Goal: Task Accomplishment & Management: Complete application form

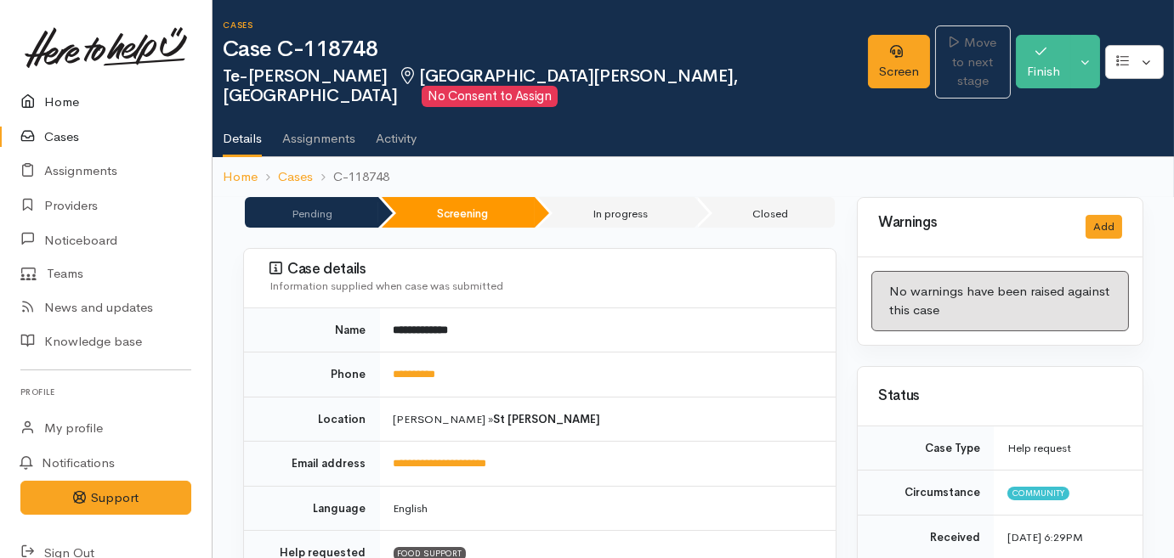
click at [54, 103] on link "Home" at bounding box center [106, 102] width 212 height 35
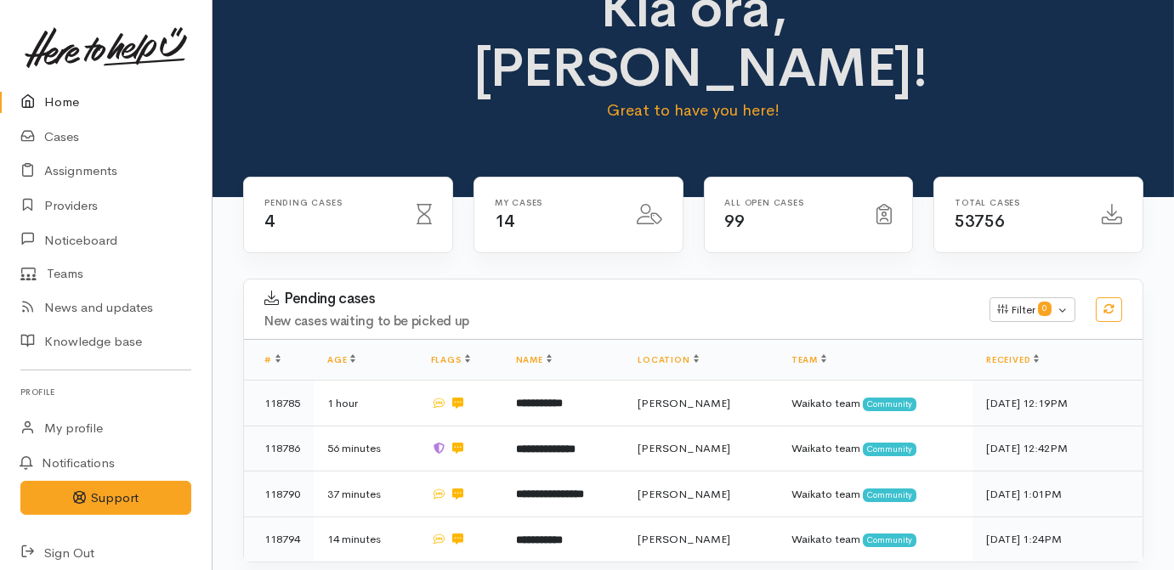
scroll to position [154, 0]
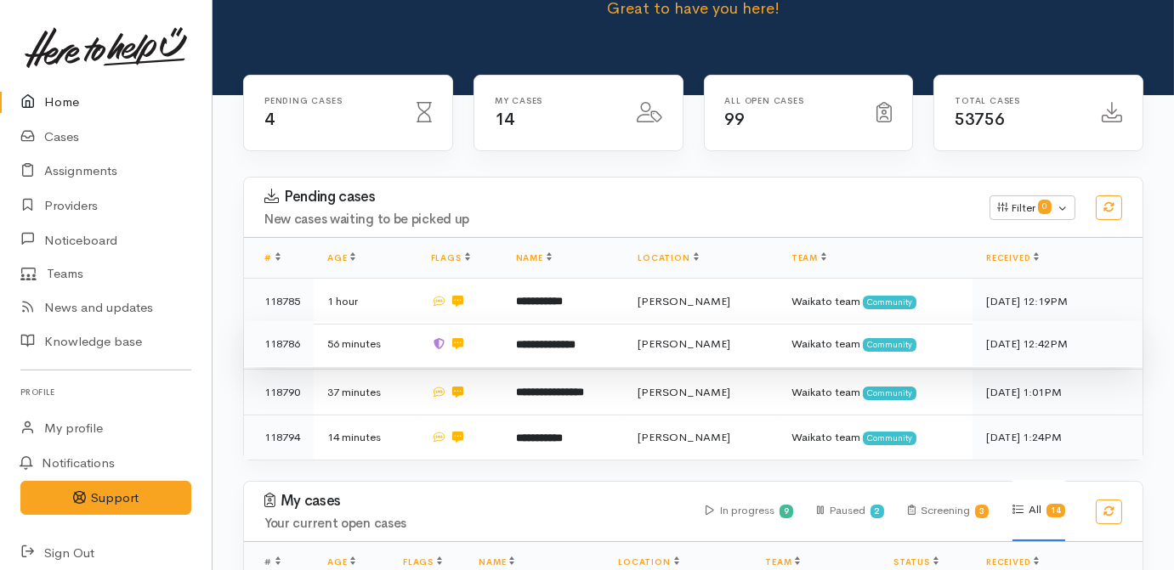
click at [536, 339] on b "**********" at bounding box center [546, 344] width 60 height 11
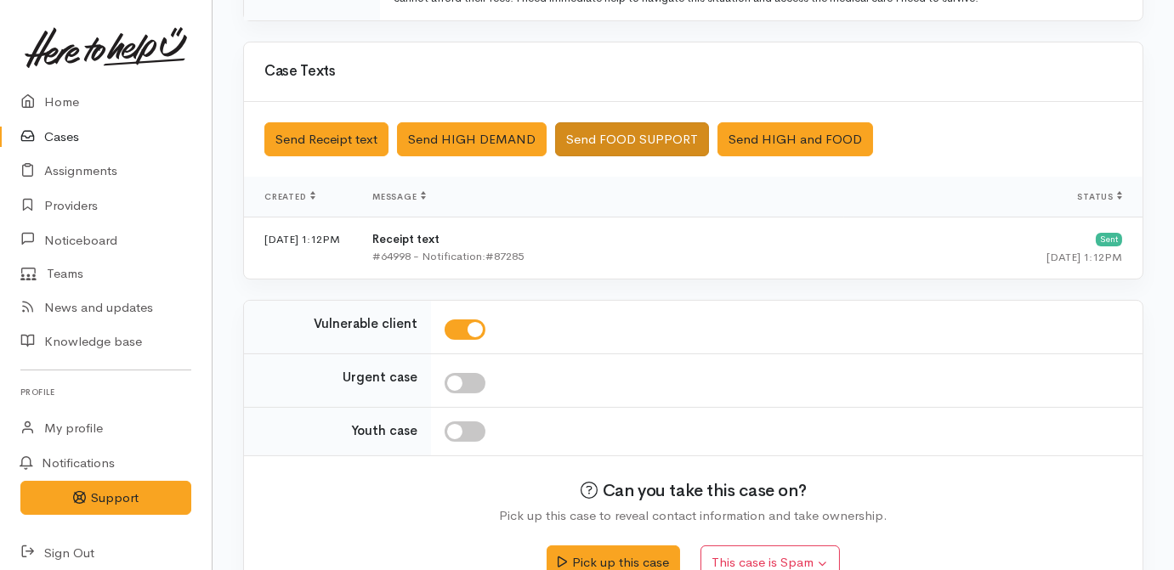
scroll to position [575, 0]
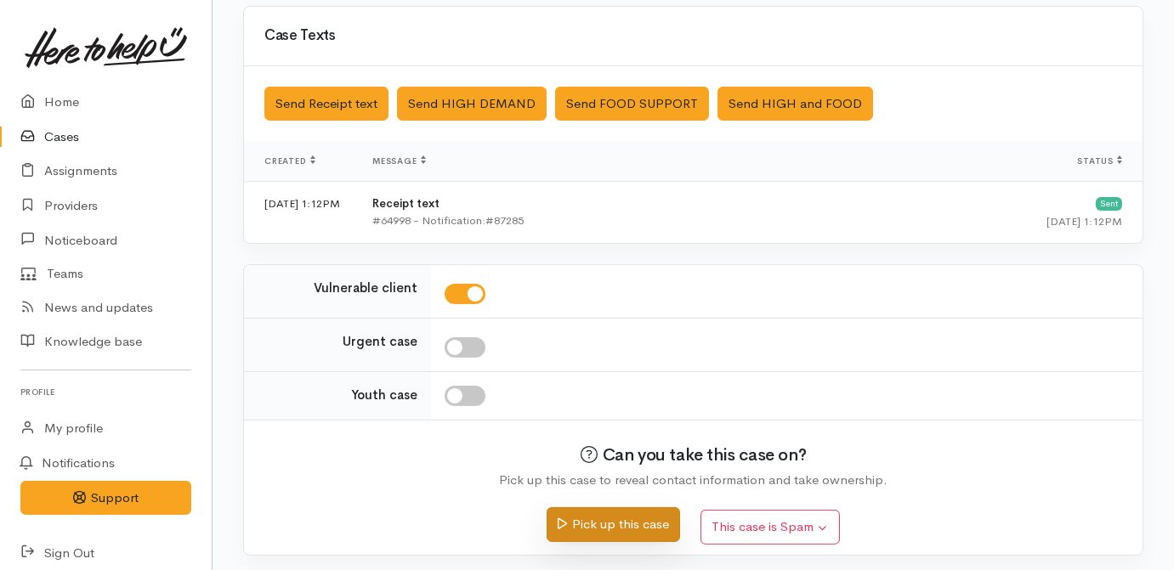
click at [626, 530] on button "Pick up this case" at bounding box center [613, 524] width 133 height 35
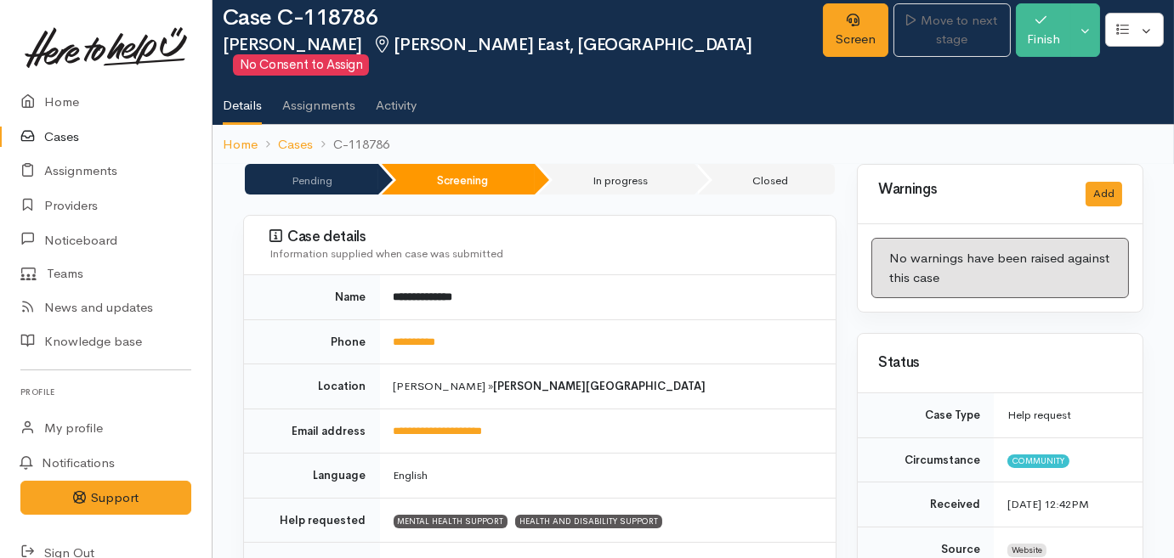
scroll to position [77, 0]
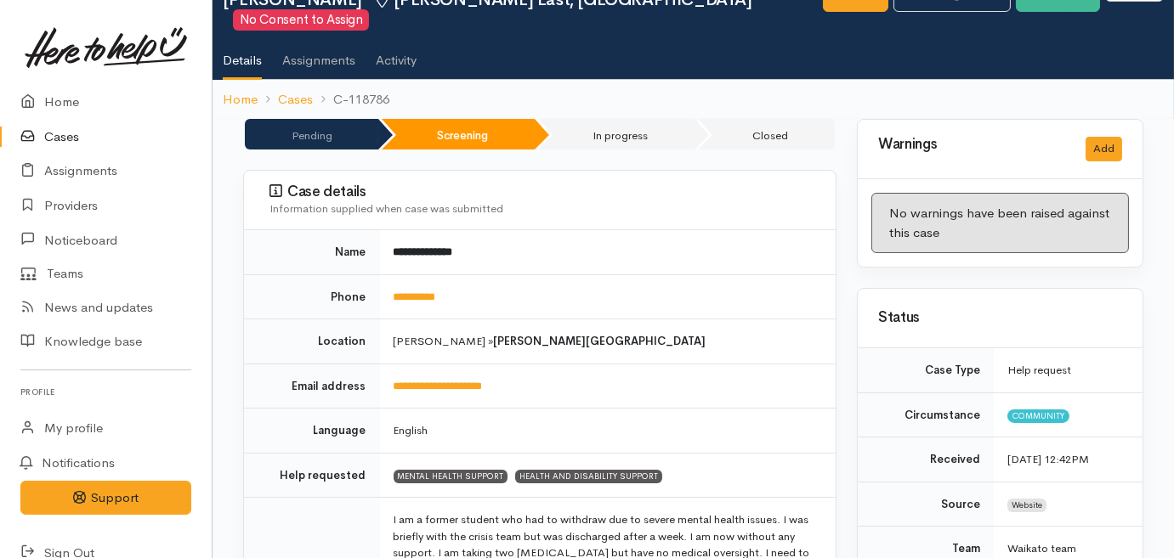
click at [45, 145] on link "Cases" at bounding box center [106, 137] width 212 height 35
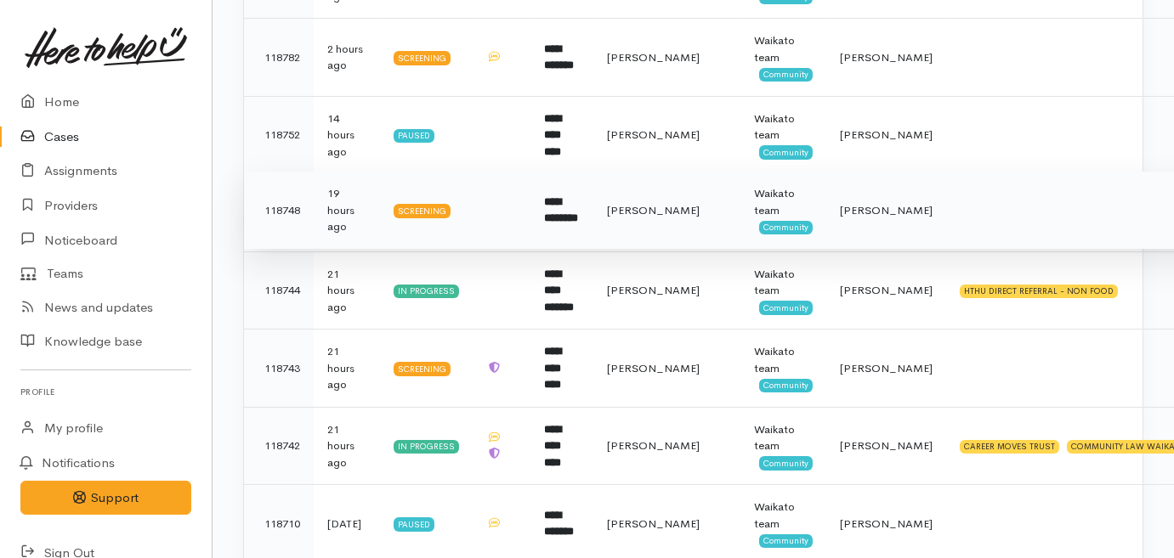
scroll to position [309, 0]
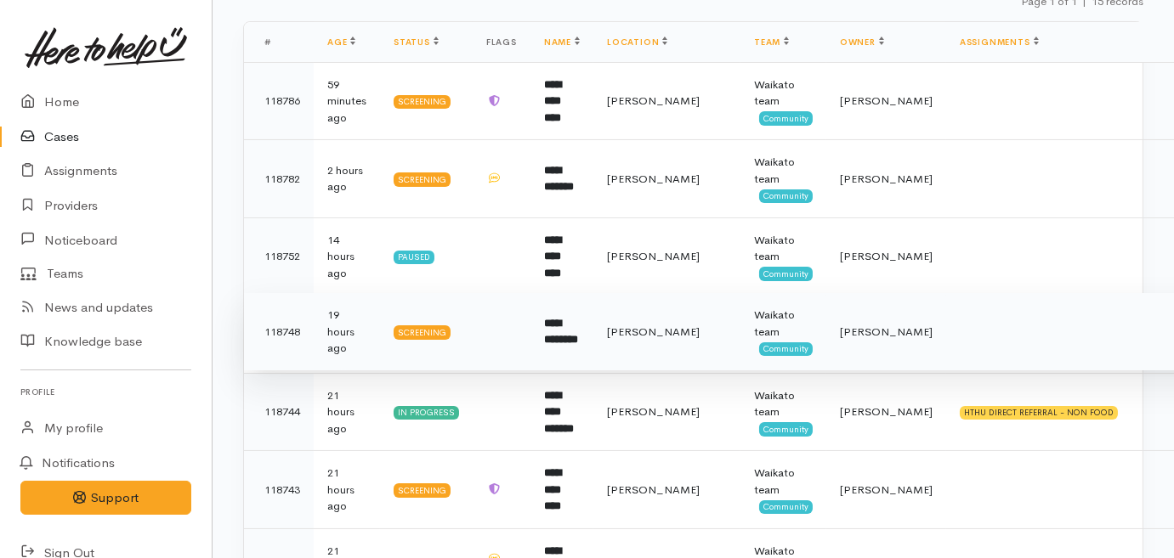
click at [593, 341] on td "**********" at bounding box center [561, 332] width 63 height 78
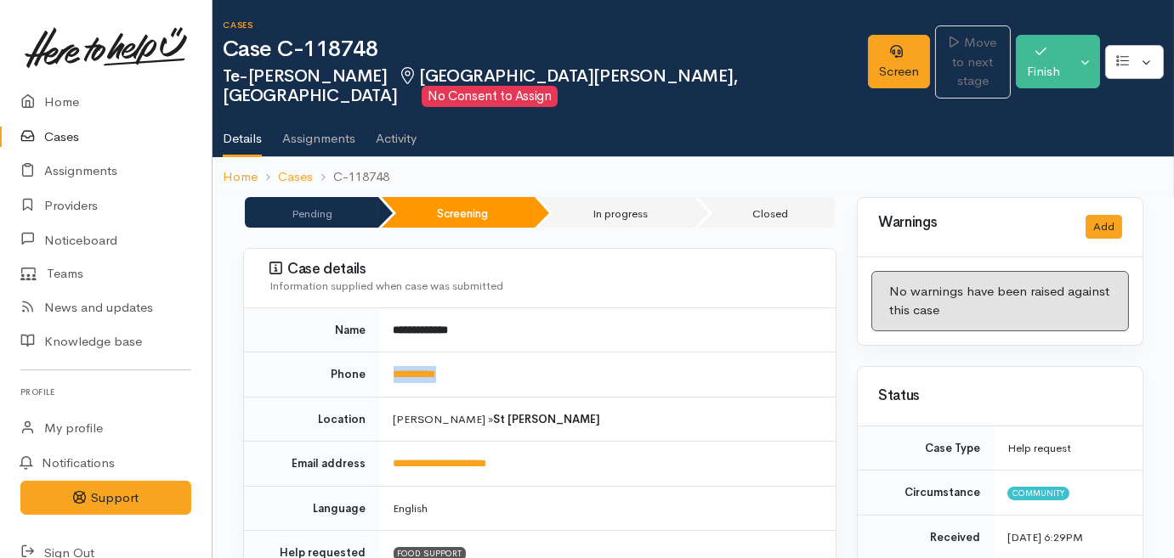
drag, startPoint x: 480, startPoint y: 359, endPoint x: 369, endPoint y: 347, distance: 112.0
click at [369, 353] on tr "**********" at bounding box center [540, 375] width 592 height 45
drag, startPoint x: 369, startPoint y: 347, endPoint x: 412, endPoint y: 350, distance: 43.5
copy tr "**********"
click at [1069, 109] on ul "Details Assignments Activity" at bounding box center [698, 133] width 951 height 48
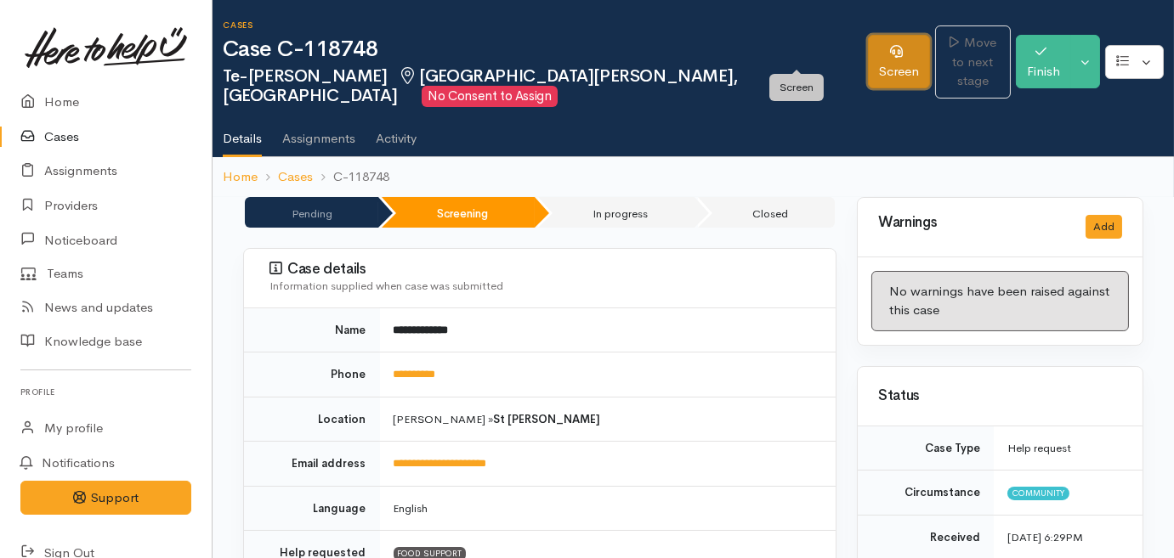
click at [868, 49] on link "Screen" at bounding box center [899, 62] width 62 height 54
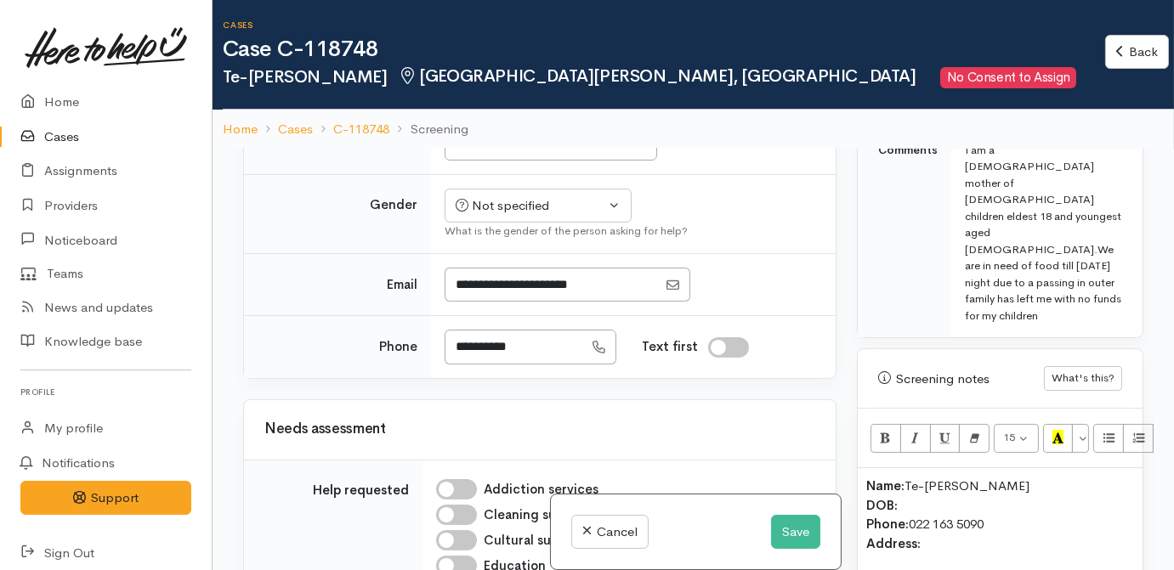
scroll to position [1081, 0]
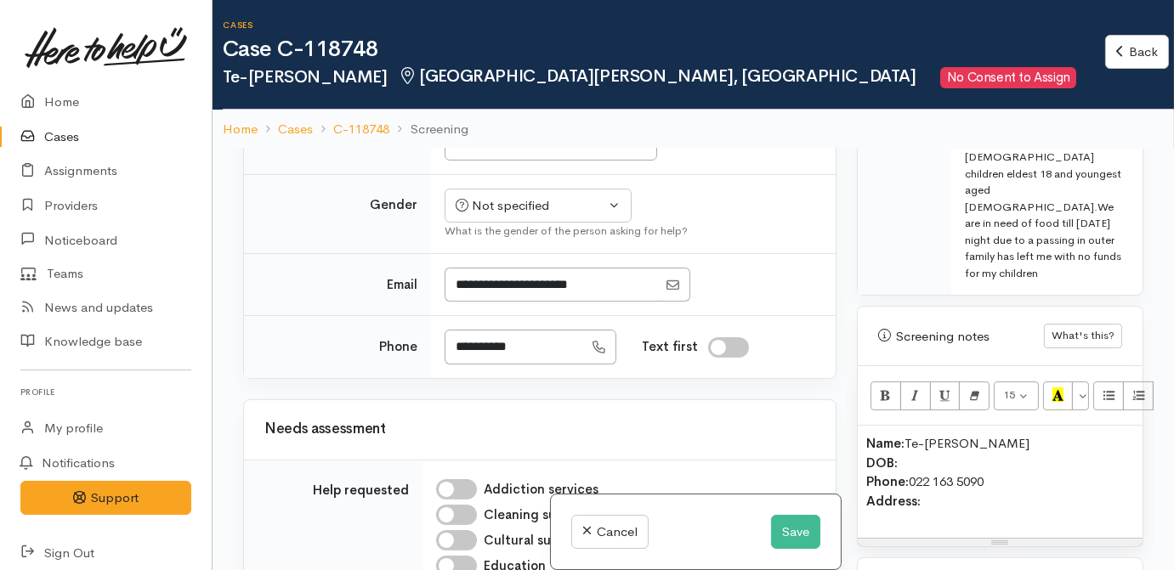
click at [1042, 539] on div "Resize" at bounding box center [1000, 543] width 285 height 8
click at [916, 434] on p "Name: Te-Aroha Kira DOB: Phone: 022 163 5090 Address:" at bounding box center [1000, 472] width 268 height 77
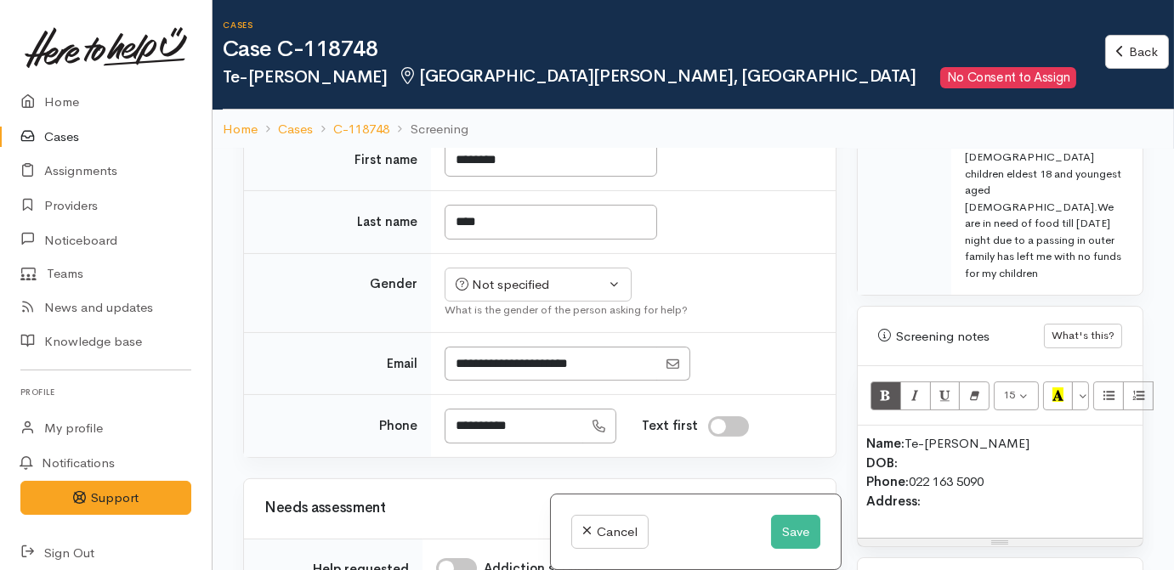
scroll to position [927, 0]
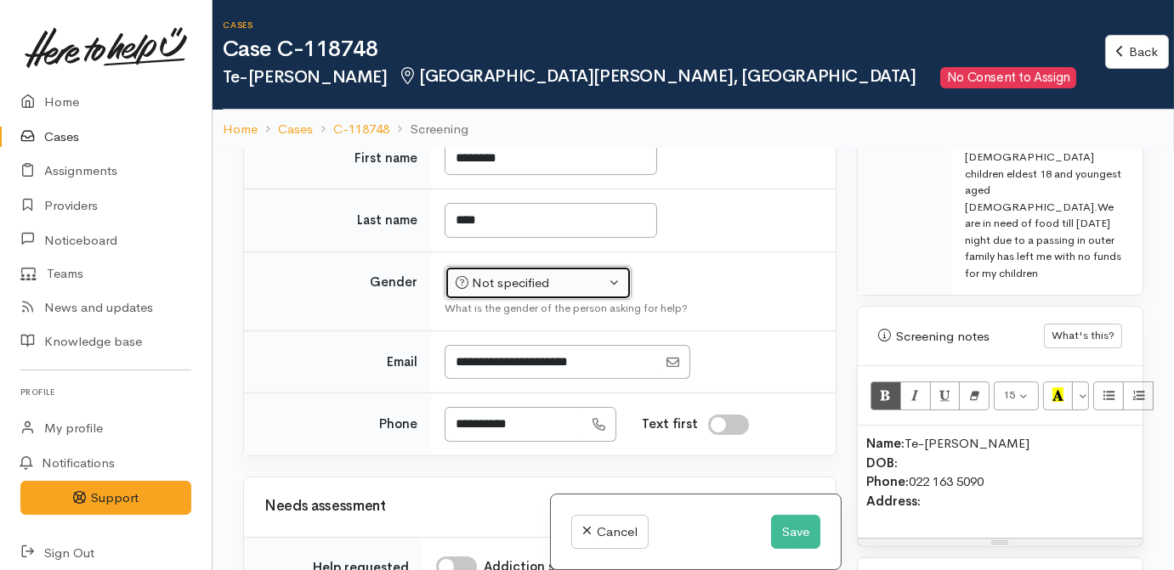
click at [573, 301] on button "Not specified" at bounding box center [538, 283] width 187 height 35
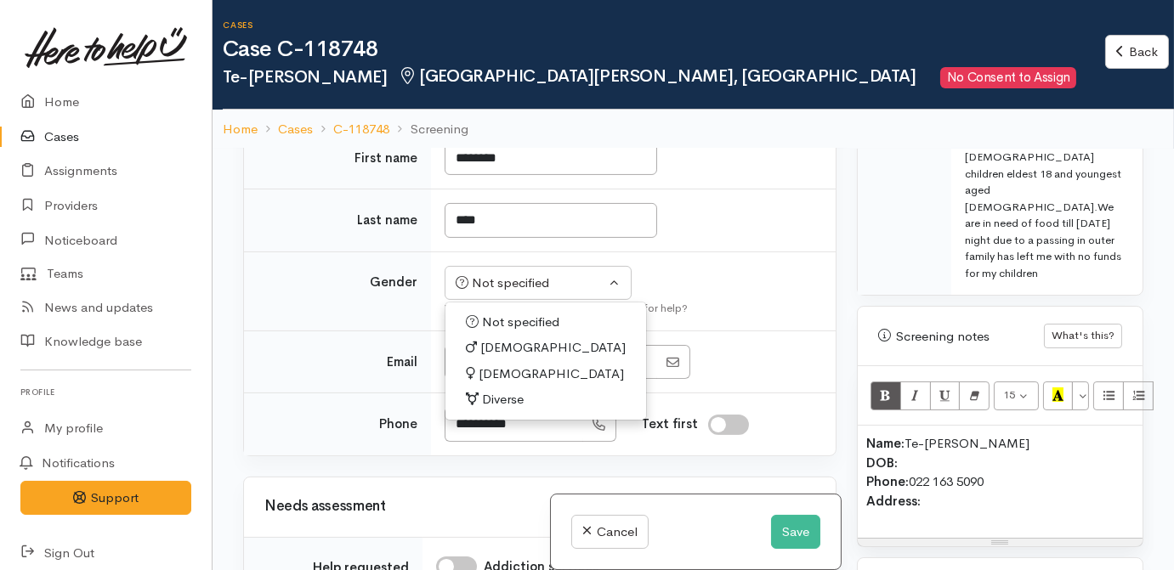
click at [498, 384] on span "[DEMOGRAPHIC_DATA]" at bounding box center [551, 375] width 145 height 20
select select "[DEMOGRAPHIC_DATA]"
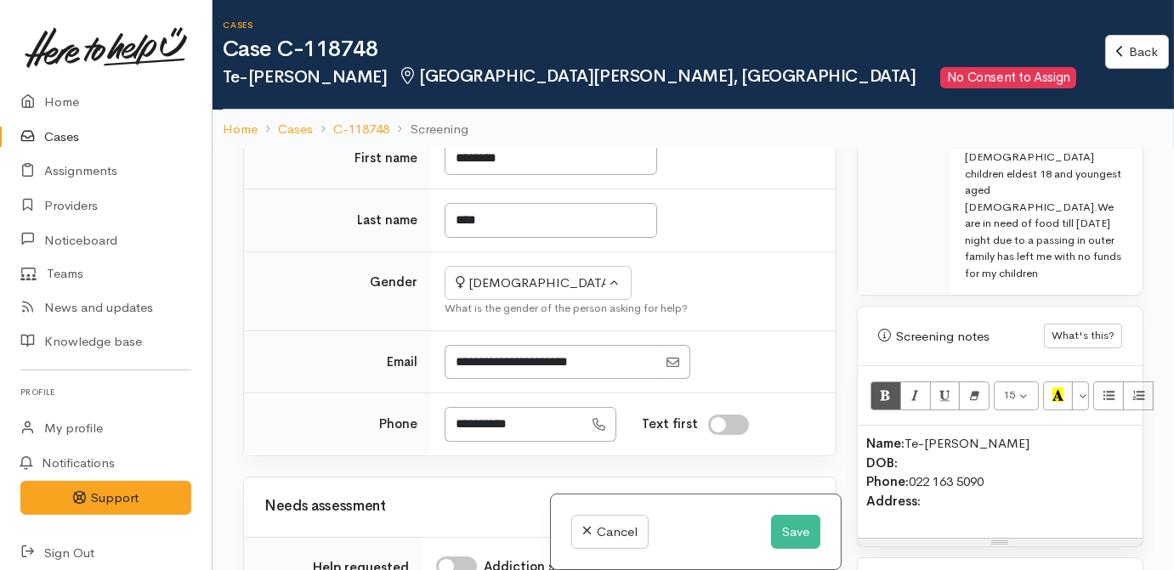
click at [1025, 434] on p "Name: Te-Aroha Kira DOB: Phone: 022 163 5090 Address:" at bounding box center [1000, 472] width 268 height 77
click at [1019, 434] on p "Name: Te-Aroha Kira DOB: Phone: 022 163 5090 Address:" at bounding box center [1000, 472] width 268 height 77
click at [900, 434] on p "Name: Te-Aroha Kira DOB: 05/1989 Phone: 022 163 5090 Address:" at bounding box center [1000, 472] width 268 height 77
click at [904, 455] on b "DOB: 02/" at bounding box center [895, 463] width 58 height 16
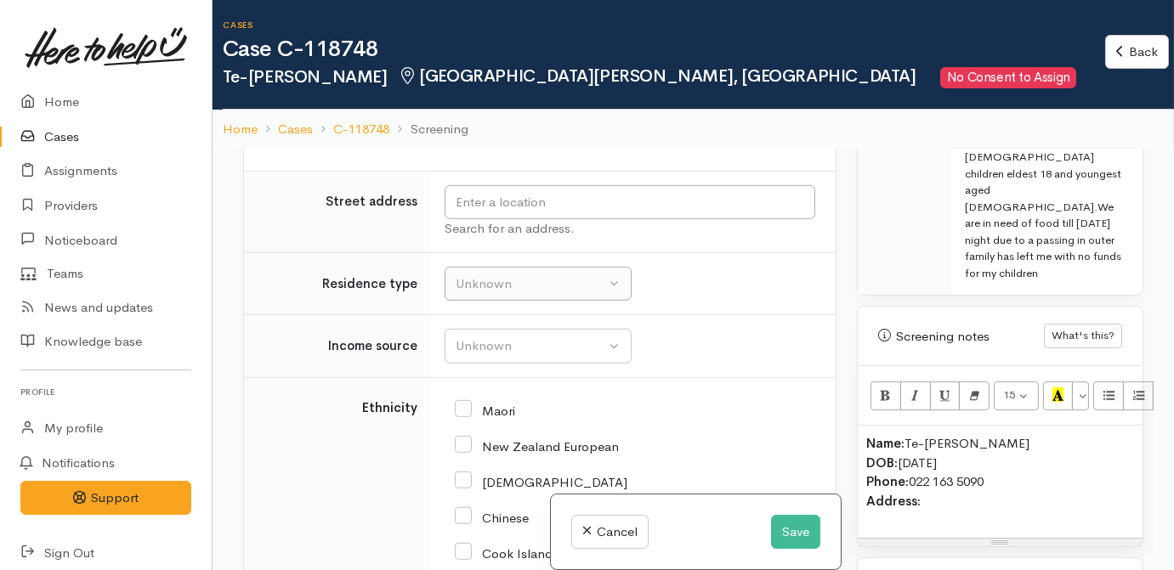
scroll to position [2550, 0]
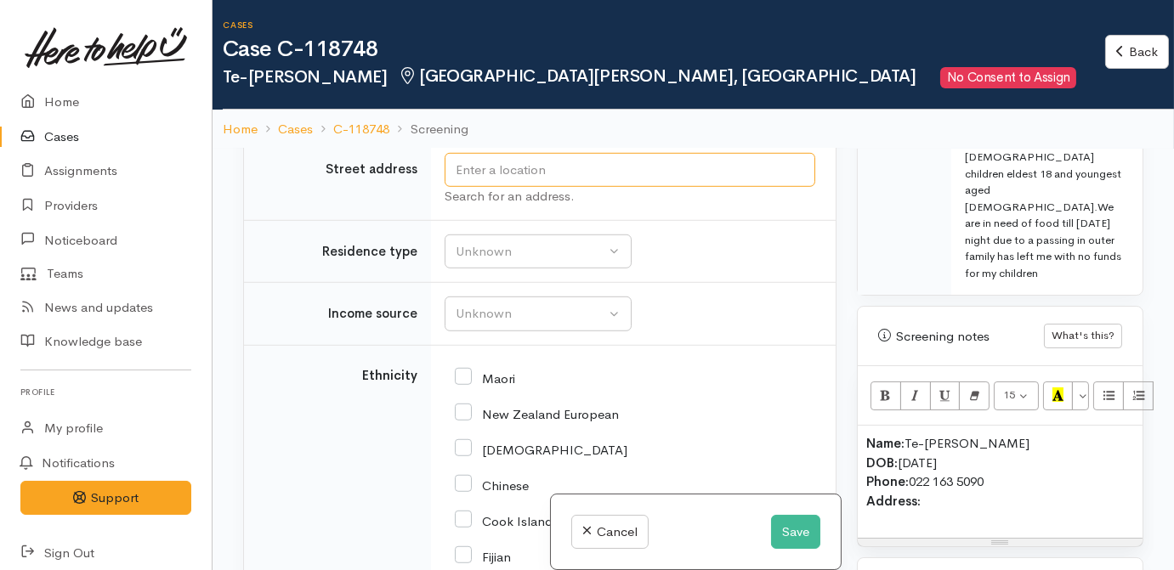
click at [516, 188] on input "text" at bounding box center [630, 170] width 371 height 35
click at [627, 188] on input "text" at bounding box center [630, 170] width 371 height 35
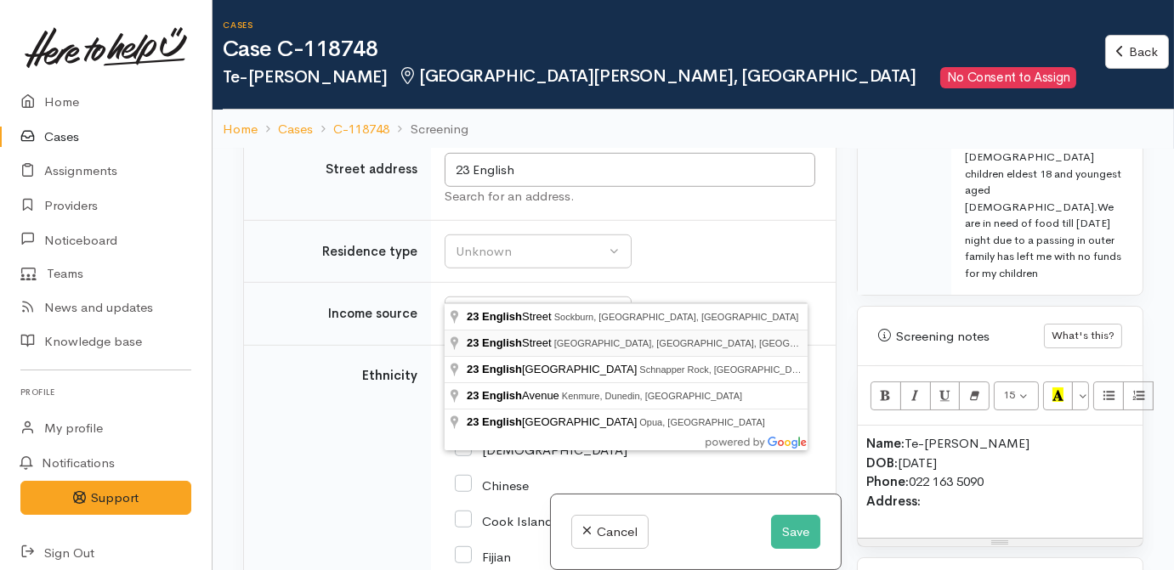
type input "23 English Street, Saint Andrews, Hamilton, New Zealand"
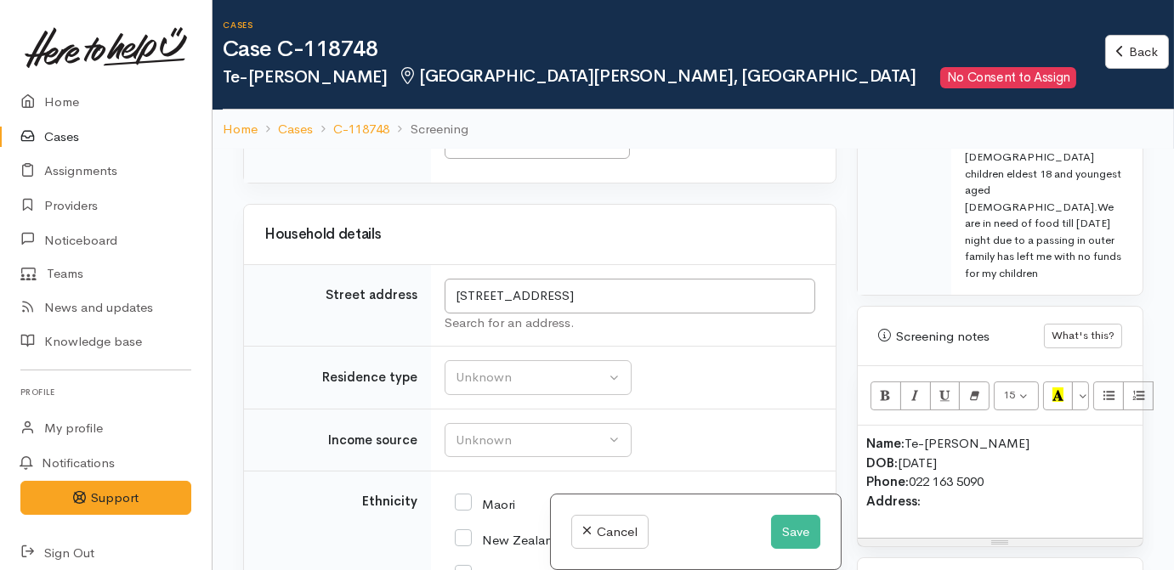
scroll to position [2976, 0]
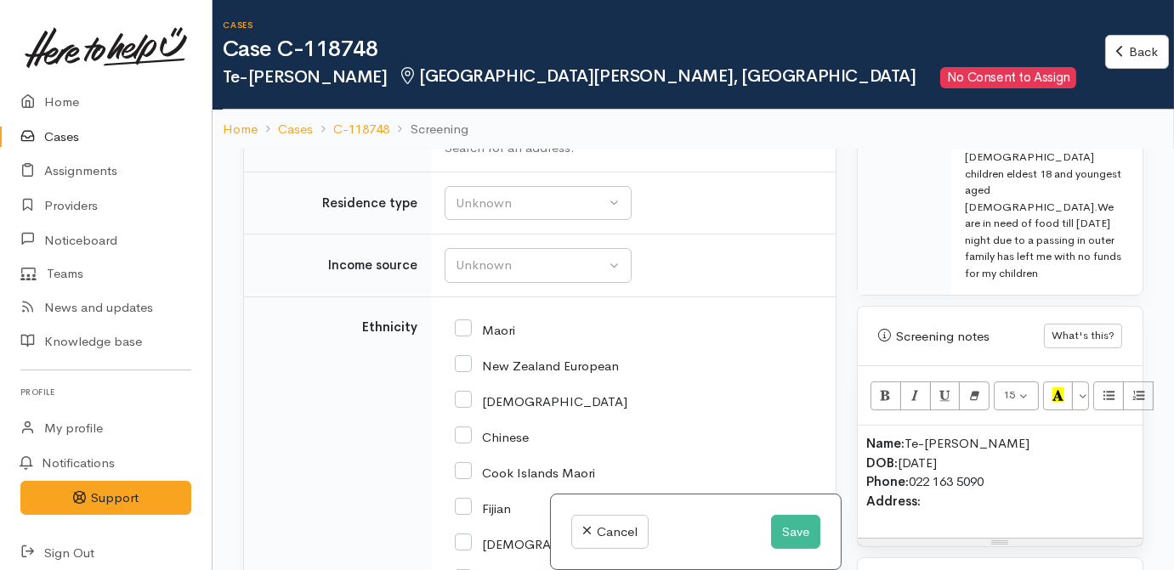
click at [702, 139] on input "23 English Street, Saint Andrews, Hamilton, New Zealand" at bounding box center [630, 122] width 371 height 35
click at [977, 454] on p "Name: Te-Aroha Kira DOB: 02/05/1989 Phone: 022 163 5090 Address:" at bounding box center [1000, 472] width 268 height 77
click at [925, 493] on b "Address: 23 English Street, Saint Andrews, Hamilton" at bounding box center [955, 511] width 179 height 36
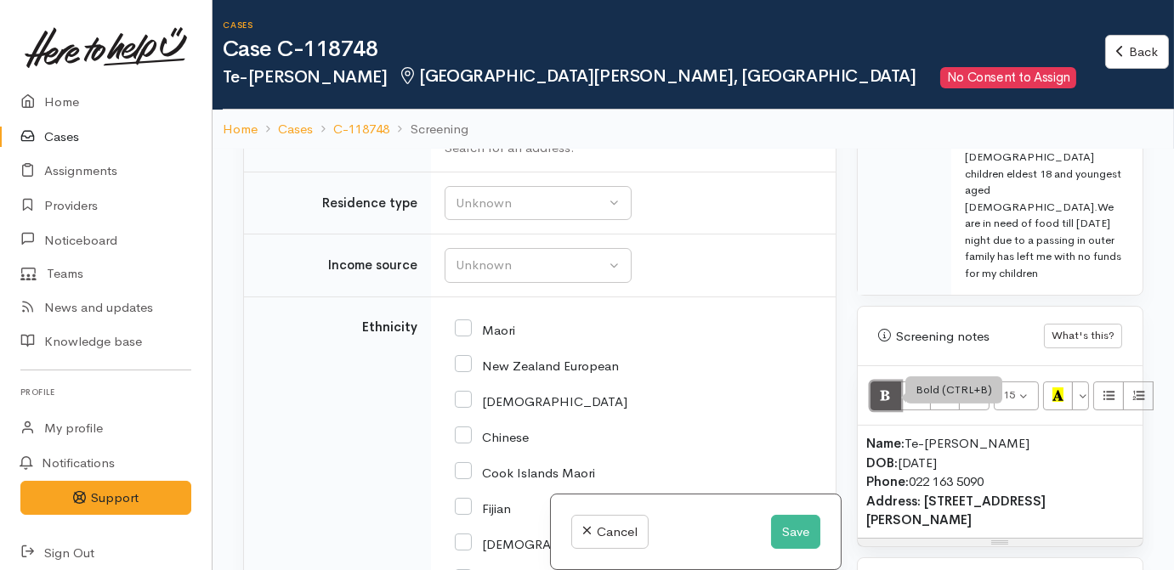
click at [887, 388] on icon "Bold (CTRL+B)" at bounding box center [885, 395] width 11 height 14
click at [708, 235] on td "Unknown Emergency accommodation Homeless Other Own home Private rental Public /…" at bounding box center [633, 203] width 405 height 63
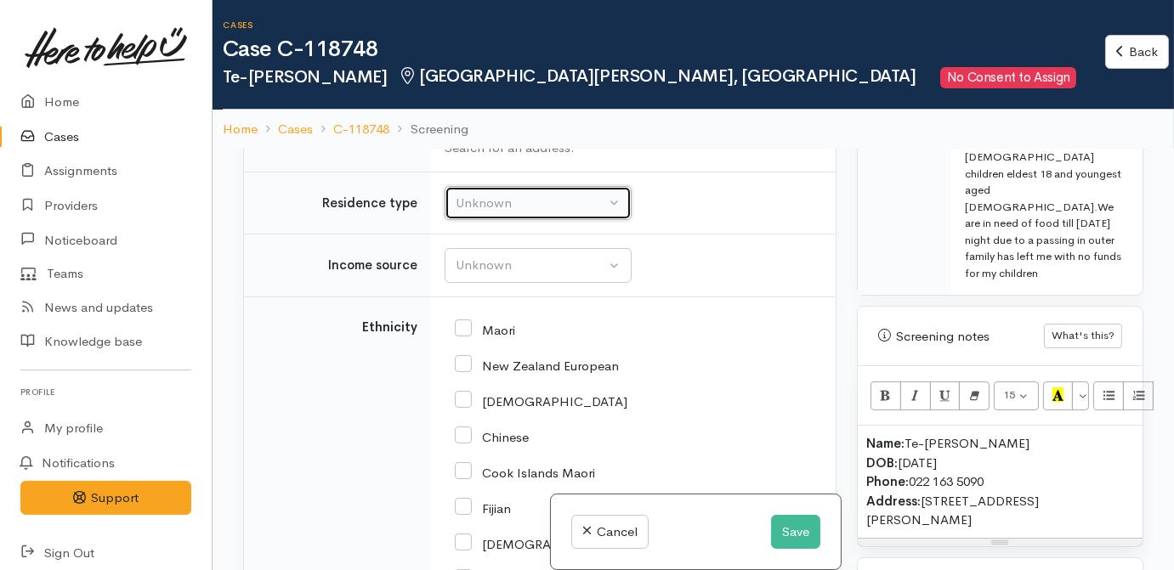
click at [515, 213] on div "Unknown" at bounding box center [531, 204] width 150 height 20
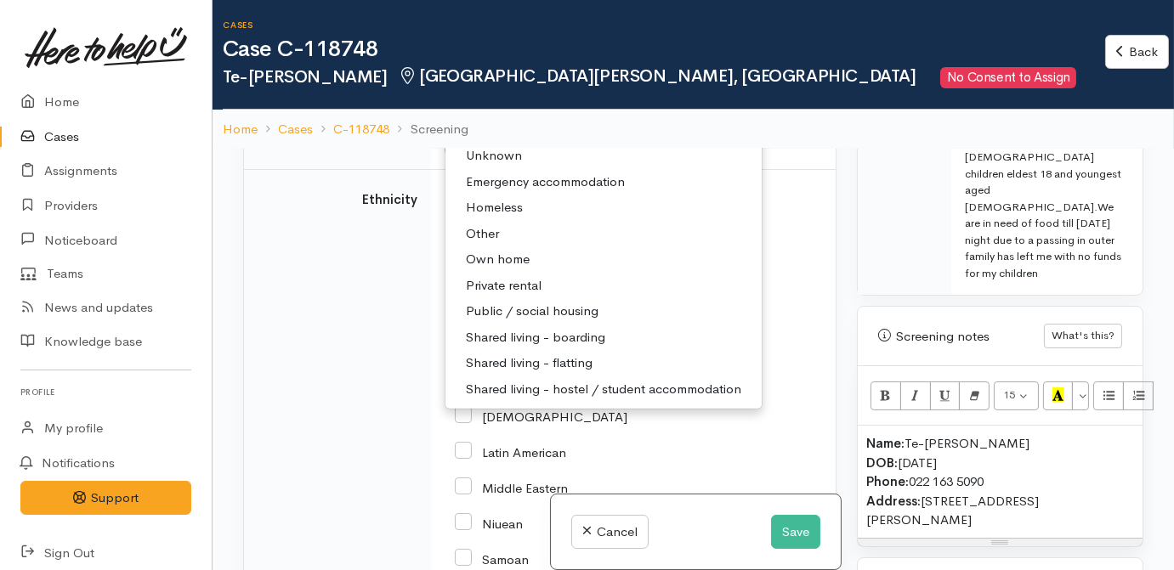
scroll to position [3130, 0]
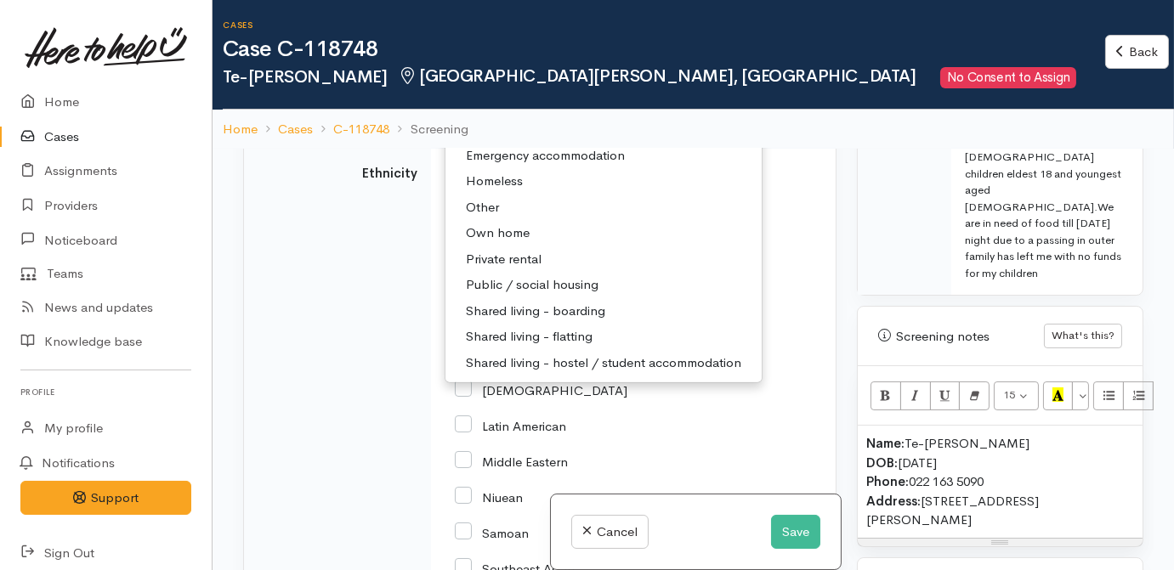
click at [492, 295] on span "Public / social housing" at bounding box center [532, 285] width 133 height 20
select select "3"
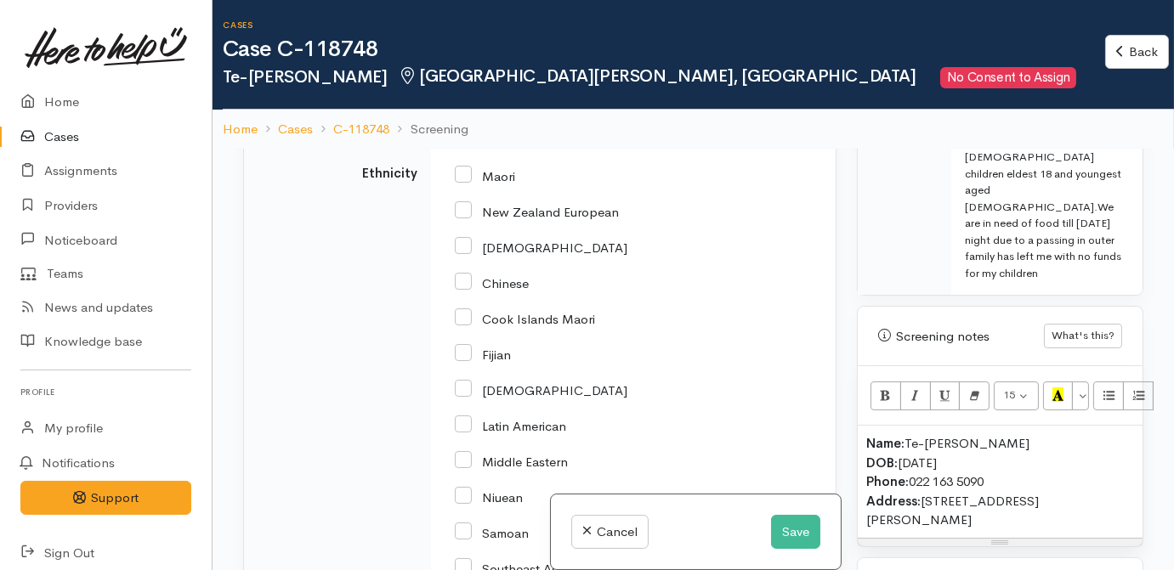
click at [491, 122] on div "Unknown" at bounding box center [531, 112] width 150 height 20
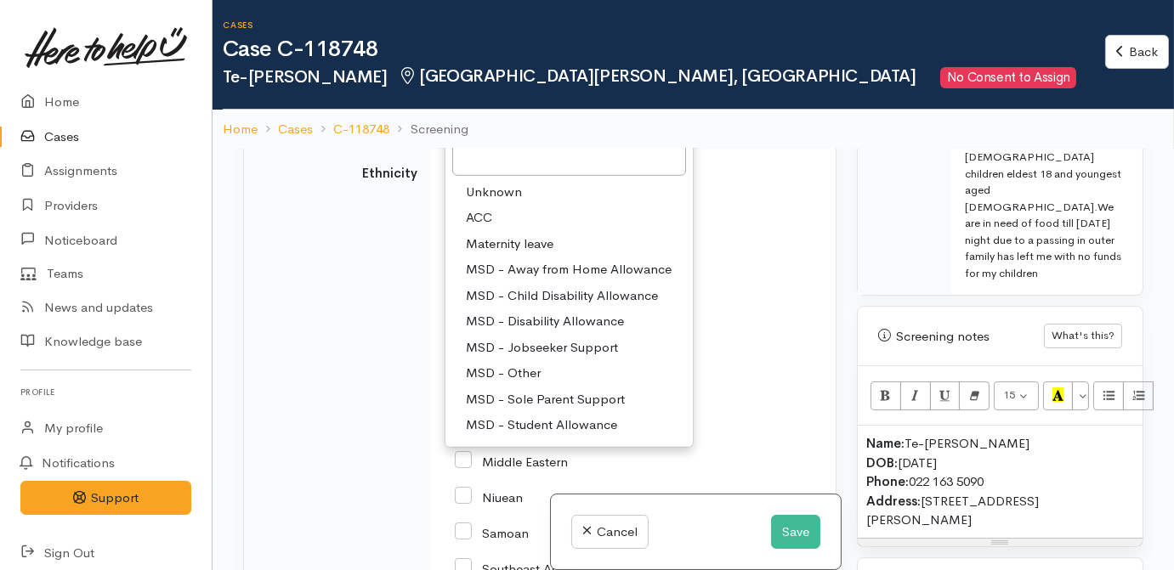
click at [728, 144] on td "Unknown ACC Maternity leave MSD - Away from Home Allowance MSD - Child Disabili…" at bounding box center [633, 112] width 405 height 63
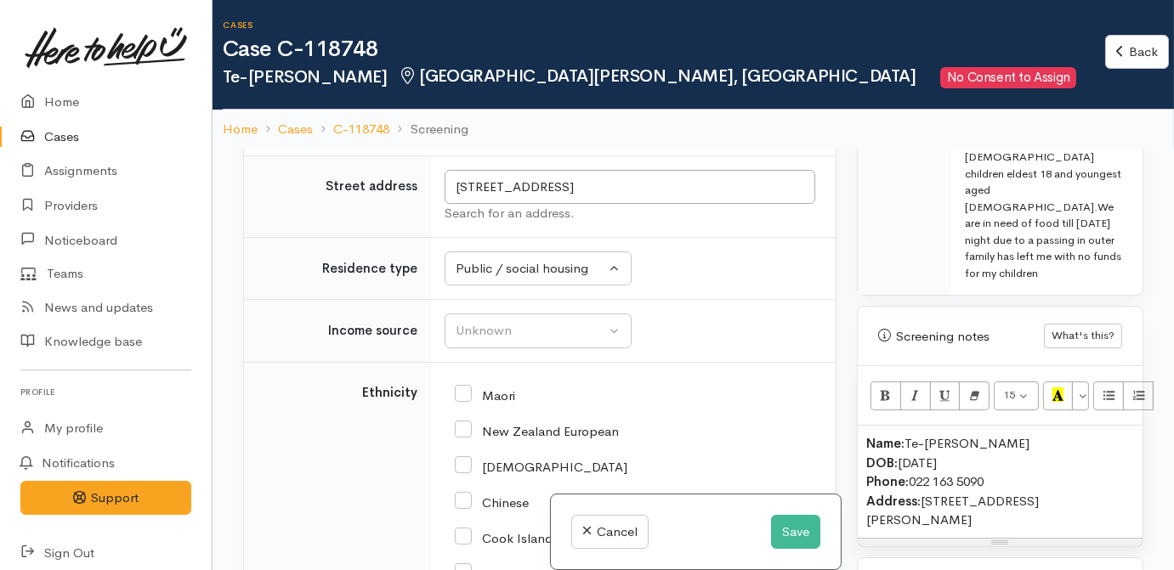
scroll to position [2899, 0]
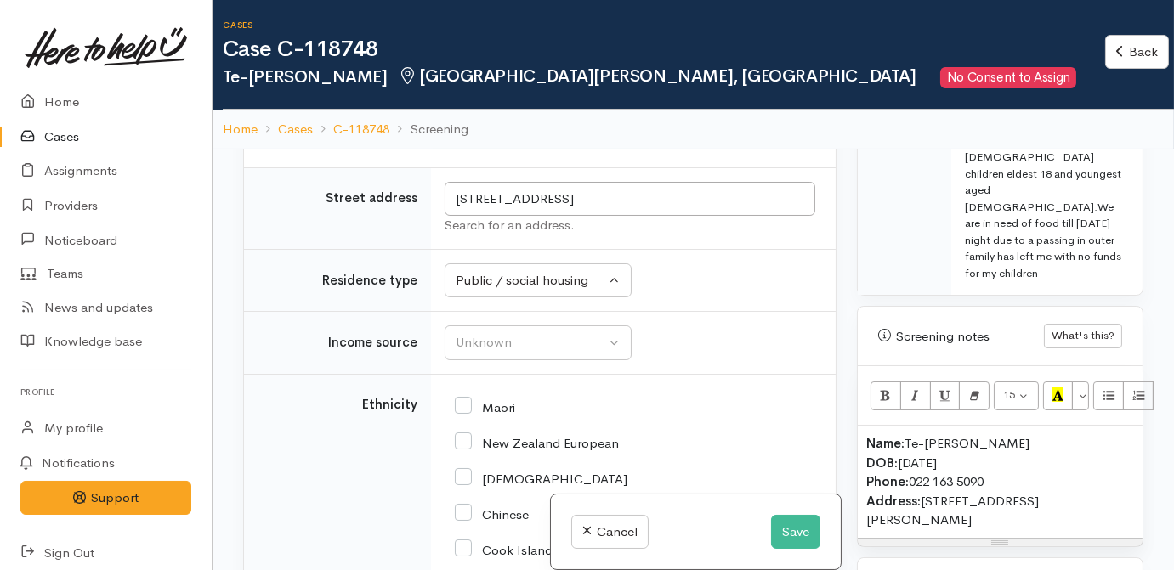
click at [505, 54] on div "Choose..." at bounding box center [529, 45] width 152 height 20
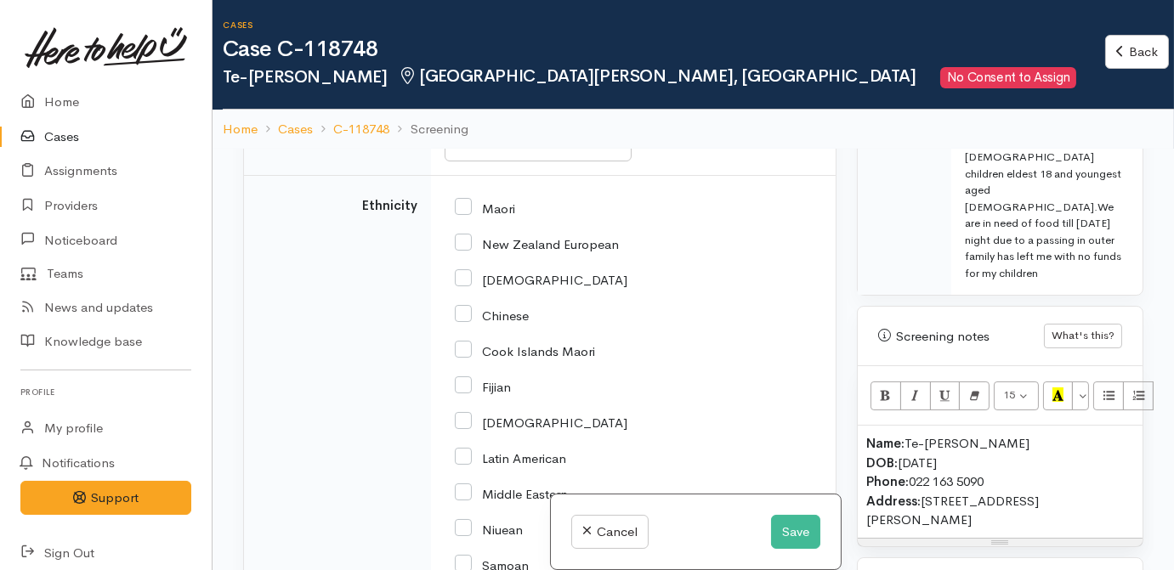
scroll to position [3130, 0]
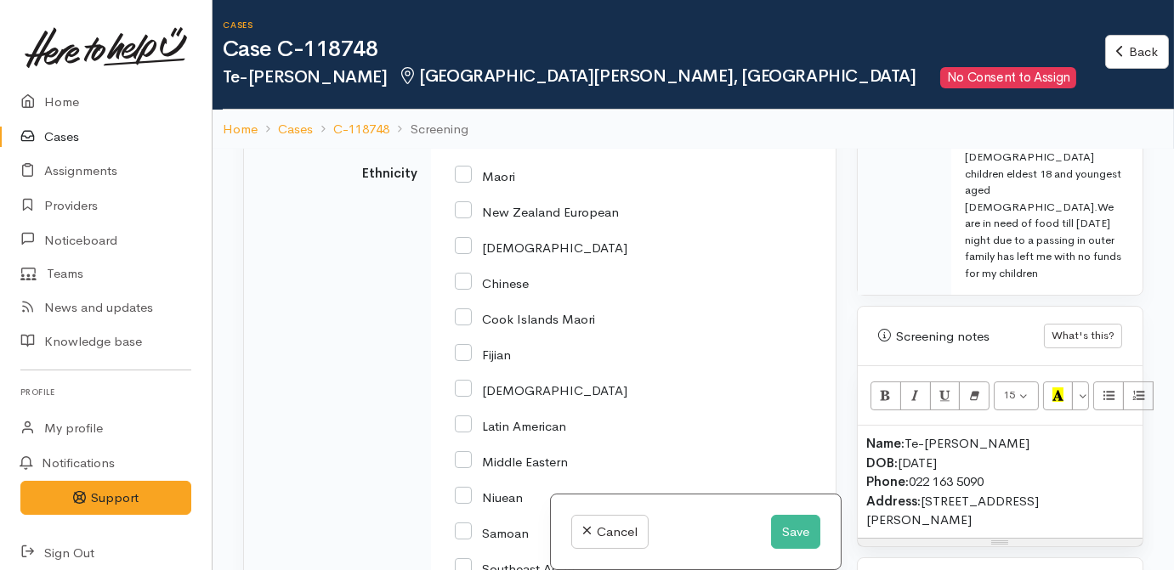
click at [555, 122] on div "Unknown" at bounding box center [531, 112] width 150 height 20
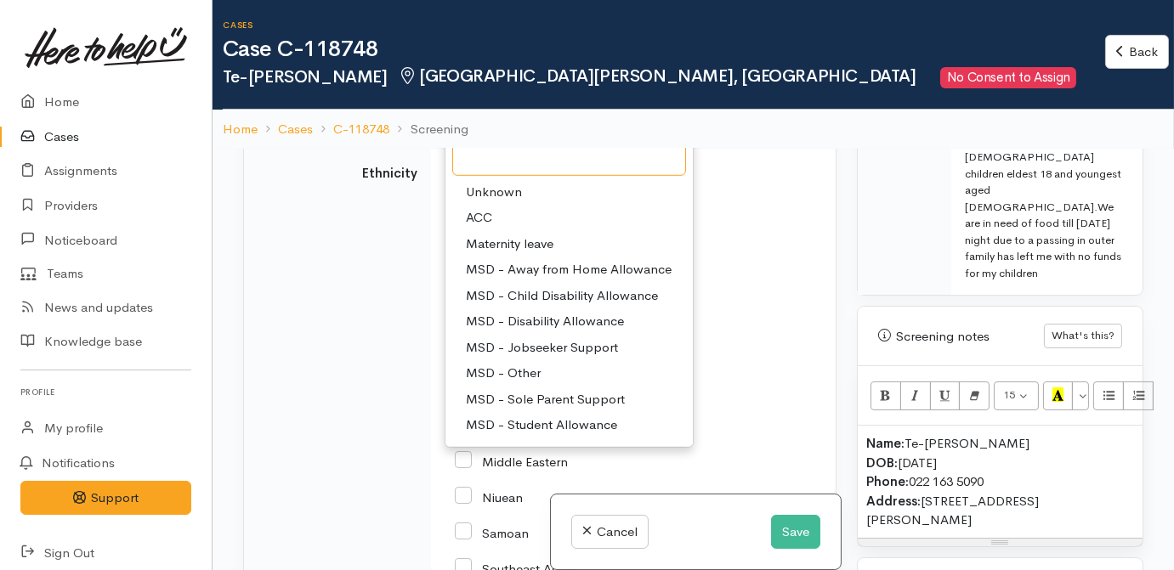
scroll to position [3362, 0]
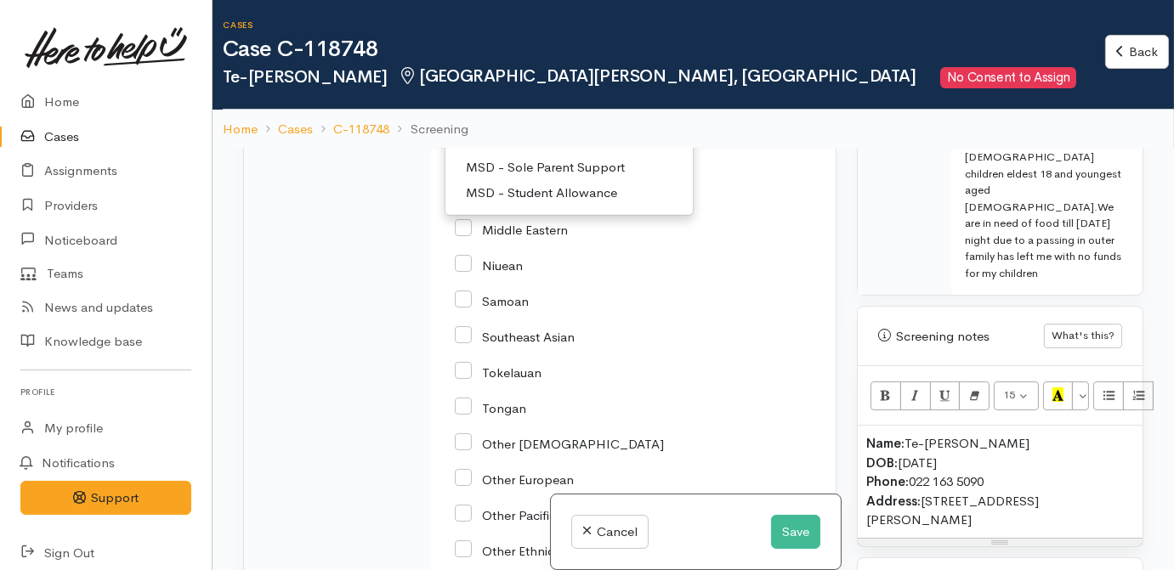
click at [533, 178] on span "MSD - Sole Parent Support" at bounding box center [545, 168] width 159 height 20
select select "7"
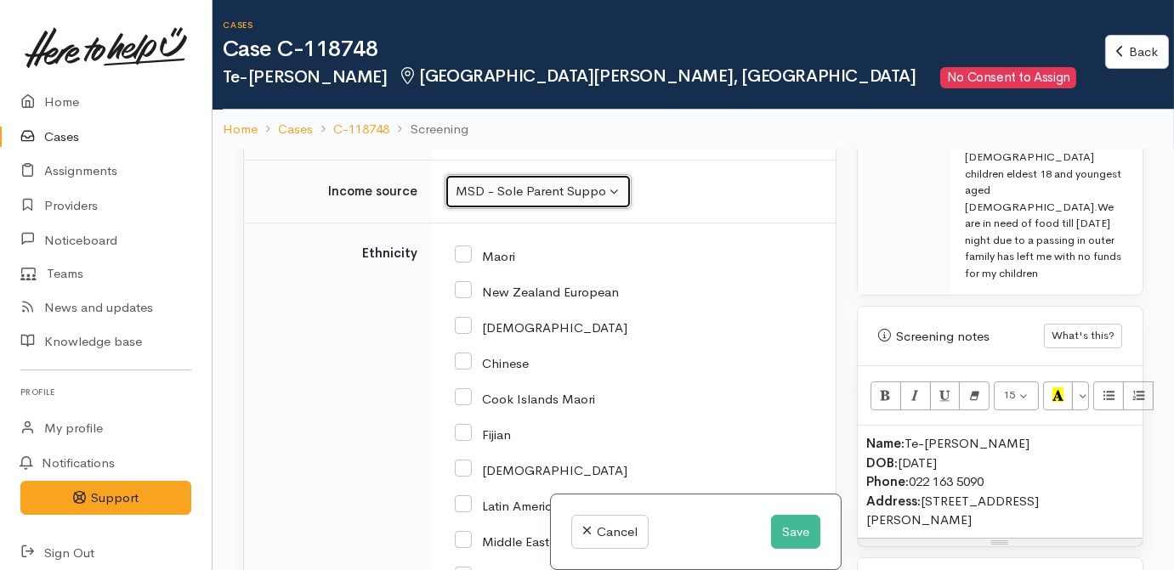
scroll to position [3202, 0]
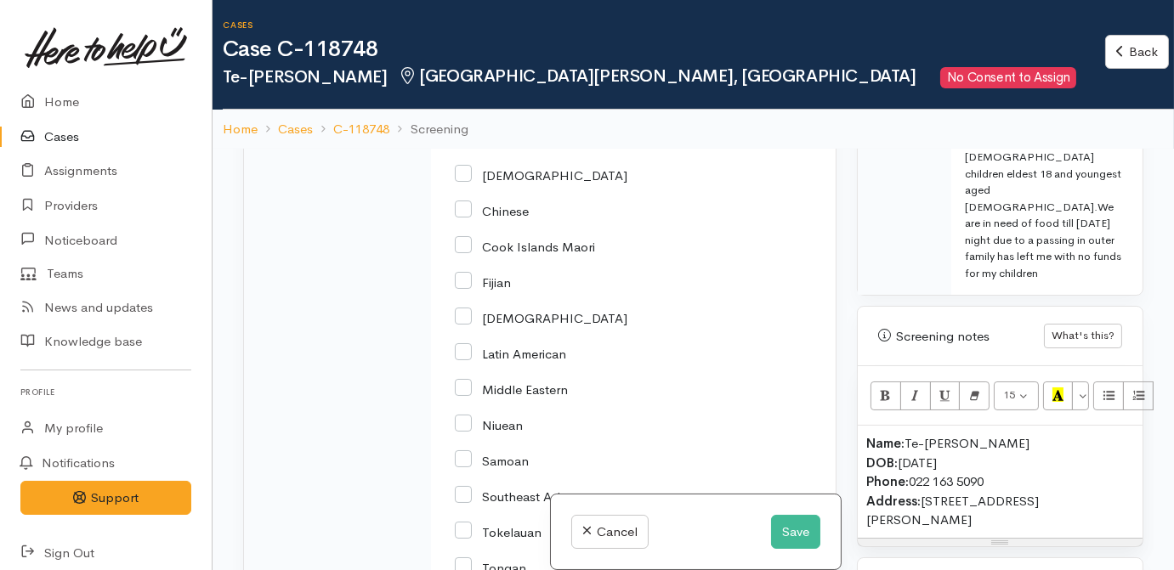
click at [494, 111] on input "Maori" at bounding box center [485, 102] width 60 height 15
checkbox input "true"
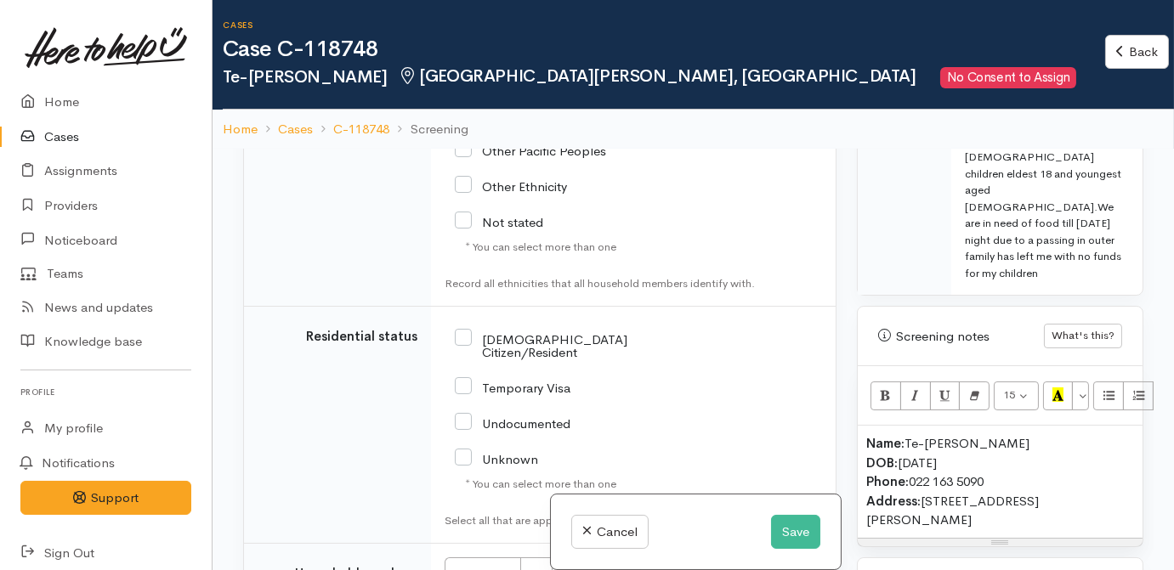
scroll to position [3975, 0]
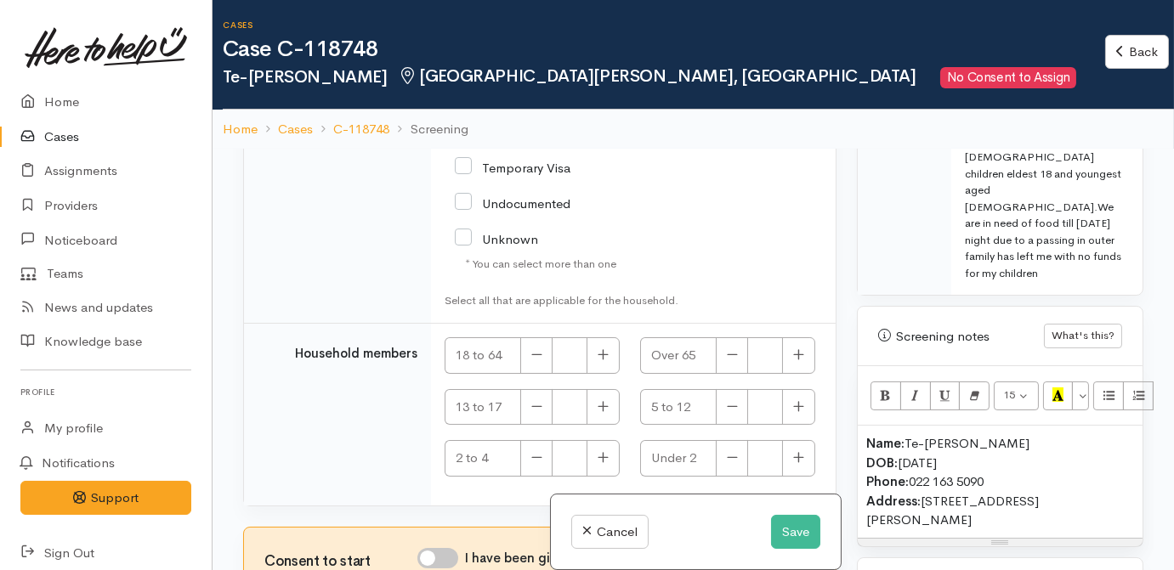
click at [539, 139] on input "NZ Citizen/Resident" at bounding box center [562, 125] width 214 height 28
checkbox input "true"
click at [608, 352] on button "button" at bounding box center [603, 355] width 33 height 37
type input "1"
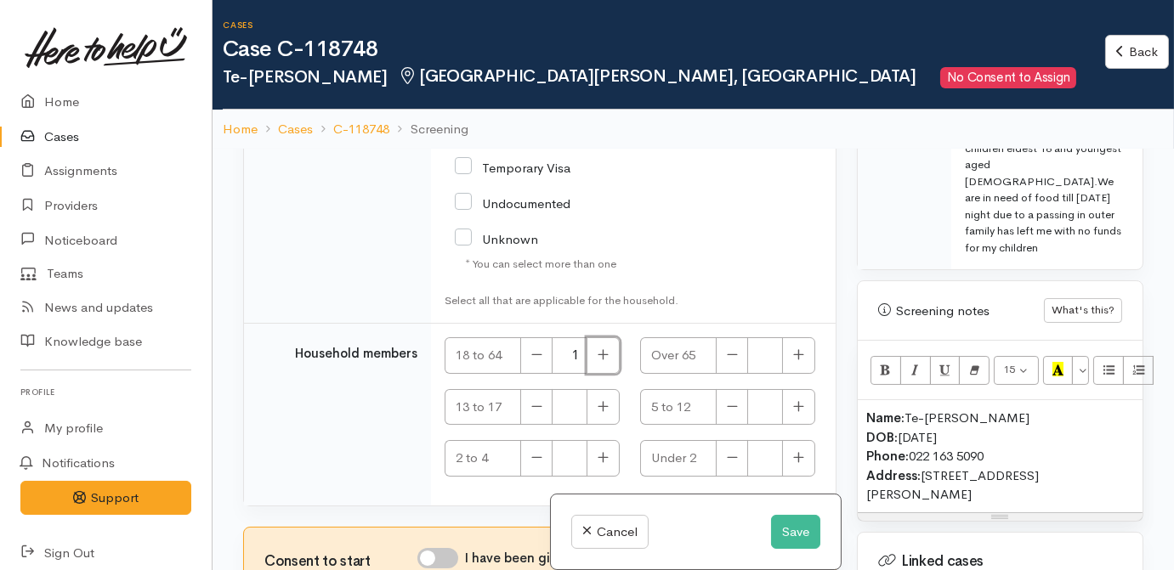
scroll to position [1313, 0]
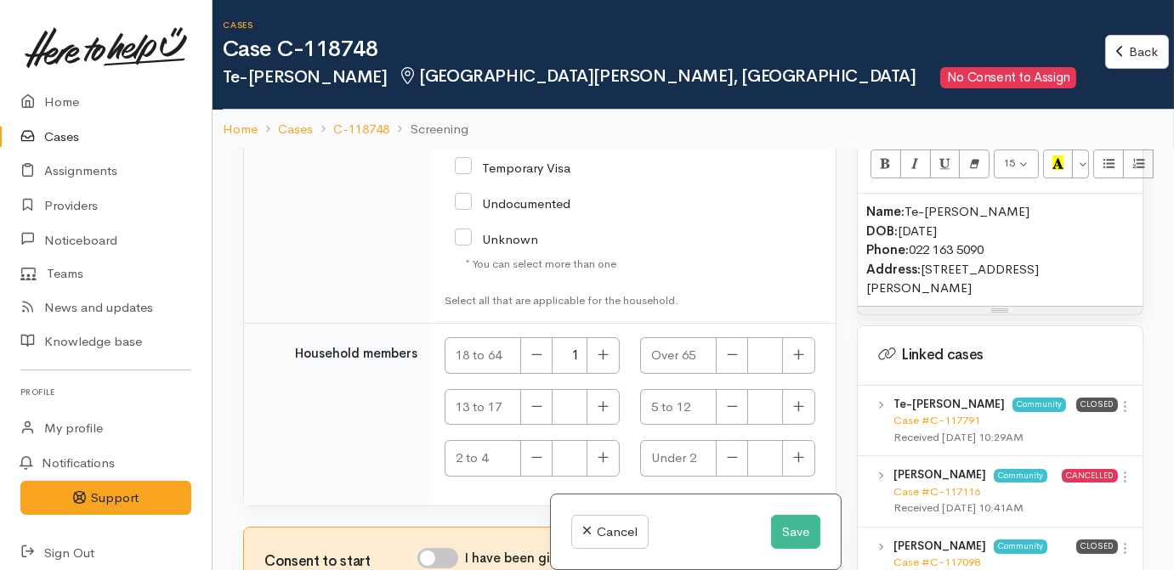
drag, startPoint x: 944, startPoint y: 238, endPoint x: 924, endPoint y: 214, distance: 31.3
click at [924, 214] on p "Name: Te-Aroha Kira DOB: 02/05/1989 Phone: 022 163 5090 Address: 23 English Str…" at bounding box center [1000, 250] width 268 height 96
copy p "23 English Street, Saint Andrews, Hamilton"
drag, startPoint x: 959, startPoint y: 236, endPoint x: 950, endPoint y: 244, distance: 12.1
click at [959, 236] on p "Name: Te-Aroha Kira DOB: 02/05/1989 Phone: 022 163 5090 Address: 23 English Str…" at bounding box center [1000, 250] width 268 height 96
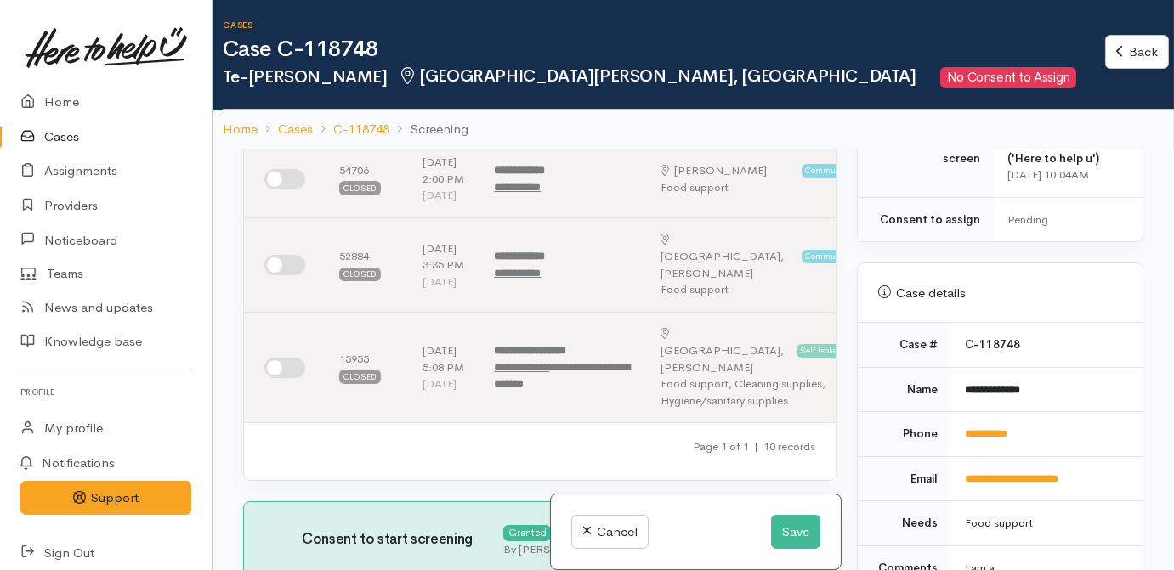
scroll to position [618, 0]
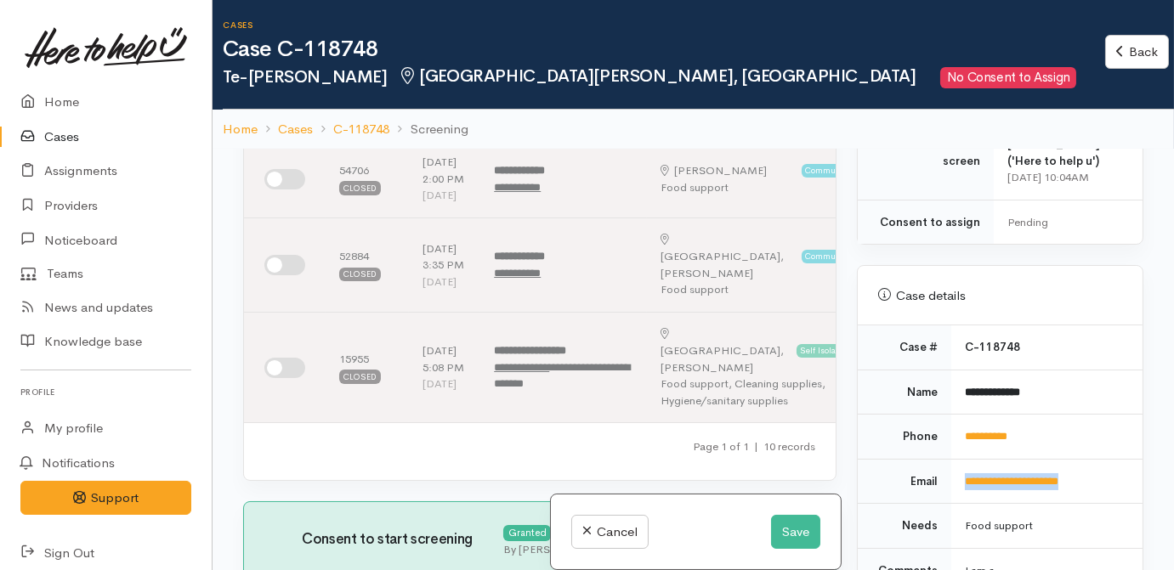
drag, startPoint x: 1065, startPoint y: 496, endPoint x: 956, endPoint y: 502, distance: 108.9
click at [956, 502] on td "**********" at bounding box center [1046, 481] width 191 height 45
drag, startPoint x: 956, startPoint y: 502, endPoint x: 963, endPoint y: 493, distance: 10.9
copy link "**********"
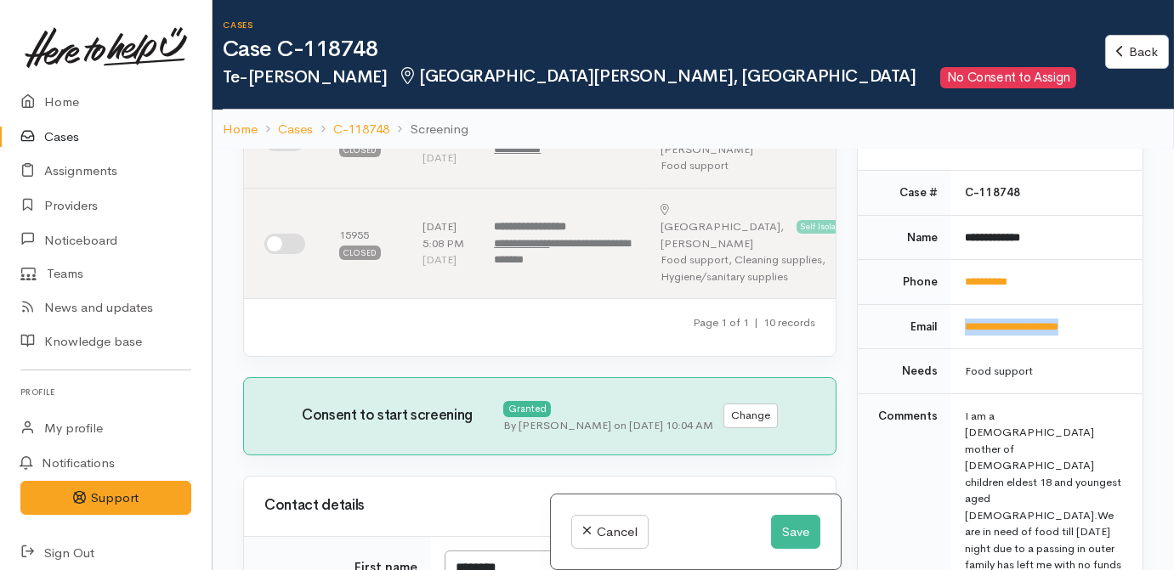
scroll to position [693, 0]
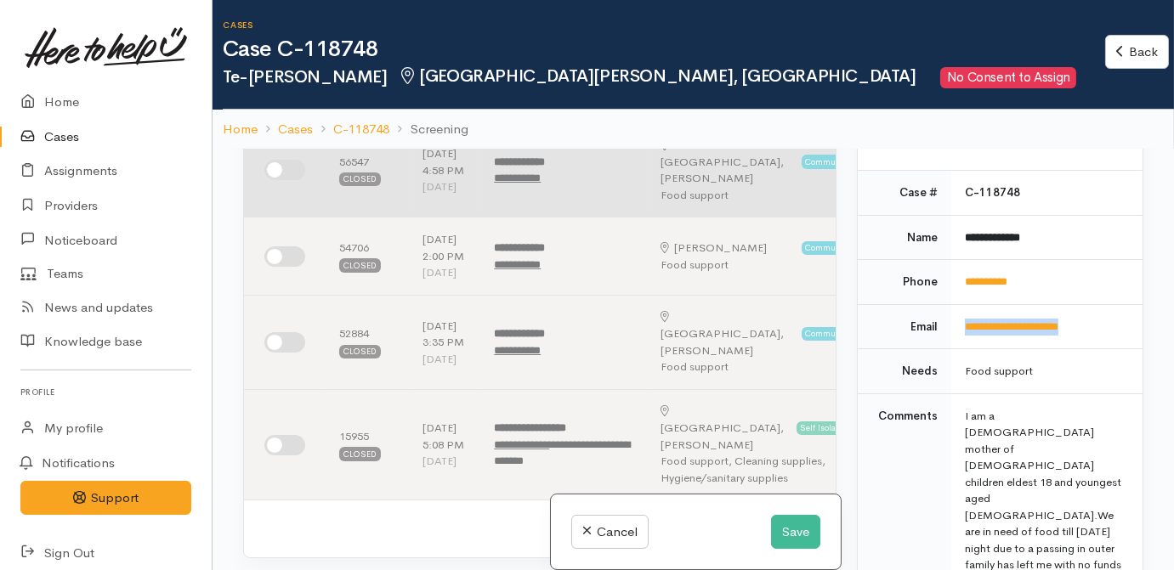
click at [286, 180] on input "checkbox" at bounding box center [284, 170] width 41 height 20
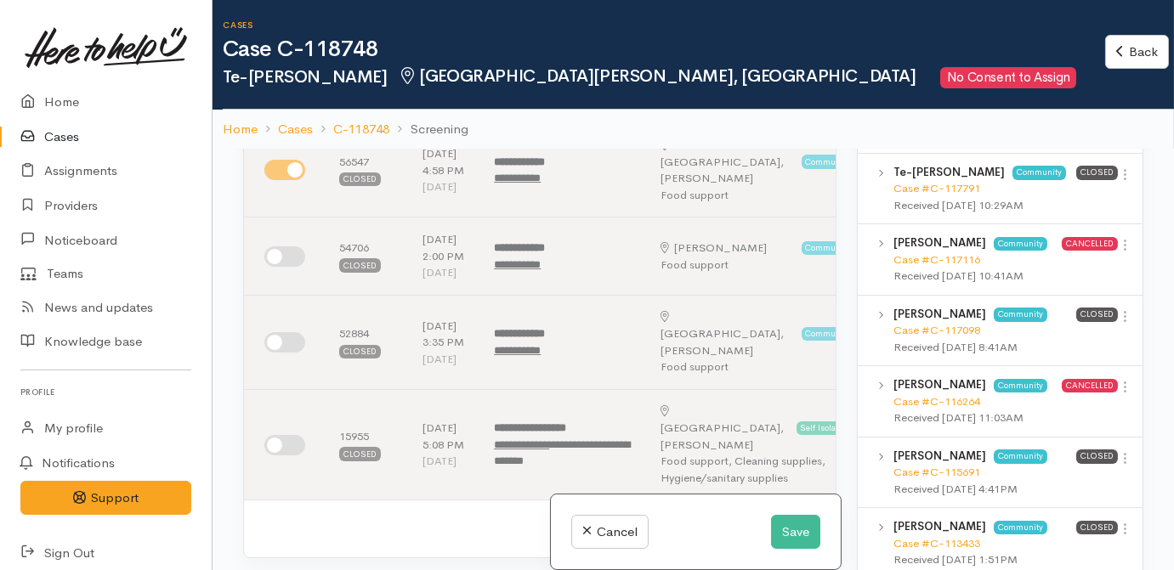
scroll to position [1623, 0]
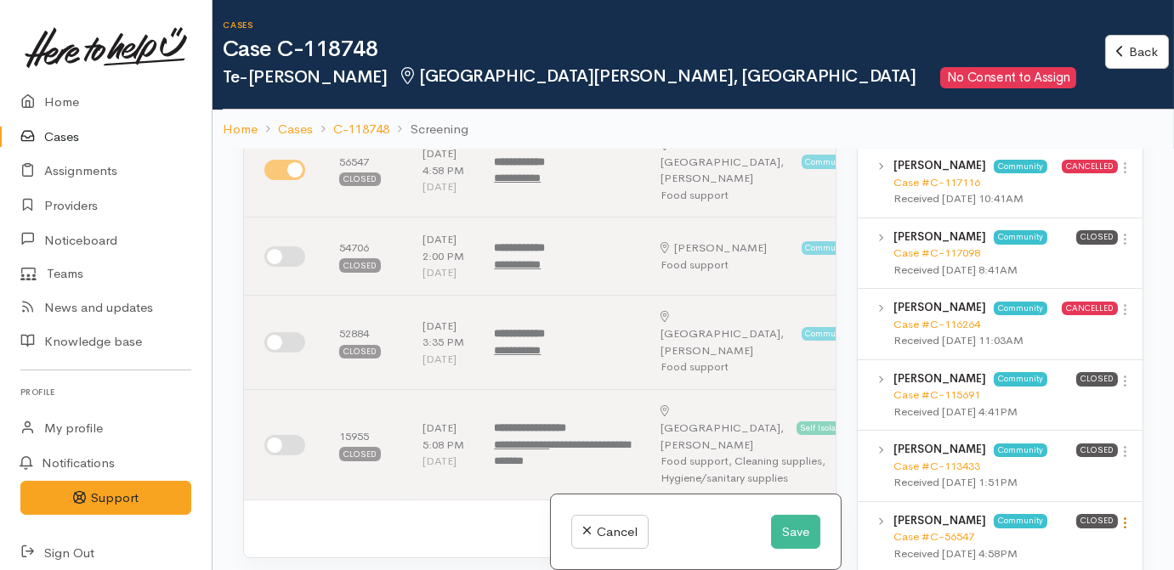
click at [1118, 516] on icon at bounding box center [1125, 523] width 14 height 14
click at [1059, 544] on link "View case" at bounding box center [1064, 557] width 134 height 26
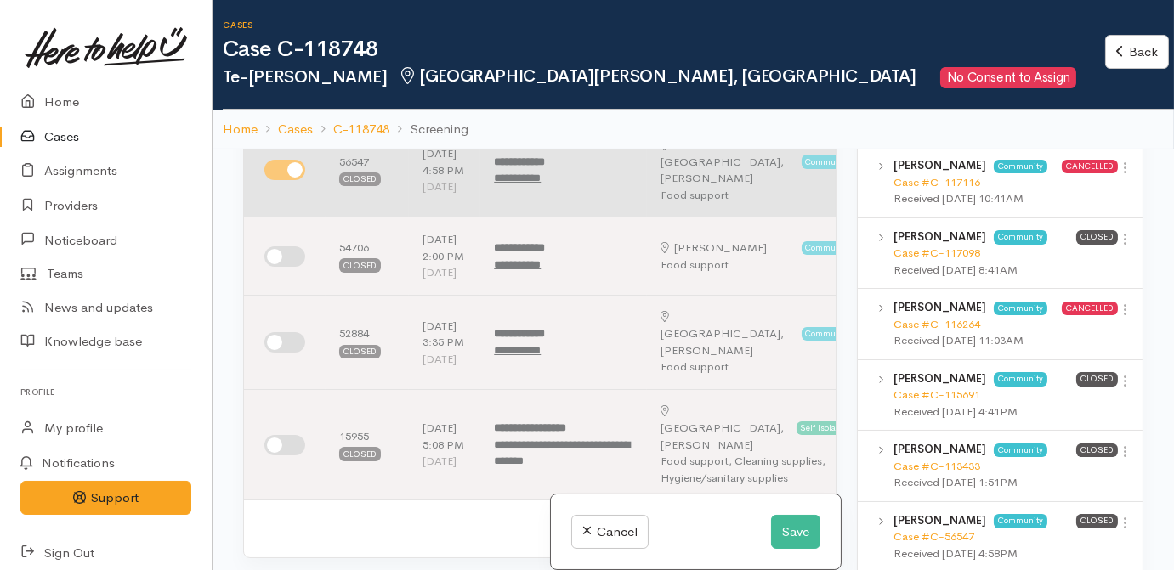
click at [273, 180] on input "checkbox" at bounding box center [284, 170] width 41 height 20
checkbox input "false"
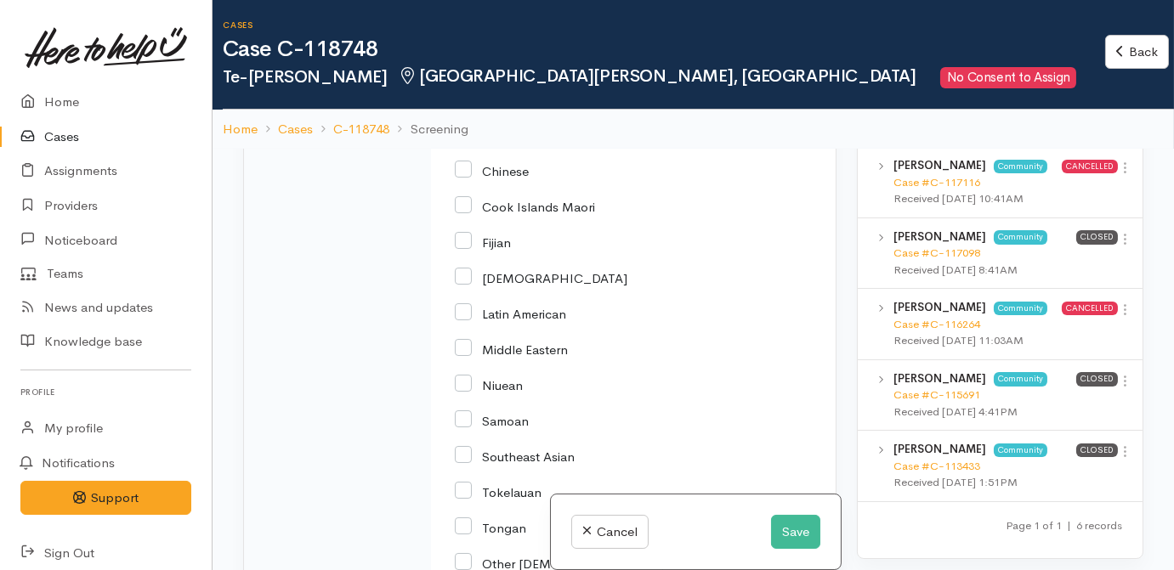
scroll to position [3243, 0]
click at [796, 522] on button "Save" at bounding box center [795, 532] width 49 height 35
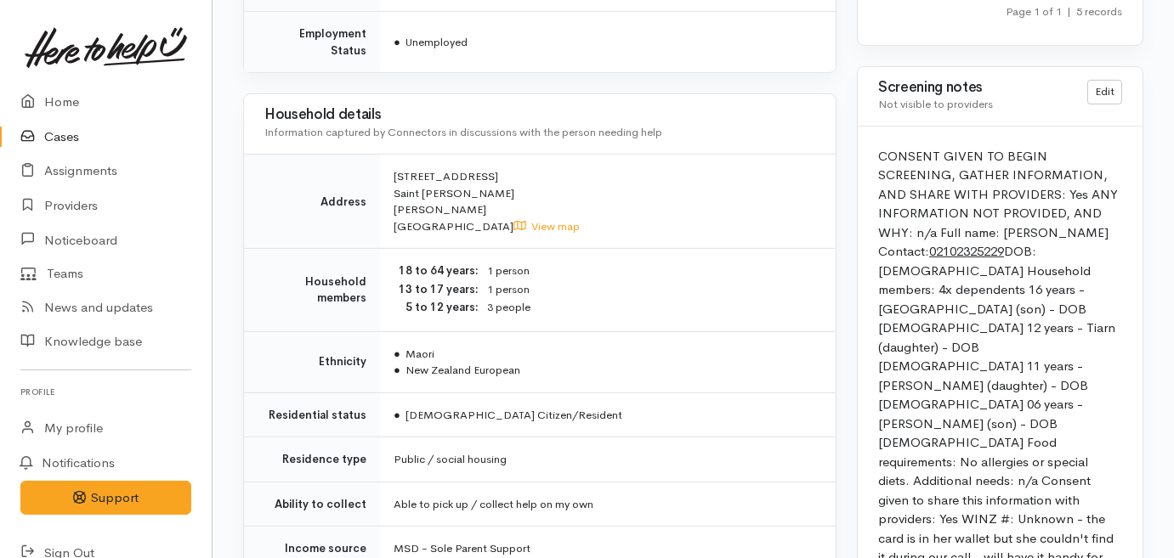
scroll to position [1468, 0]
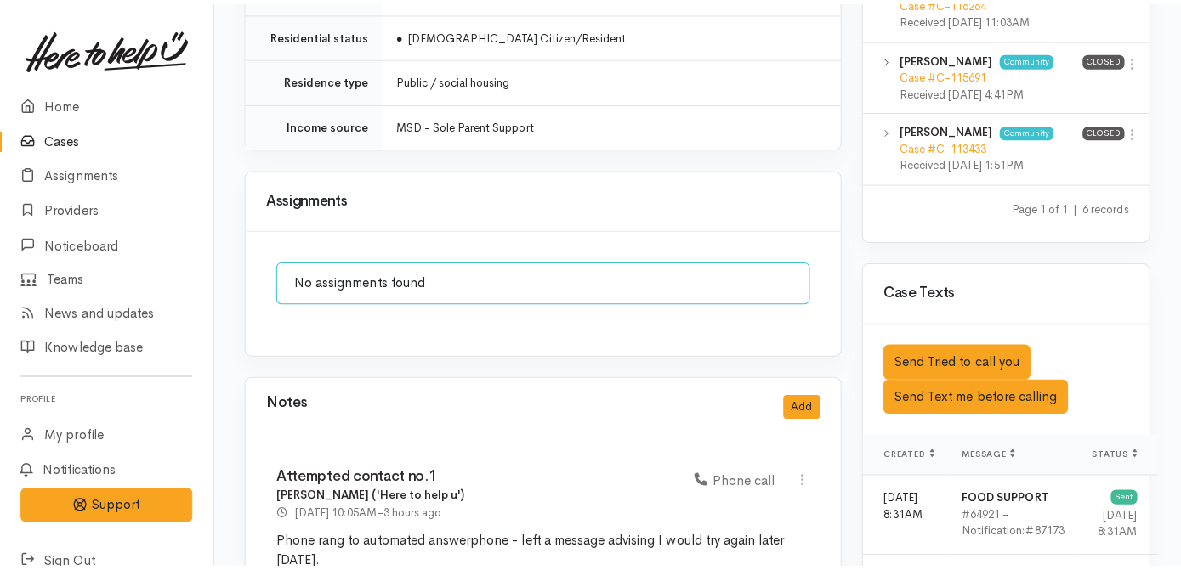
scroll to position [1313, 0]
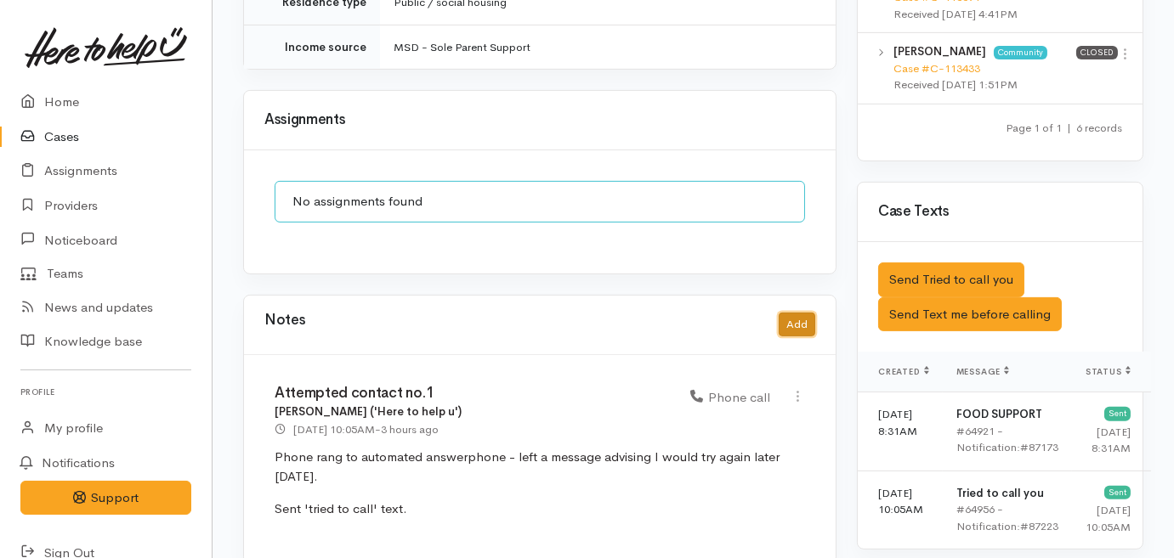
click at [797, 313] on button "Add" at bounding box center [797, 325] width 37 height 25
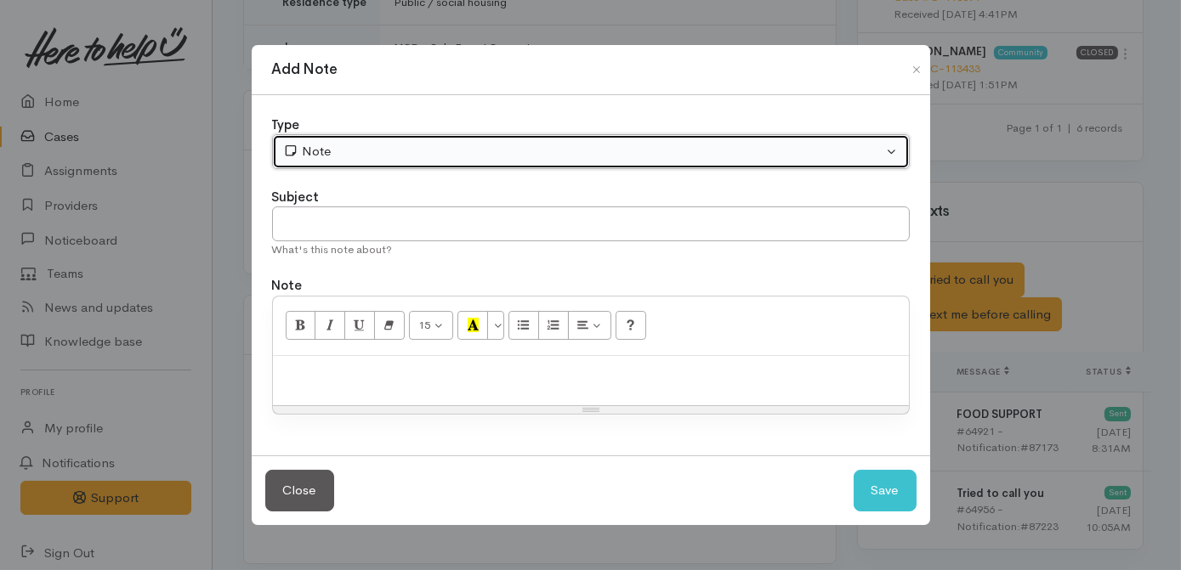
click at [392, 162] on button "Note" at bounding box center [591, 151] width 638 height 35
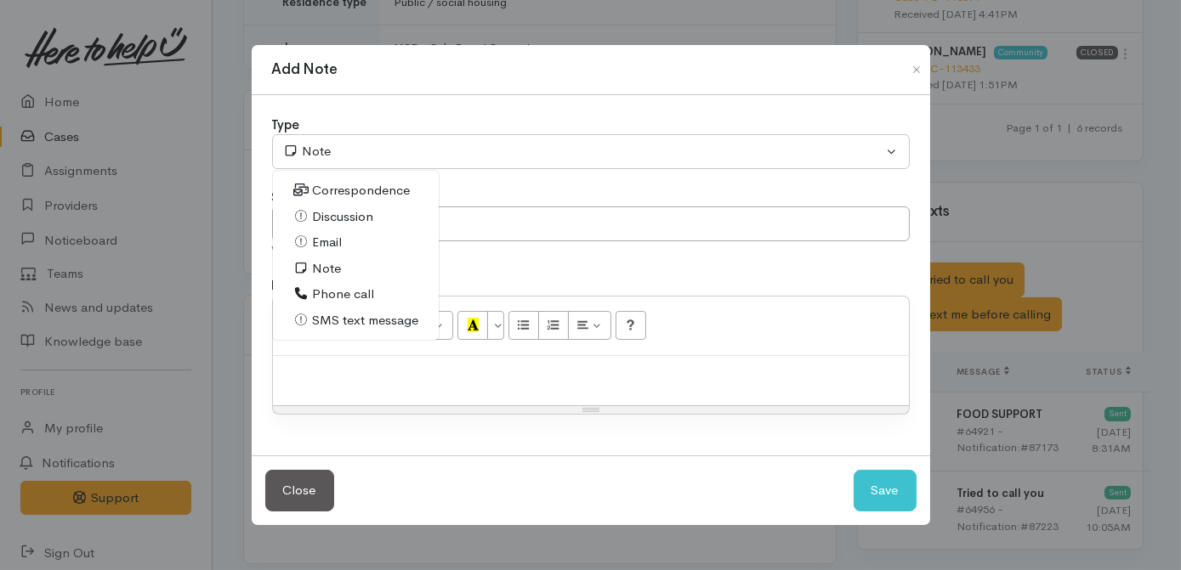
click at [317, 289] on span "Phone call" at bounding box center [343, 295] width 62 height 20
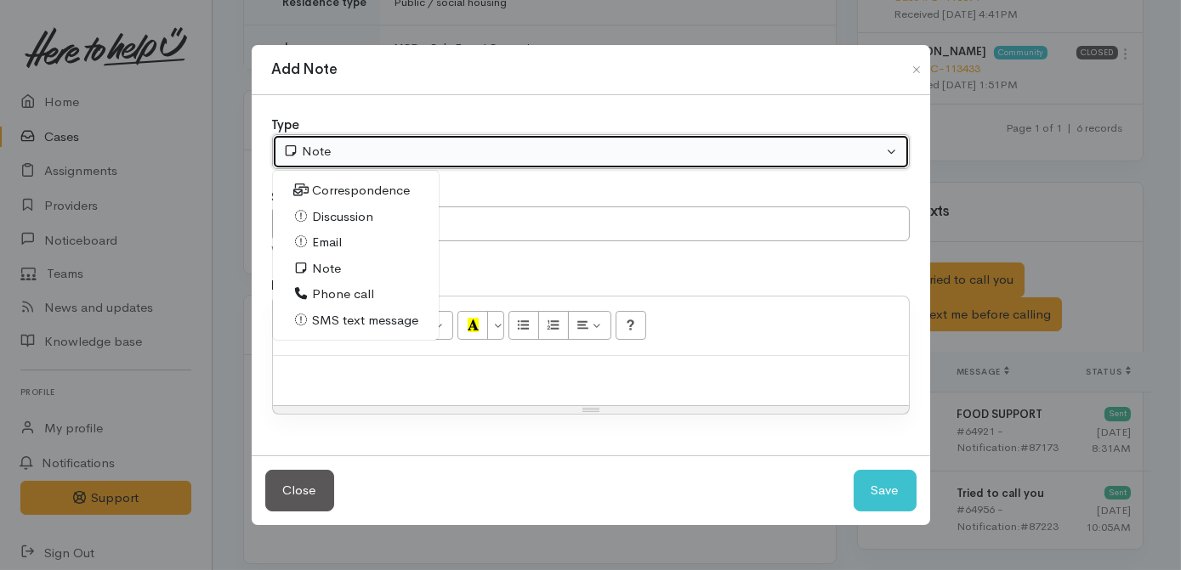
select select "3"
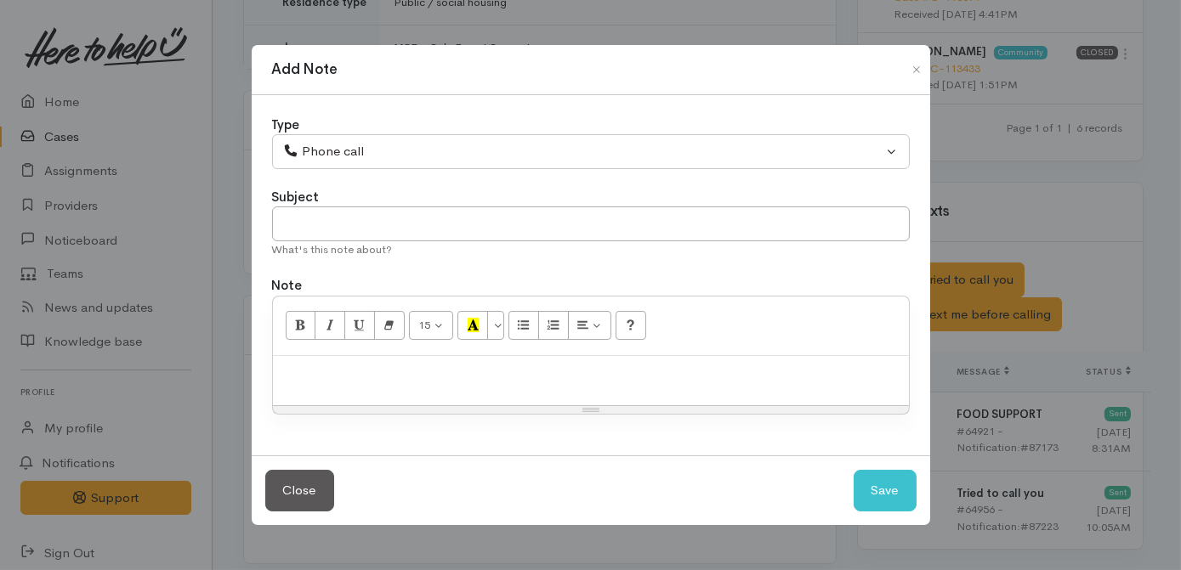
click at [395, 202] on div "Subject" at bounding box center [591, 198] width 638 height 20
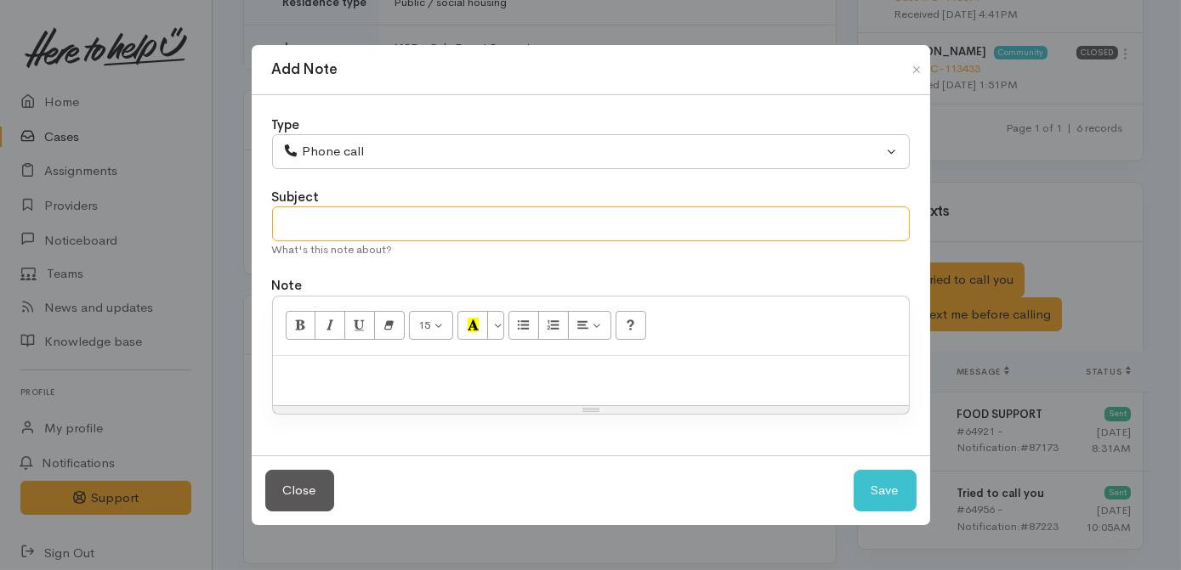
click at [388, 231] on input "text" at bounding box center [591, 224] width 638 height 35
type input "Screening"
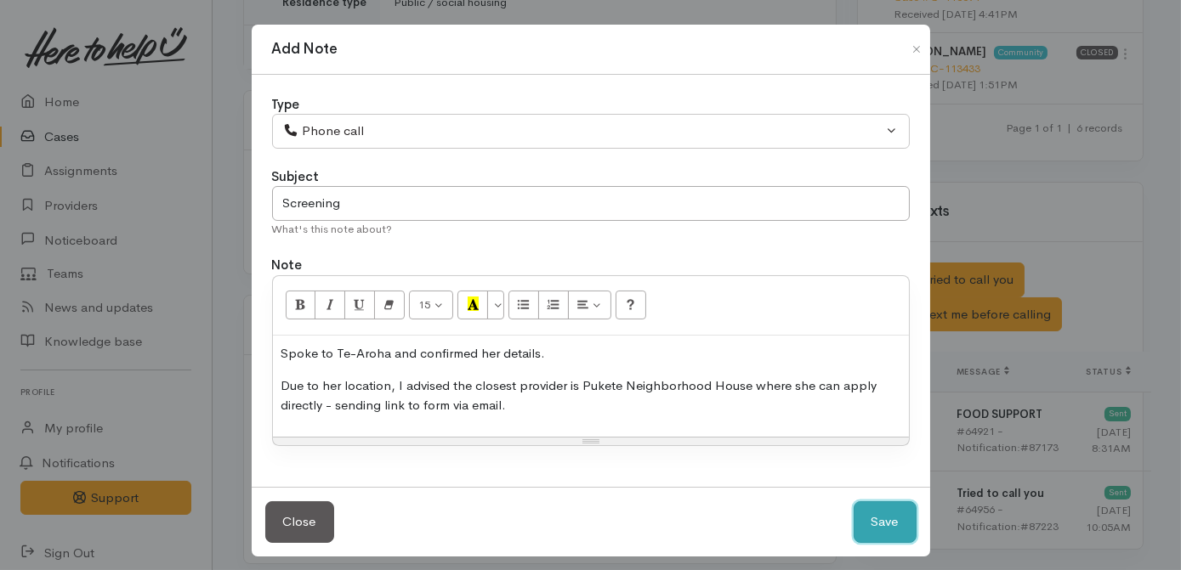
click at [868, 514] on button "Save" at bounding box center [884, 523] width 63 height 42
click at [898, 516] on button "Save" at bounding box center [884, 523] width 63 height 42
select select "1"
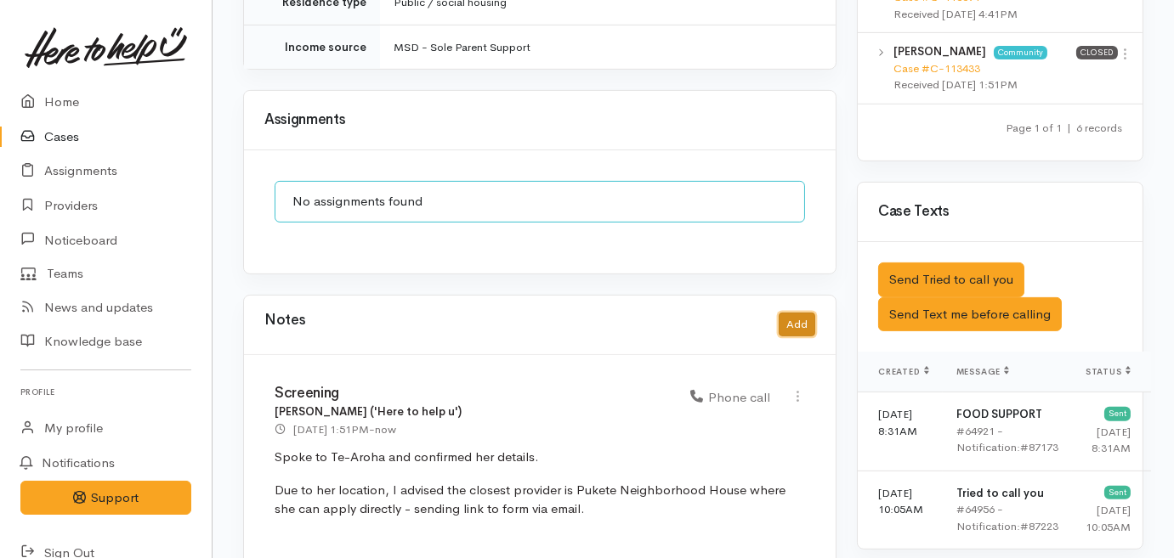
click at [782, 313] on button "Add" at bounding box center [797, 325] width 37 height 25
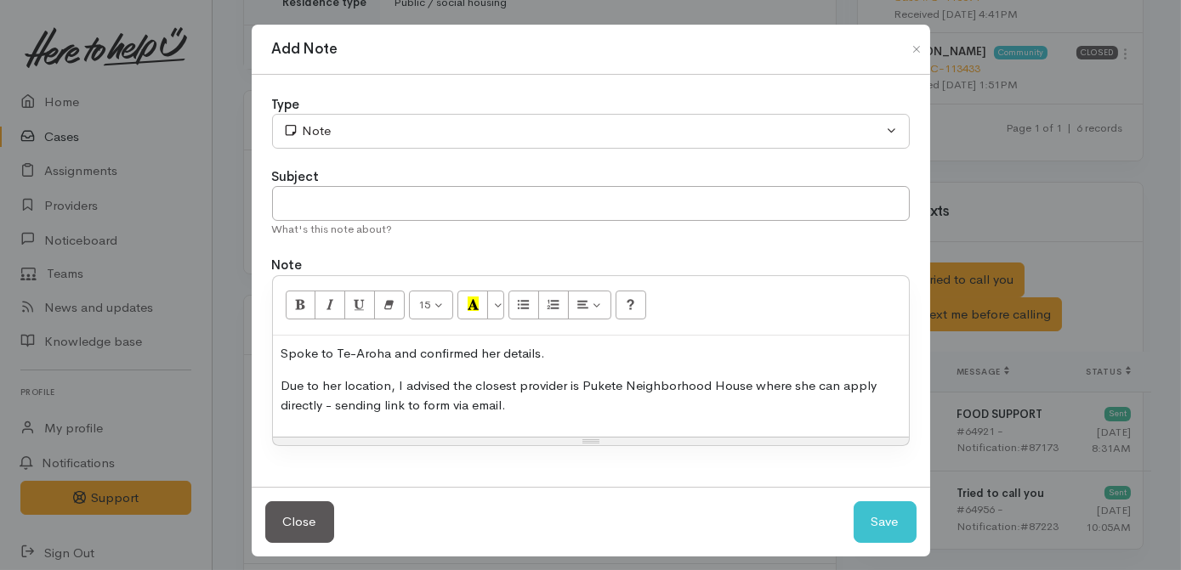
click at [456, 413] on div "Spoke to Te-Aroha and confirmed her details. Due to her location, I advised the…" at bounding box center [591, 387] width 636 height 102
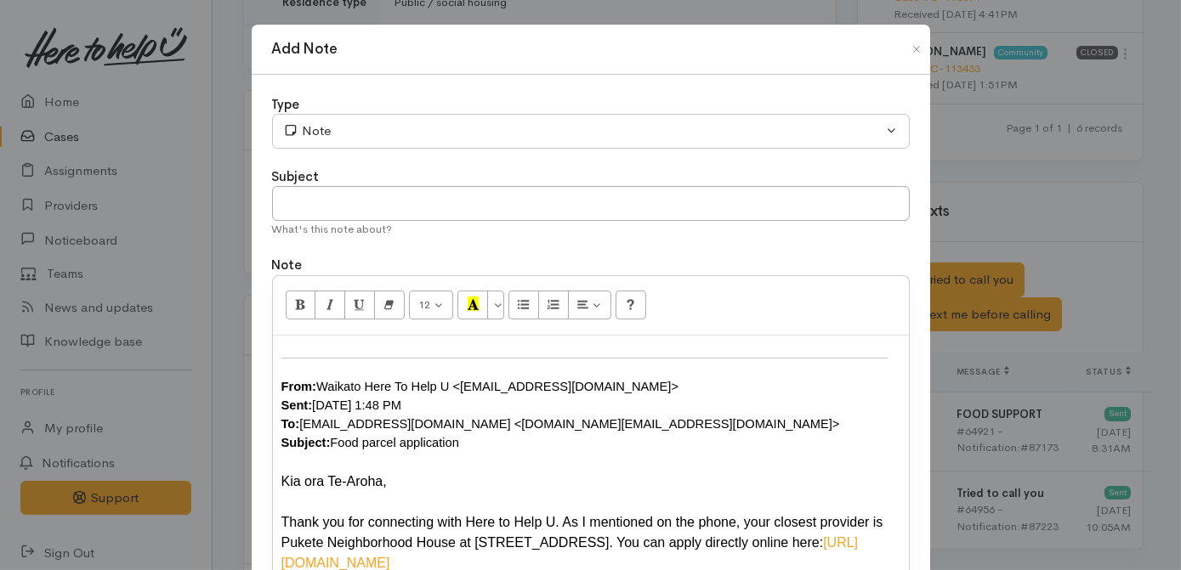
scroll to position [101, 0]
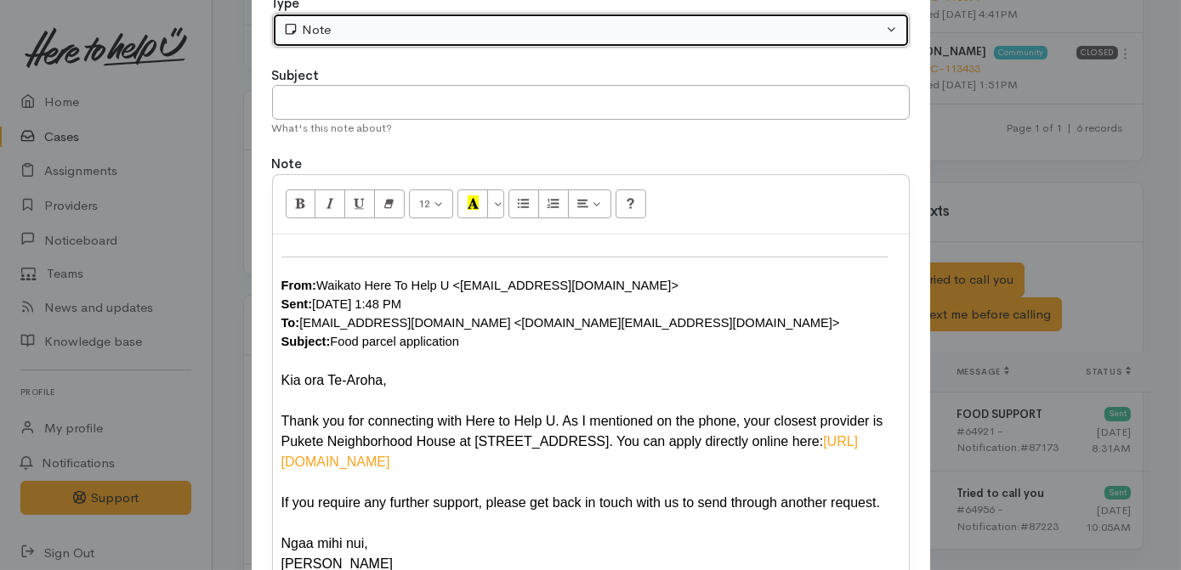
drag, startPoint x: 369, startPoint y: 32, endPoint x: 369, endPoint y: 53, distance: 20.4
click at [369, 37] on div "Note" at bounding box center [583, 30] width 600 height 20
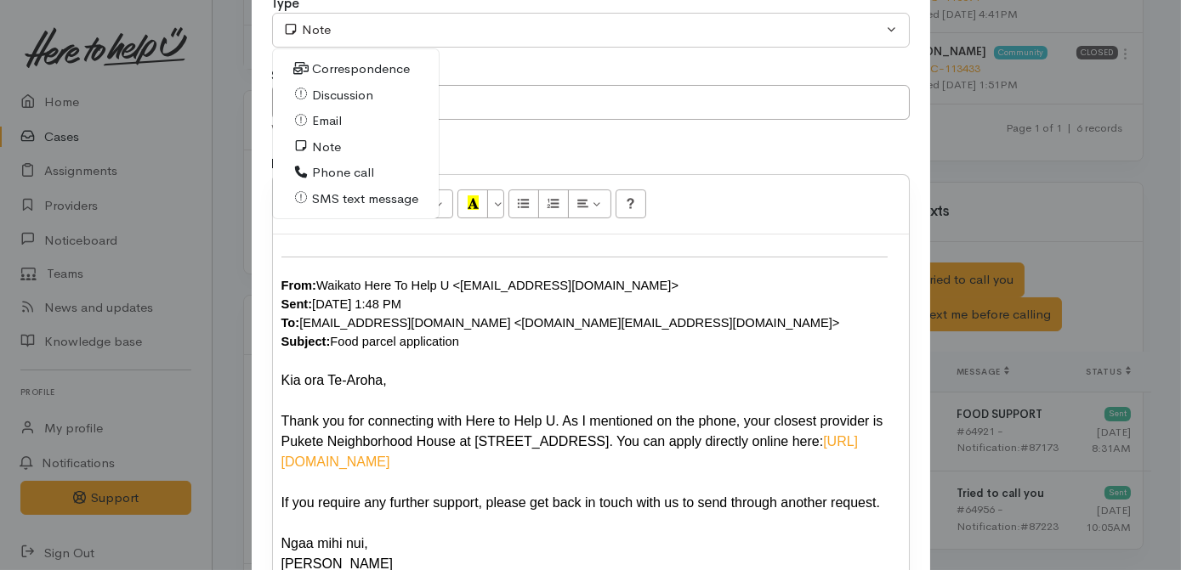
click at [312, 118] on span "Email" at bounding box center [327, 121] width 30 height 20
select select "2"
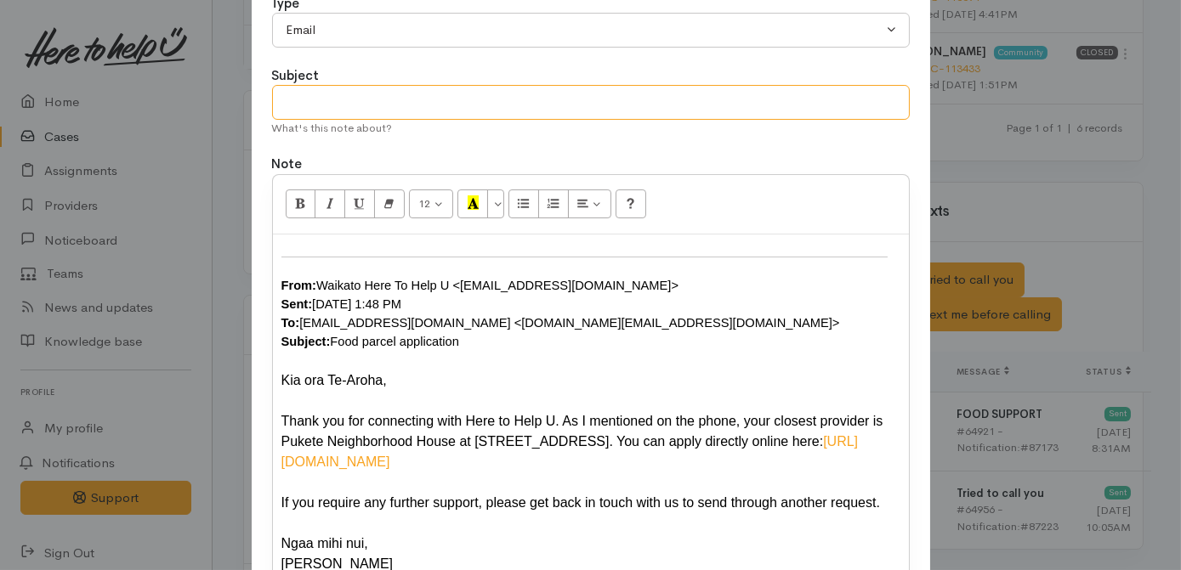
click at [313, 94] on input "text" at bounding box center [591, 102] width 638 height 35
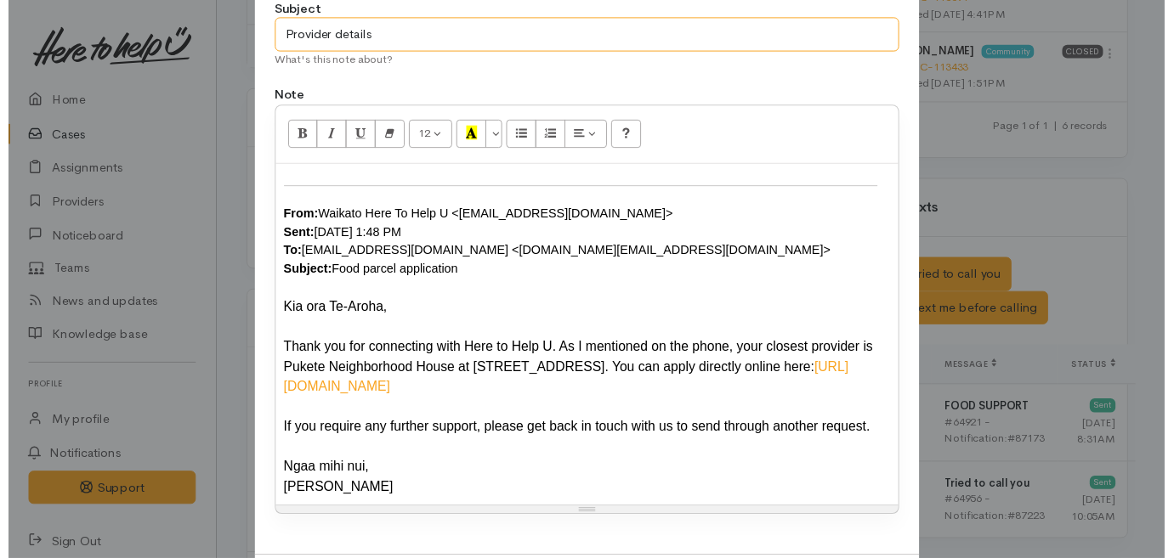
scroll to position [253, 0]
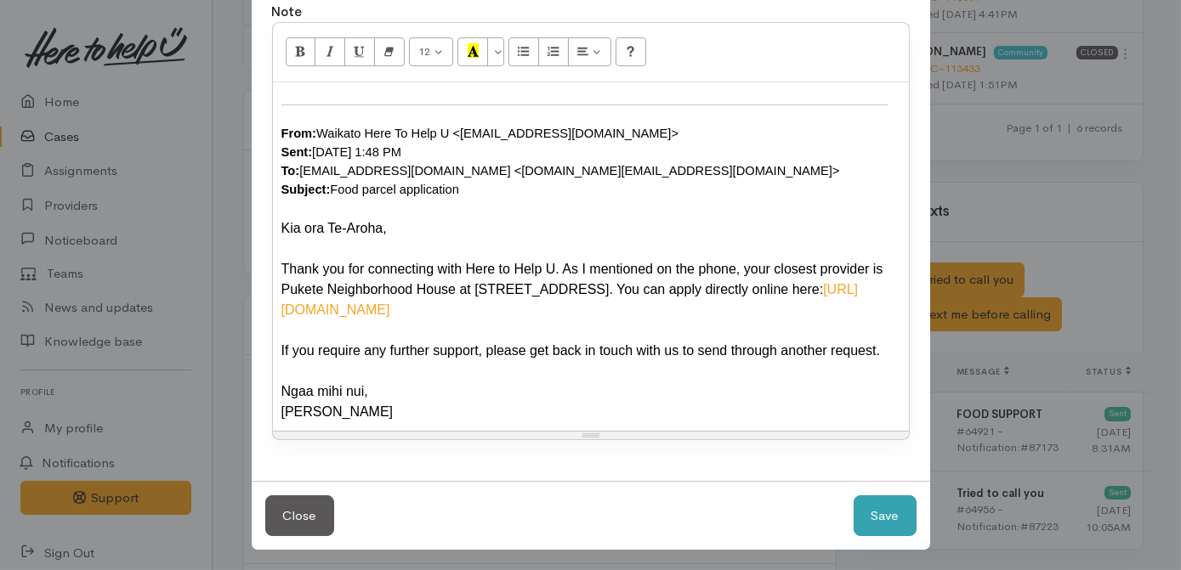
type input "Provider details"
click at [882, 516] on button "Save" at bounding box center [884, 517] width 63 height 42
select select "1"
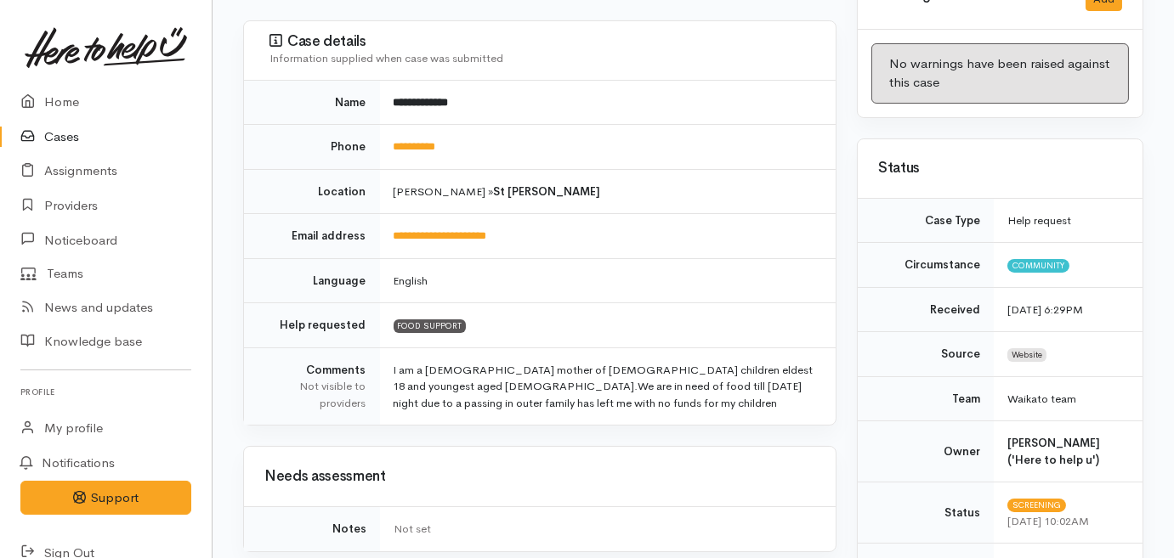
scroll to position [0, 0]
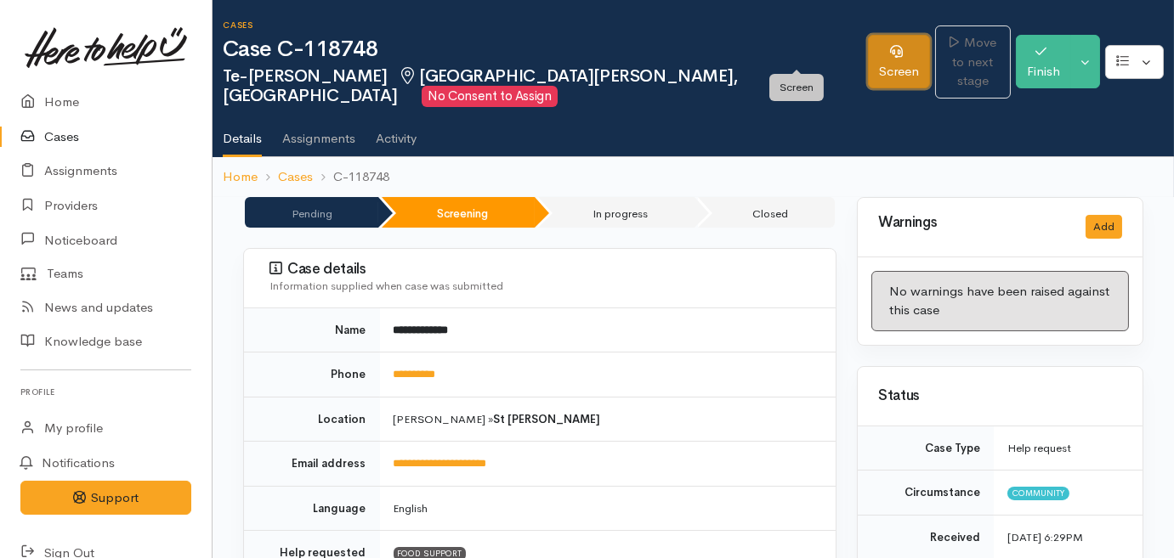
click at [868, 46] on link "Screen" at bounding box center [899, 62] width 62 height 54
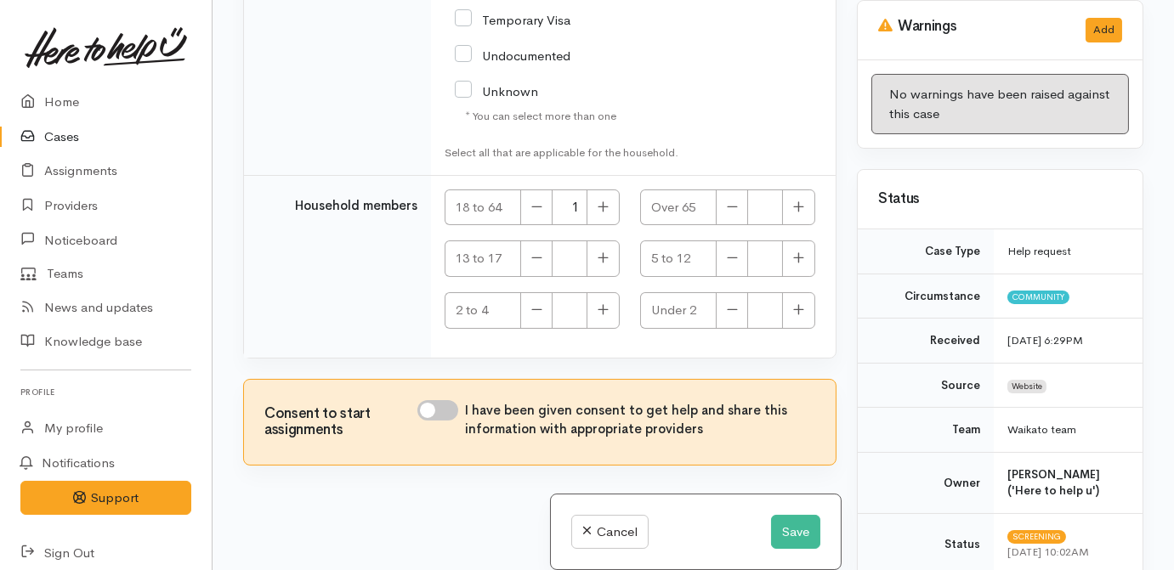
scroll to position [4150, 0]
click at [431, 411] on input "I have been given consent to get help and share this information with appropria…" at bounding box center [437, 410] width 41 height 20
checkbox input "true"
click at [772, 527] on button "Save" at bounding box center [795, 532] width 49 height 35
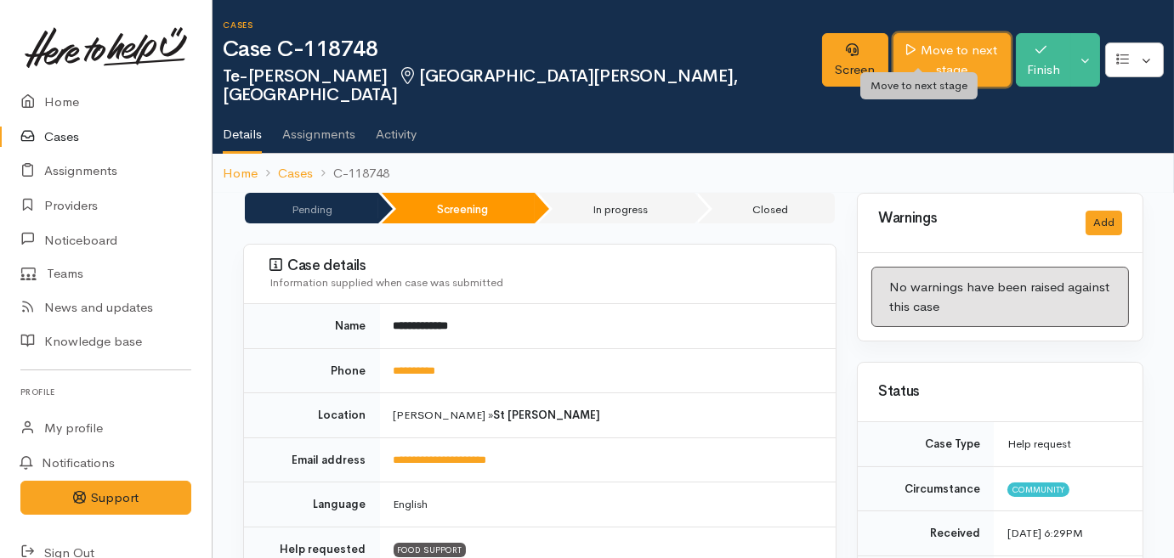
drag, startPoint x: 971, startPoint y: 56, endPoint x: 971, endPoint y: 100, distance: 44.2
click at [971, 56] on link "Move to next stage" at bounding box center [951, 60] width 117 height 54
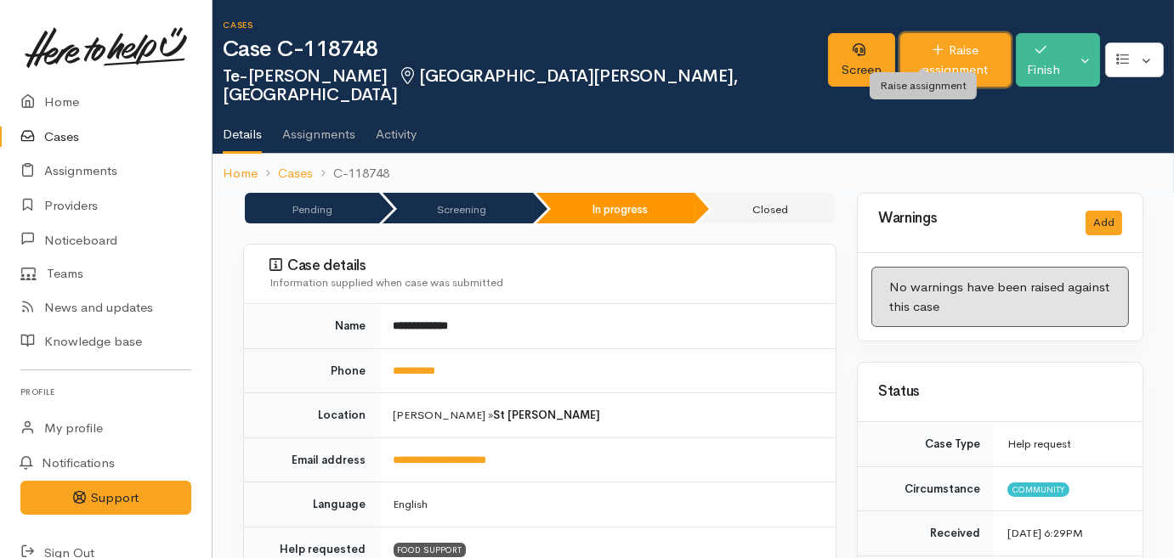
click at [933, 60] on link "Raise assignment" at bounding box center [955, 60] width 111 height 54
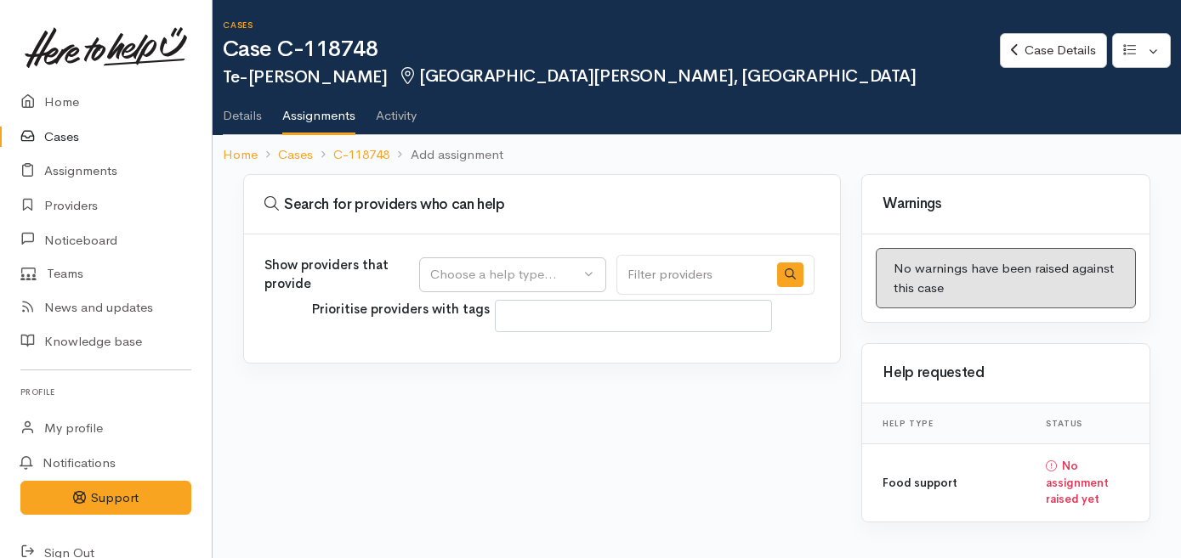
select select
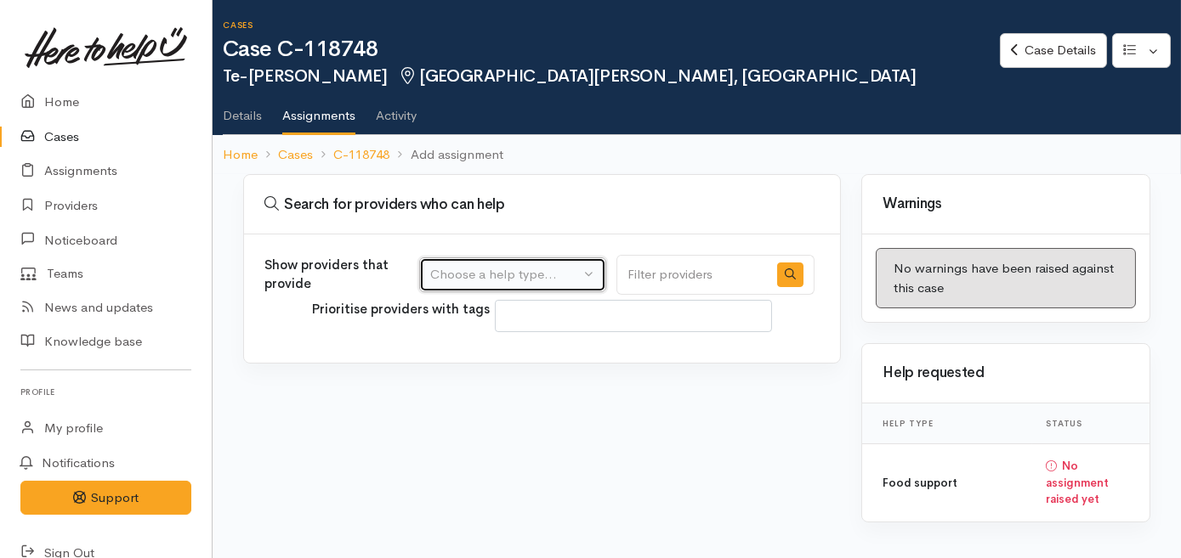
click at [496, 279] on div "Choose a help type..." at bounding box center [505, 275] width 150 height 20
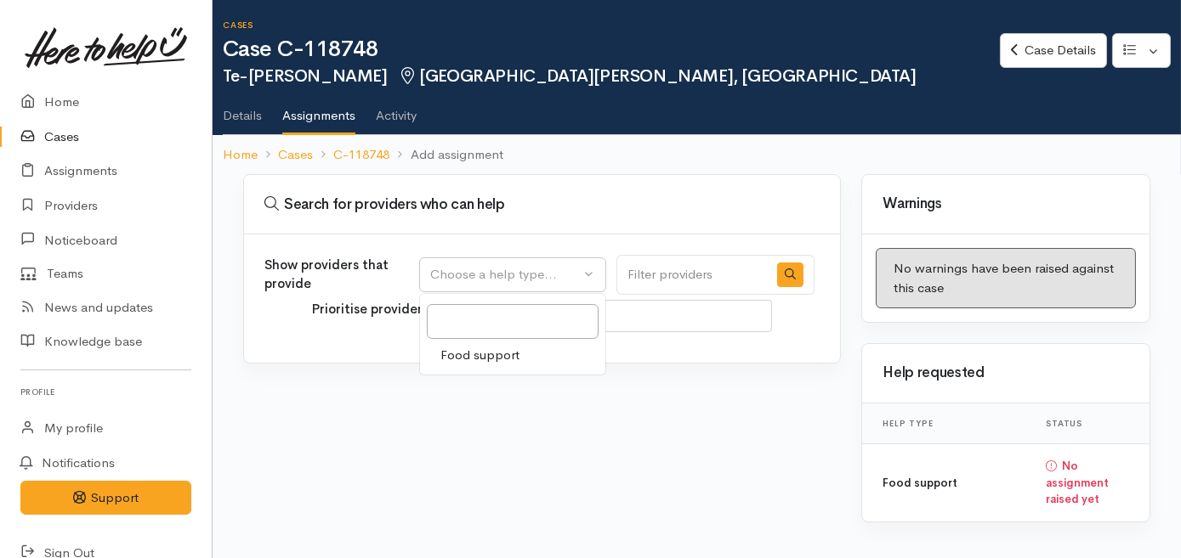
click at [469, 349] on span "Food support" at bounding box center [479, 356] width 79 height 20
select select "3"
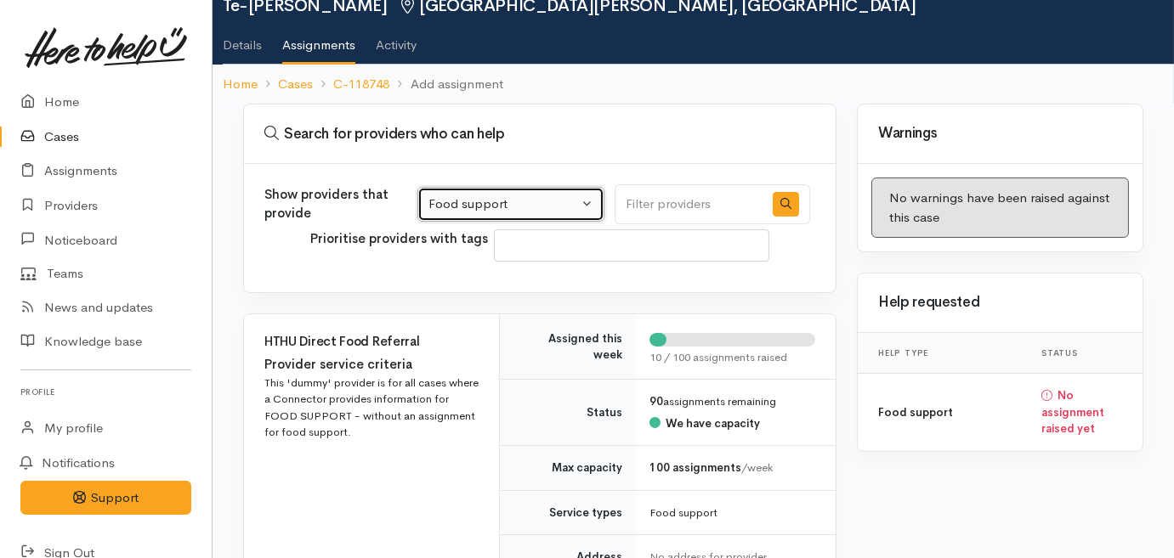
scroll to position [231, 0]
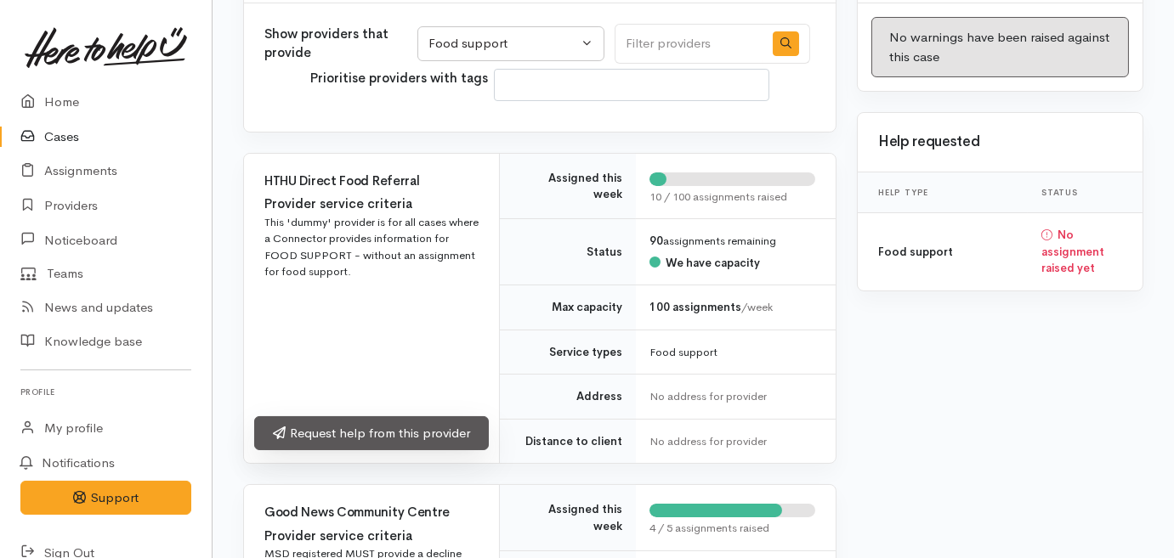
click at [390, 436] on link "Request help from this provider" at bounding box center [371, 434] width 235 height 35
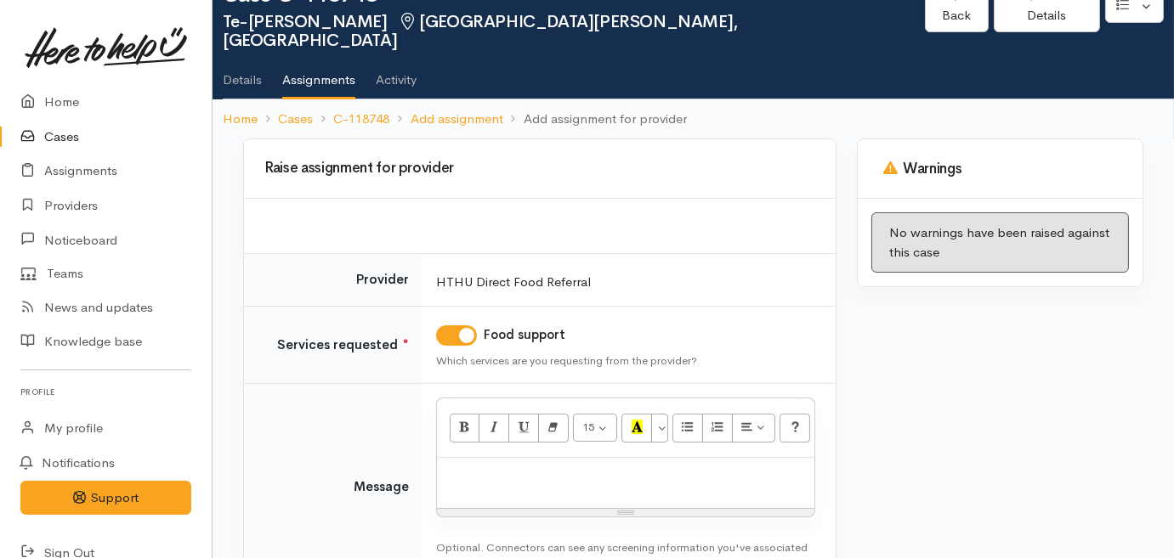
scroll to position [154, 0]
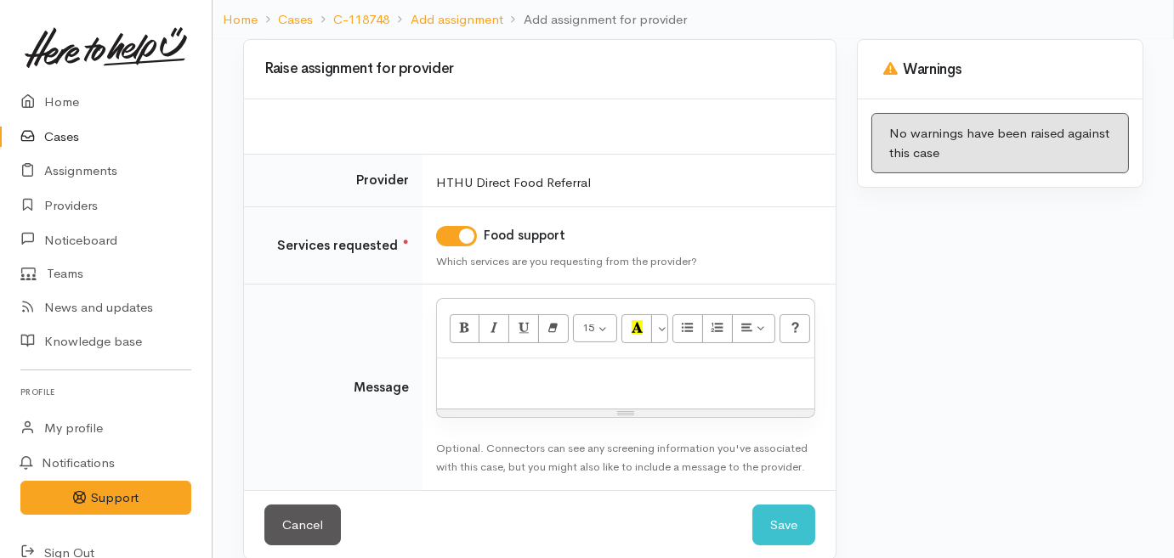
click at [517, 374] on div at bounding box center [625, 384] width 377 height 50
click at [585, 367] on p "Emailed link to provider via email" at bounding box center [625, 377] width 360 height 20
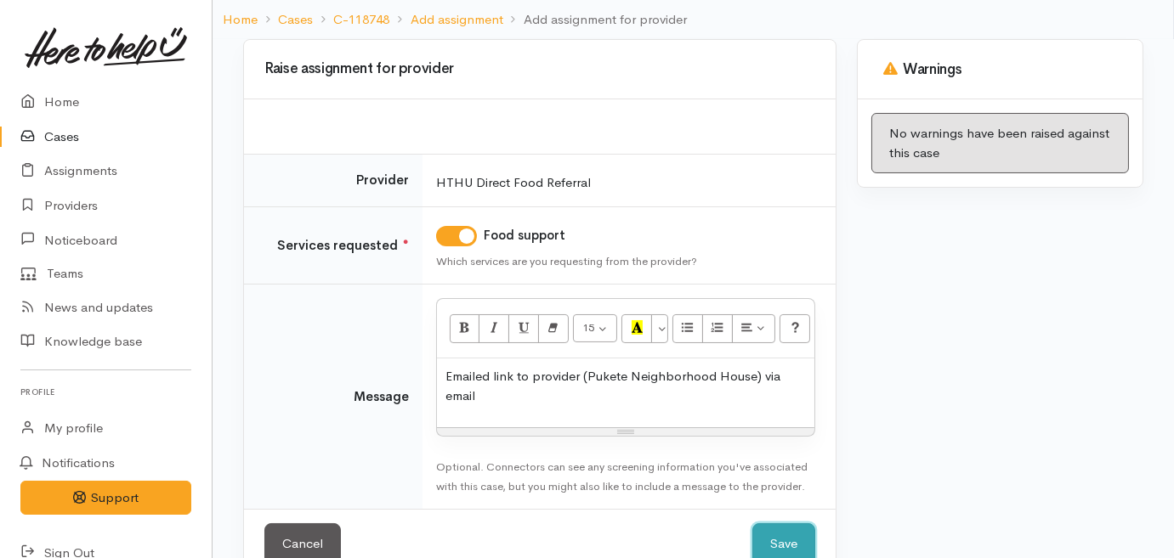
click at [798, 524] on button "Save" at bounding box center [783, 545] width 63 height 42
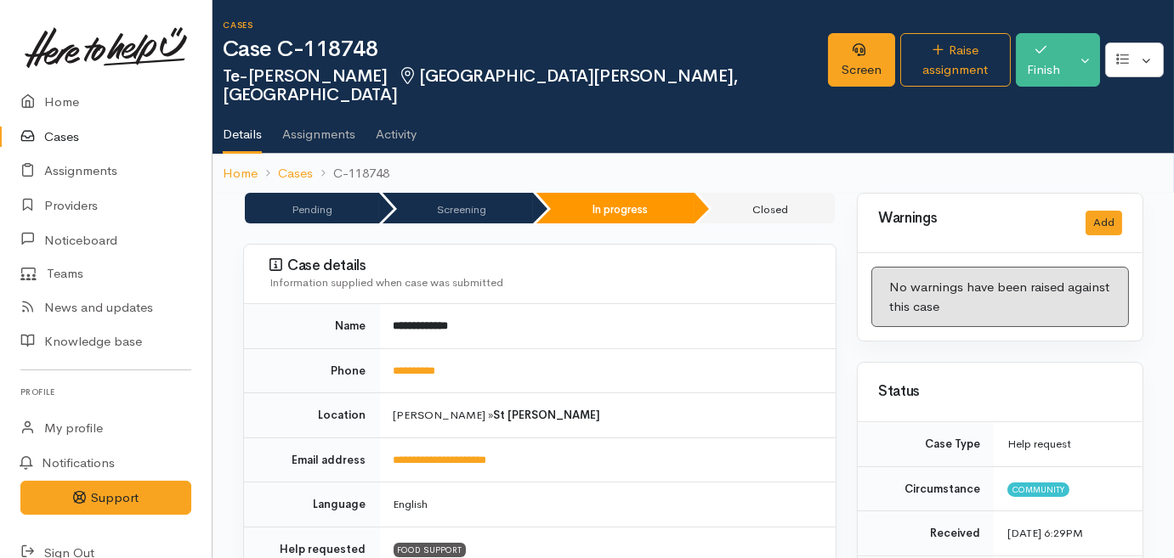
click at [41, 139] on icon at bounding box center [32, 137] width 24 height 21
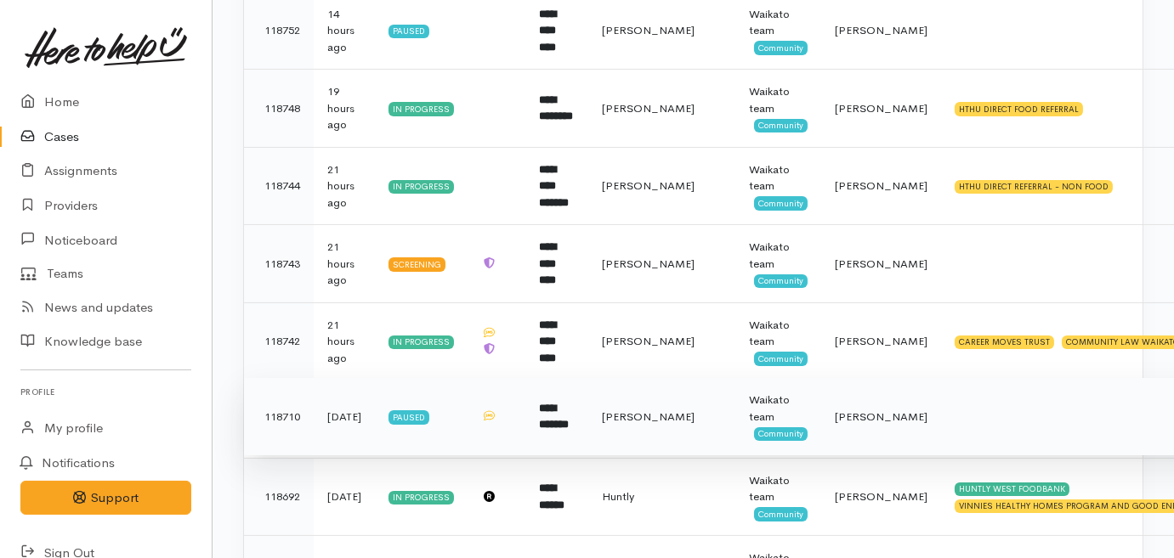
scroll to position [541, 0]
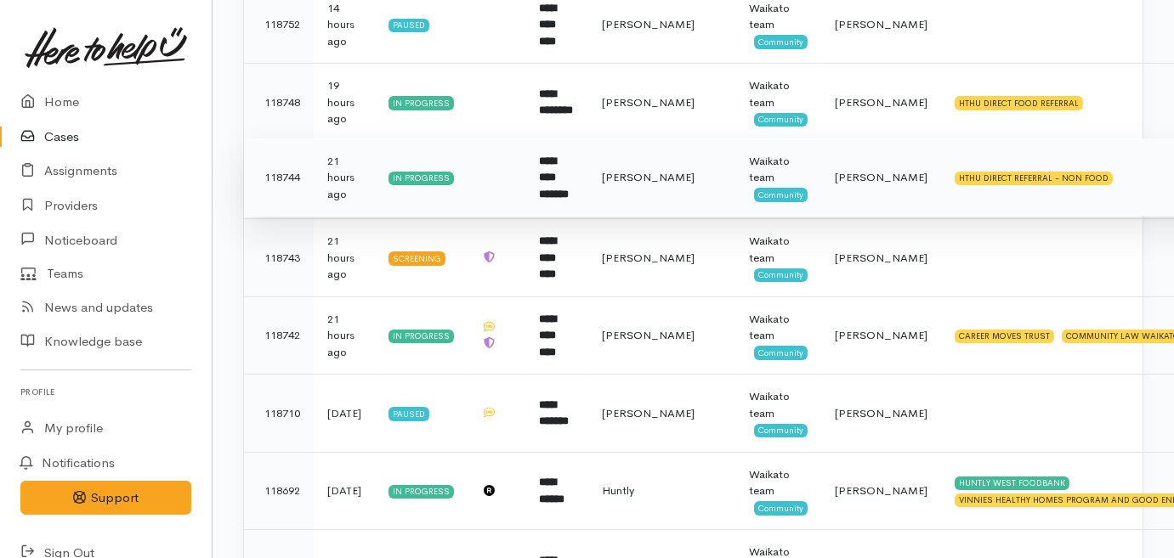
click at [584, 204] on td "**********" at bounding box center [556, 178] width 63 height 78
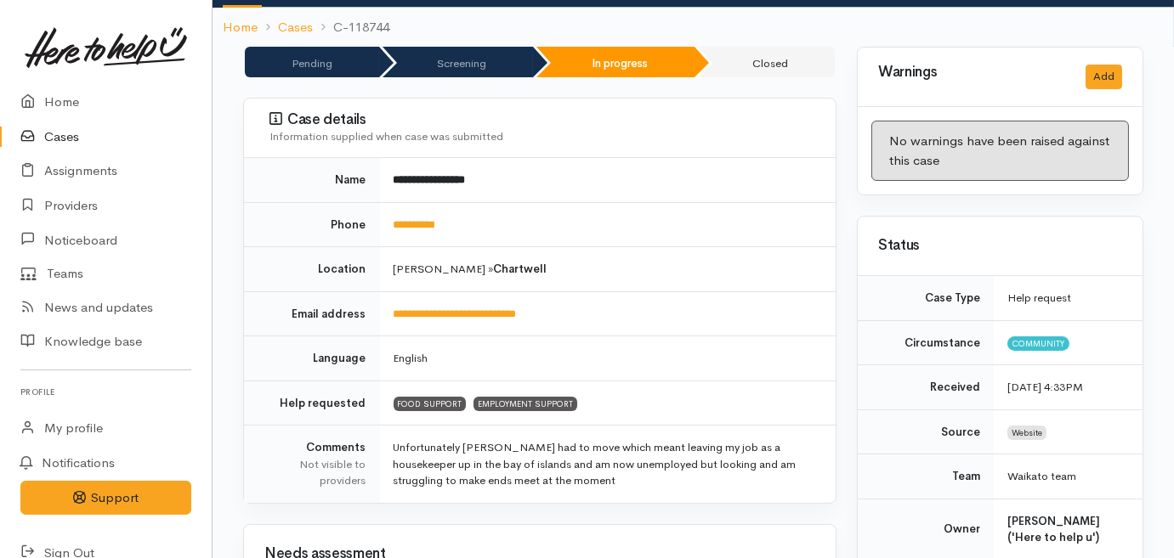
scroll to position [154, 0]
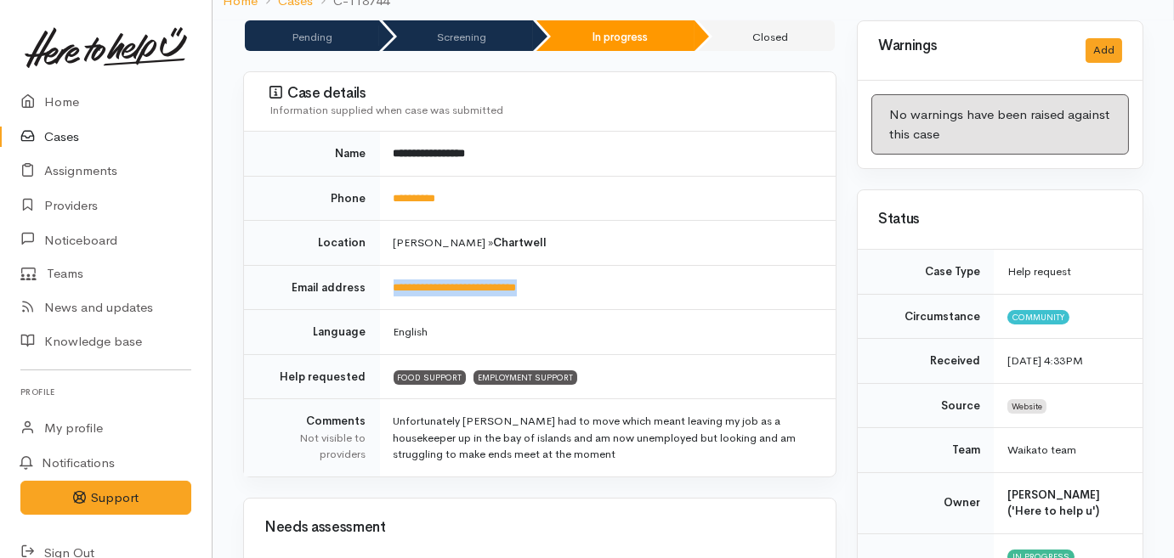
drag, startPoint x: 579, startPoint y: 282, endPoint x: 396, endPoint y: 275, distance: 182.9
click at [396, 275] on td "**********" at bounding box center [608, 287] width 456 height 45
copy link "**********"
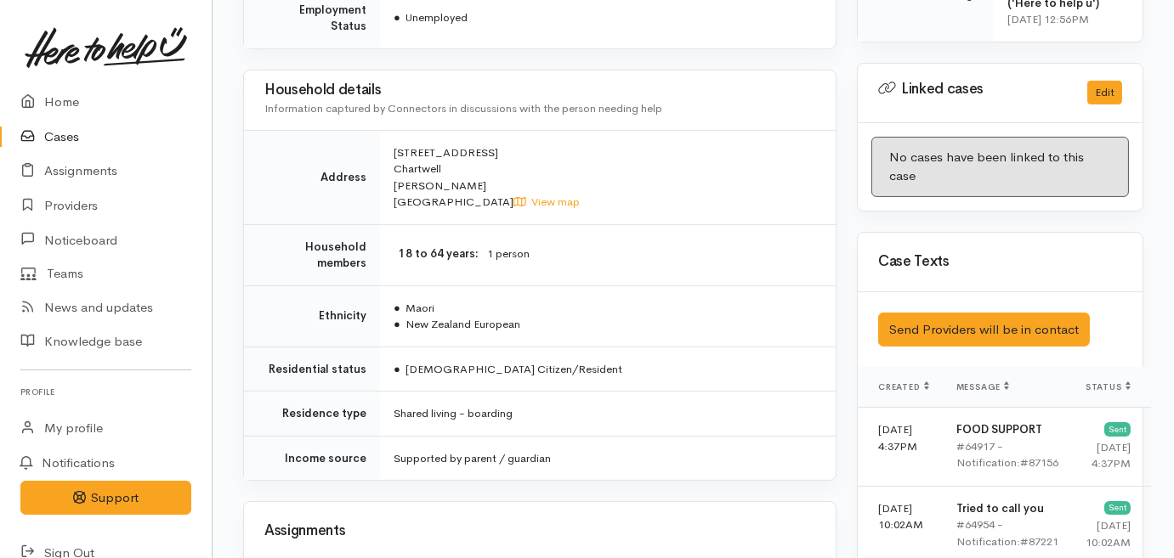
scroll to position [1004, 0]
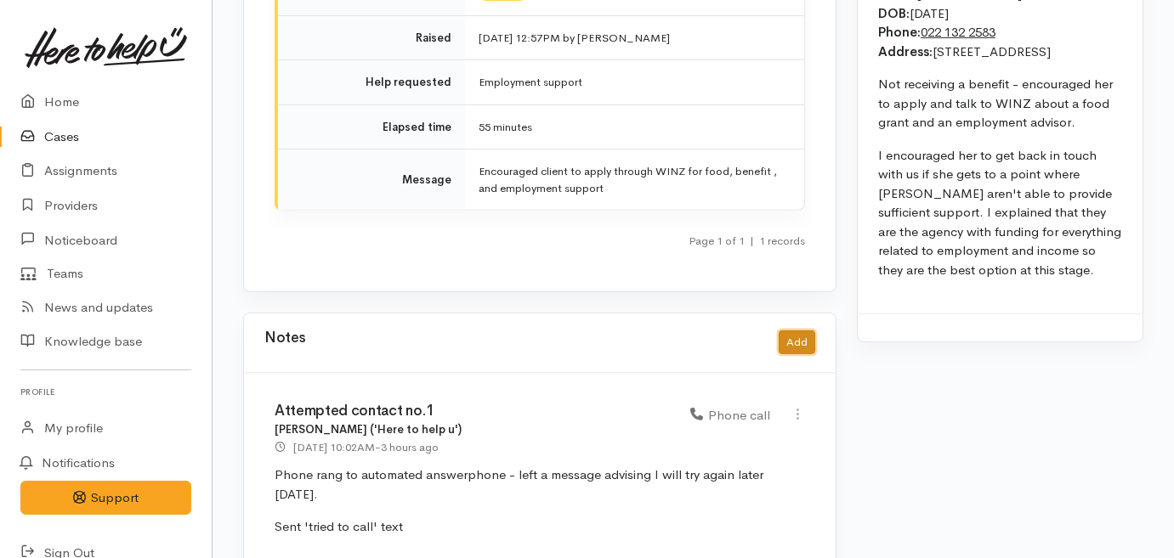
click at [788, 331] on button "Add" at bounding box center [797, 343] width 37 height 25
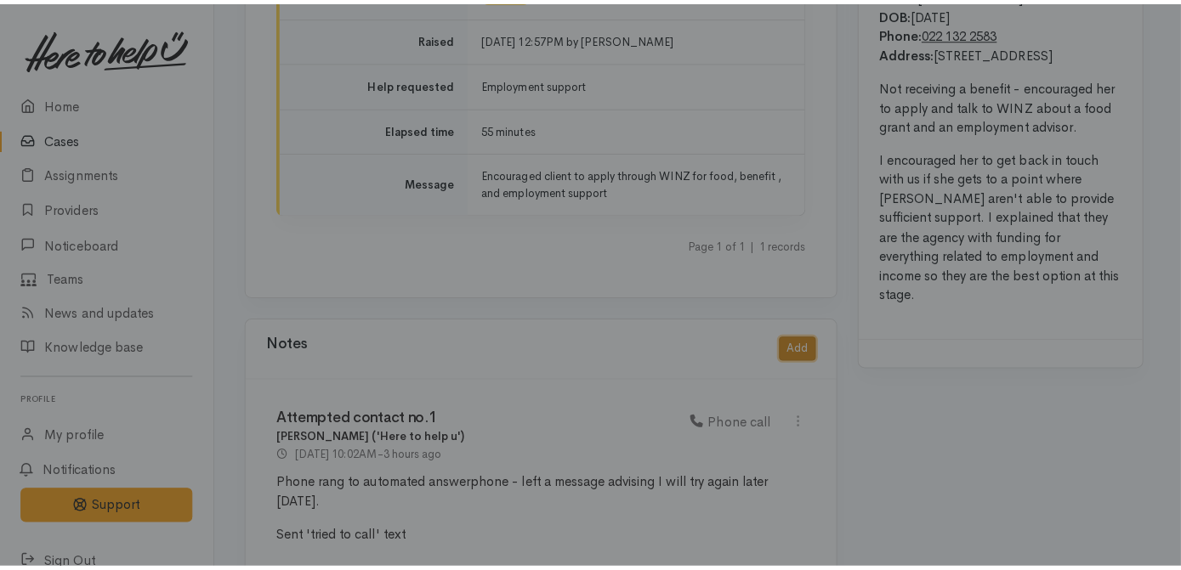
scroll to position [1566, 0]
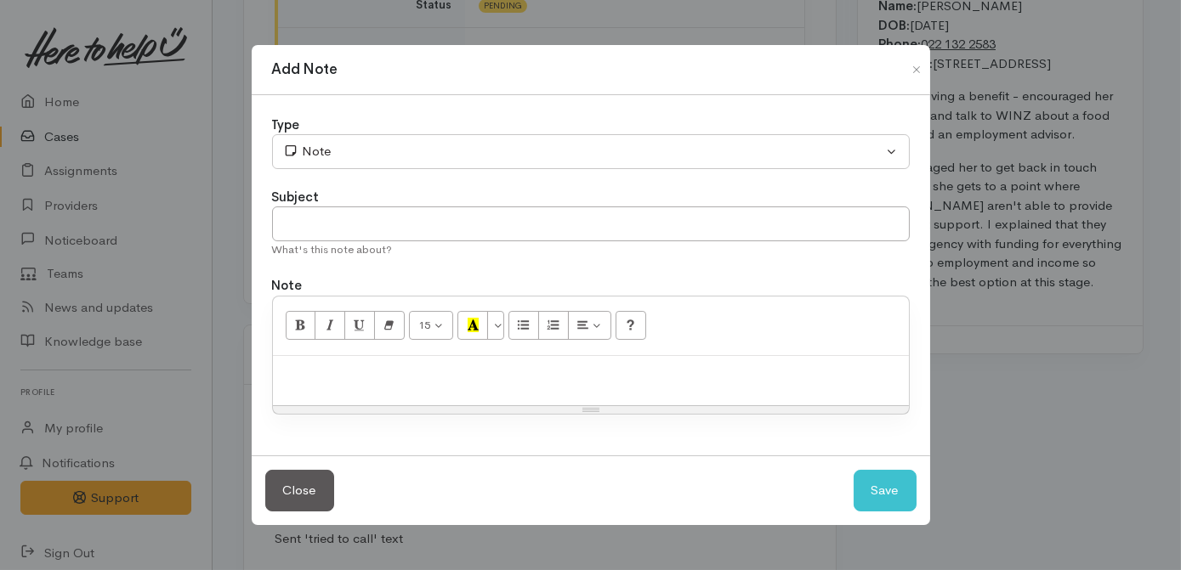
click at [411, 368] on p at bounding box center [590, 375] width 619 height 20
paste div
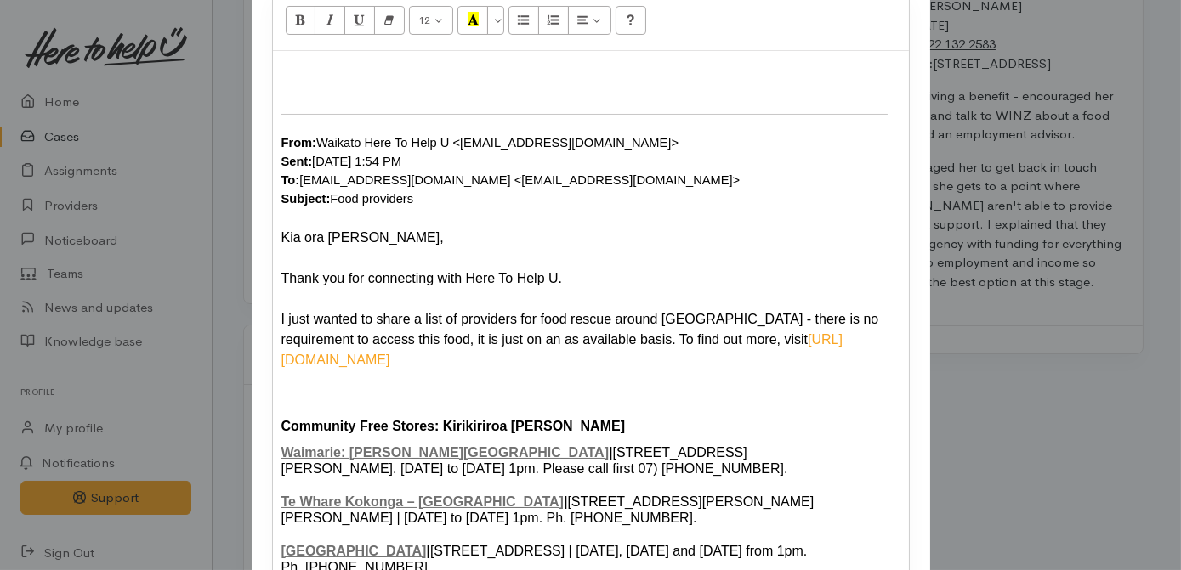
scroll to position [143, 0]
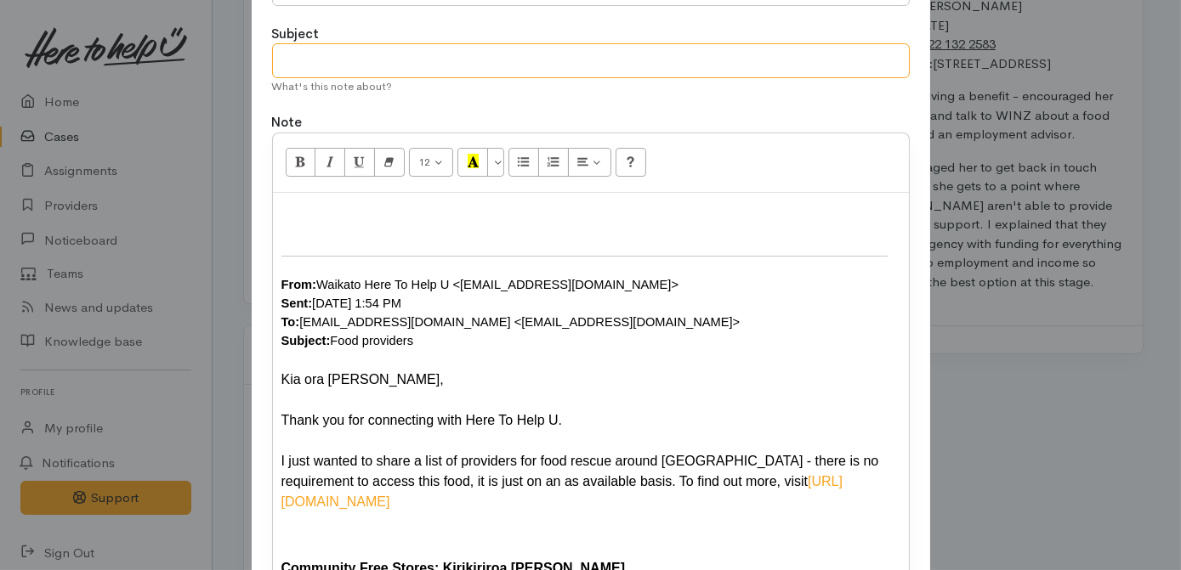
click at [371, 60] on input "text" at bounding box center [591, 60] width 638 height 35
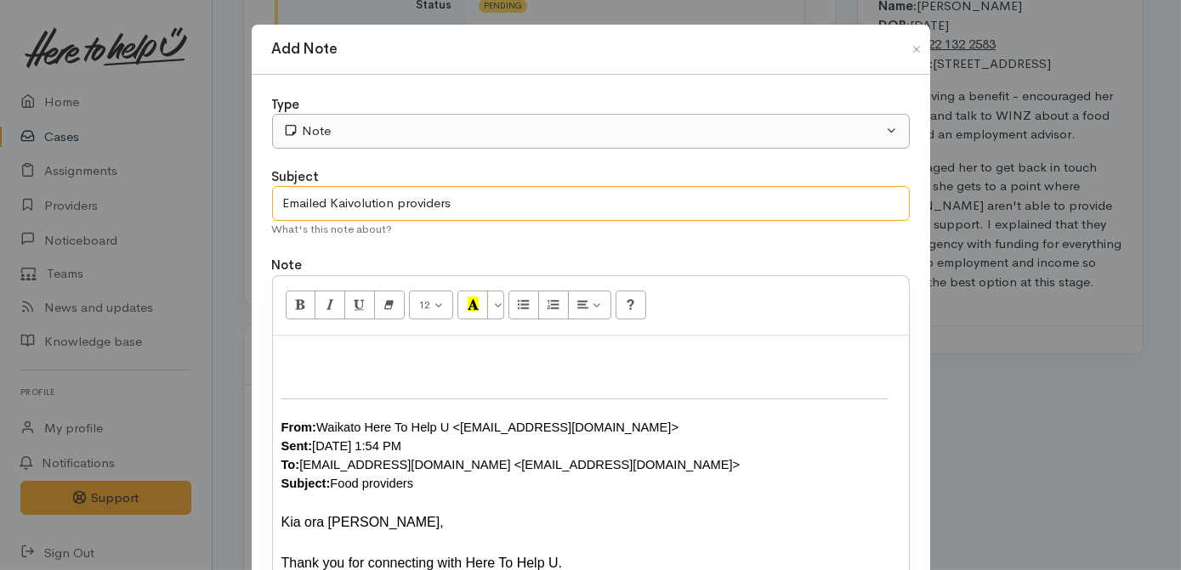
type input "Emailed Kaivolution providers"
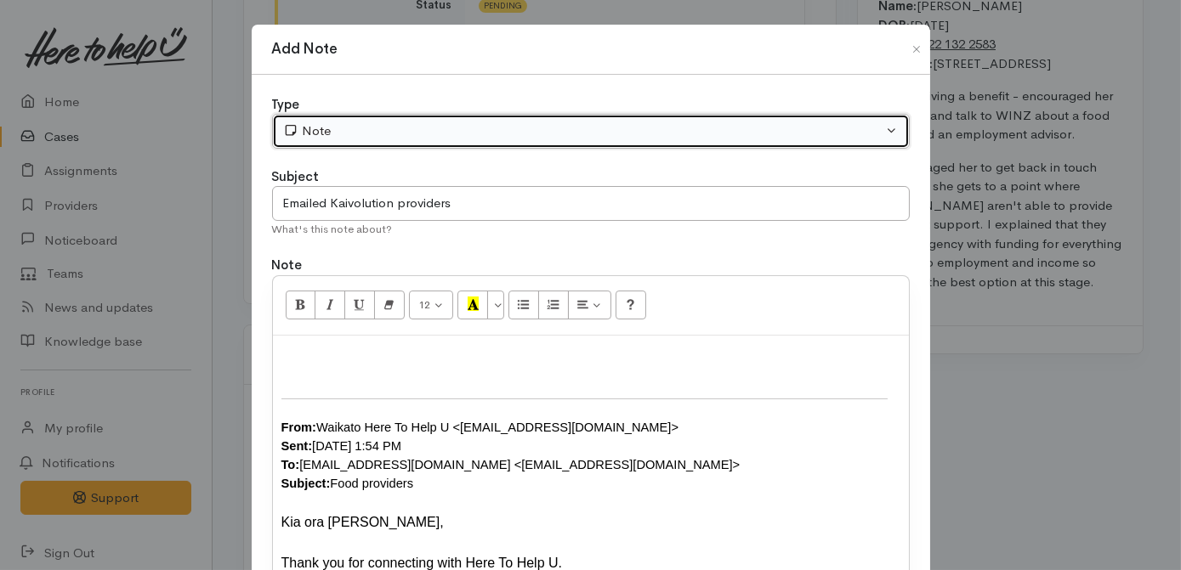
click at [389, 143] on button "Note" at bounding box center [591, 131] width 638 height 35
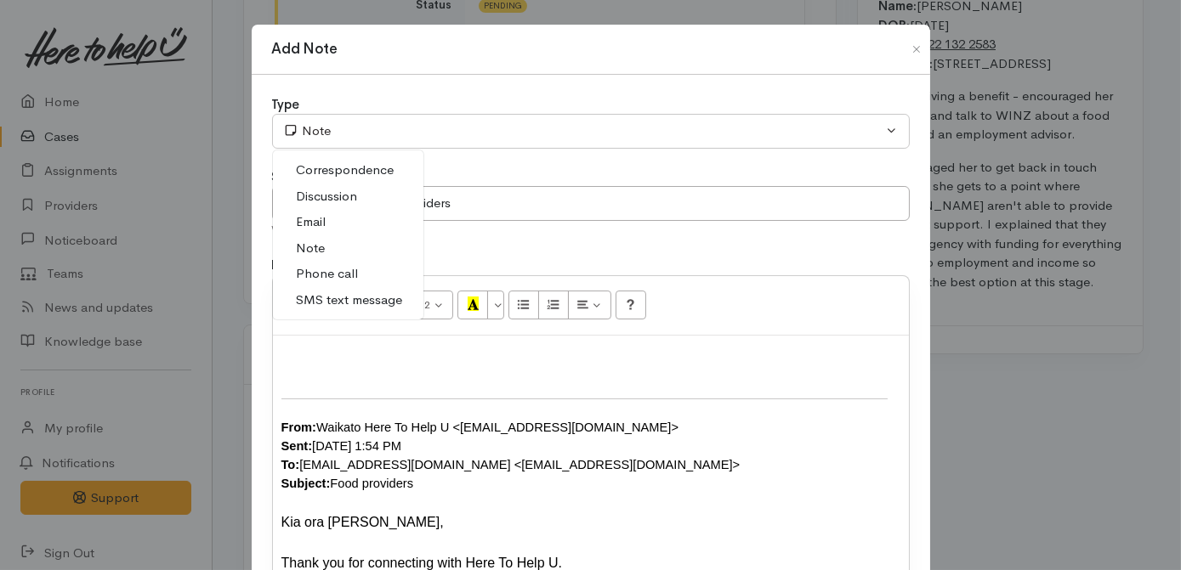
click at [308, 217] on span "Email" at bounding box center [312, 223] width 30 height 20
select select "2"
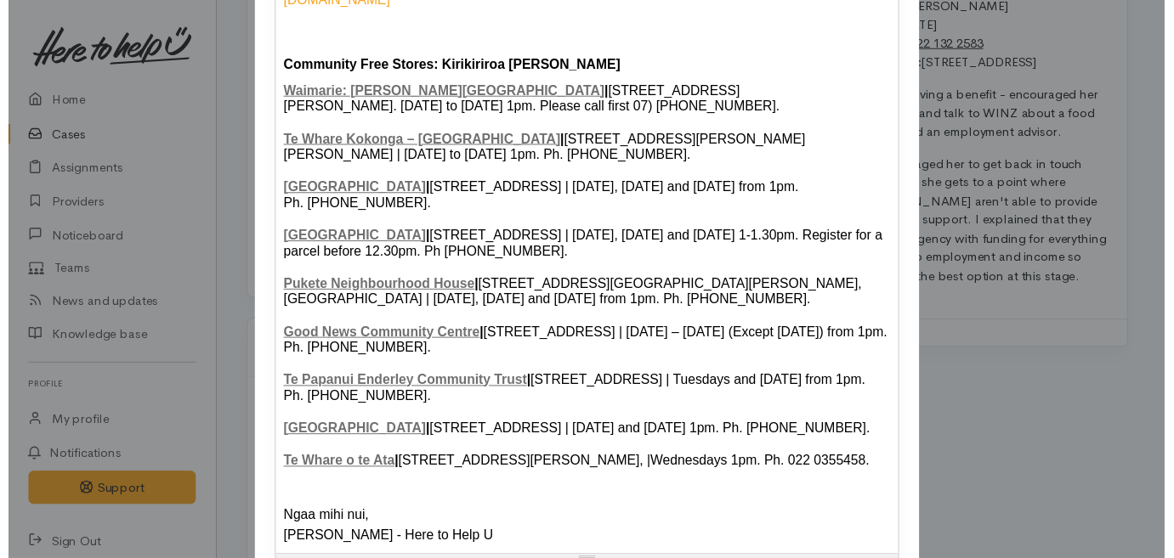
scroll to position [760, 0]
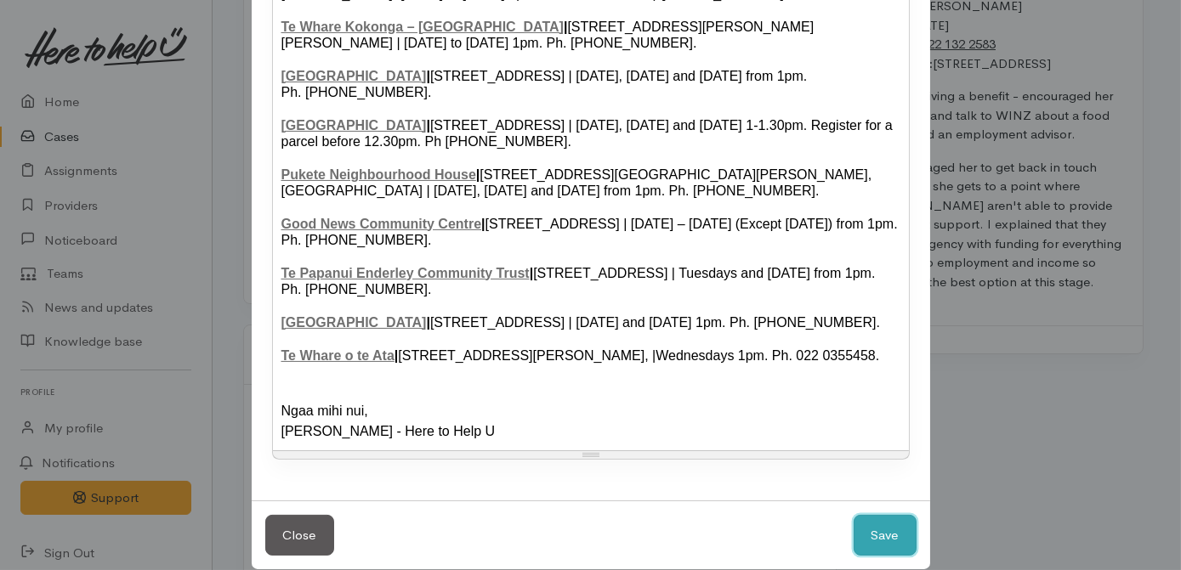
click at [877, 522] on button "Save" at bounding box center [884, 536] width 63 height 42
select select "1"
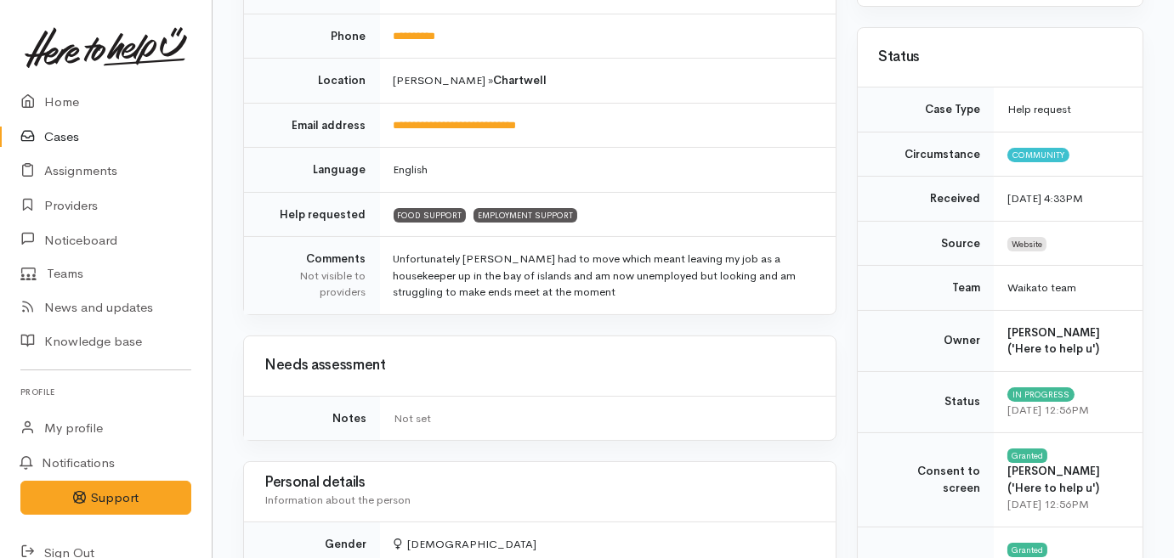
scroll to position [0, 0]
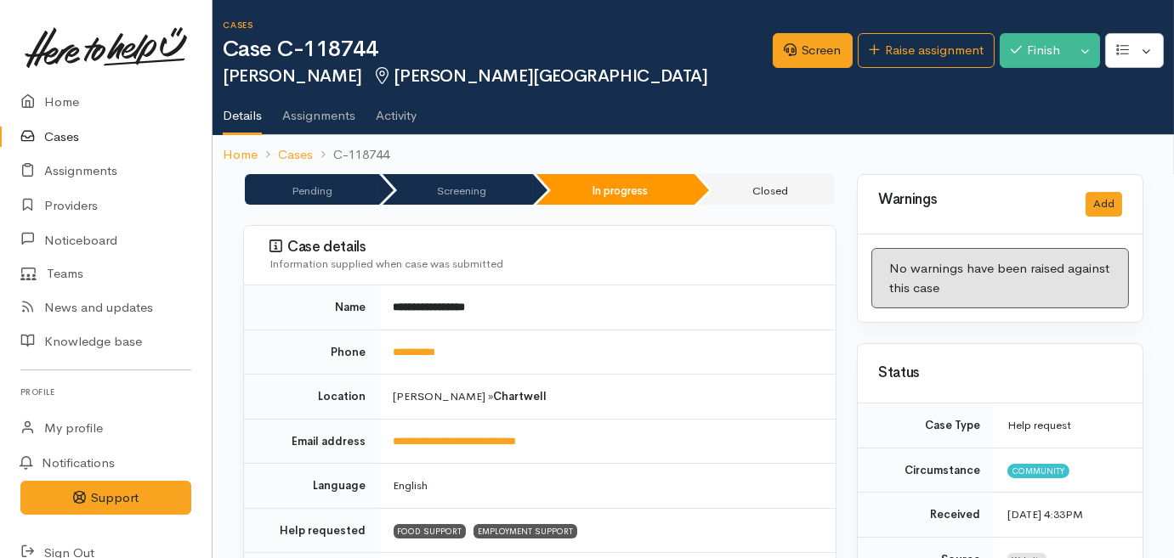
click at [39, 133] on icon at bounding box center [32, 137] width 24 height 21
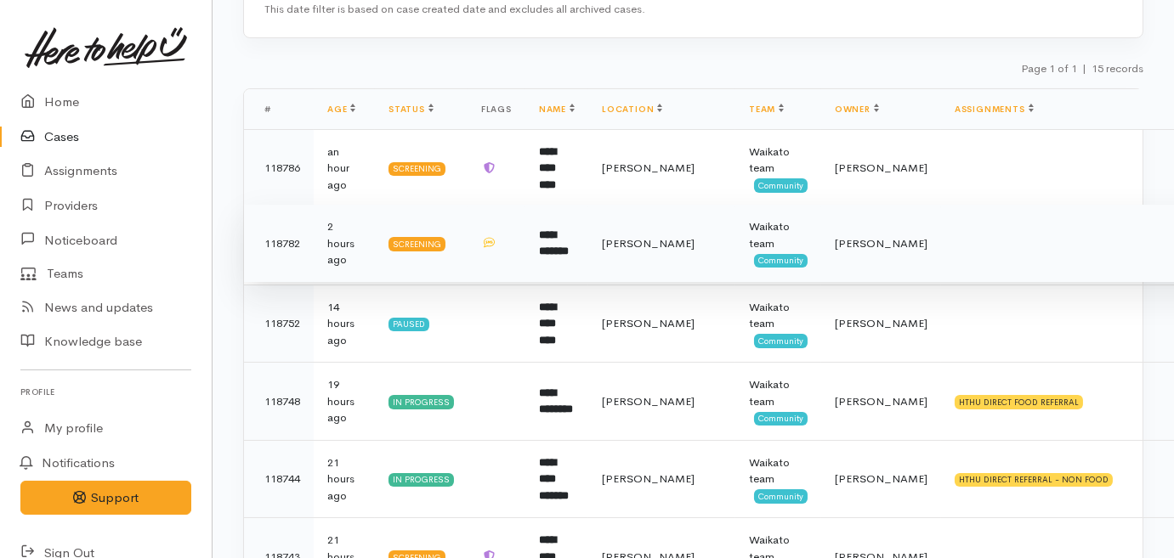
scroll to position [231, 0]
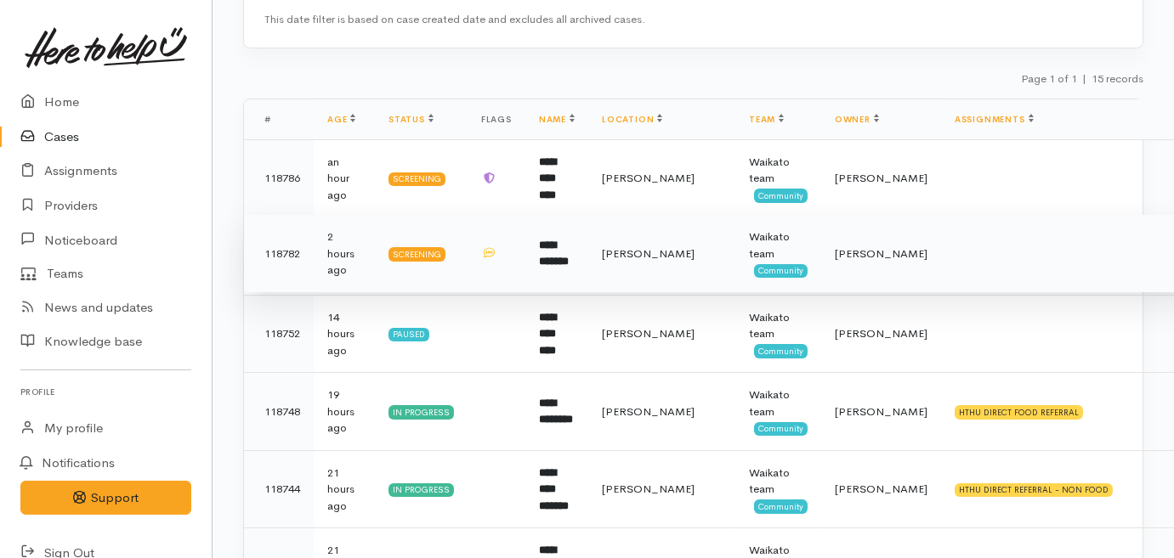
click at [525, 258] on td "**********" at bounding box center [556, 254] width 63 height 78
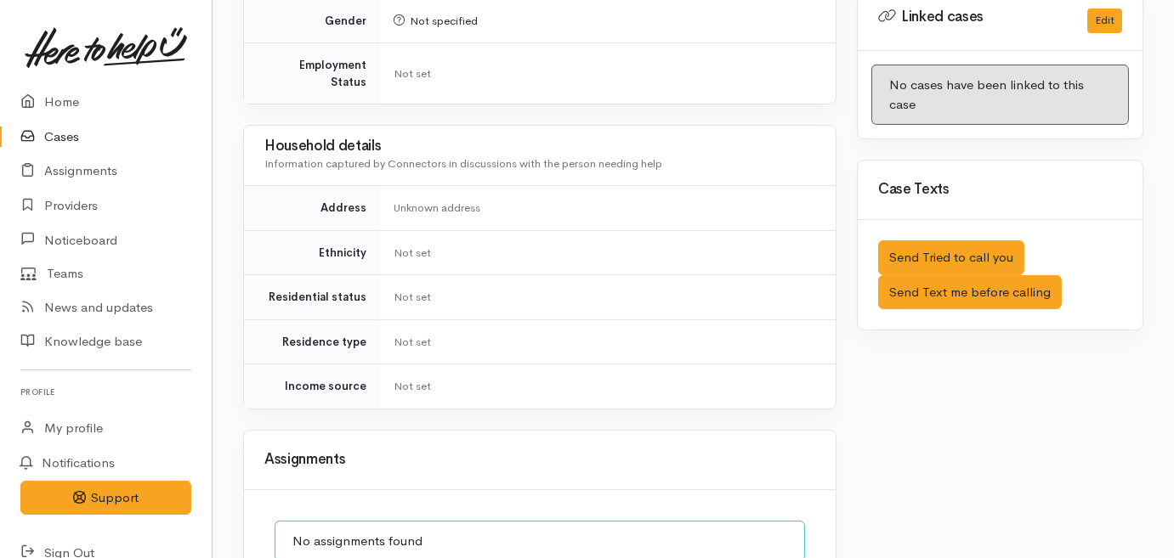
scroll to position [773, 0]
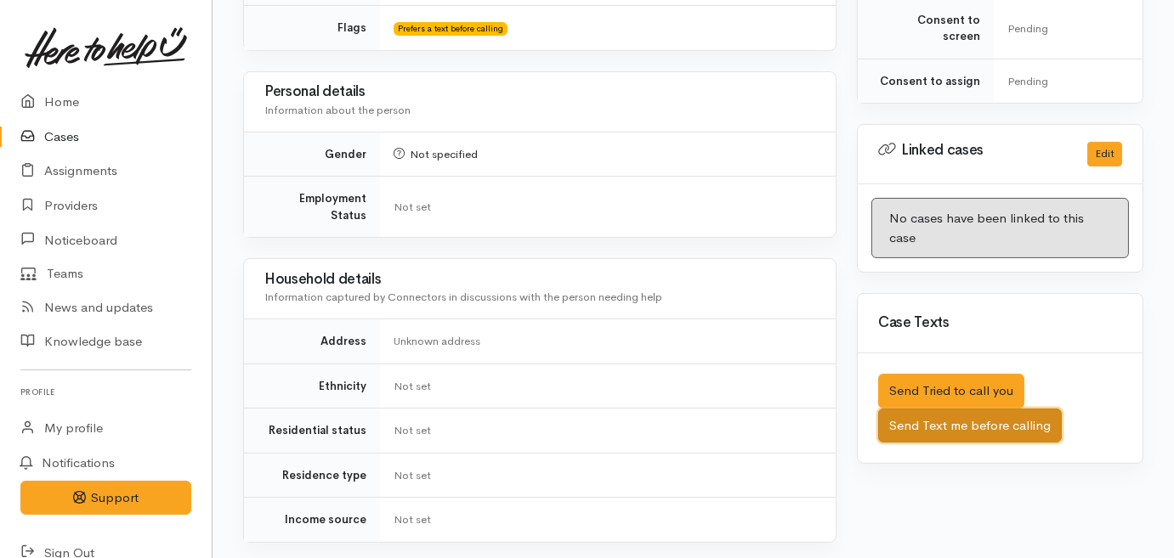
click at [987, 409] on button "Send Text me before calling" at bounding box center [970, 426] width 184 height 35
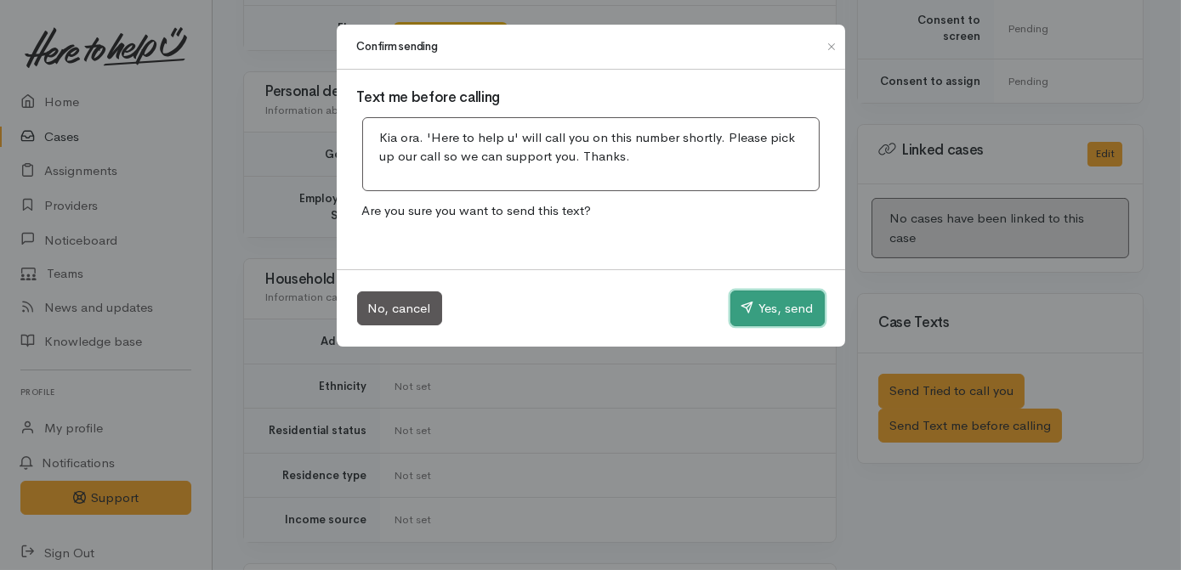
click at [770, 315] on button "Yes, send" at bounding box center [777, 309] width 94 height 36
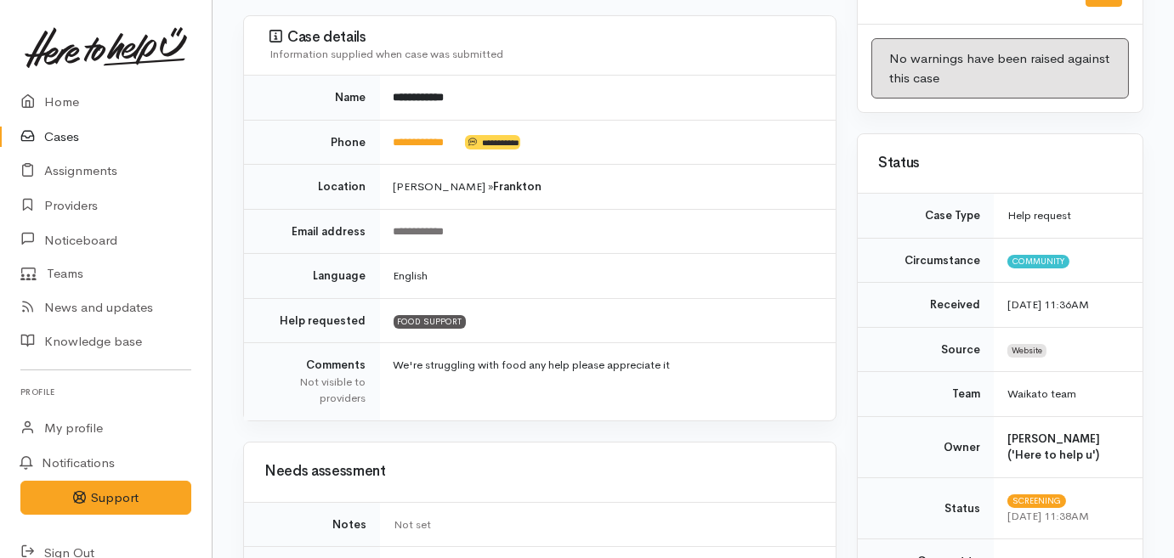
scroll to position [0, 0]
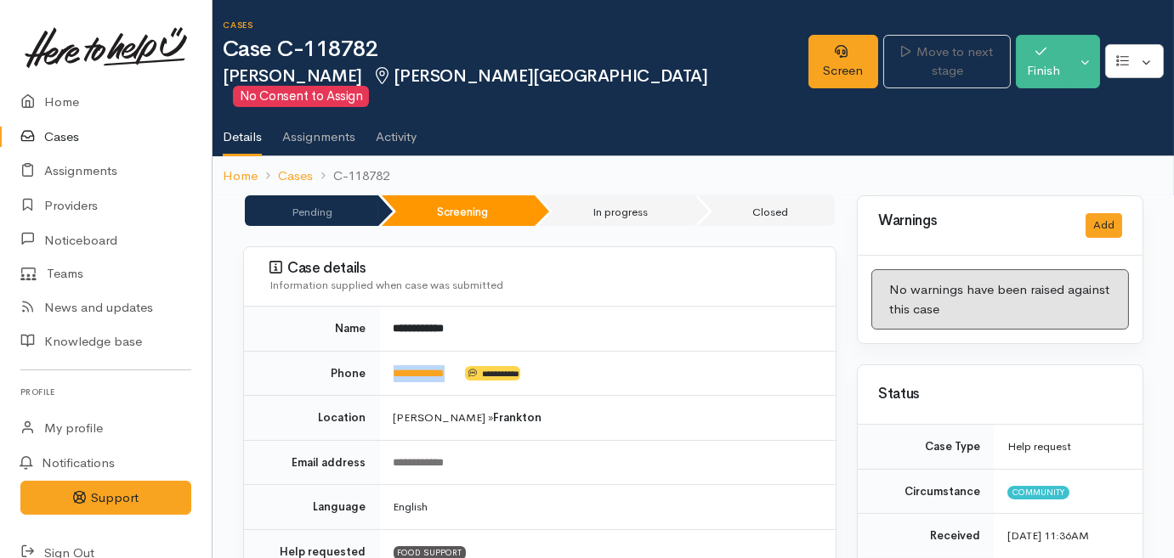
drag, startPoint x: 467, startPoint y: 355, endPoint x: 387, endPoint y: 354, distance: 79.9
click at [387, 354] on td "**********" at bounding box center [608, 373] width 456 height 45
drag, startPoint x: 387, startPoint y: 354, endPoint x: 437, endPoint y: 356, distance: 50.2
copy td "**********"
drag, startPoint x: 1046, startPoint y: 89, endPoint x: 1037, endPoint y: 96, distance: 11.6
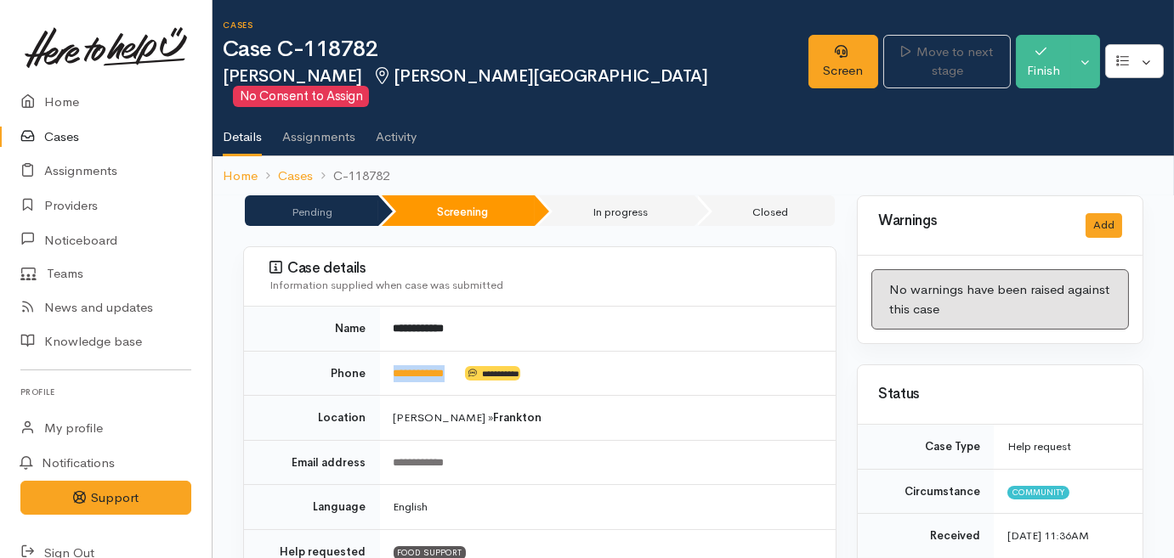
click at [1040, 107] on ul "Details Assignments Activity" at bounding box center [698, 131] width 951 height 48
click at [828, 59] on link "Screen" at bounding box center [843, 62] width 71 height 54
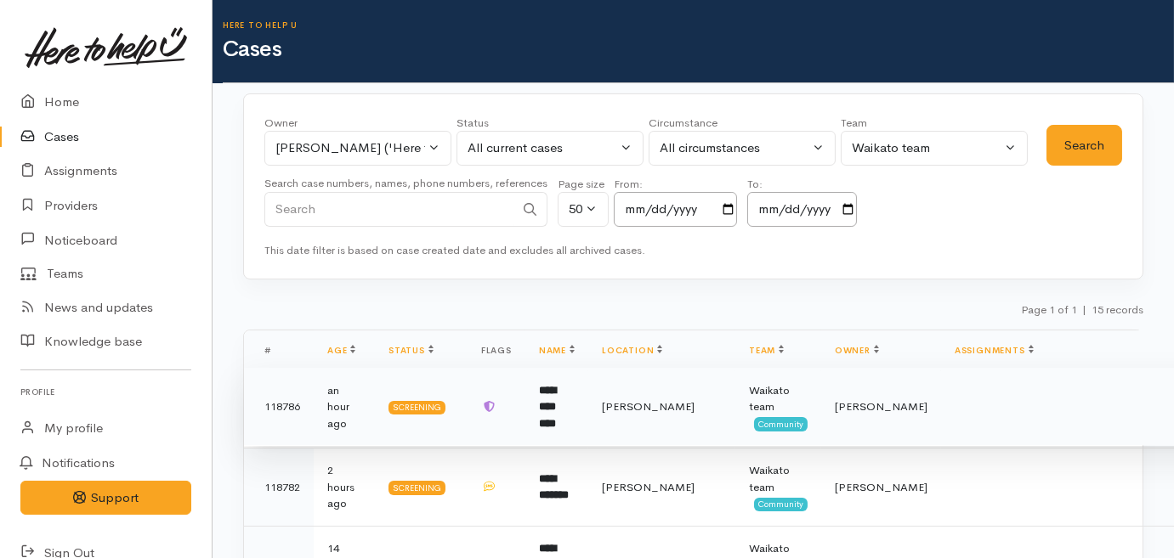
click at [547, 392] on b "**********" at bounding box center [547, 407] width 17 height 44
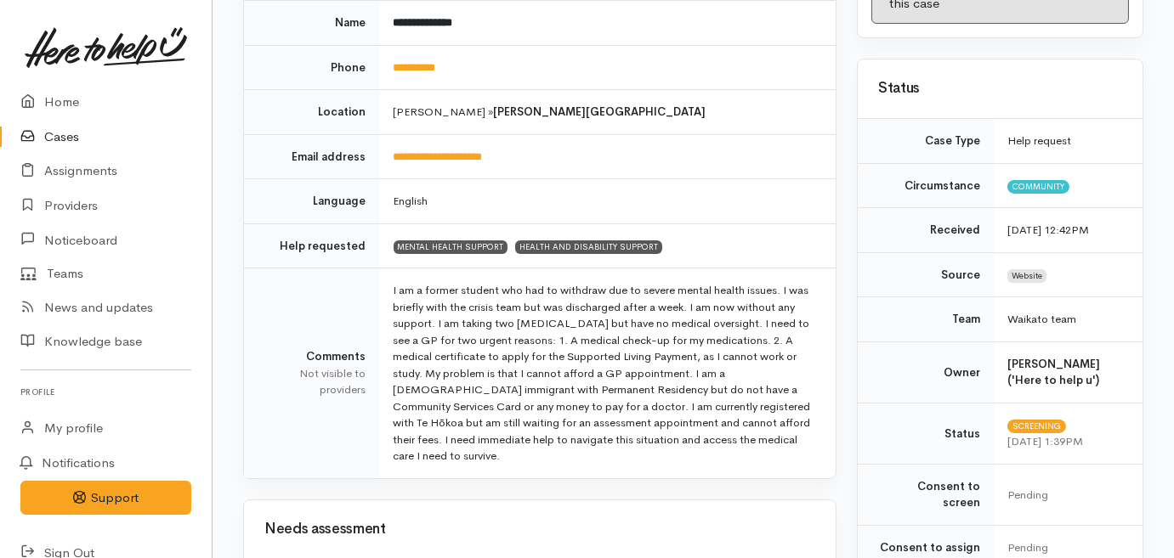
scroll to position [309, 0]
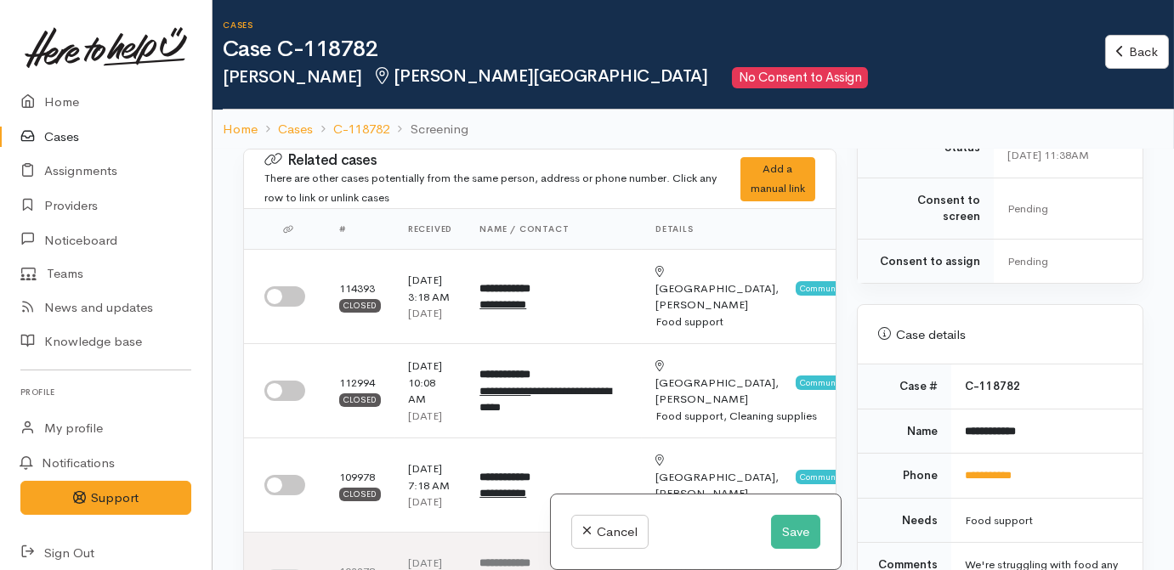
scroll to position [618, 0]
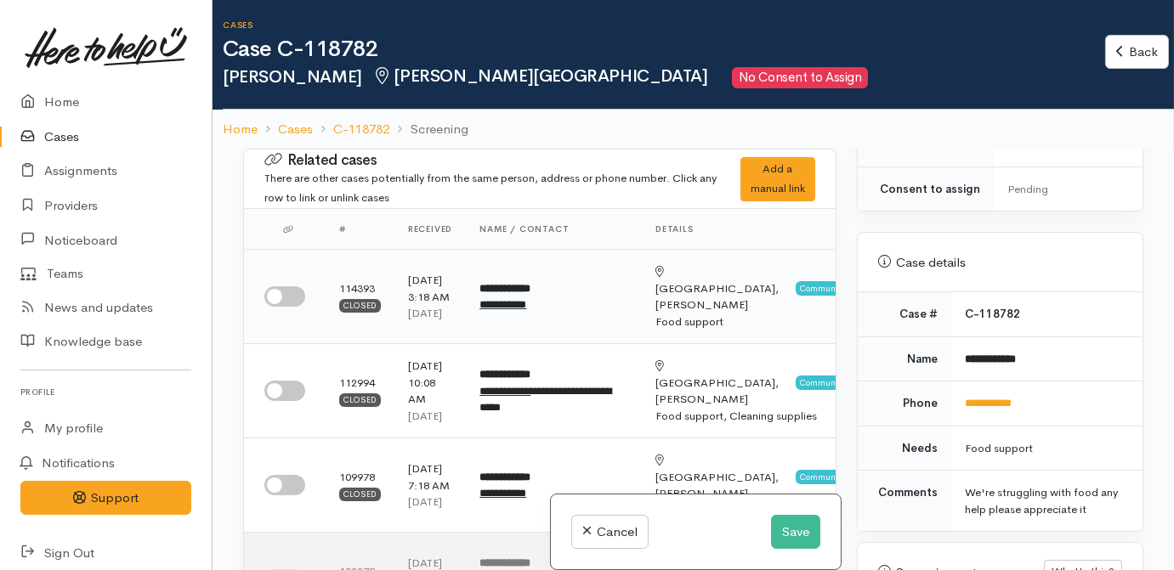
click at [291, 307] on input "checkbox" at bounding box center [284, 296] width 41 height 20
checkbox input "true"
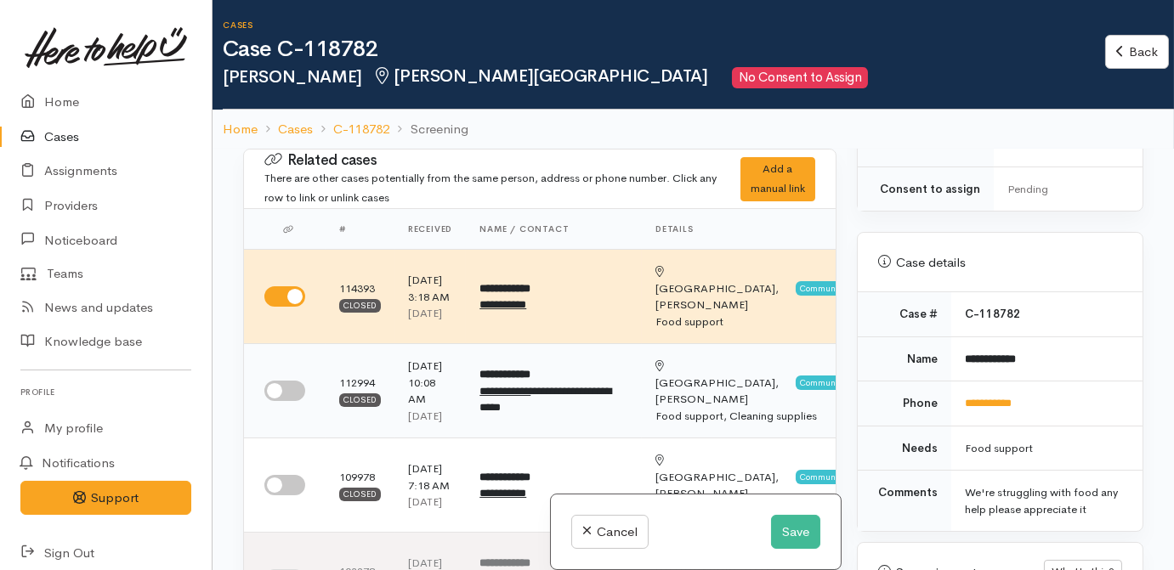
click at [280, 401] on input "checkbox" at bounding box center [284, 391] width 41 height 20
checkbox input "true"
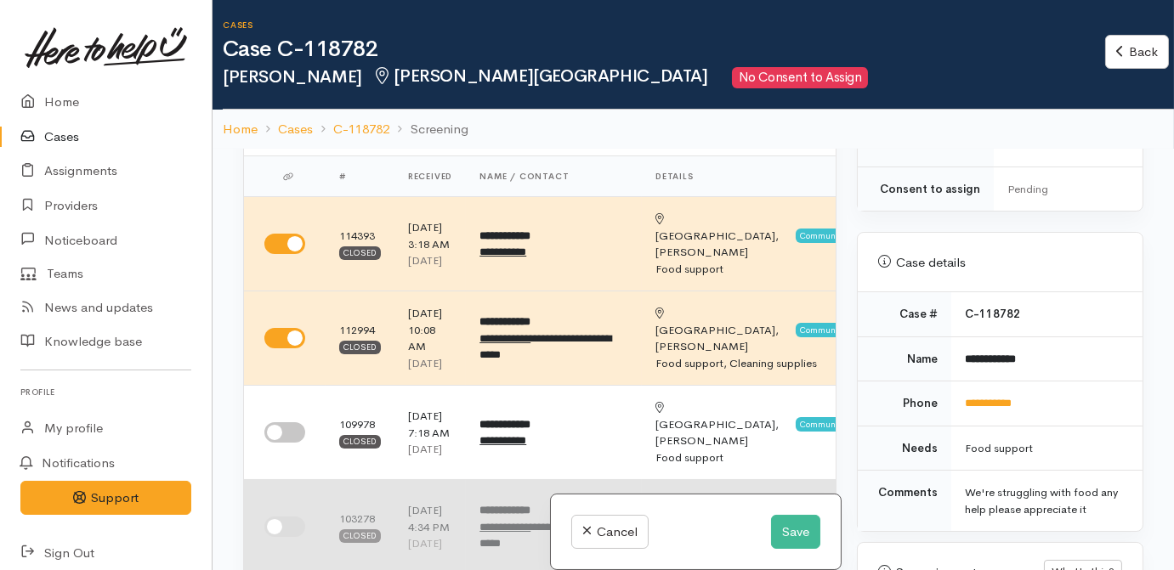
scroll to position [154, 0]
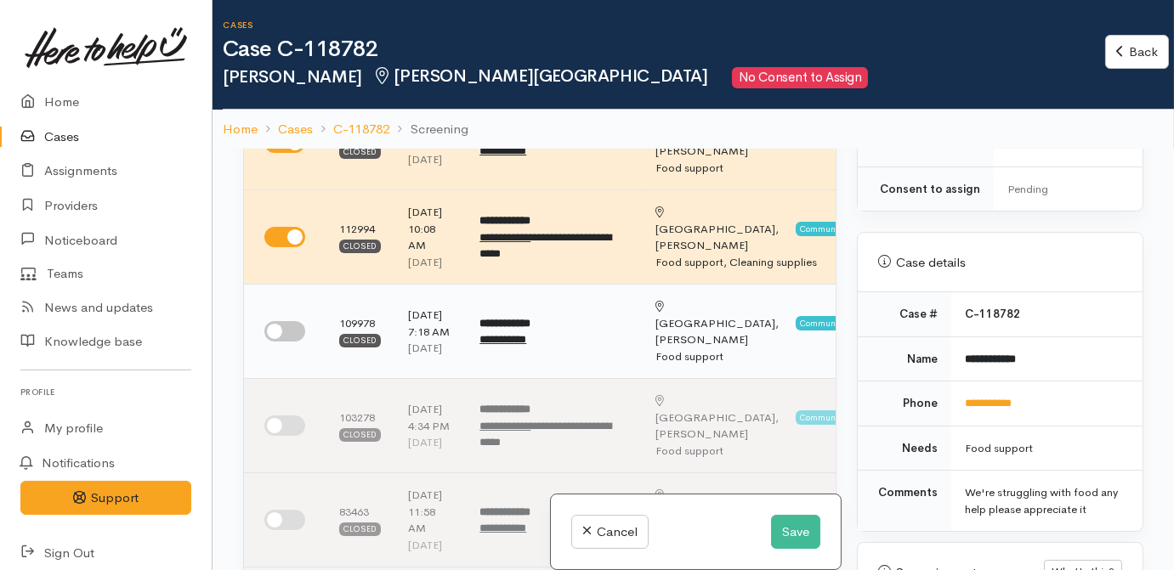
drag, startPoint x: 282, startPoint y: 364, endPoint x: 278, endPoint y: 425, distance: 61.4
click at [282, 342] on input "checkbox" at bounding box center [284, 331] width 41 height 20
checkbox input "true"
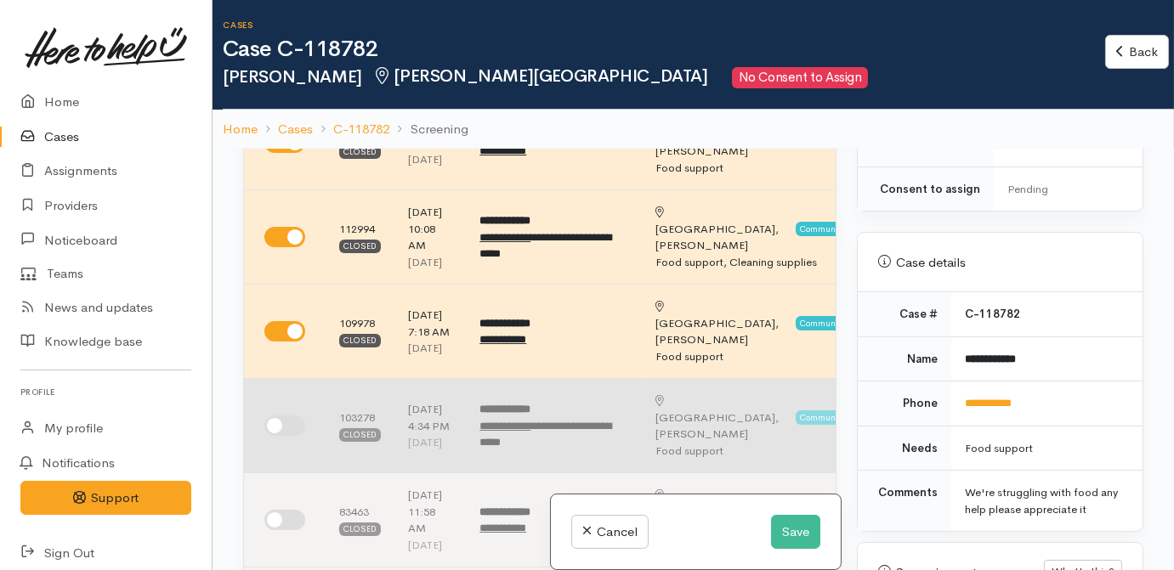
click at [287, 436] on input "checkbox" at bounding box center [284, 426] width 41 height 20
checkbox input "true"
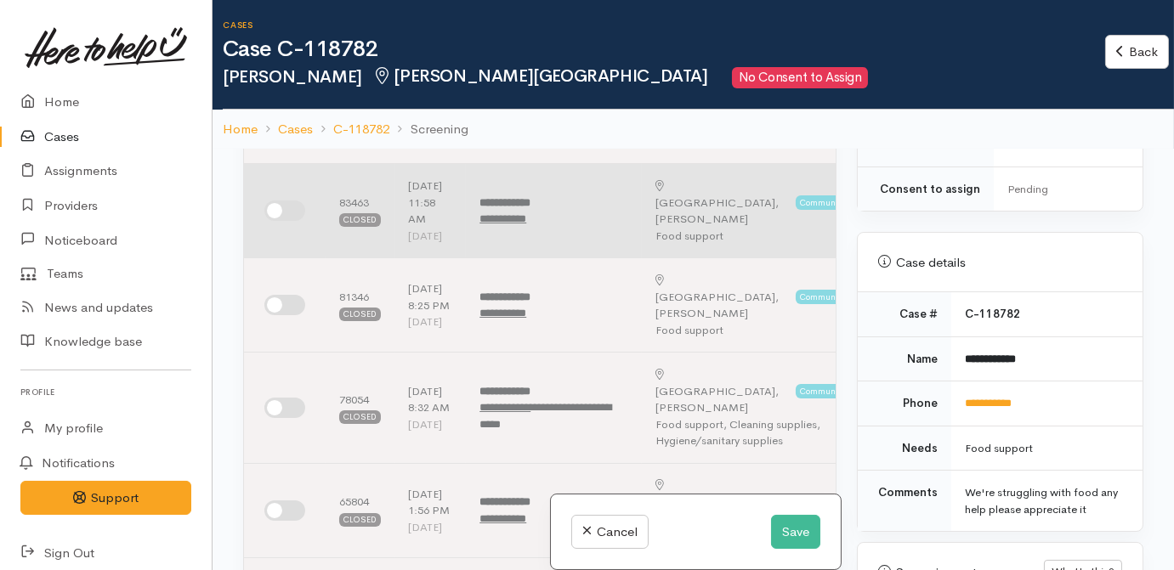
click at [292, 221] on input "checkbox" at bounding box center [284, 211] width 41 height 20
checkbox input "true"
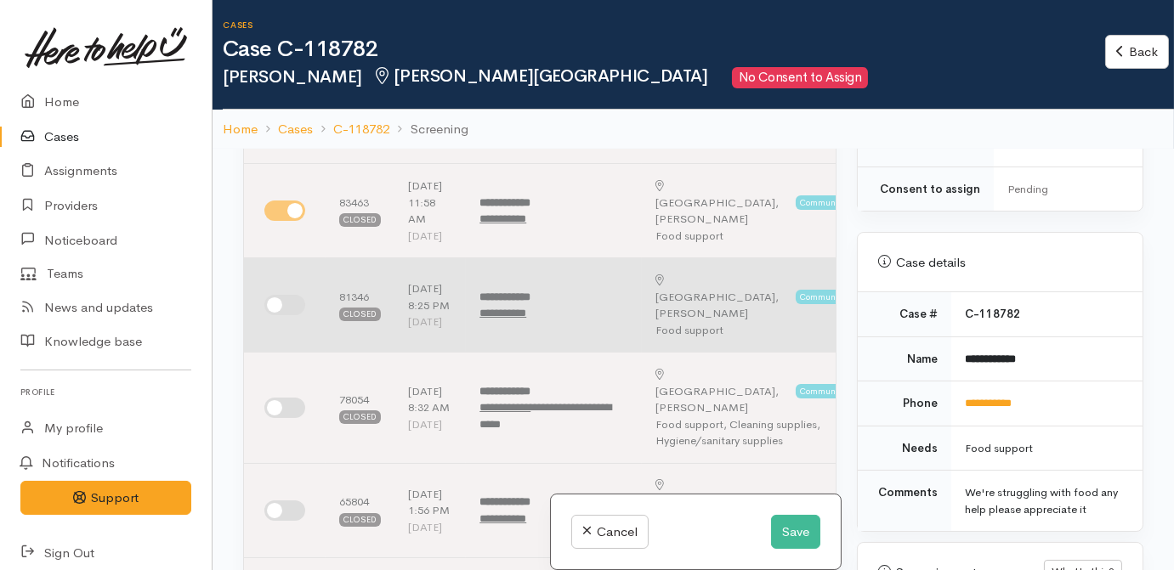
click at [286, 315] on input "checkbox" at bounding box center [284, 305] width 41 height 20
checkbox input "true"
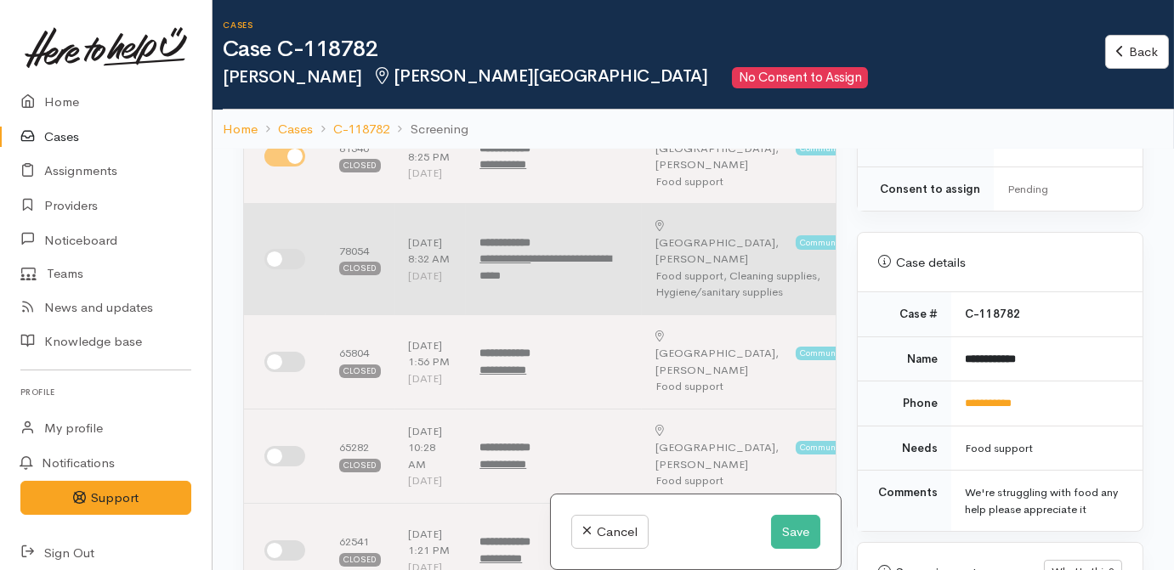
scroll to position [618, 0]
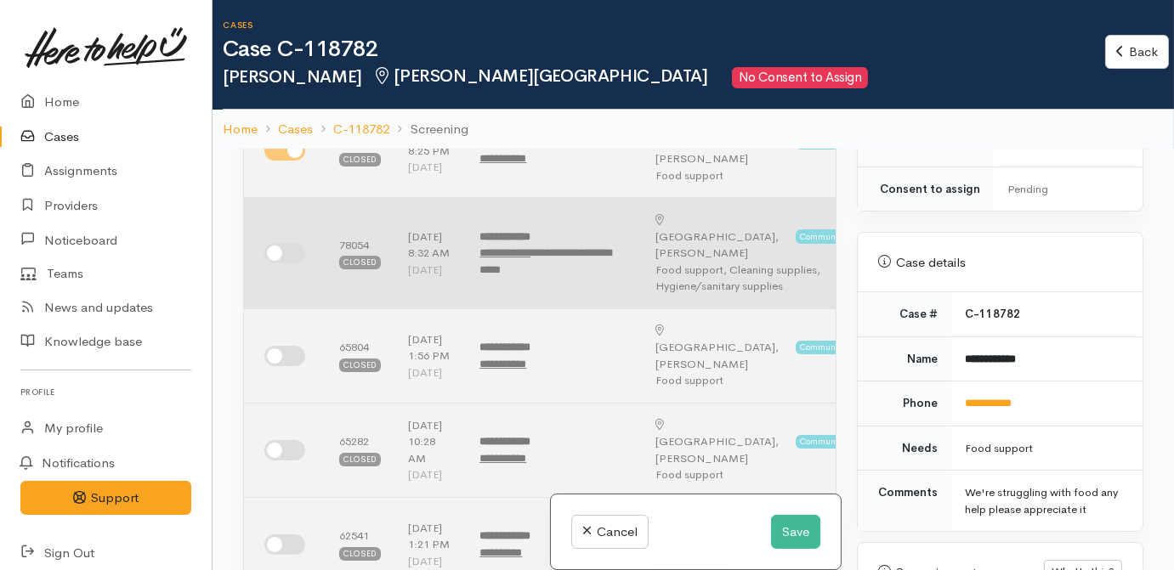
click at [279, 264] on input "checkbox" at bounding box center [284, 253] width 41 height 20
checkbox input "true"
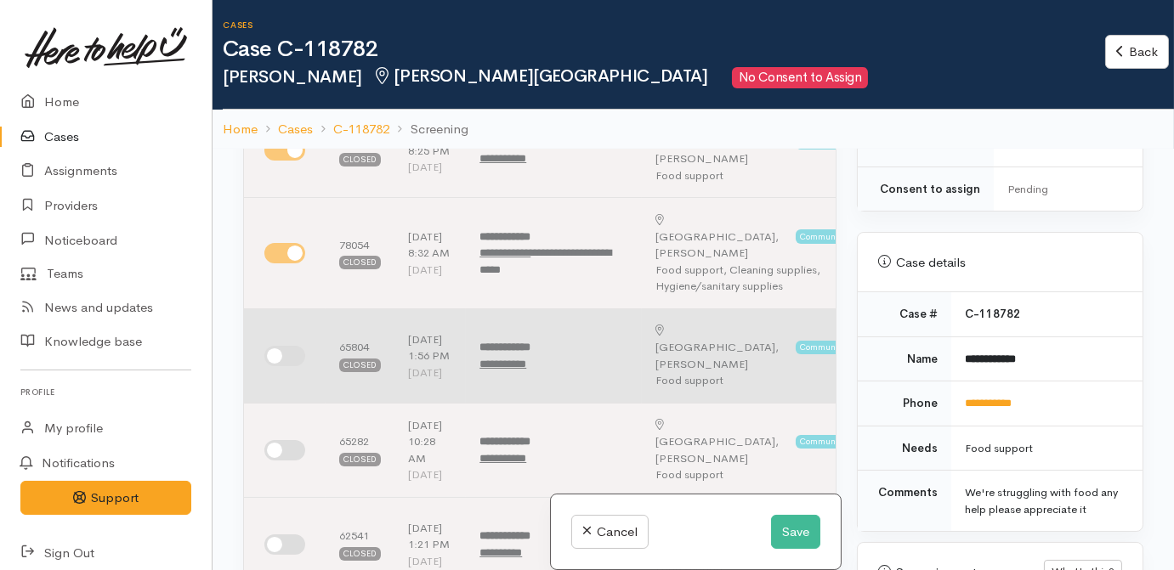
click at [283, 366] on input "checkbox" at bounding box center [284, 356] width 41 height 20
checkbox input "true"
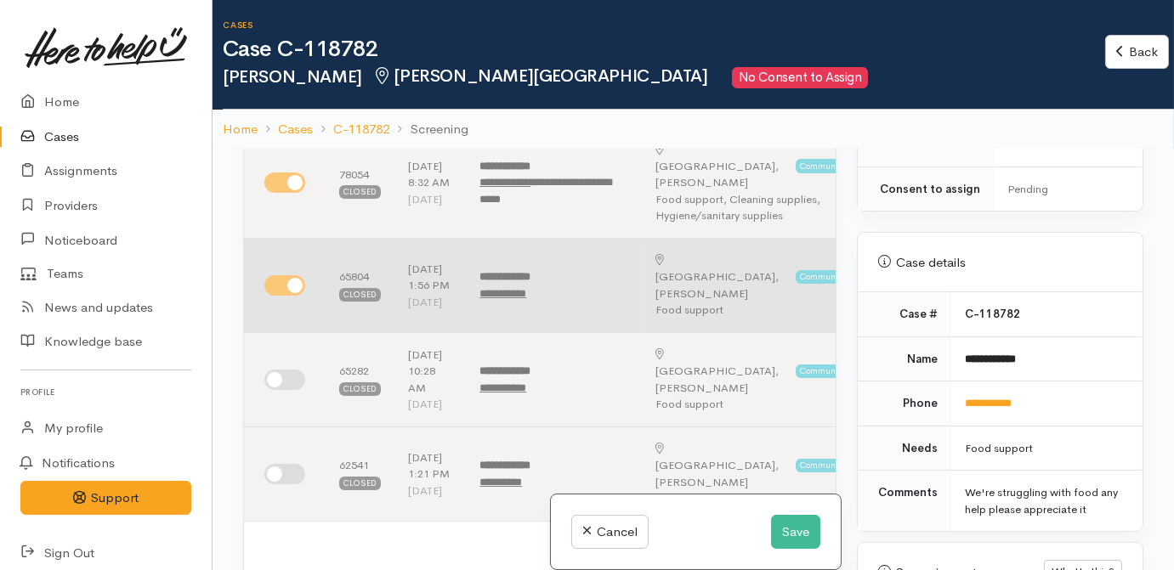
scroll to position [773, 0]
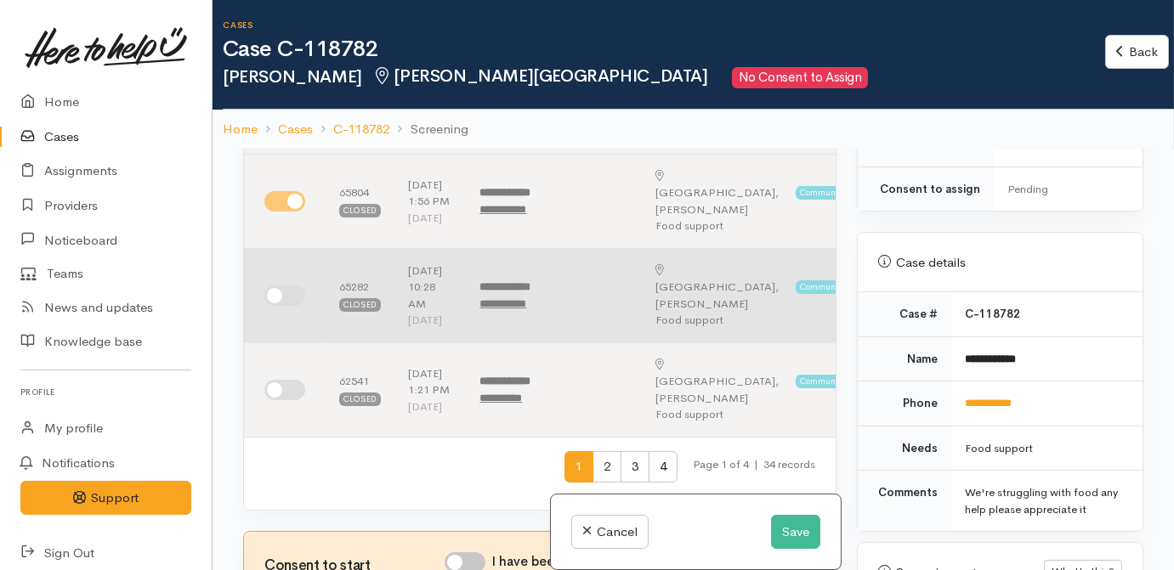
click at [284, 306] on input "checkbox" at bounding box center [284, 296] width 41 height 20
checkbox input "true"
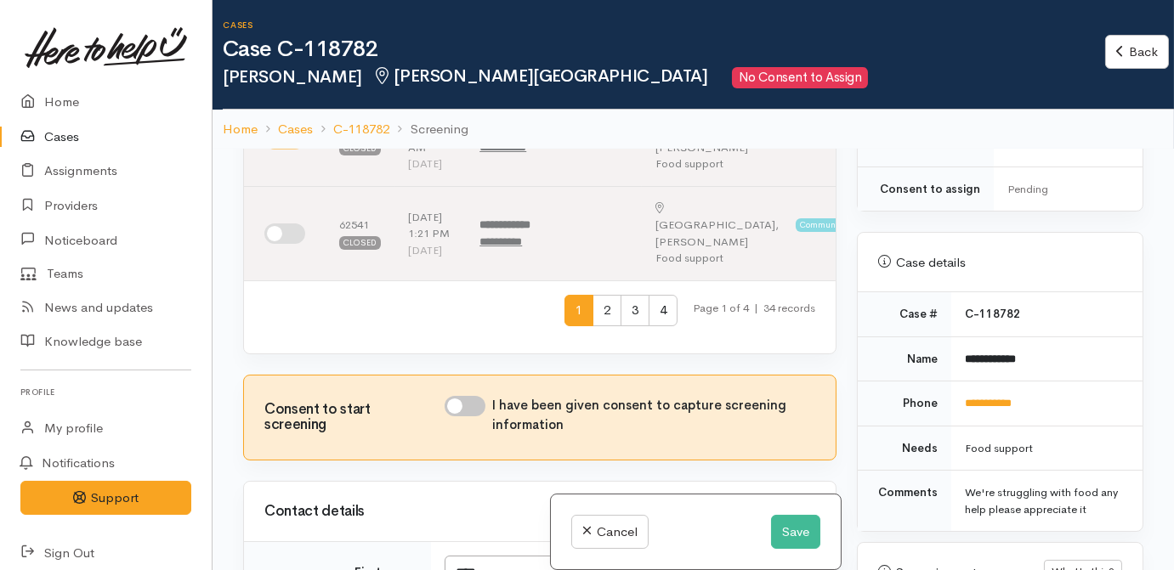
scroll to position [1004, 0]
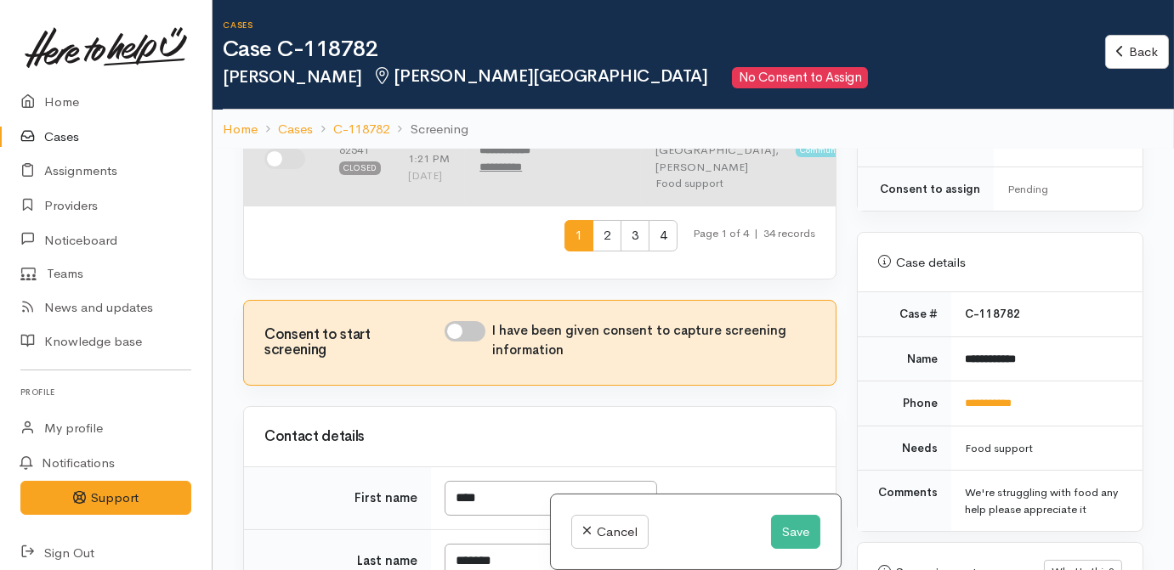
click at [281, 169] on input "checkbox" at bounding box center [284, 159] width 41 height 20
checkbox input "true"
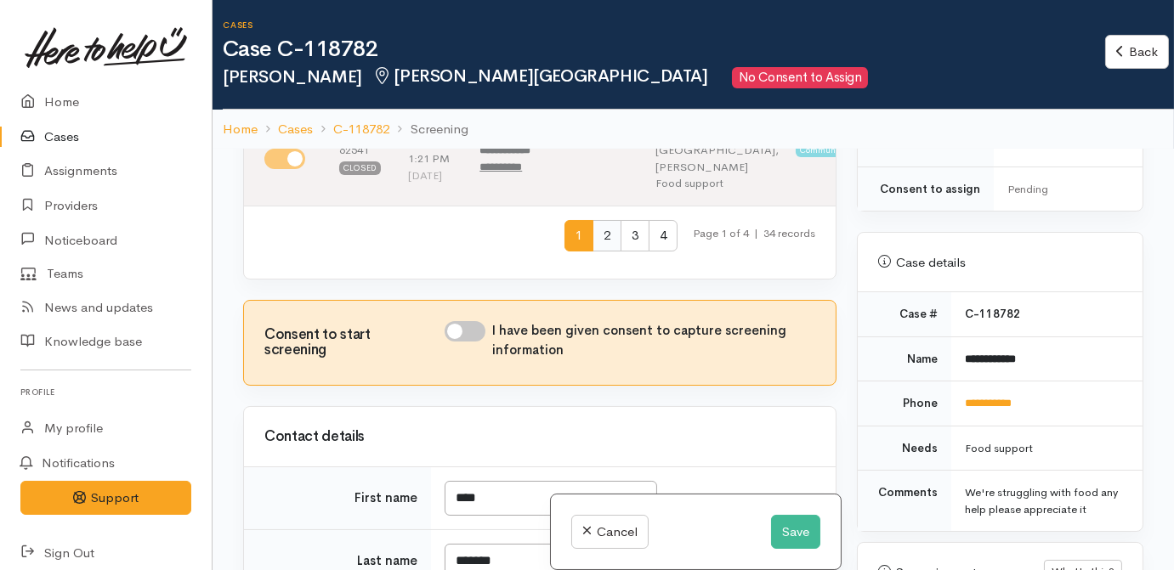
click at [597, 252] on span "2" at bounding box center [606, 235] width 29 height 31
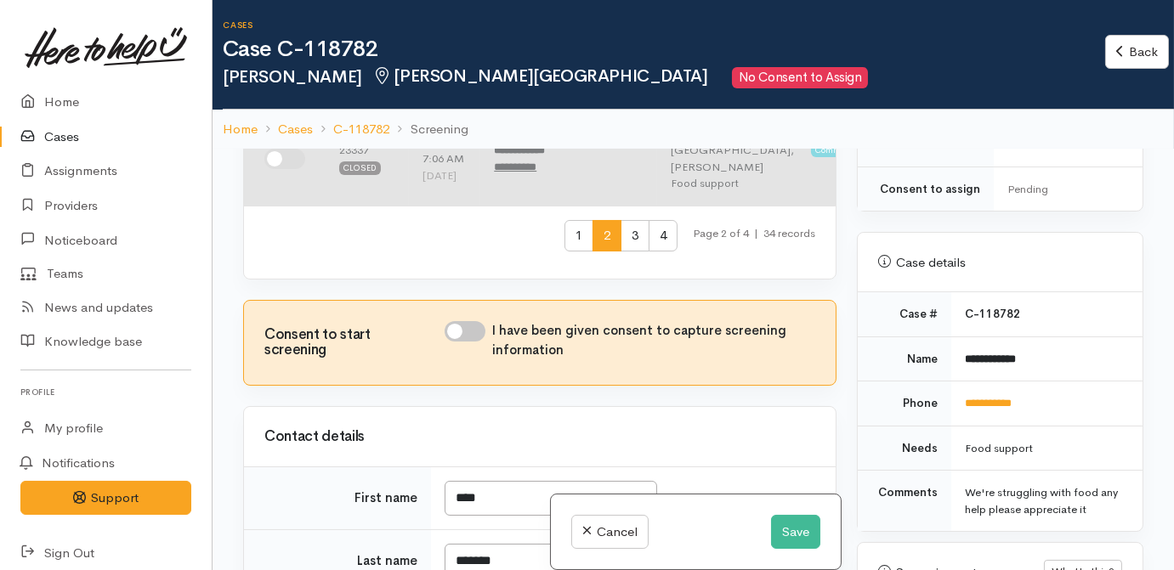
click at [287, 169] on input "checkbox" at bounding box center [284, 159] width 41 height 20
checkbox input "false"
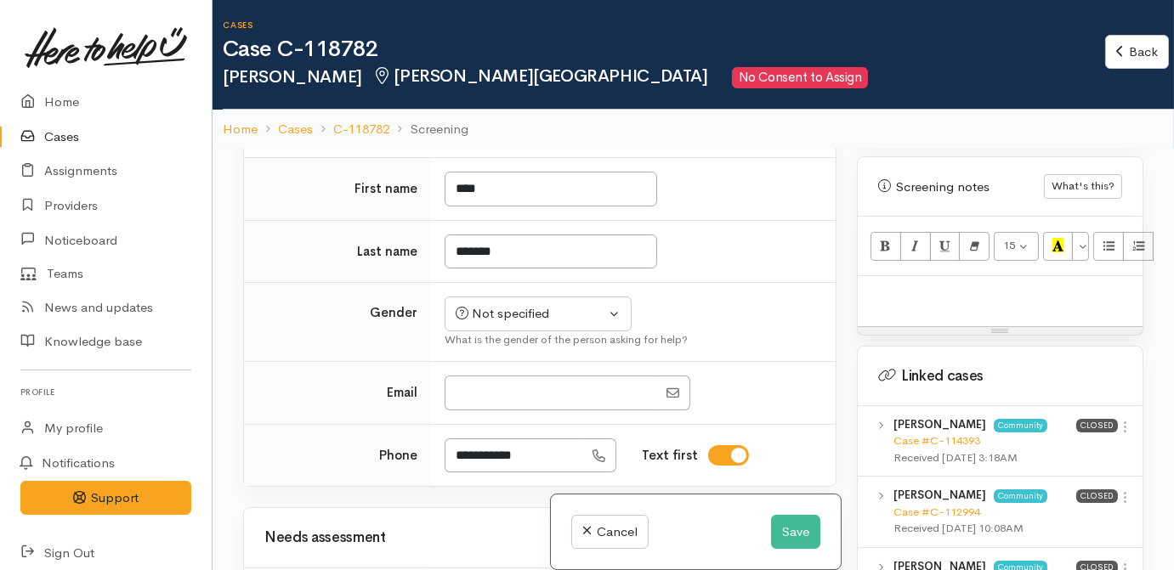
click at [938, 285] on p at bounding box center [1000, 295] width 268 height 20
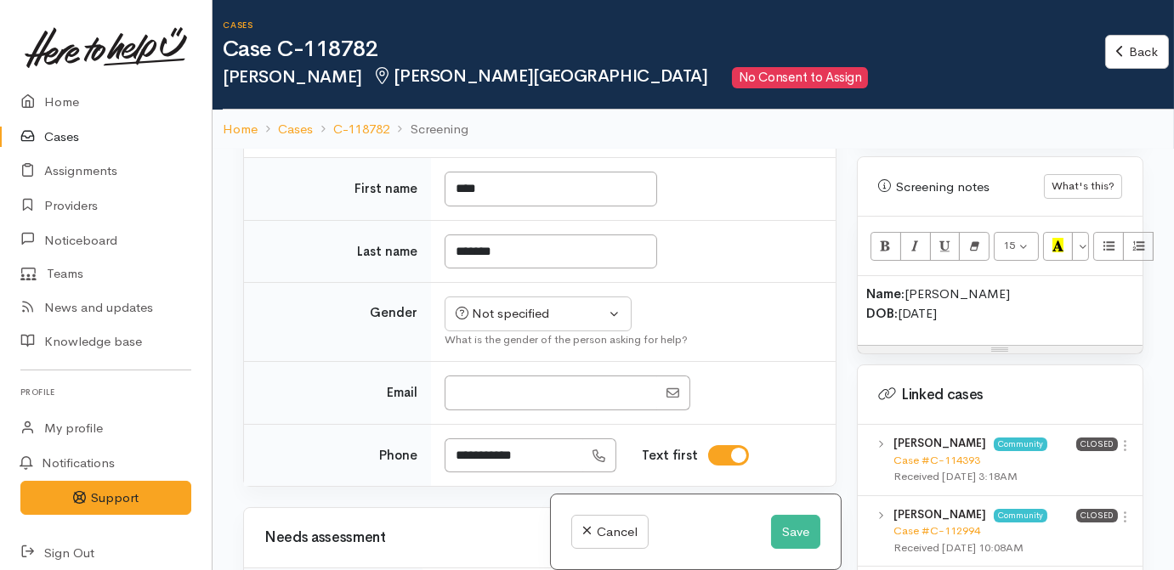
click at [1005, 285] on p "Name: Hemi McIlroy DOB: 18/11/1988" at bounding box center [1000, 304] width 268 height 38
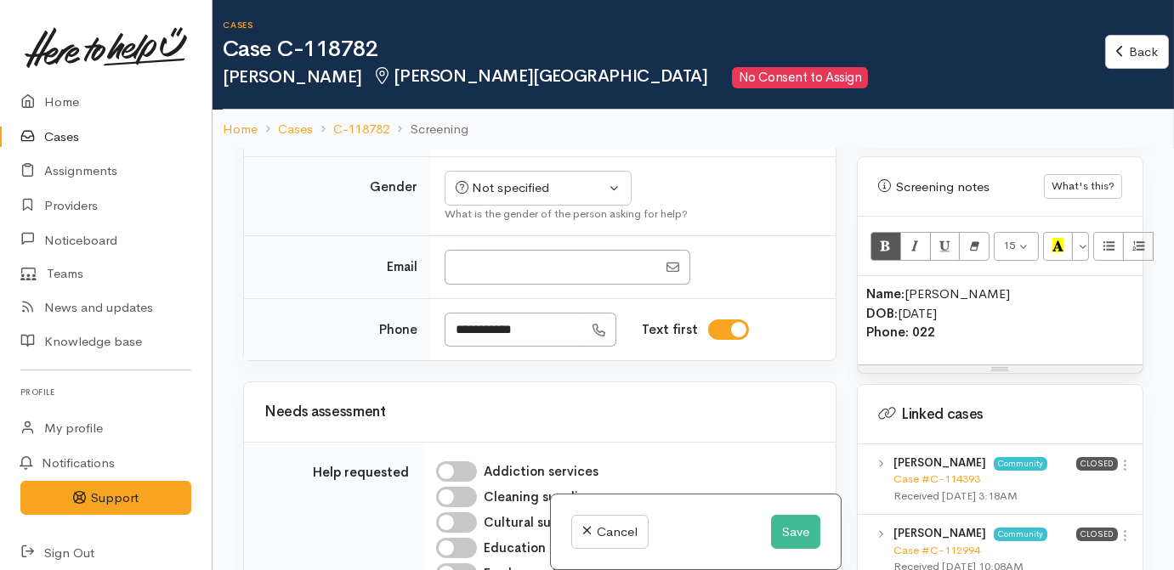
scroll to position [1545, 0]
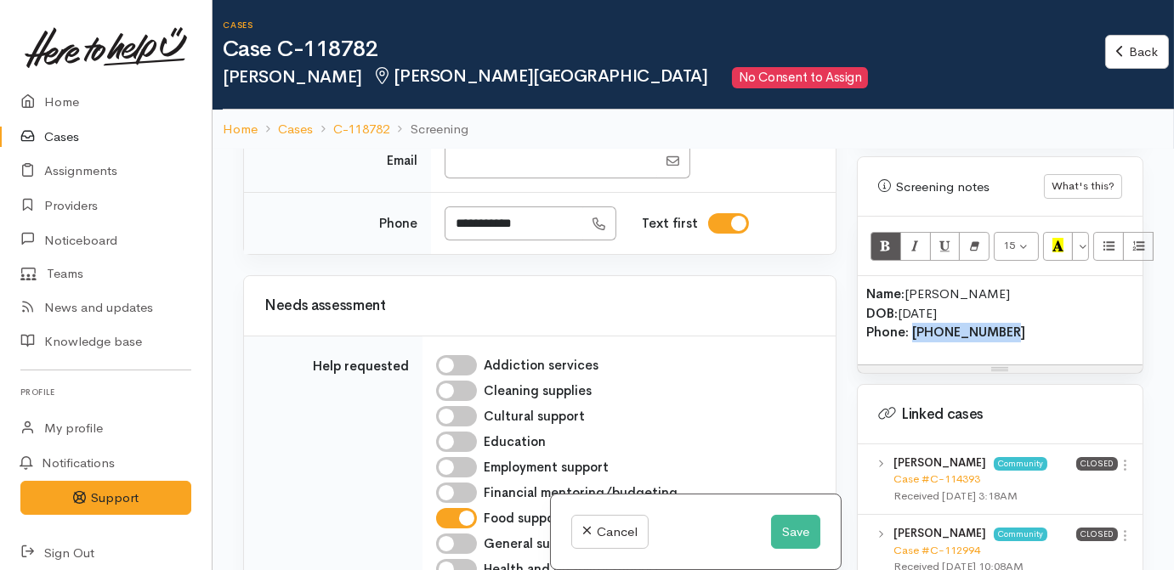
click at [910, 324] on b "Phone: 020 4143 4229" at bounding box center [945, 332] width 159 height 16
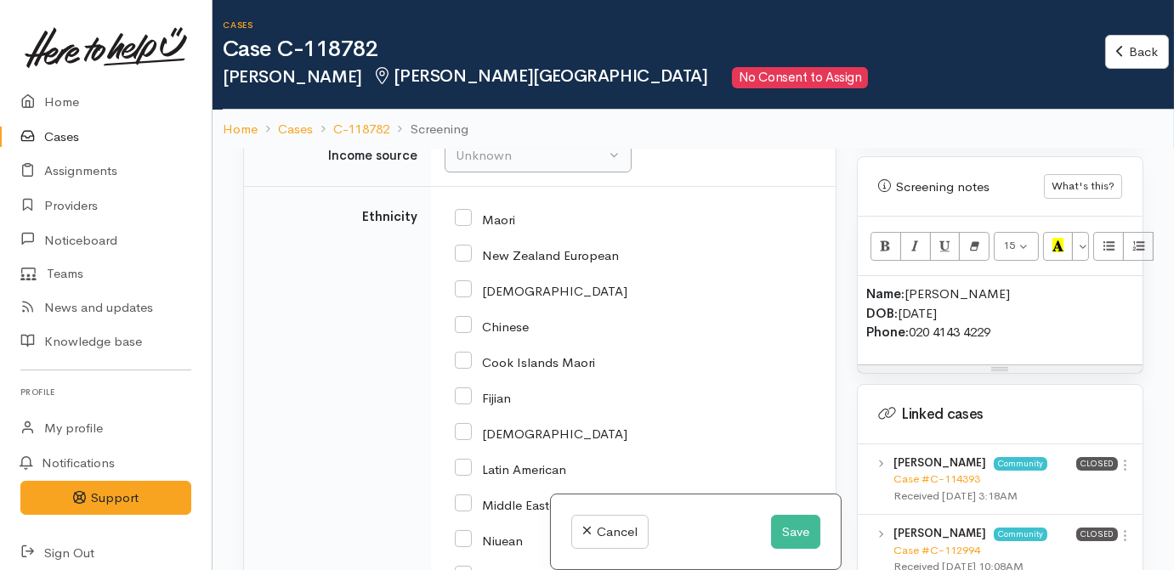
scroll to position [3013, 0]
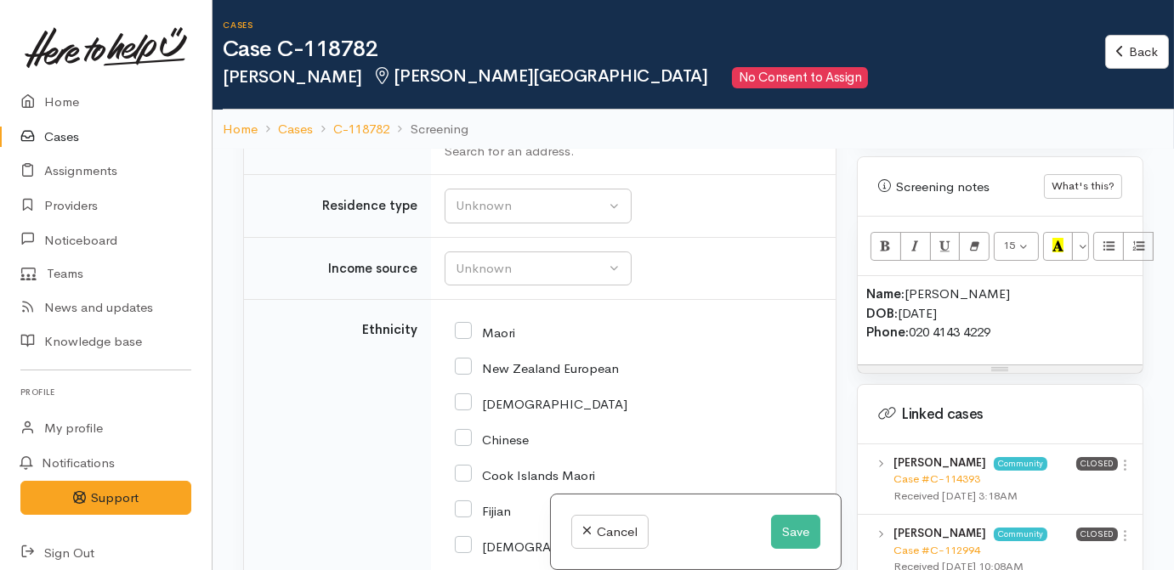
click at [467, 142] on input "text" at bounding box center [630, 124] width 371 height 35
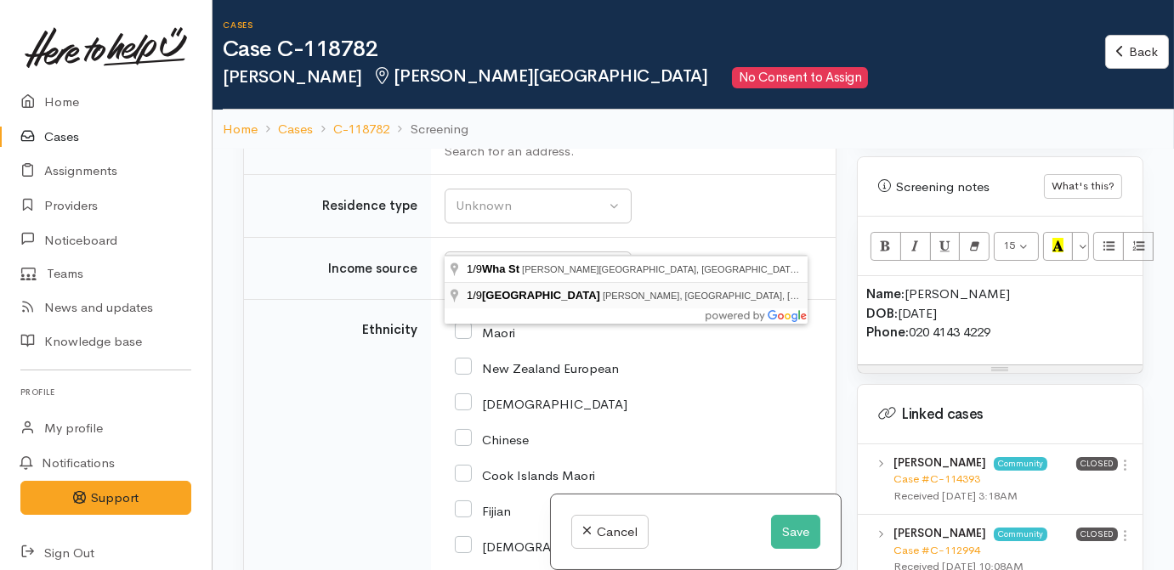
type input "1/9 Wha Street, Frankton, Hamilton, New Zealand"
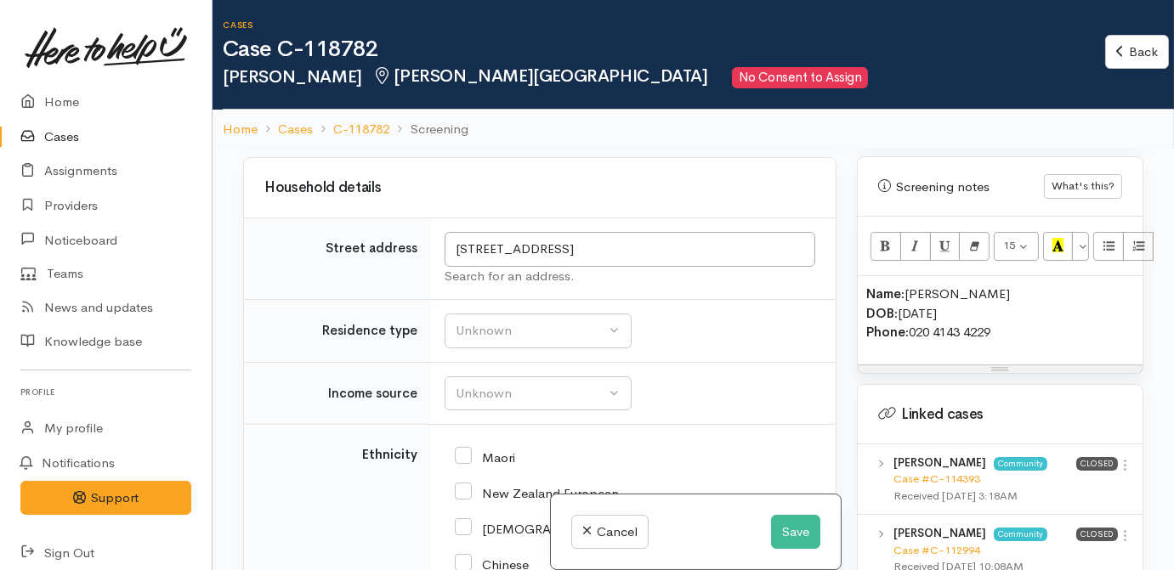
scroll to position [3030, 0]
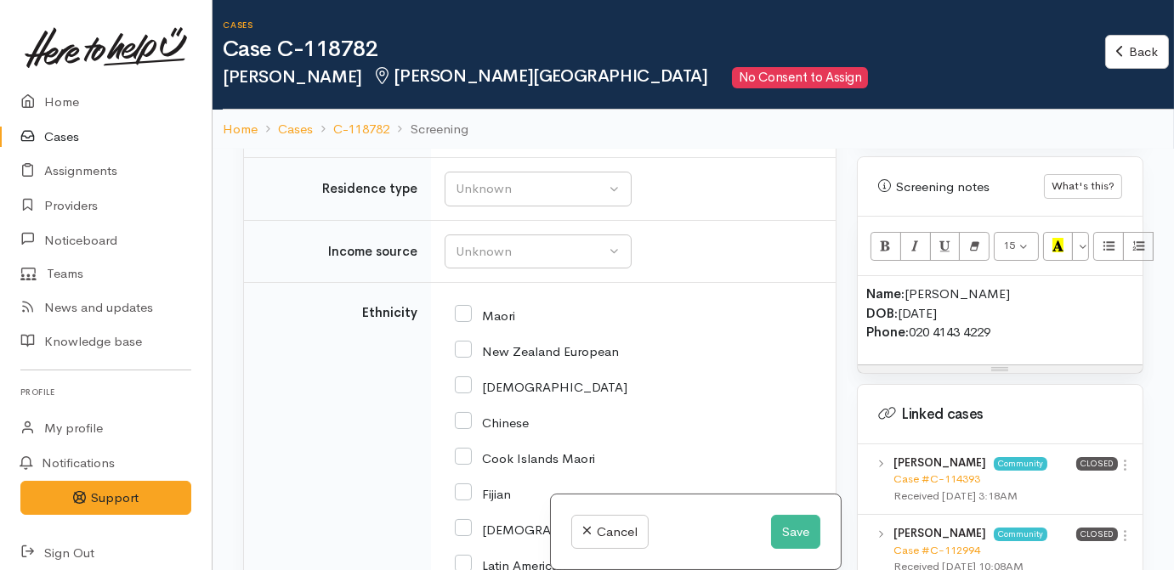
click at [660, 125] on input "1/9 Wha Street, Frankton, Hamilton, New Zealand" at bounding box center [630, 107] width 371 height 35
click at [1048, 315] on p "Name: Hemi McIlroy DOB: 18/11/1988 Phone: 020 4143 4229" at bounding box center [1000, 314] width 268 height 58
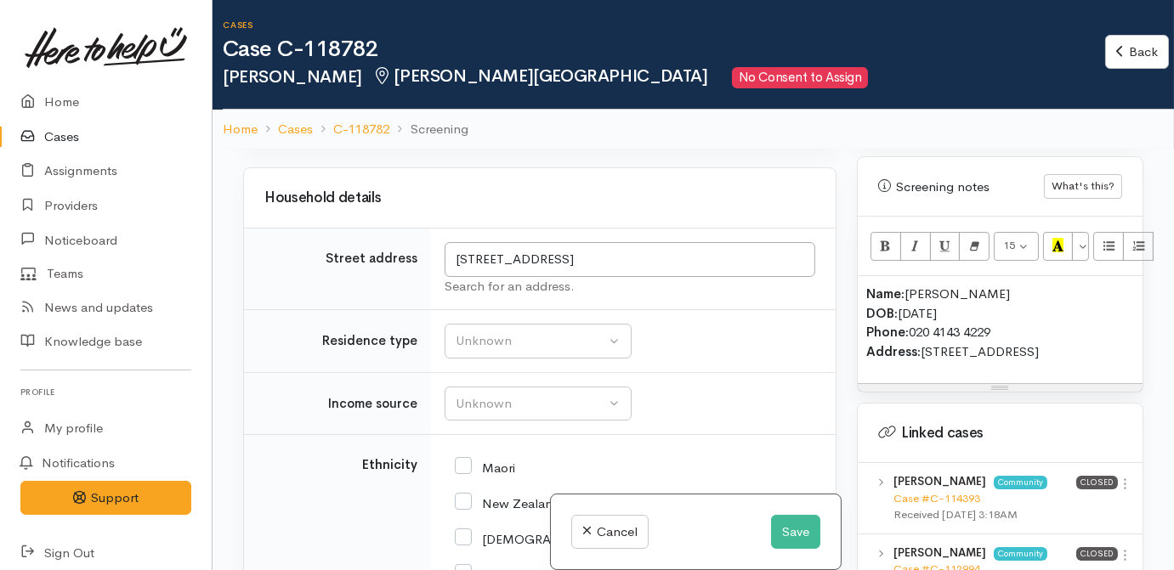
scroll to position [2876, 0]
click at [503, 118] on div "Choose..." at bounding box center [529, 109] width 152 height 20
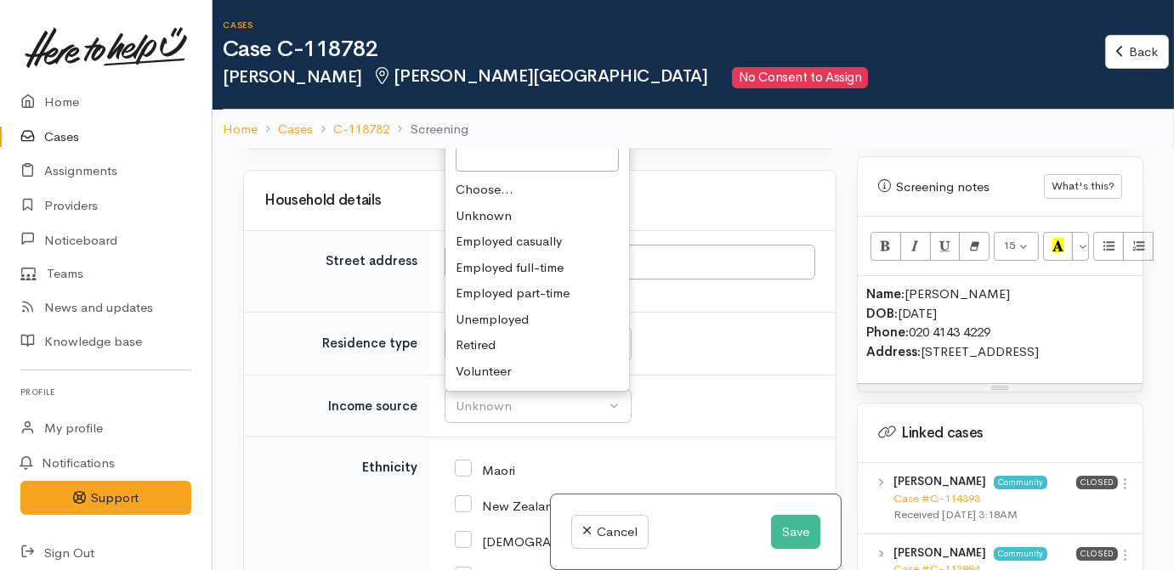
drag, startPoint x: 793, startPoint y: 326, endPoint x: 751, endPoint y: 368, distance: 59.5
click at [793, 209] on h3 "Household details" at bounding box center [539, 201] width 551 height 16
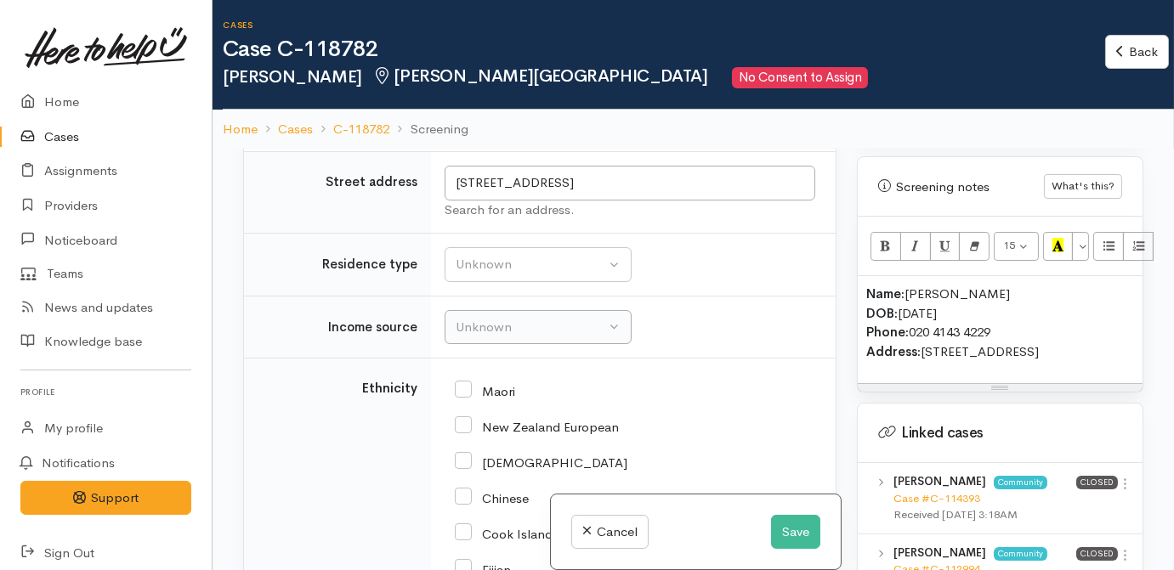
scroll to position [3030, 0]
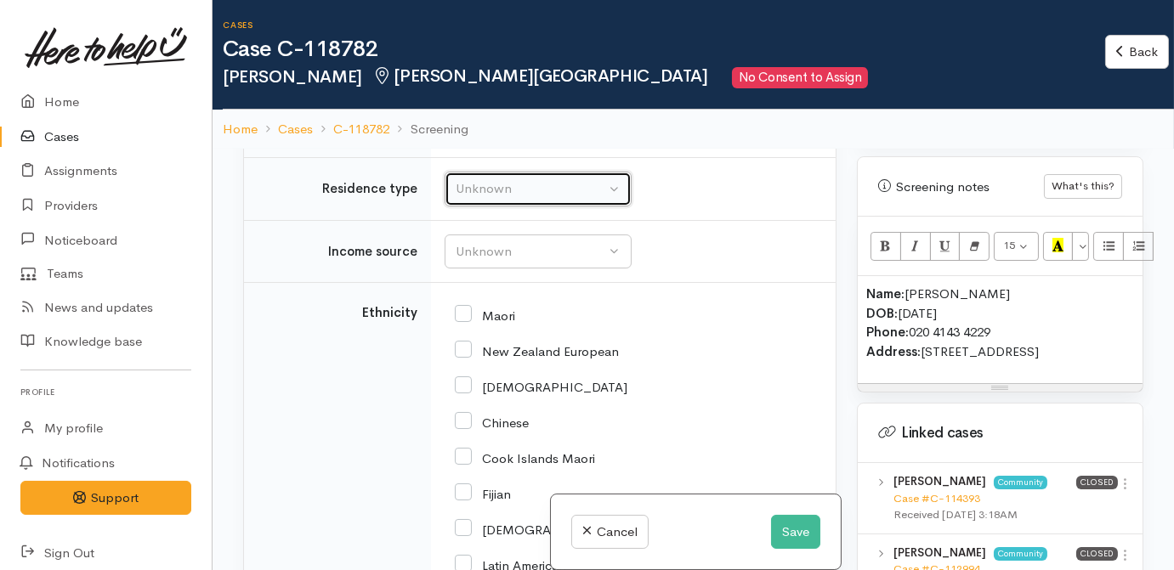
click at [512, 199] on div "Unknown" at bounding box center [531, 189] width 150 height 20
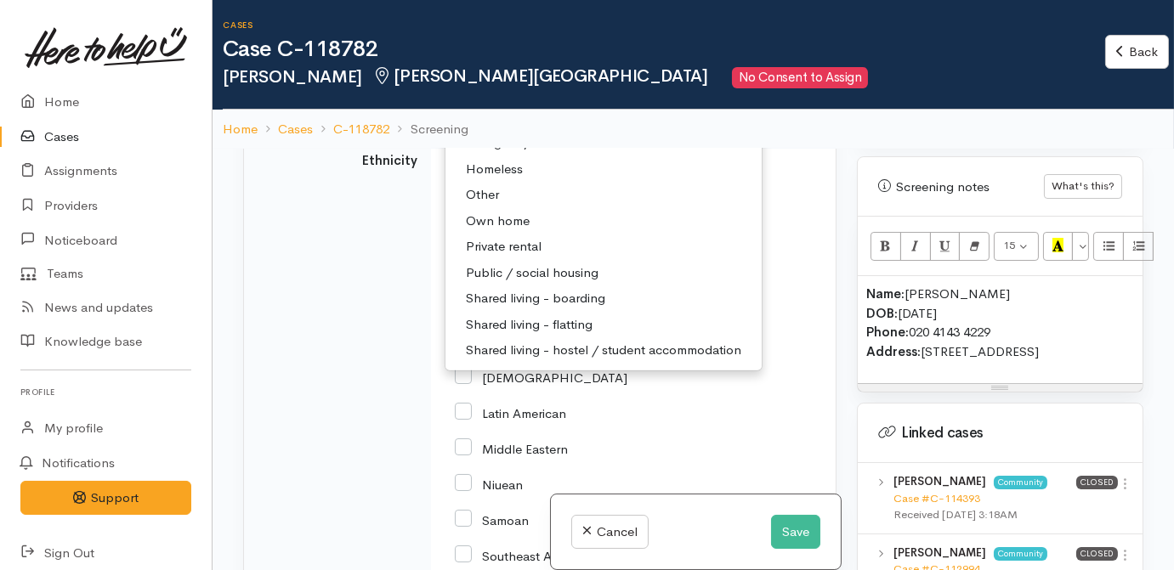
scroll to position [3262, 0]
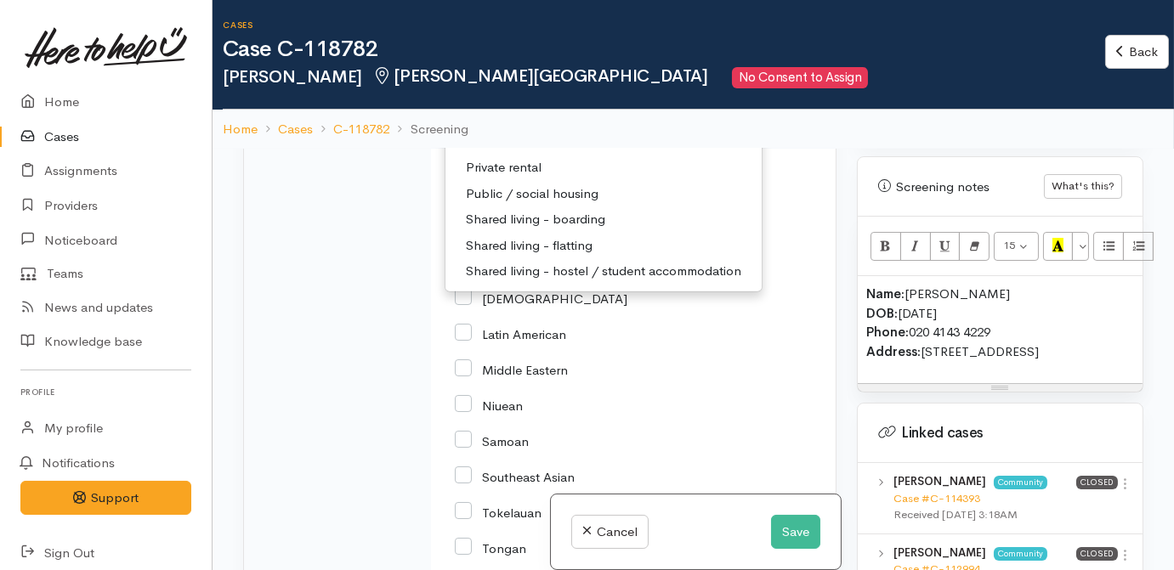
click at [496, 74] on span "Emergency accommodation" at bounding box center [545, 64] width 159 height 20
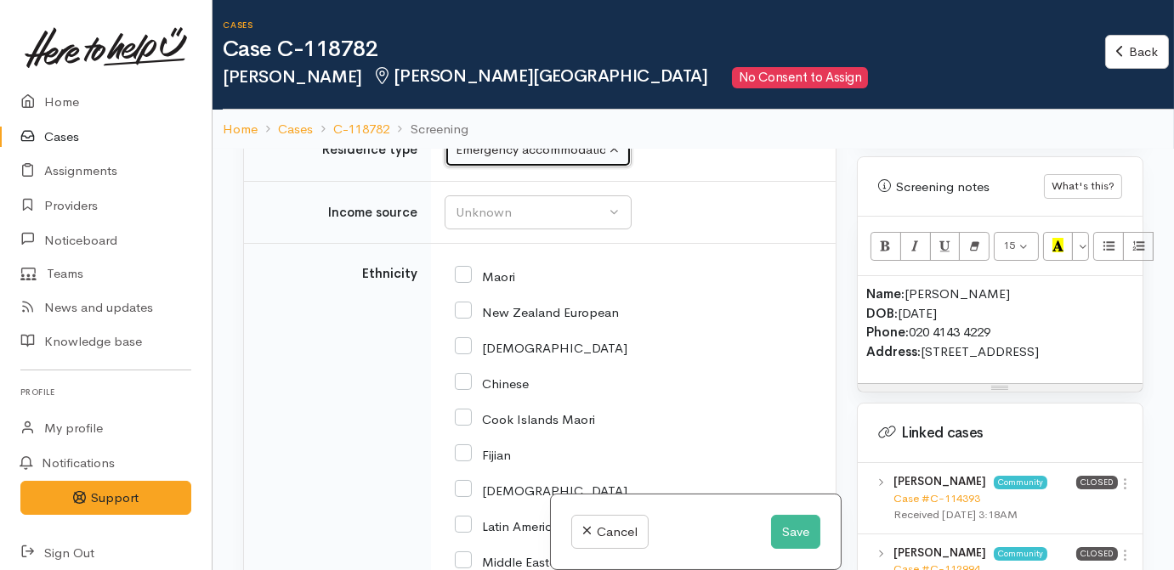
click at [515, 160] on div "Emergency accommodation" at bounding box center [531, 150] width 150 height 20
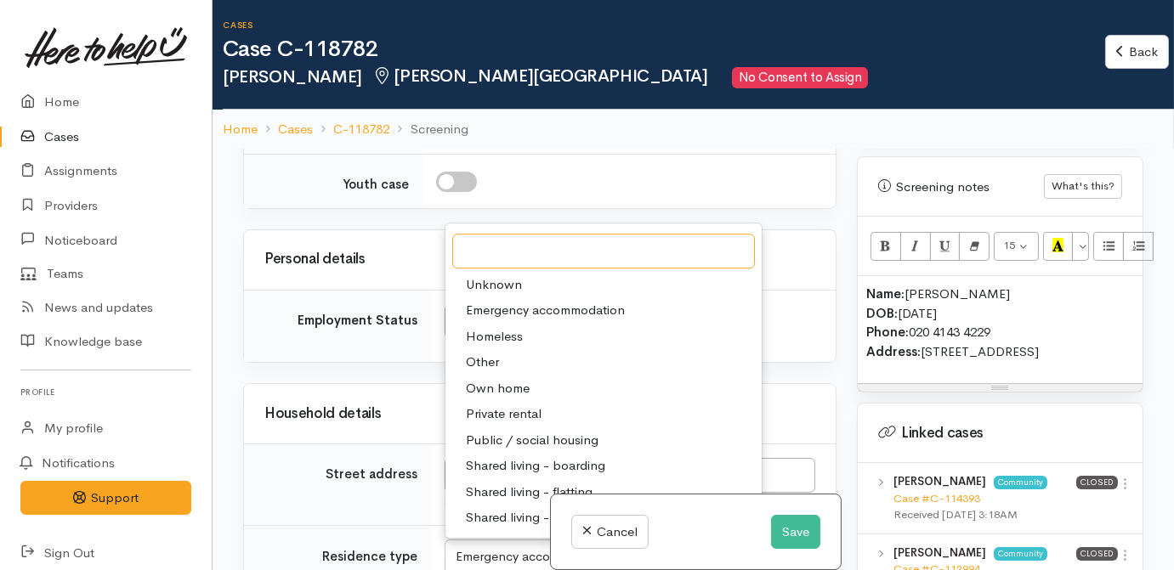
scroll to position [2764, 0]
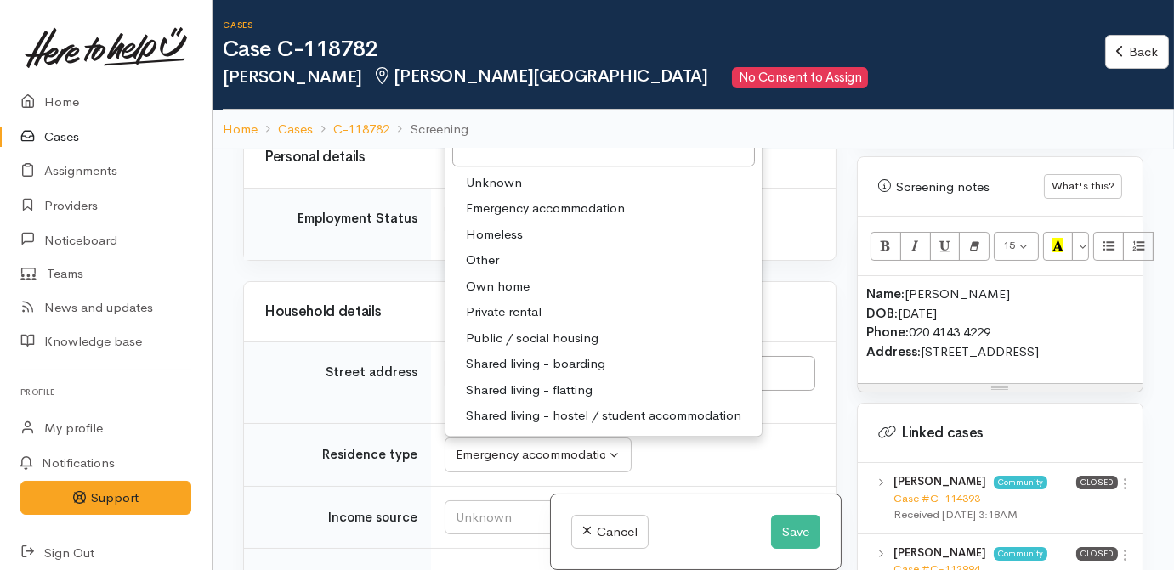
drag, startPoint x: 505, startPoint y: 465, endPoint x: 505, endPoint y: 348, distance: 117.3
click at [505, 349] on span "Public / social housing" at bounding box center [532, 339] width 133 height 20
select select "3"
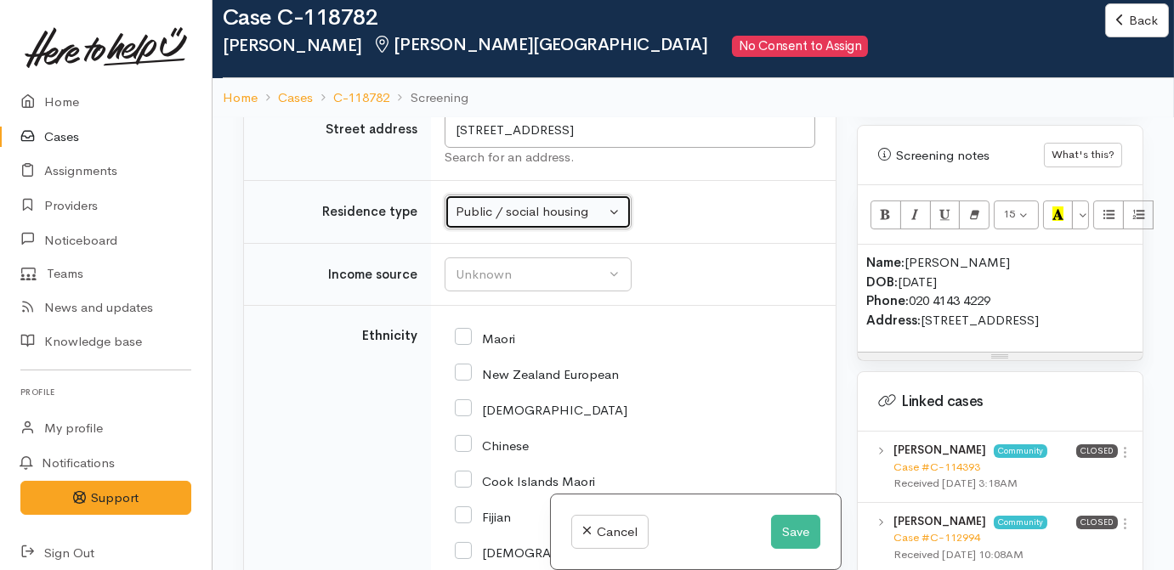
scroll to position [2996, 0]
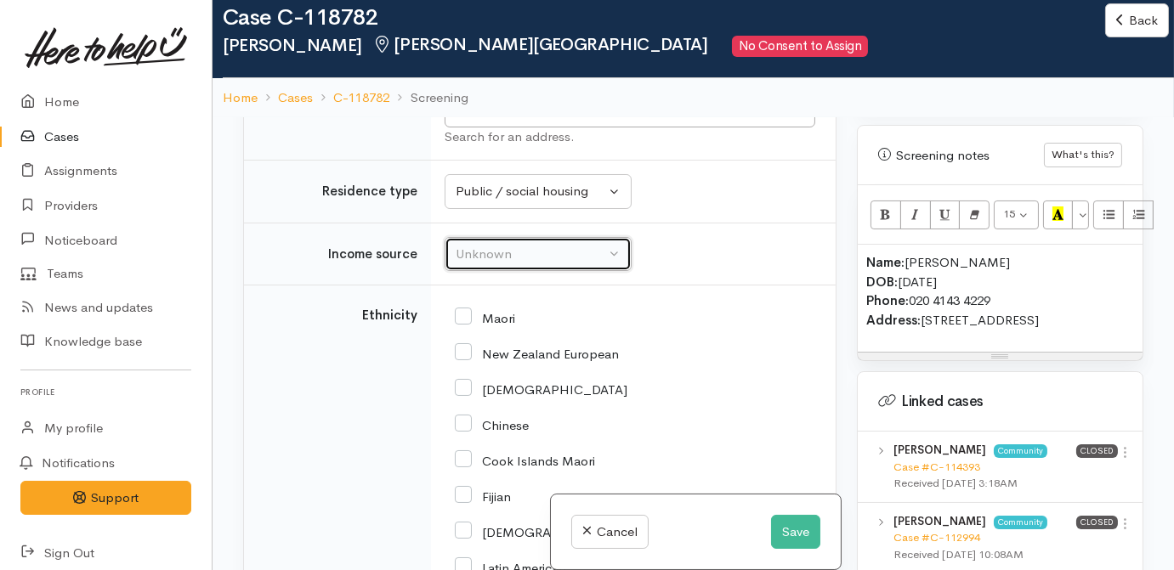
click at [506, 264] on div "Unknown" at bounding box center [531, 255] width 150 height 20
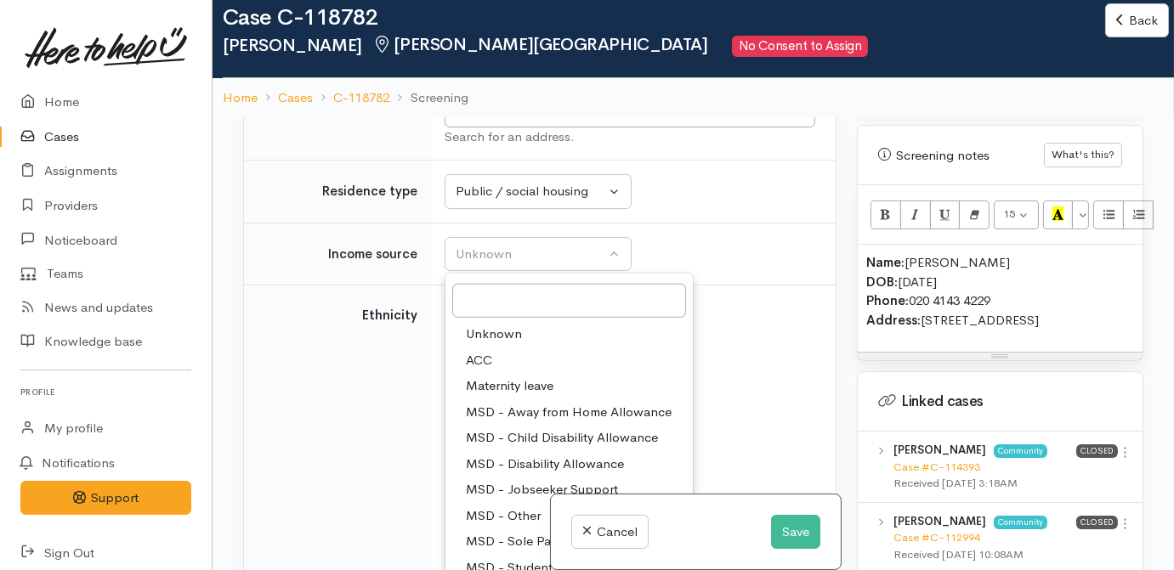
click at [711, 286] on td "Unknown ACC Maternity leave MSD - Away from Home Allowance MSD - Child Disabili…" at bounding box center [633, 254] width 405 height 63
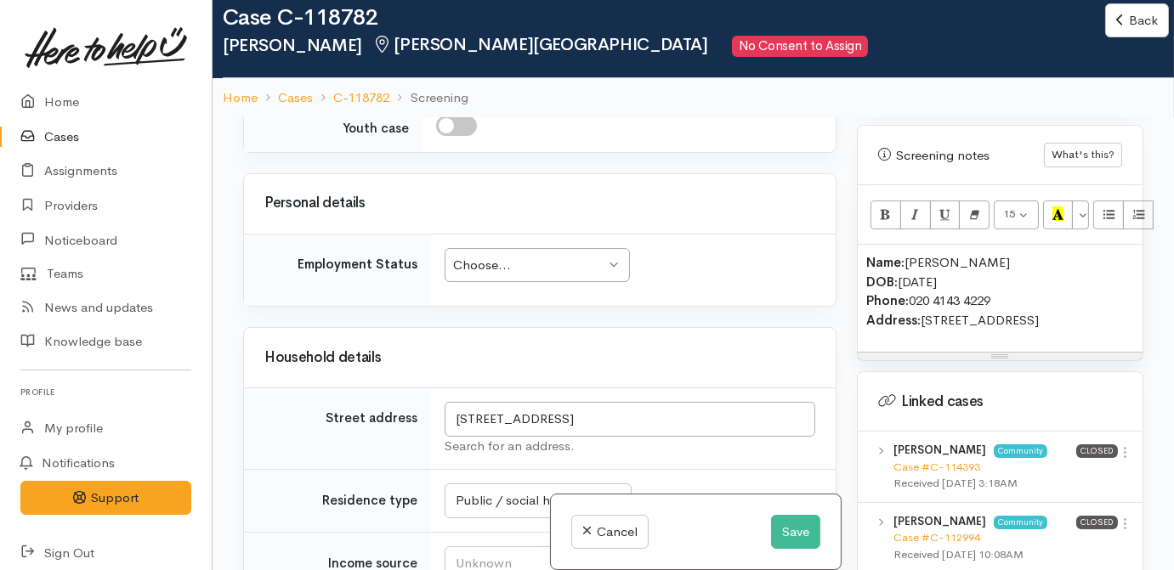
scroll to position [2919, 0]
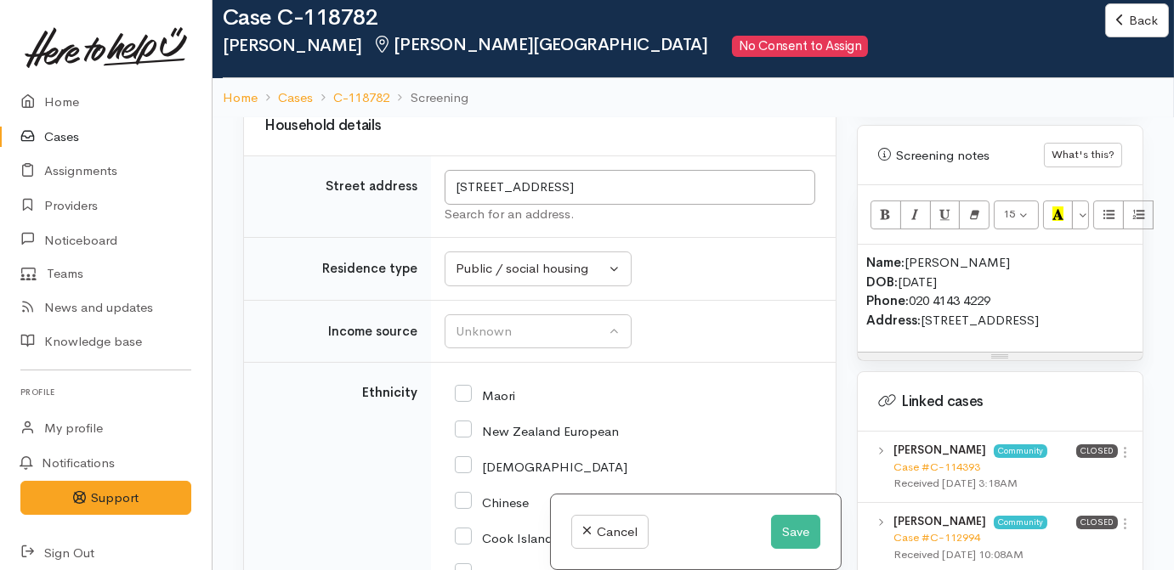
click at [473, 43] on div "Choose..." at bounding box center [529, 34] width 152 height 20
click at [583, 342] on div "Unknown" at bounding box center [531, 332] width 150 height 20
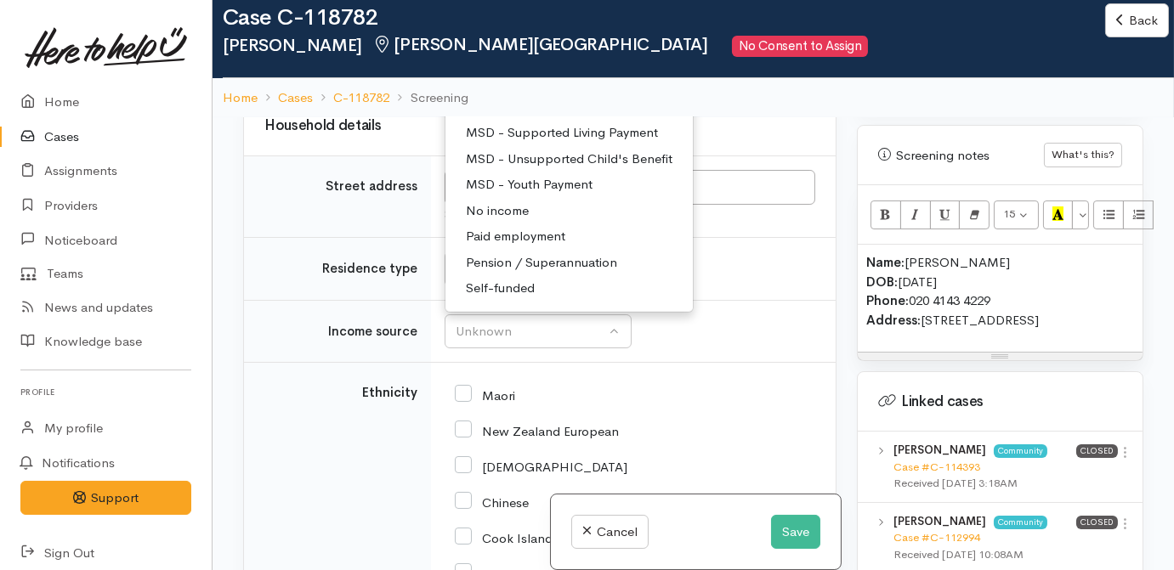
scroll to position [231, 0]
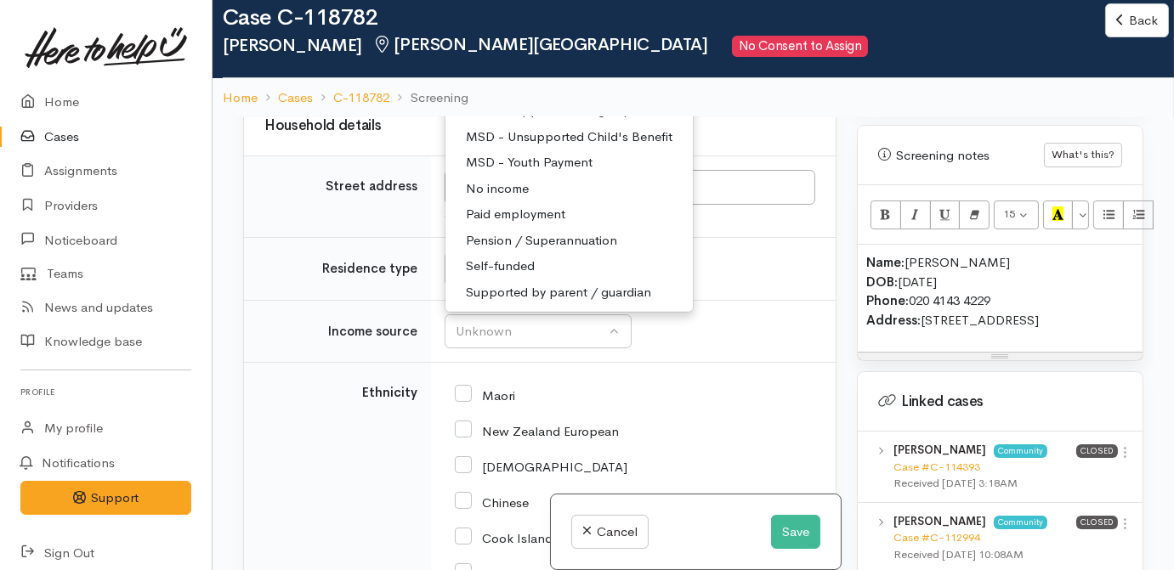
click at [544, 121] on span "MSD - Supported Living Payment" at bounding box center [562, 111] width 192 height 20
select select "3"
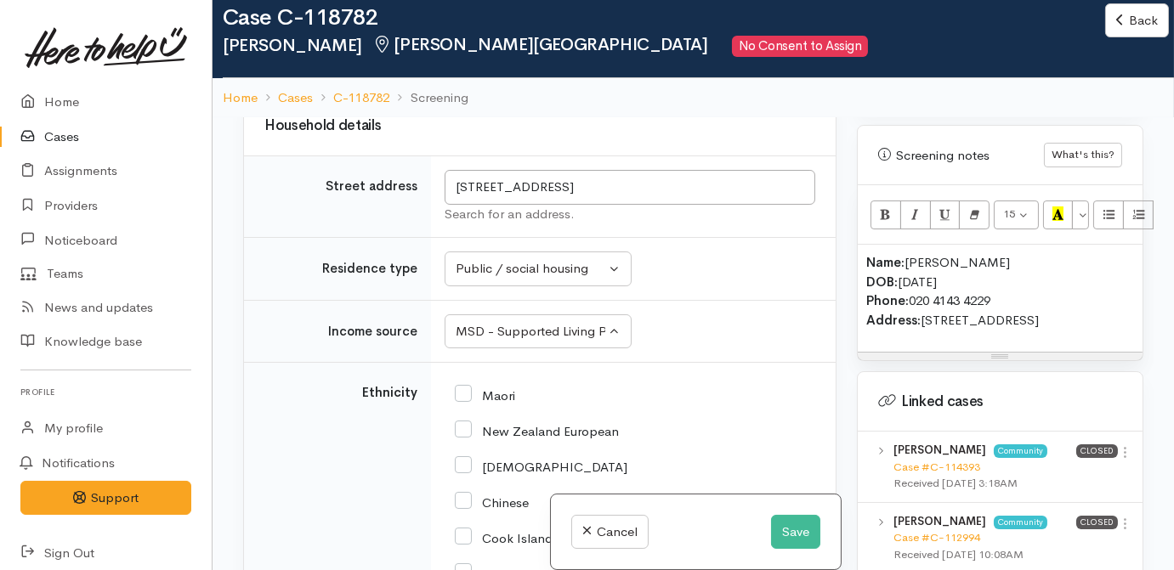
click at [732, 301] on td "Unknown Emergency accommodation Homeless Other Own home Private rental Public /…" at bounding box center [633, 269] width 405 height 63
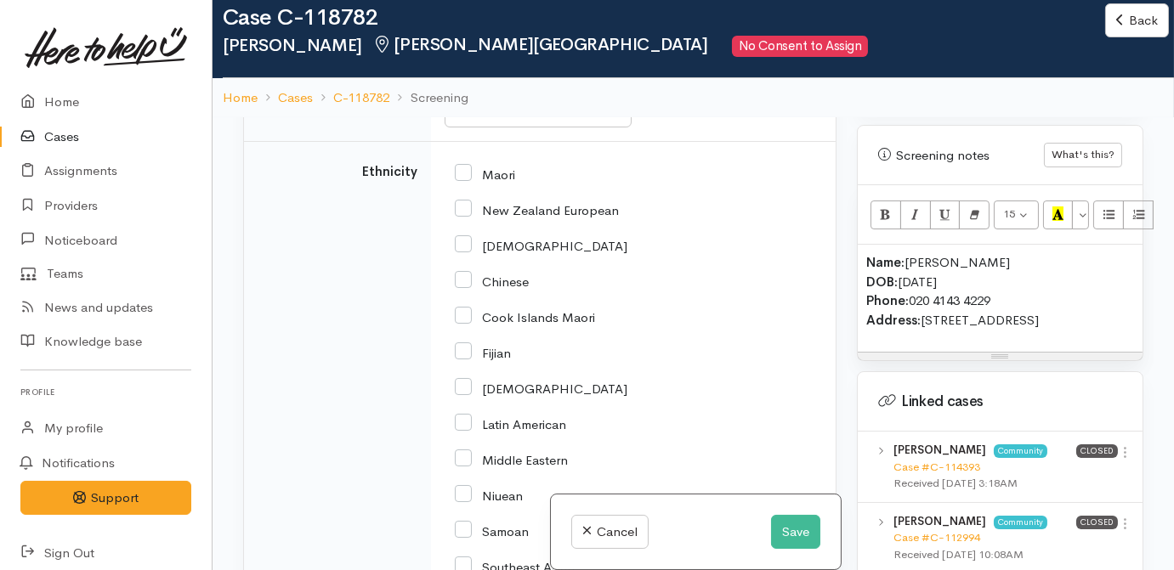
scroll to position [3150, 0]
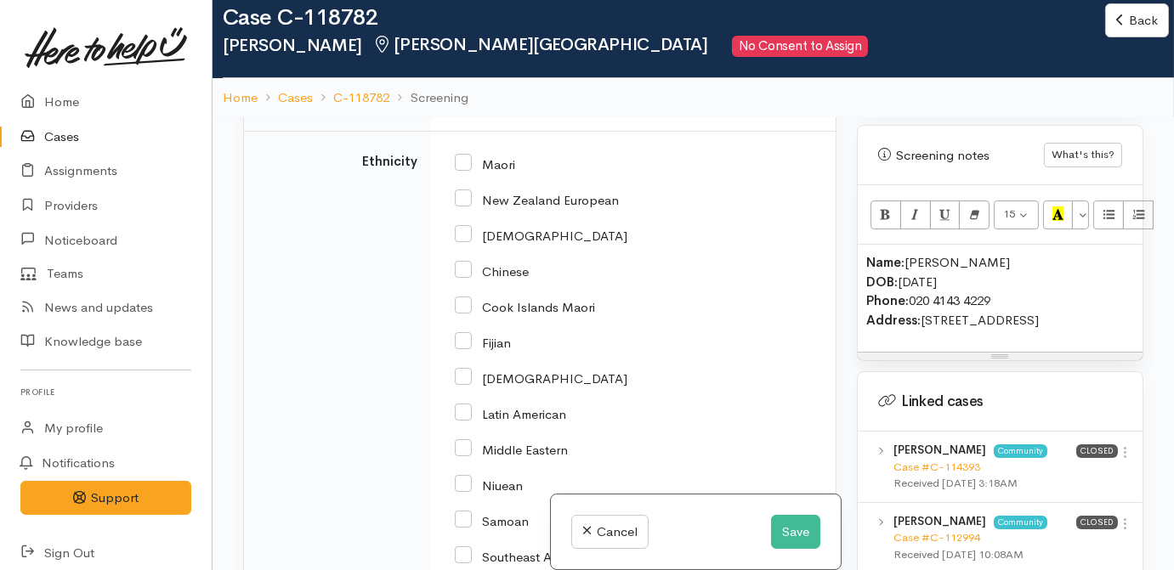
click at [458, 171] on input "Maori" at bounding box center [485, 163] width 60 height 15
checkbox input "true"
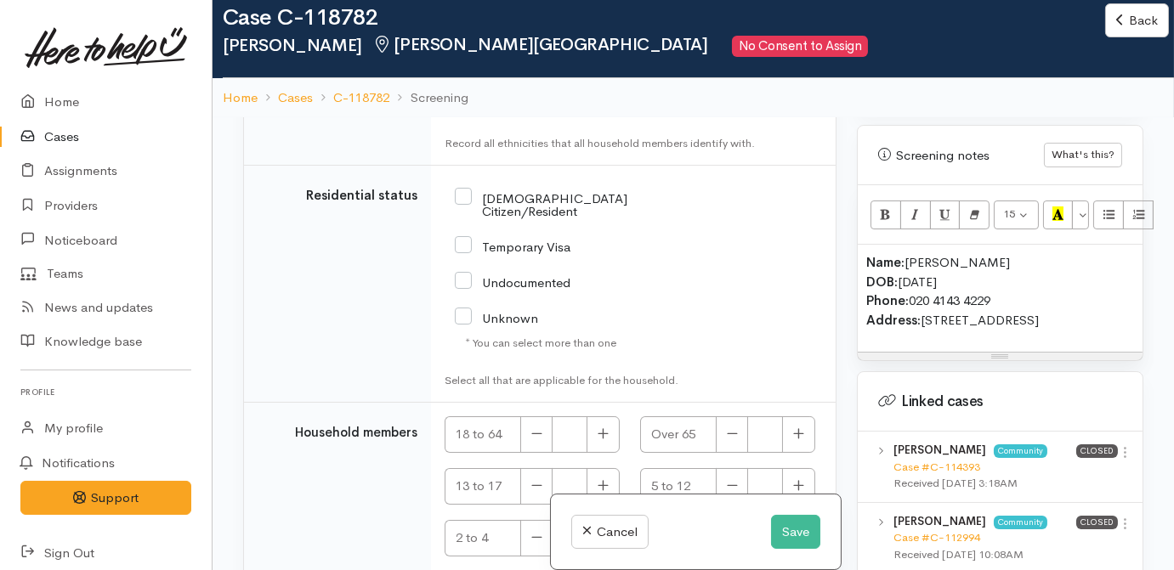
scroll to position [3868, 0]
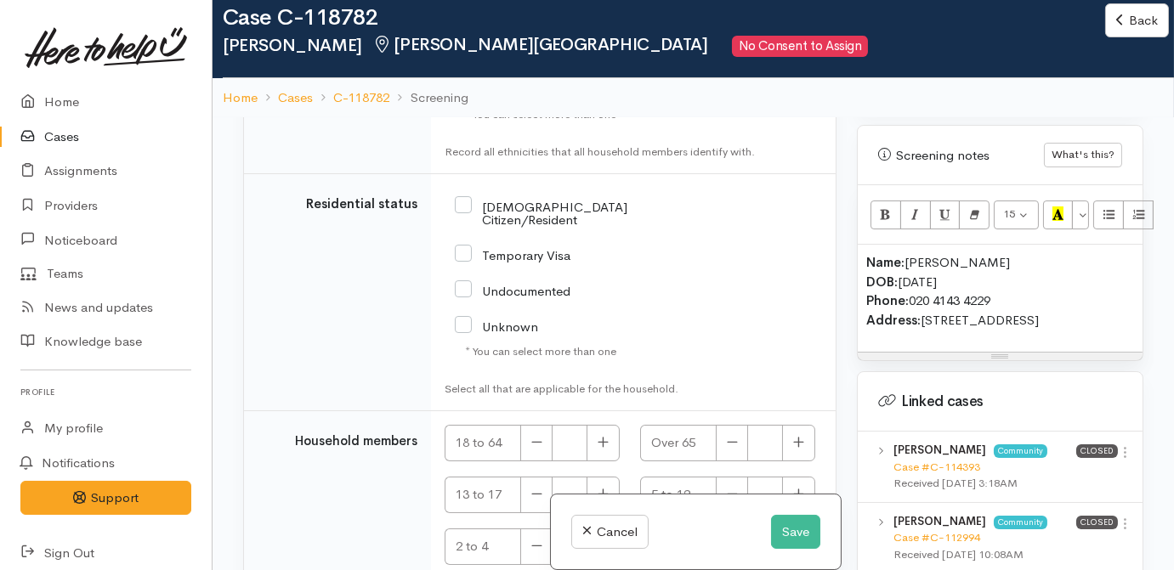
click at [465, 226] on input "NZ Citizen/Resident" at bounding box center [562, 212] width 214 height 28
checkbox input "true"
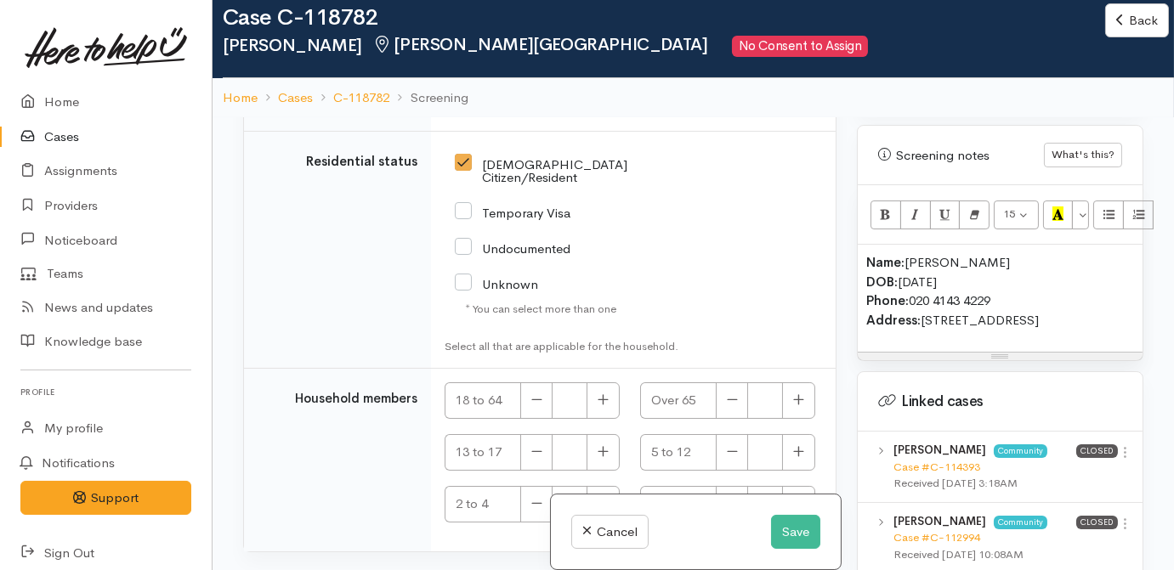
scroll to position [4022, 0]
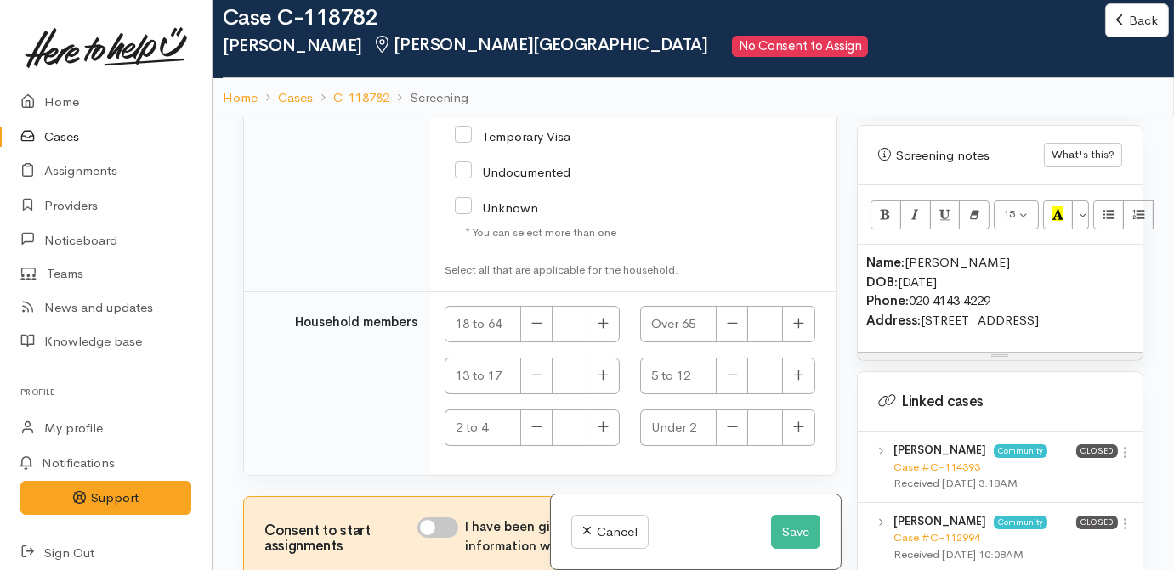
click at [616, 353] on div "18 to 64" at bounding box center [532, 329] width 196 height 47
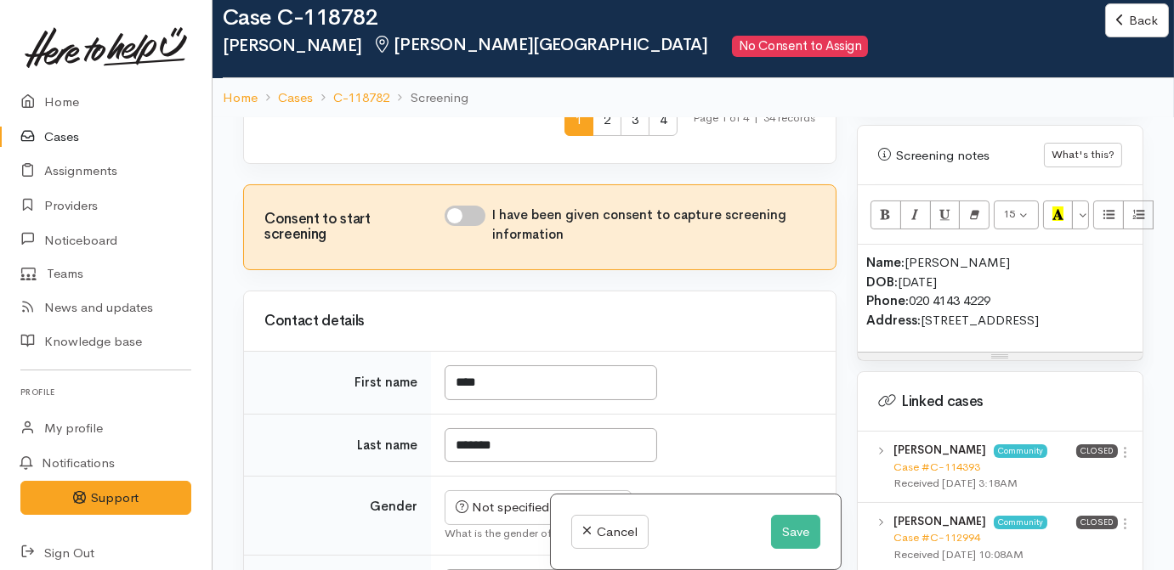
scroll to position [1086, 0]
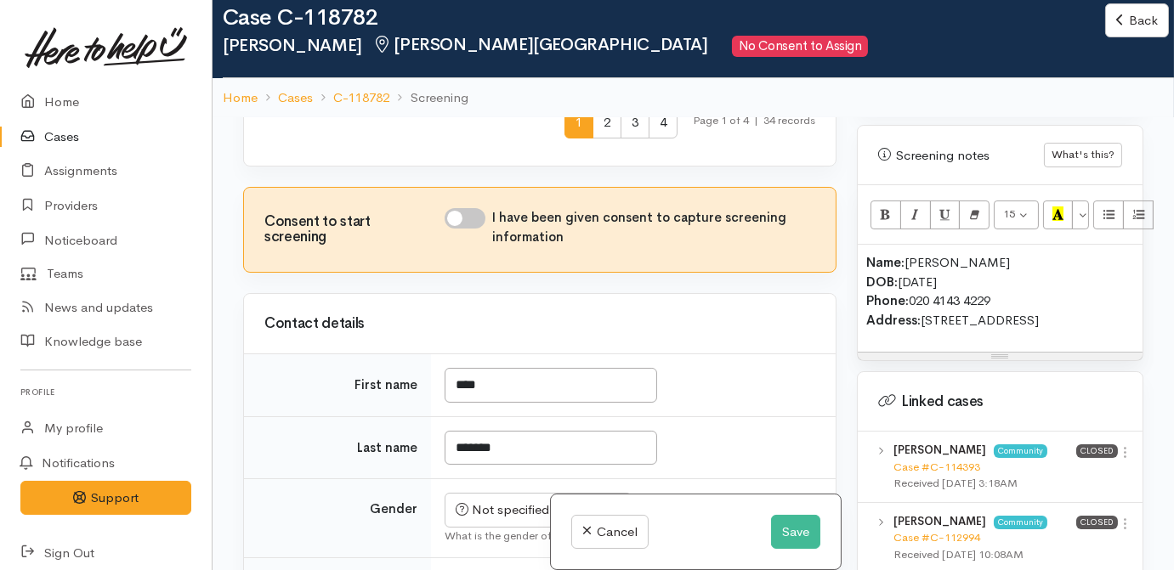
click at [462, 229] on input "I have been given consent to capture screening information" at bounding box center [465, 218] width 41 height 20
checkbox input "true"
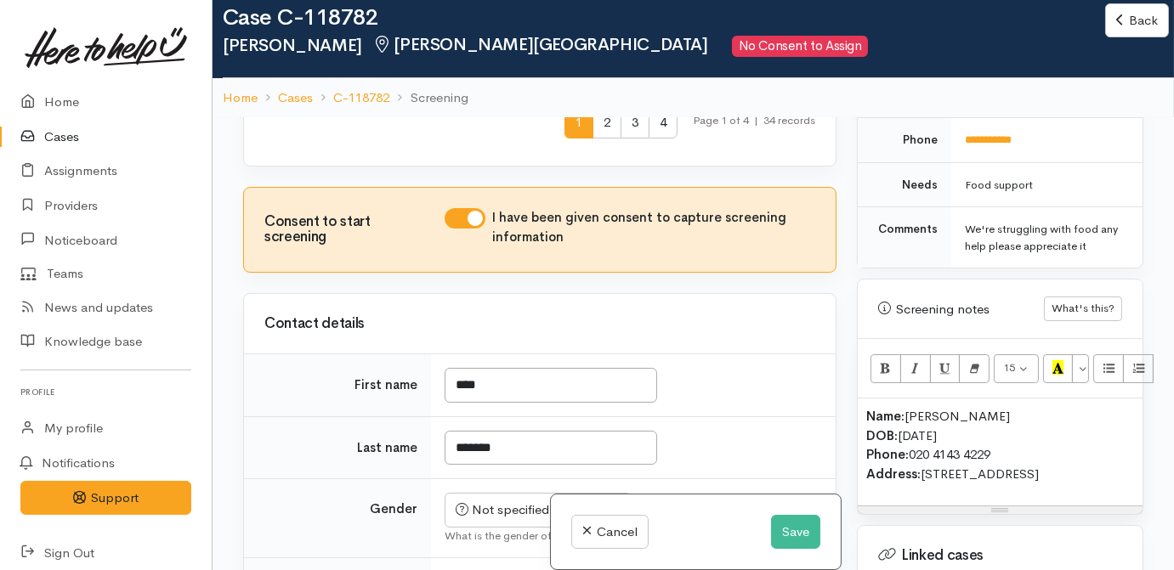
click at [981, 407] on p "Name: Hemi McIlroy DOB: 18/11/1988 Phone: 020 4143 4229 Address: 1/9 Wha Street…" at bounding box center [1000, 445] width 268 height 77
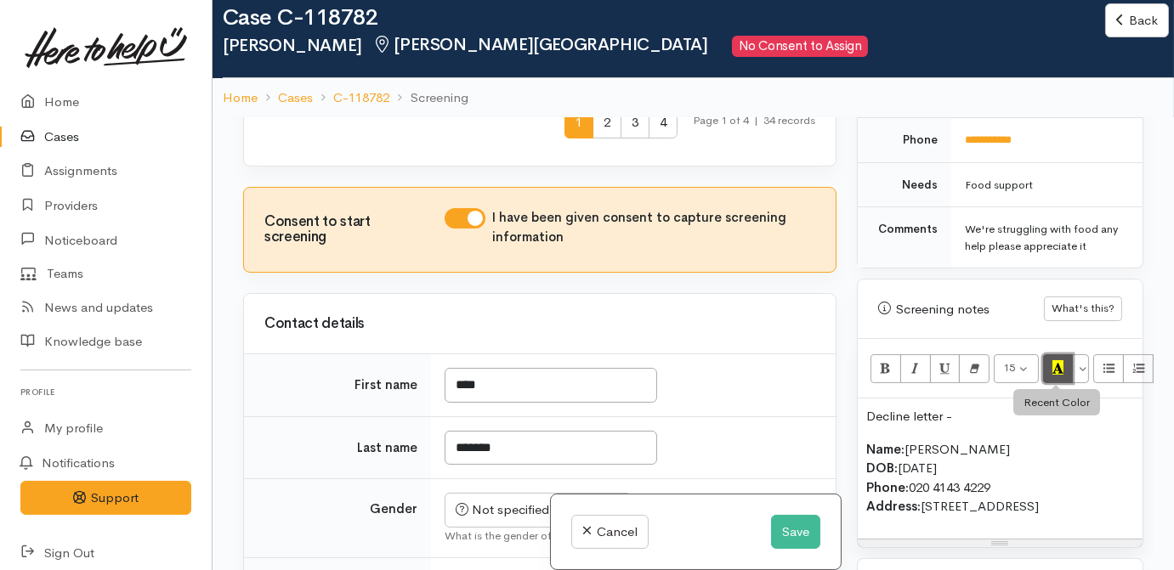
click at [1061, 354] on button "Recent Color" at bounding box center [1058, 368] width 31 height 29
click at [1031, 407] on p "Decline letter -" at bounding box center [1000, 417] width 268 height 20
click at [997, 407] on p "Decline letter -" at bounding box center [1000, 417] width 268 height 20
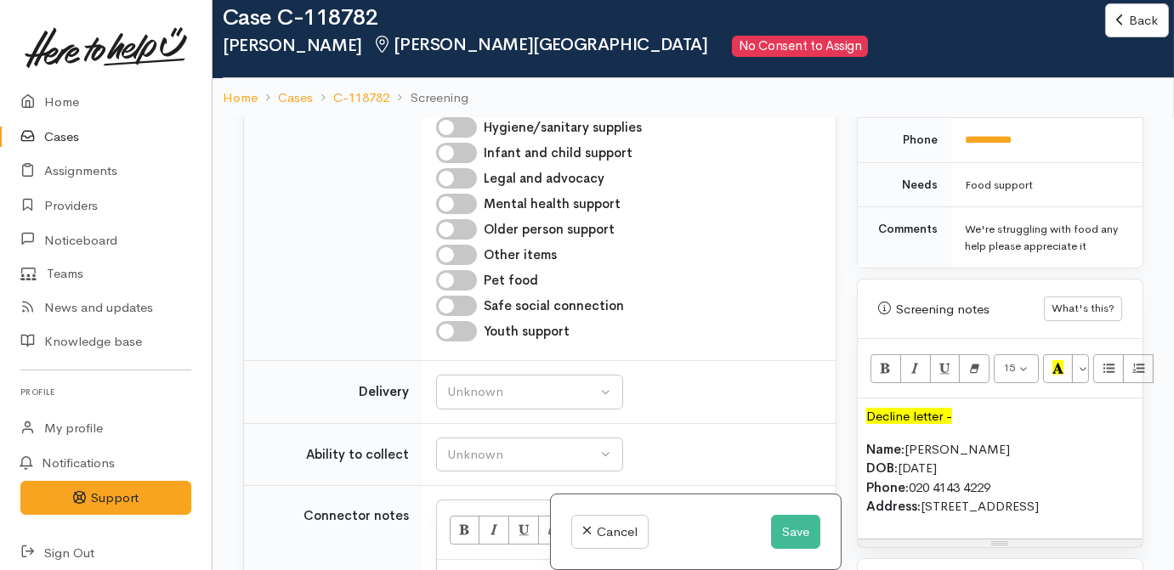
scroll to position [2013, 0]
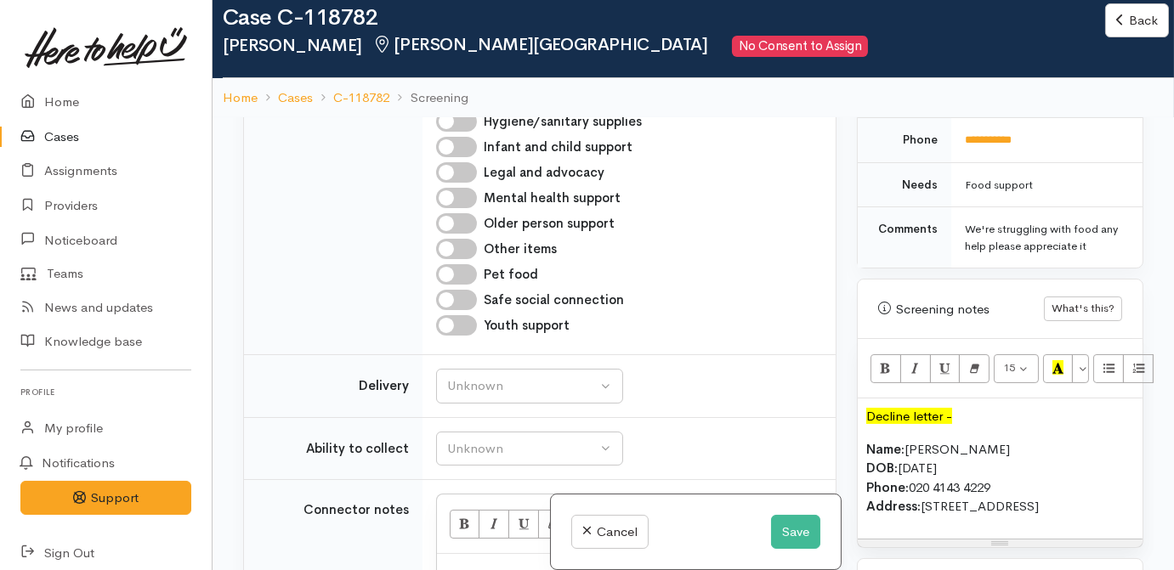
click at [951, 513] on p "Name: Hemi McIlroy DOB: 18/11/1988 Phone: 020 4143 4229 Address: 1/9 Wha Street…" at bounding box center [1000, 478] width 268 height 77
click at [1008, 407] on p "Decline letter -" at bounding box center [1000, 417] width 268 height 20
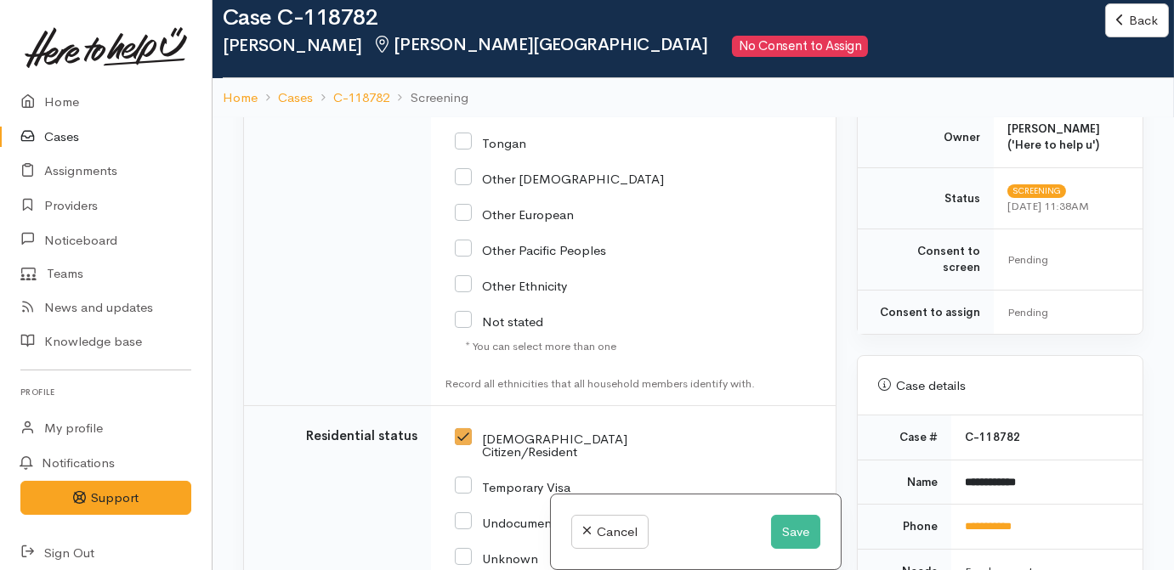
scroll to position [618, 0]
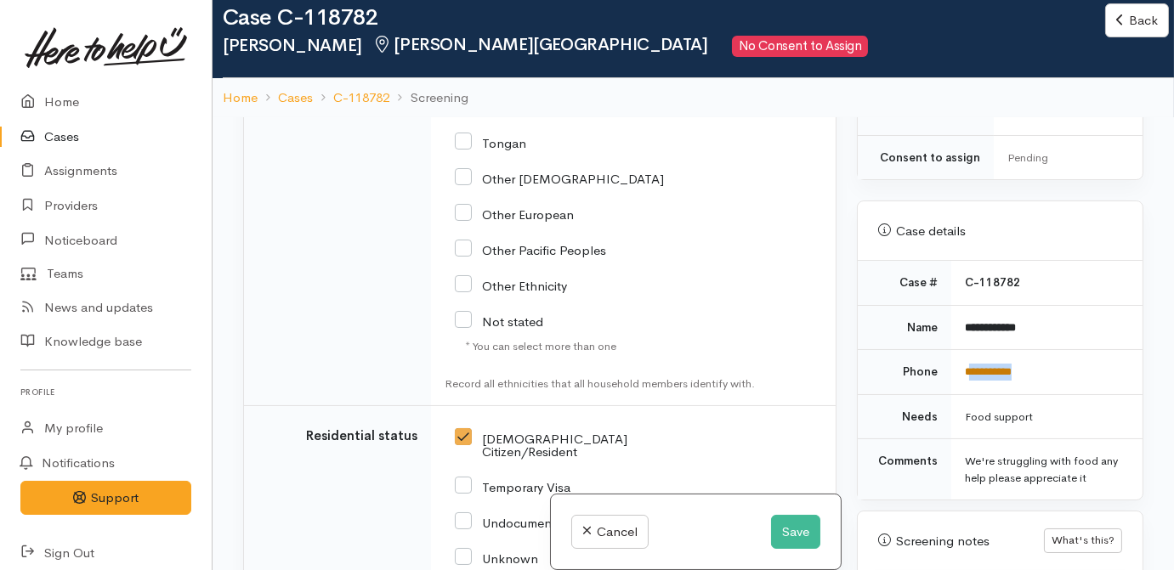
drag, startPoint x: 1045, startPoint y: 342, endPoint x: 967, endPoint y: 348, distance: 77.6
click at [968, 350] on td "**********" at bounding box center [1046, 372] width 191 height 45
copy link "**********"
click at [802, 376] on div "Maori" at bounding box center [630, 18] width 371 height 716
click at [781, 534] on button "Save" at bounding box center [795, 532] width 49 height 35
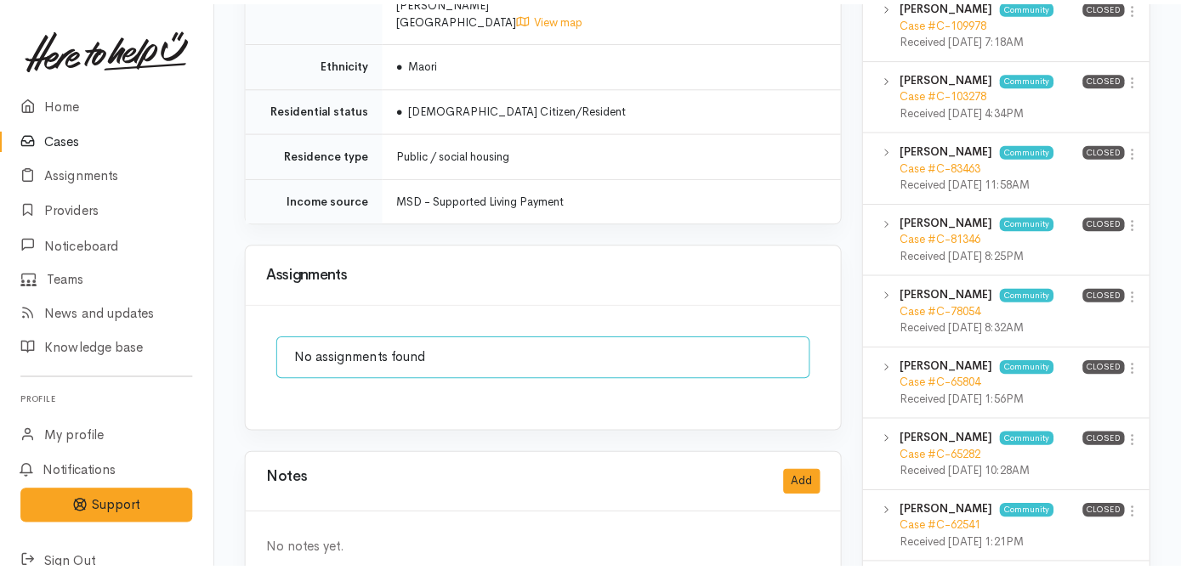
scroll to position [1313, 0]
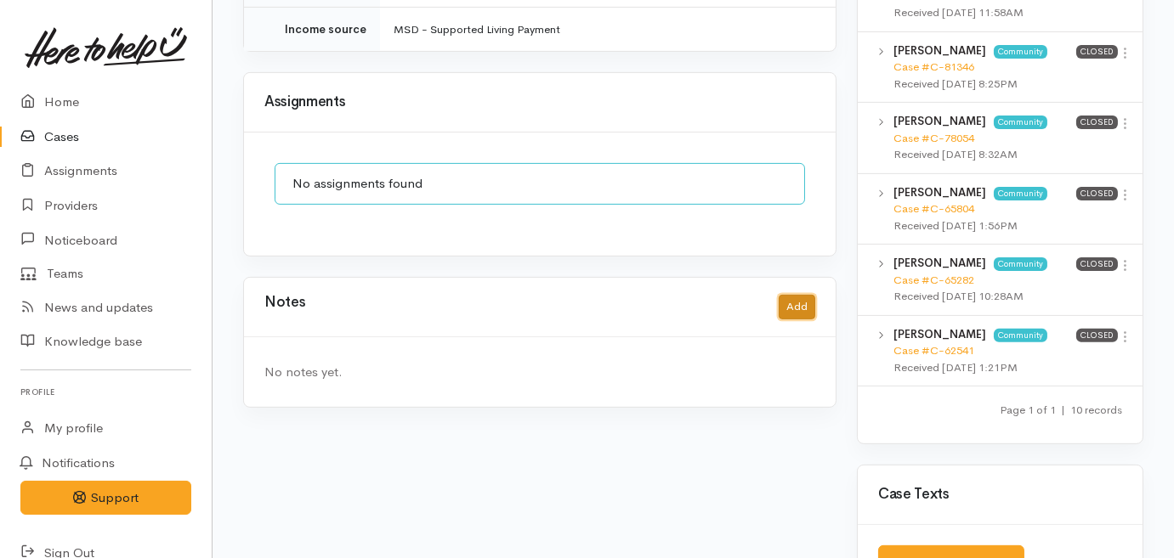
click at [794, 295] on button "Add" at bounding box center [797, 307] width 37 height 25
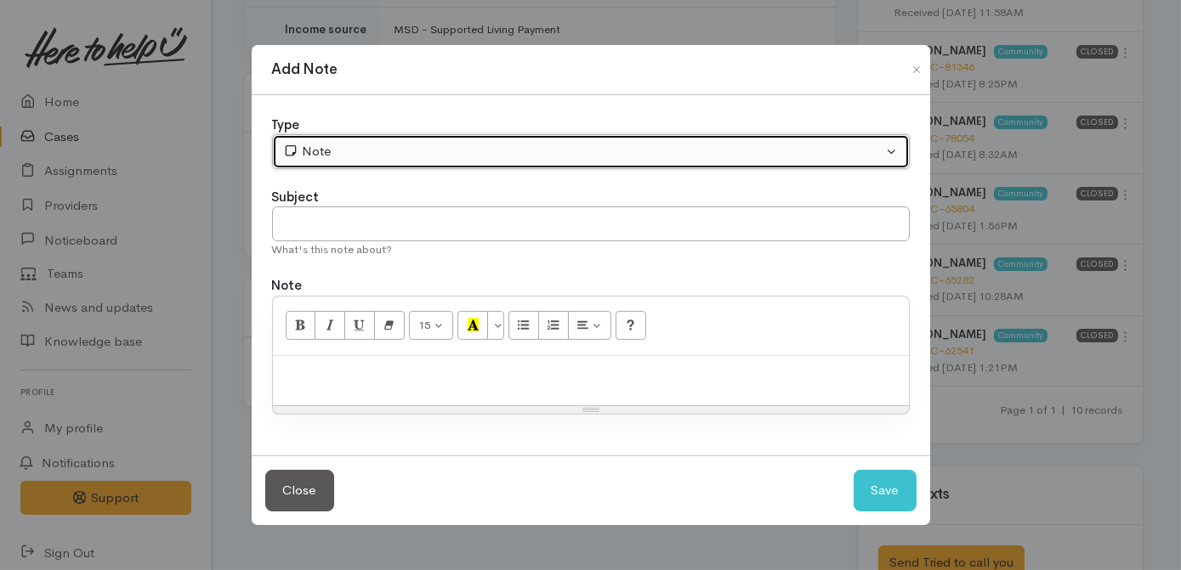
click at [592, 152] on div "Note" at bounding box center [583, 152] width 600 height 20
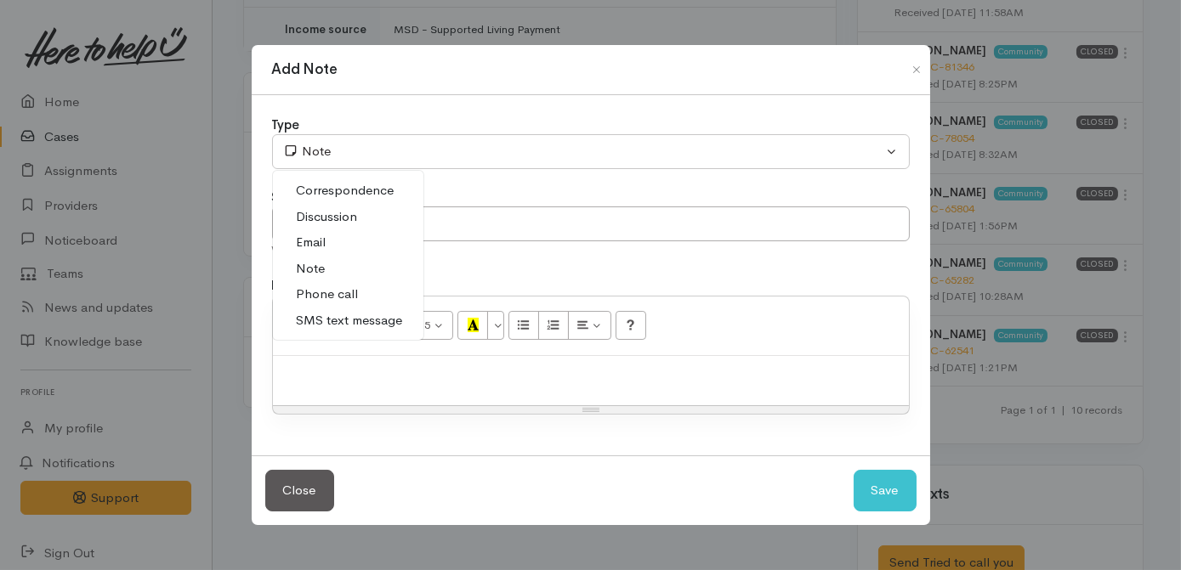
click at [341, 297] on span "Phone call" at bounding box center [328, 295] width 62 height 20
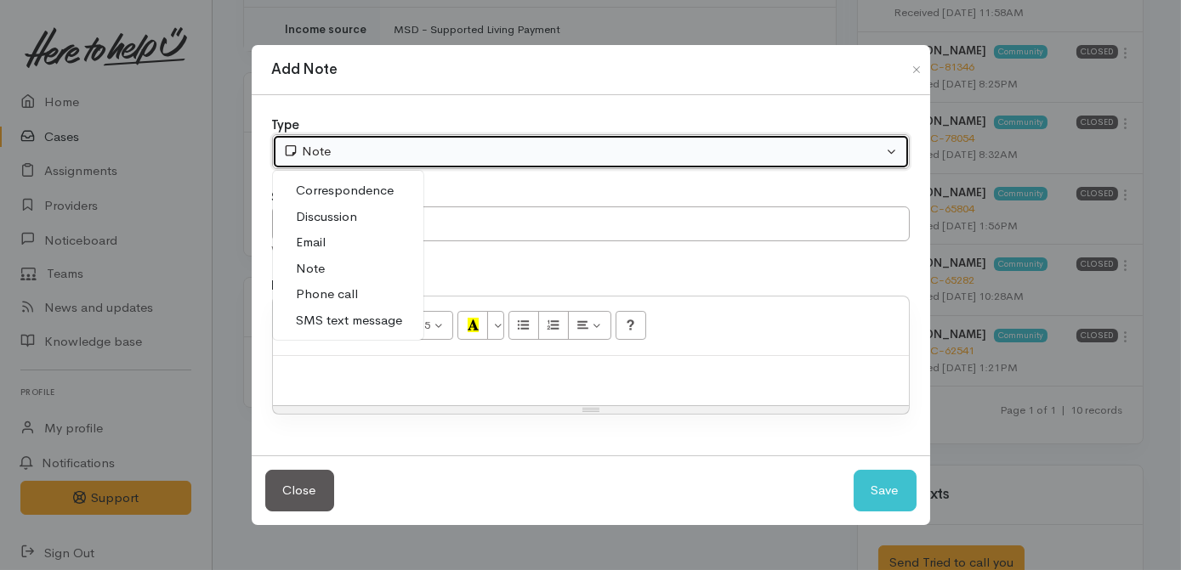
select select "3"
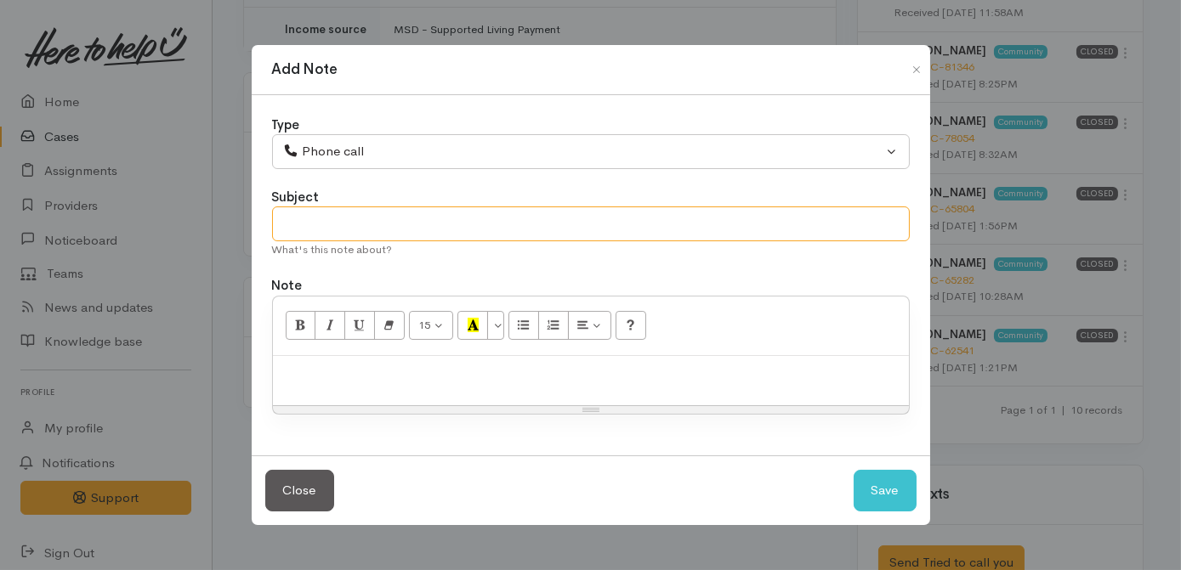
click at [364, 228] on input "text" at bounding box center [591, 224] width 638 height 35
type input "Confirmed details, gave providers details"
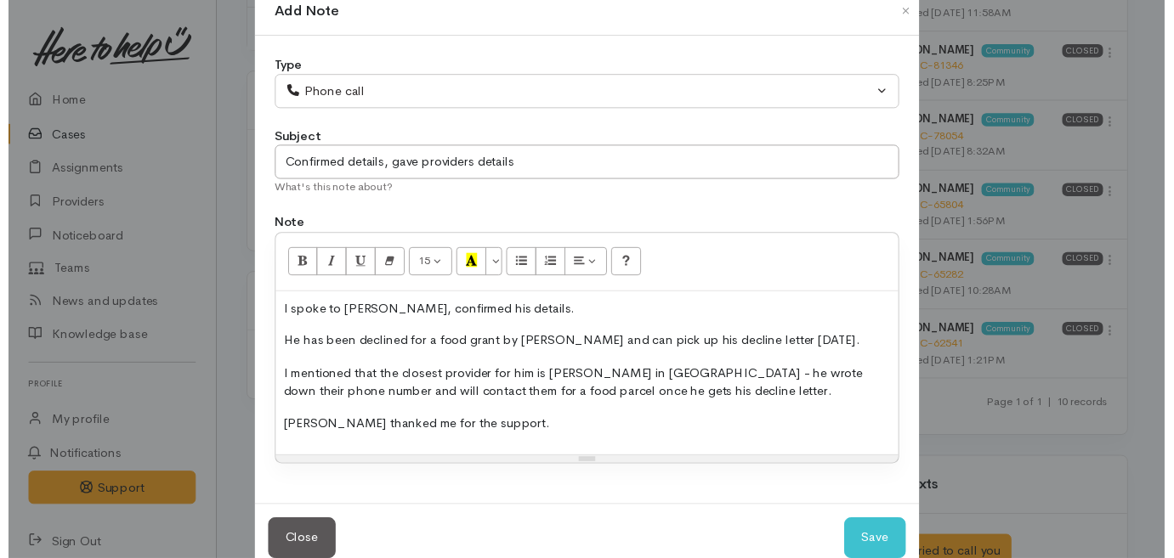
scroll to position [72, 0]
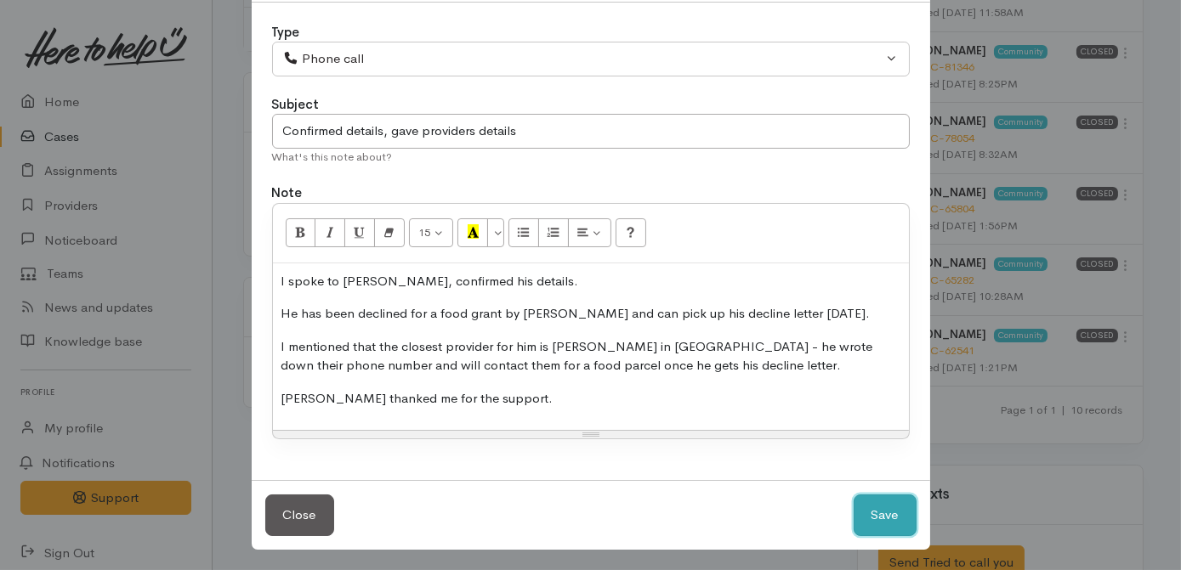
click at [884, 513] on button "Save" at bounding box center [884, 516] width 63 height 42
select select "1"
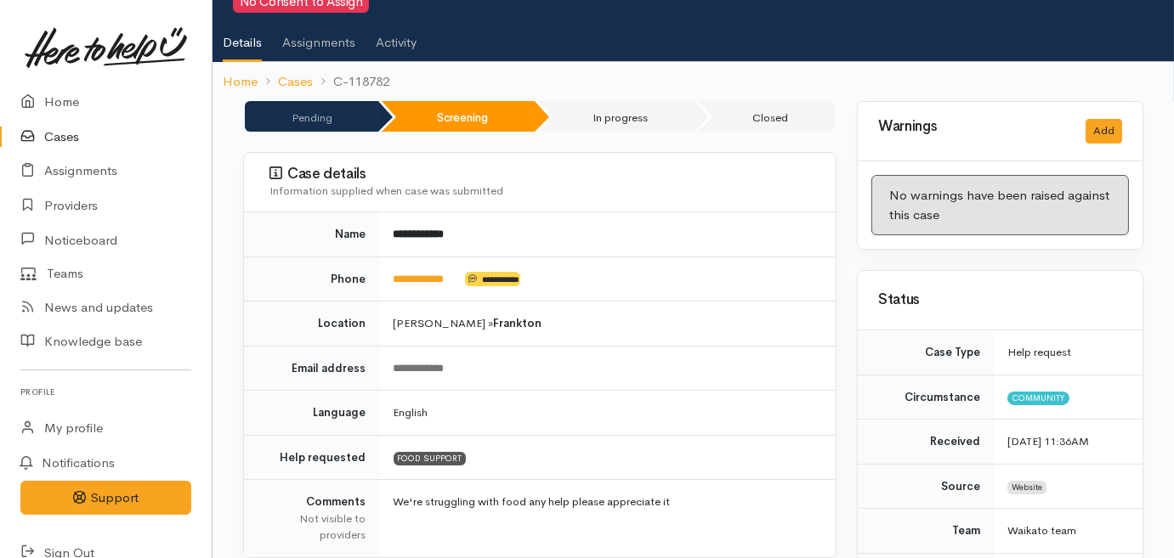
scroll to position [0, 0]
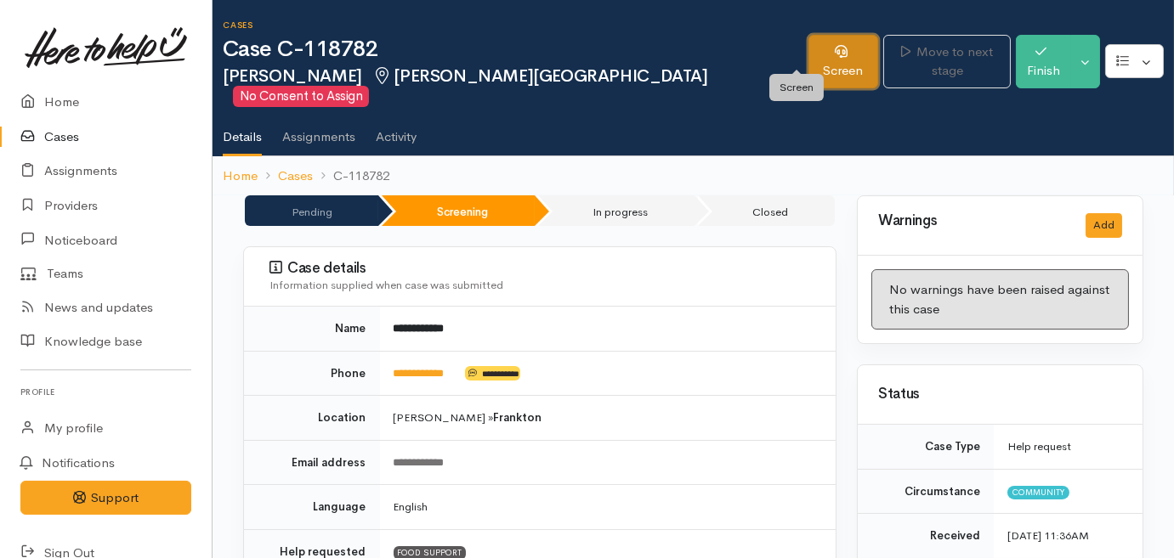
click at [818, 47] on link "Screen" at bounding box center [843, 62] width 71 height 54
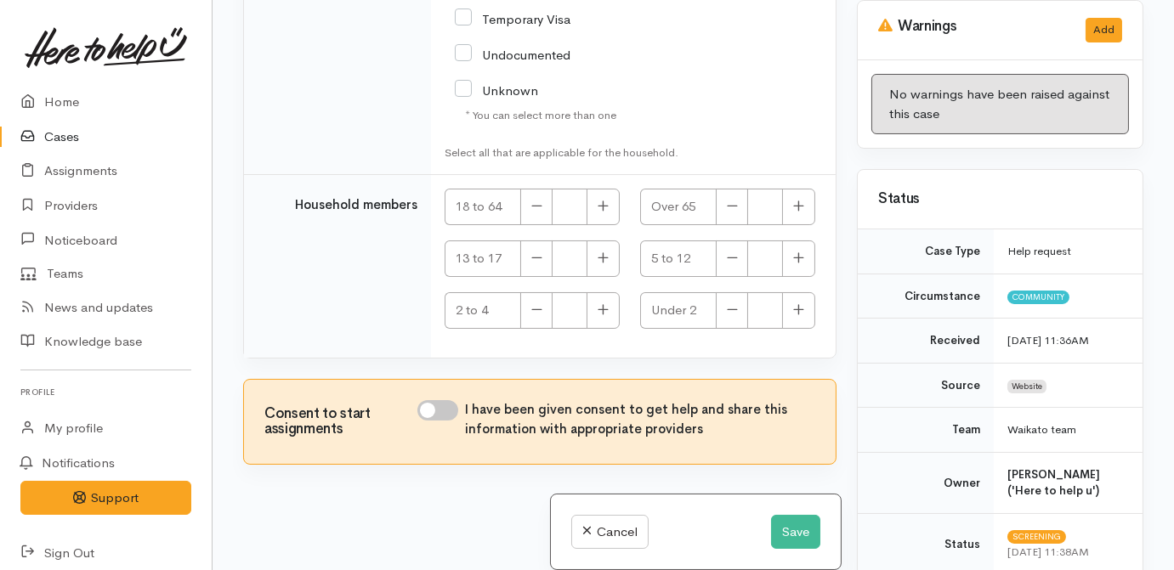
scroll to position [4149, 0]
click at [429, 404] on input "I have been given consent to get help and share this information with appropria…" at bounding box center [437, 410] width 41 height 20
checkbox input "true"
click at [786, 525] on button "Save" at bounding box center [795, 532] width 49 height 35
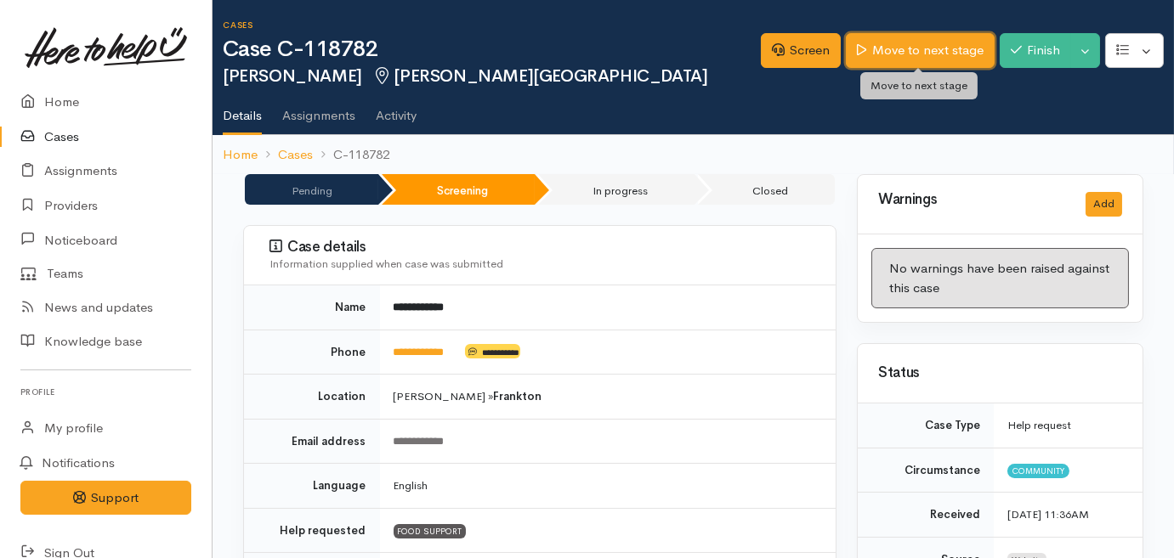
click at [925, 54] on link "Move to next stage" at bounding box center [920, 50] width 148 height 35
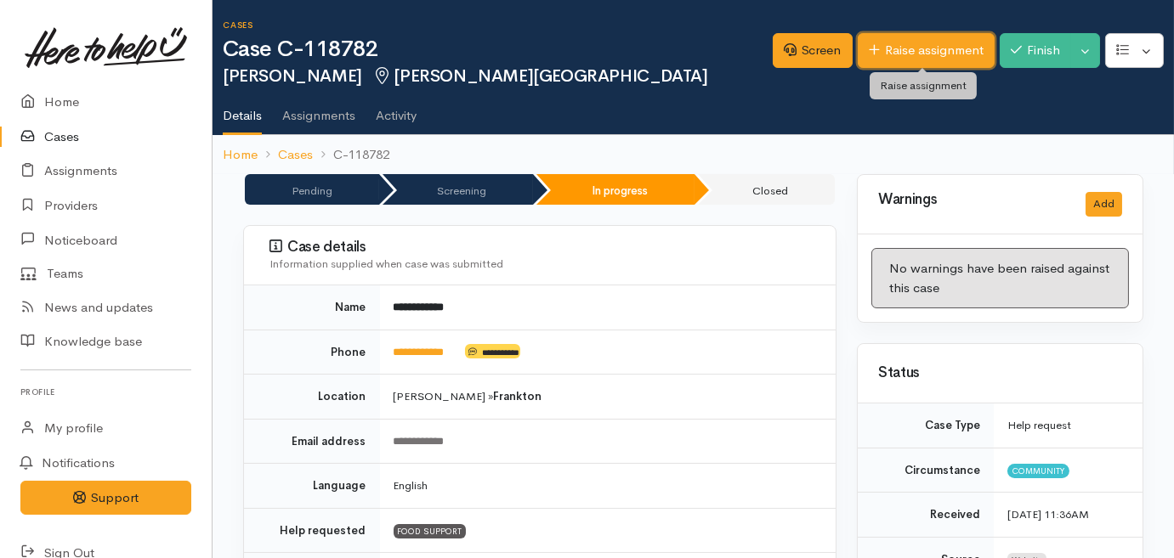
click at [948, 54] on link "Raise assignment" at bounding box center [926, 50] width 137 height 35
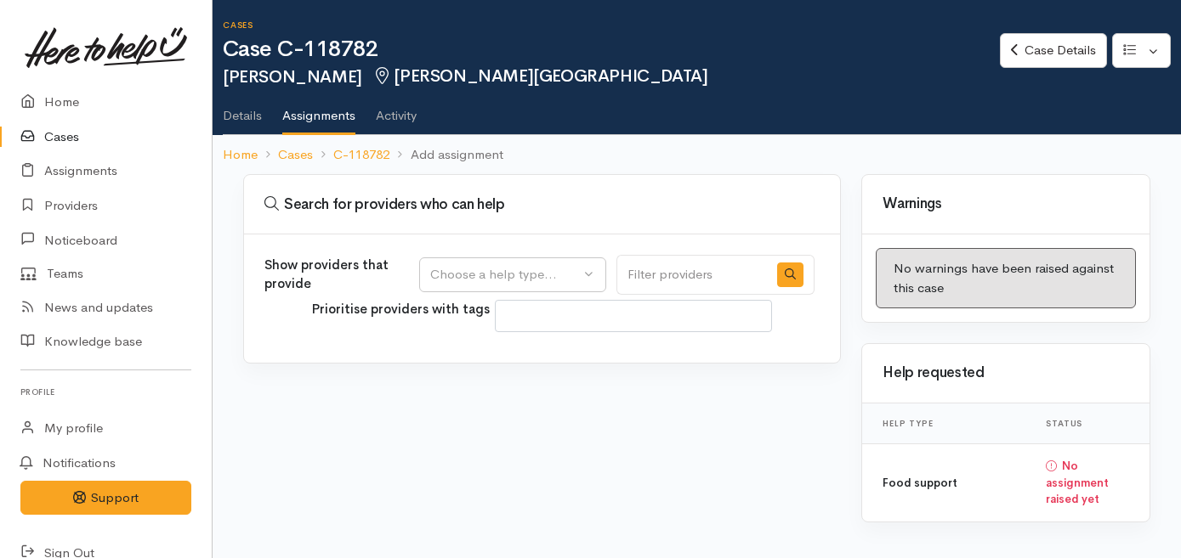
select select
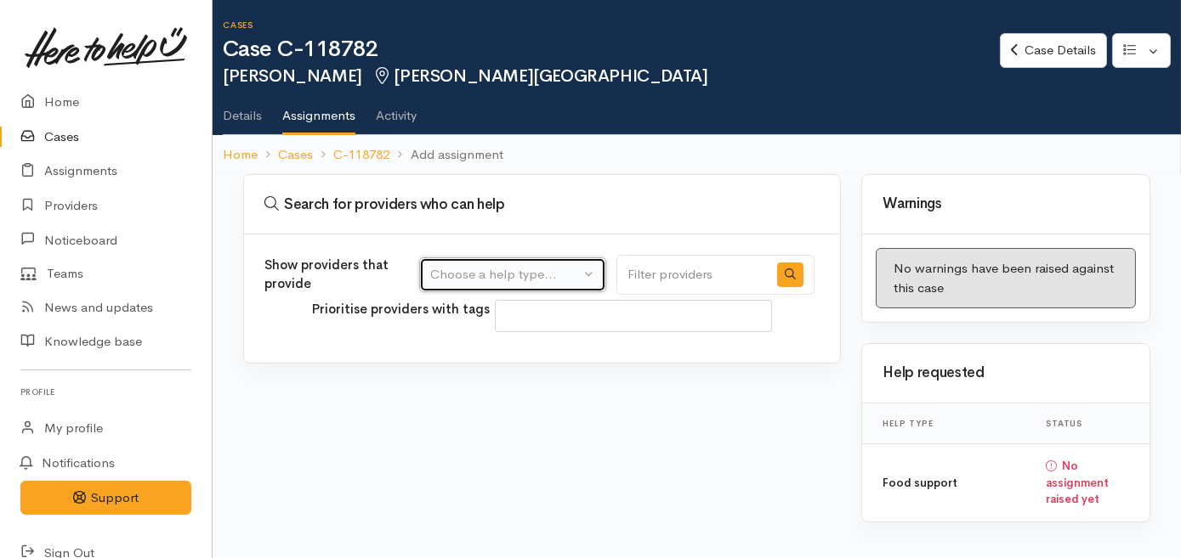
drag, startPoint x: 558, startPoint y: 257, endPoint x: 551, endPoint y: 252, distance: 8.8
click at [557, 258] on button "Choose a help type..." at bounding box center [512, 275] width 187 height 35
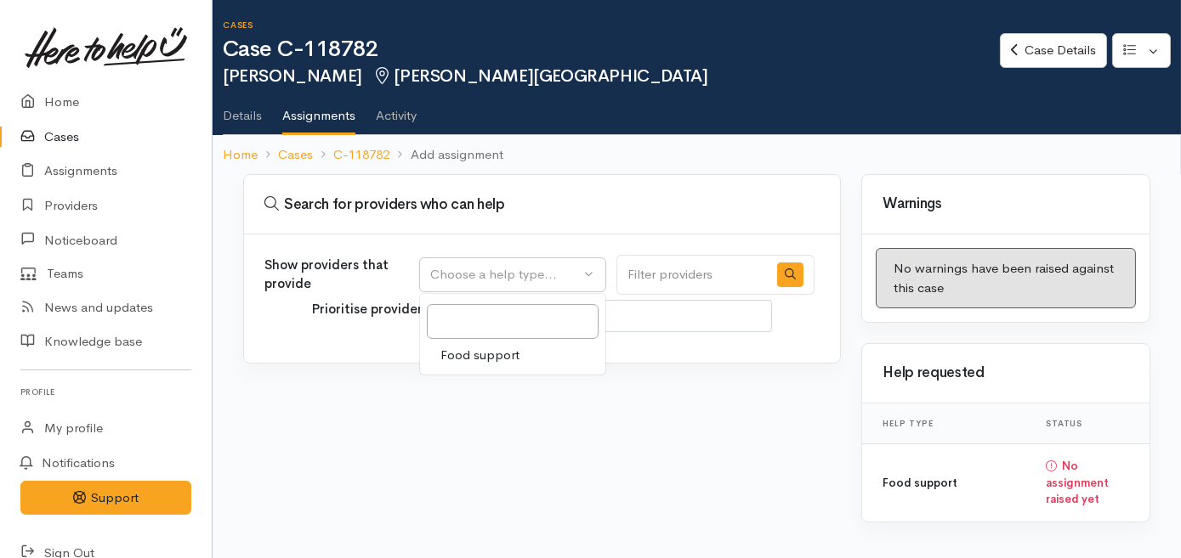
drag, startPoint x: 532, startPoint y: 353, endPoint x: 523, endPoint y: 357, distance: 10.3
click at [531, 354] on link "Food support" at bounding box center [512, 356] width 185 height 26
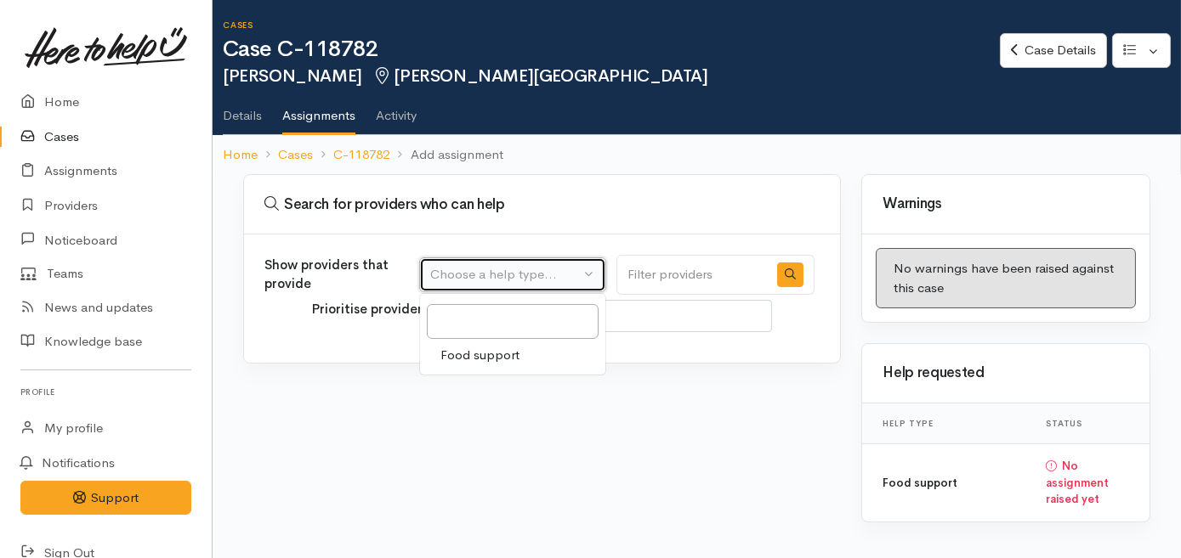
select select "3"
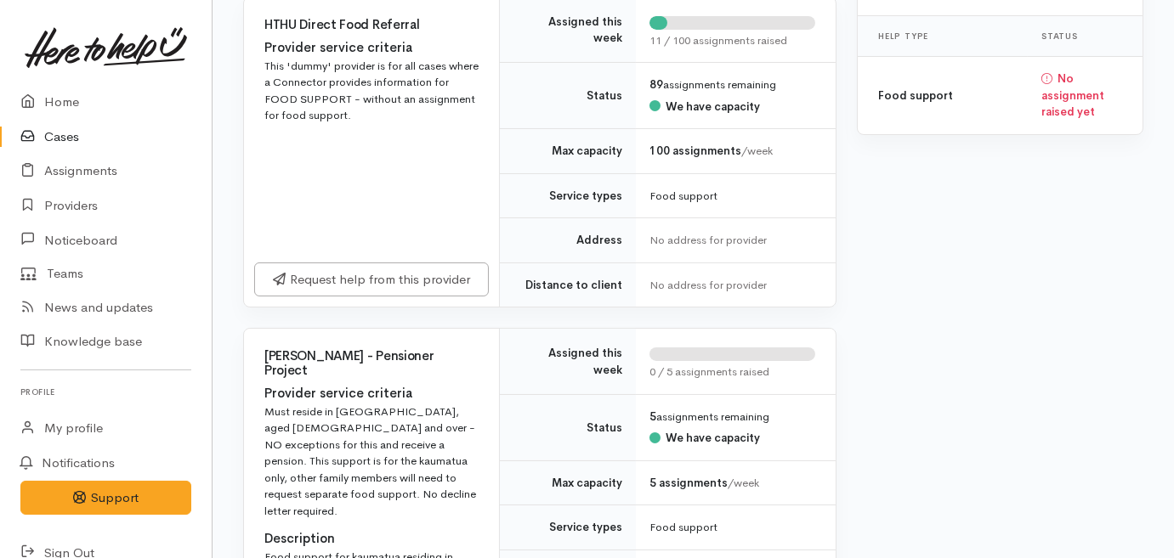
scroll to position [386, 0]
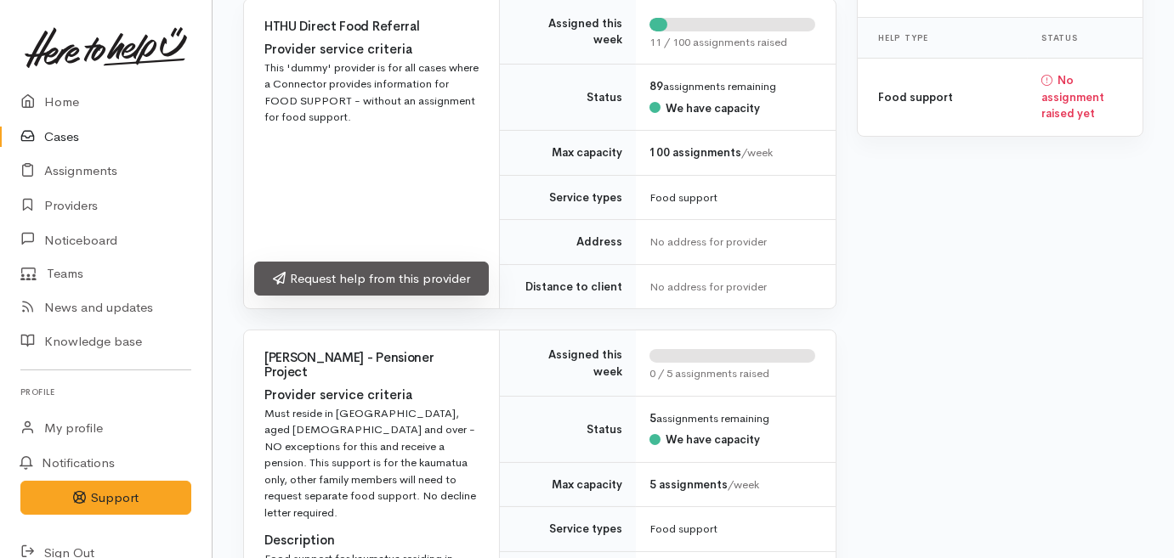
click at [365, 277] on link "Request help from this provider" at bounding box center [371, 279] width 235 height 35
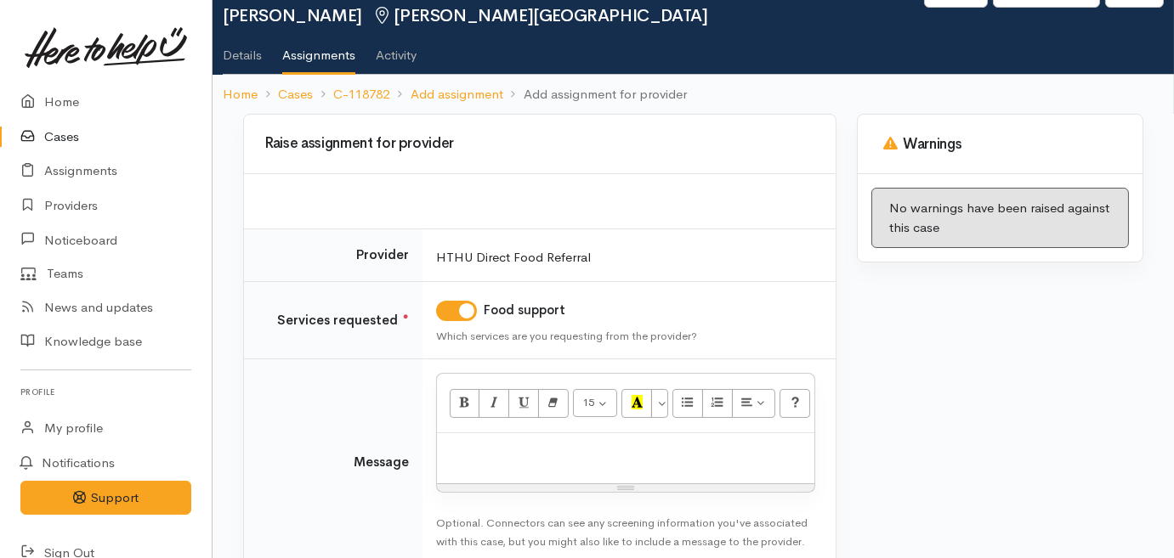
scroll to position [77, 0]
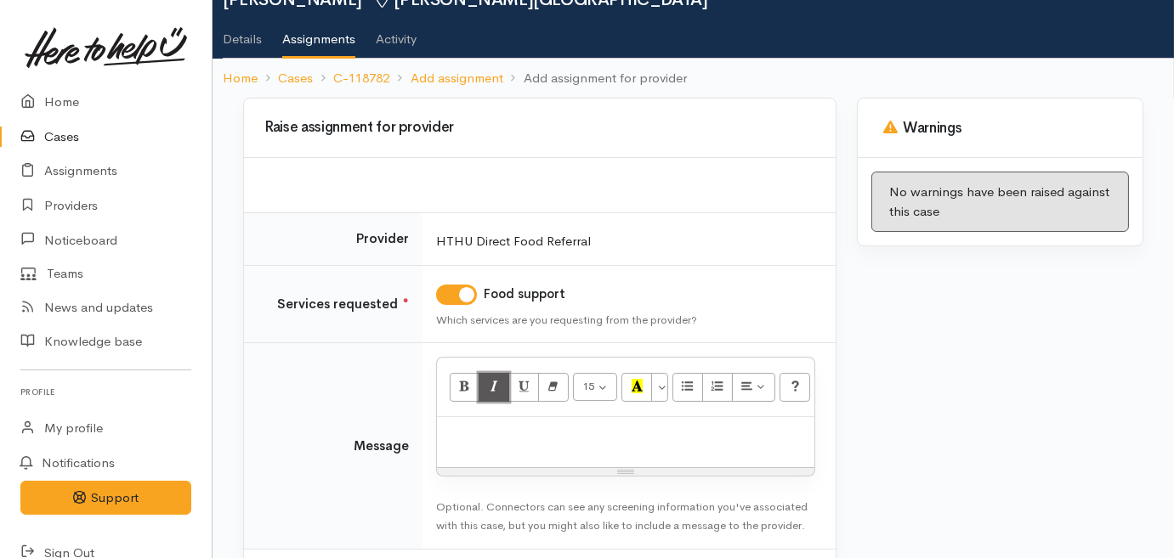
click at [498, 397] on button "Italic (CTRL+I)" at bounding box center [494, 387] width 31 height 29
drag, startPoint x: 498, startPoint y: 395, endPoint x: 483, endPoint y: 428, distance: 35.7
click at [494, 400] on div "15 8 9 10 11 12 14 18 24 36 Background Color Transparent Select #ffff00 Text Co…" at bounding box center [625, 388] width 377 height 60
click at [483, 428] on p at bounding box center [625, 436] width 360 height 20
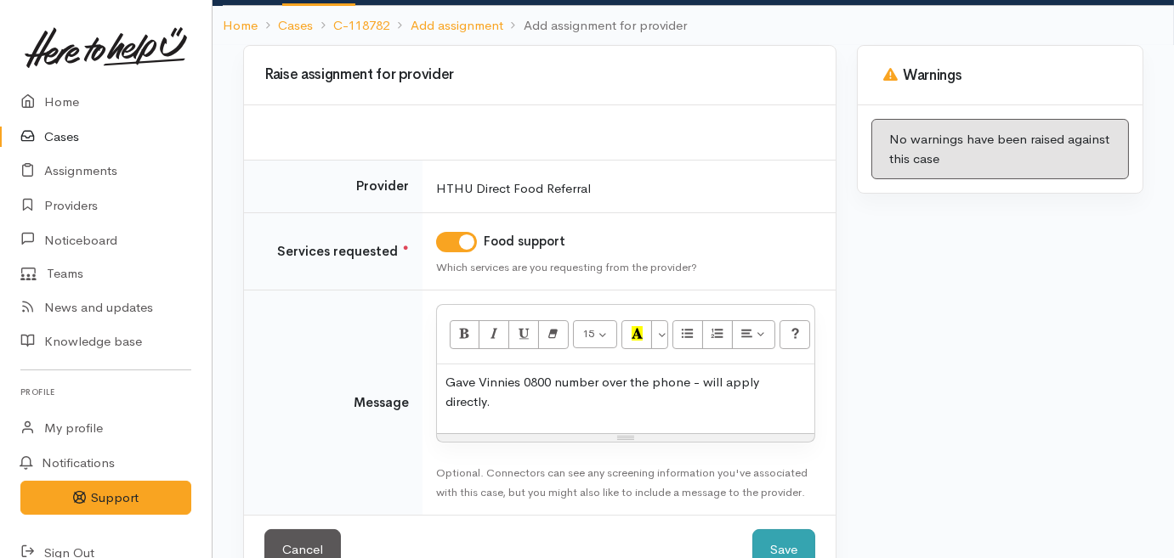
scroll to position [173, 0]
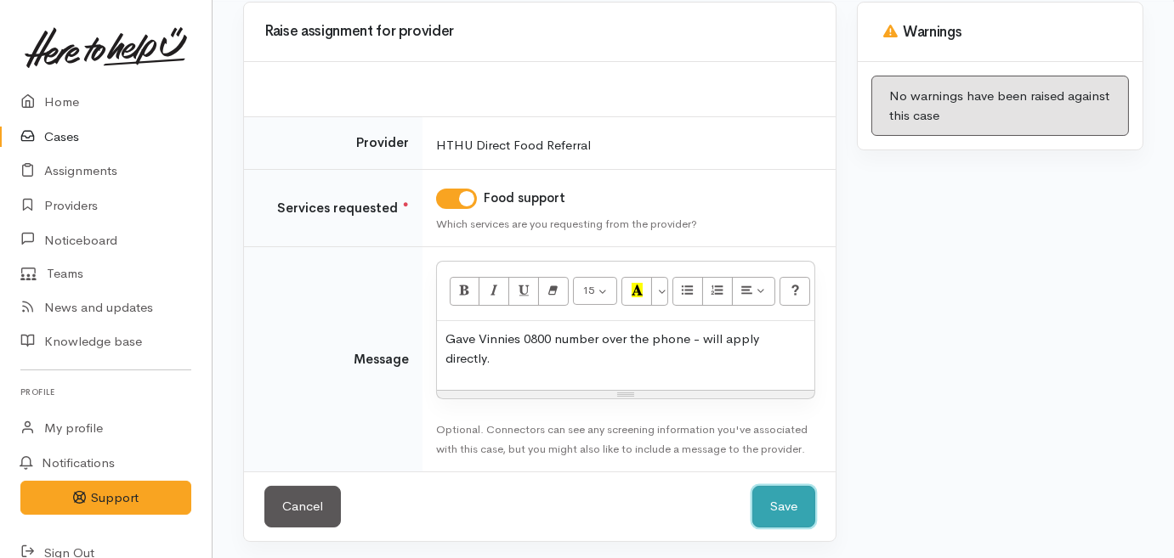
click at [792, 508] on button "Save" at bounding box center [783, 507] width 63 height 42
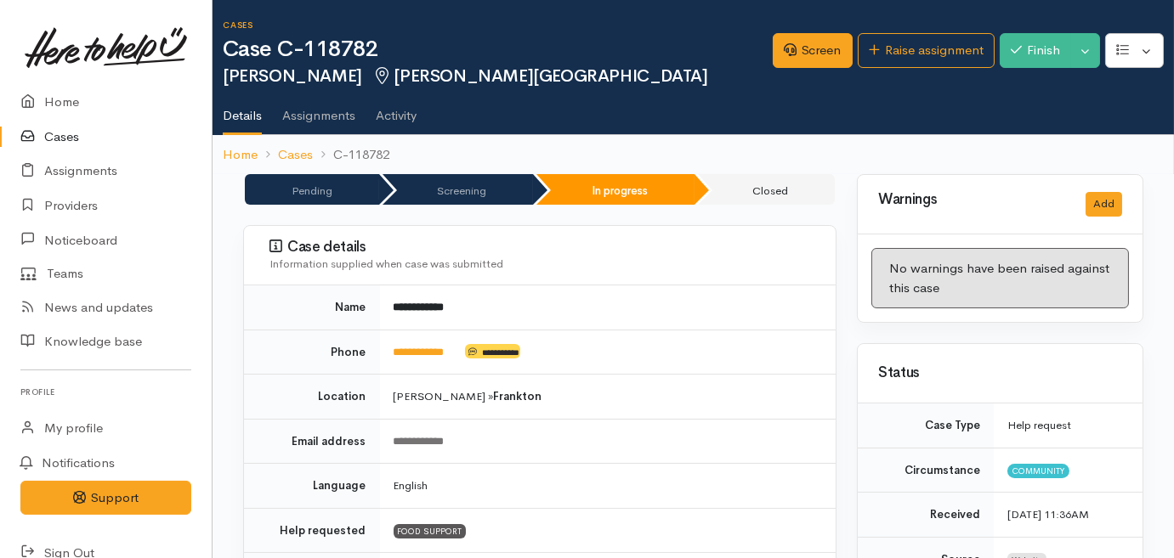
click at [65, 139] on link "Cases" at bounding box center [106, 137] width 212 height 35
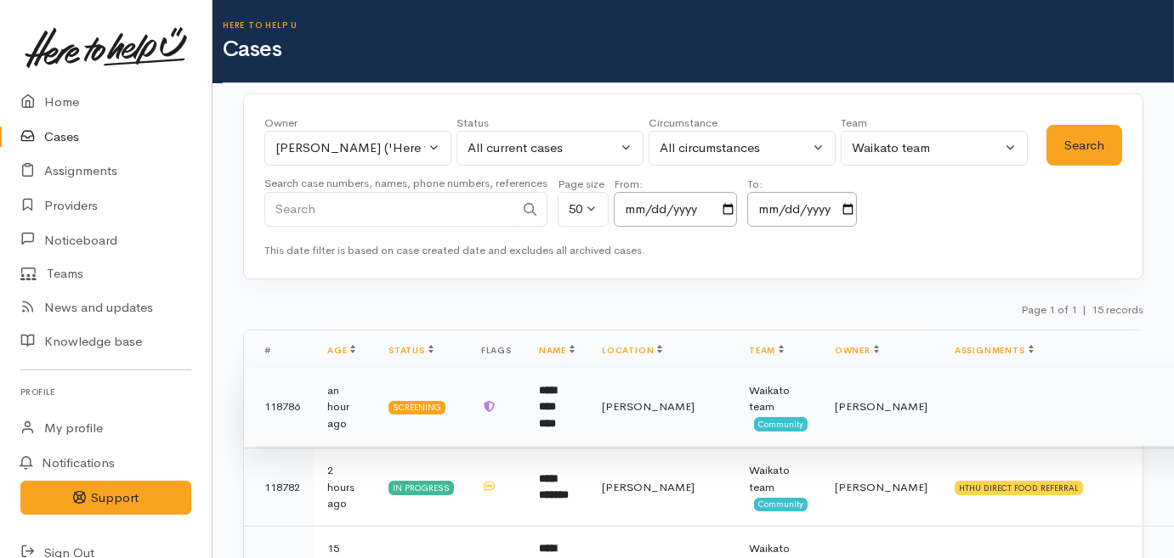
drag, startPoint x: 490, startPoint y: 427, endPoint x: 473, endPoint y: 428, distance: 16.2
click at [489, 427] on td at bounding box center [497, 407] width 58 height 78
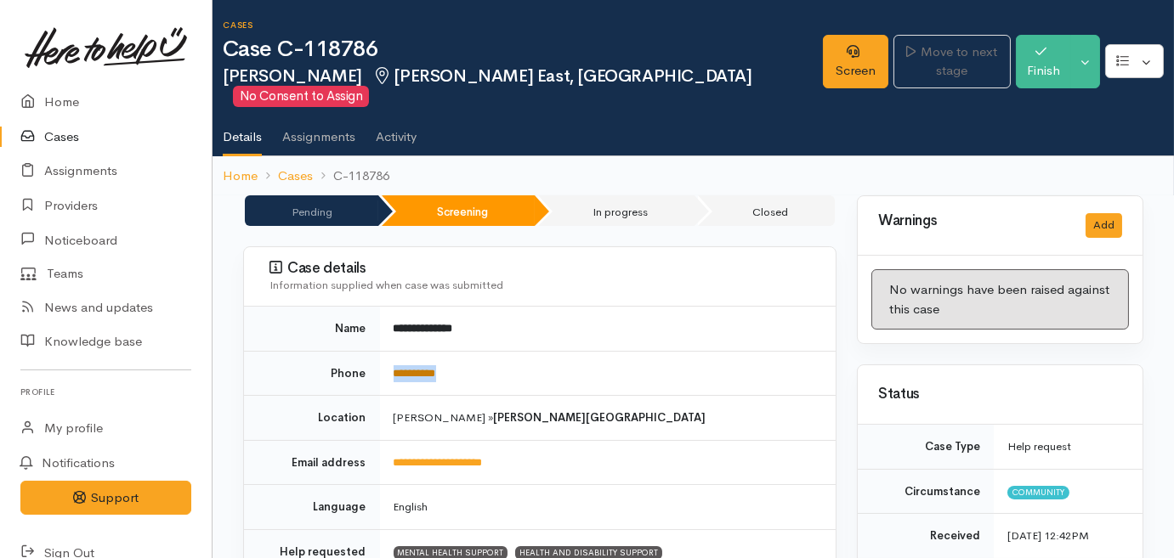
drag, startPoint x: 487, startPoint y: 345, endPoint x: 394, endPoint y: 354, distance: 93.1
click at [394, 354] on td "**********" at bounding box center [608, 373] width 456 height 45
copy link "**********"
click at [1038, 107] on ul "Details Assignments Activity" at bounding box center [698, 131] width 951 height 48
click at [823, 49] on link "Screen" at bounding box center [855, 62] width 65 height 54
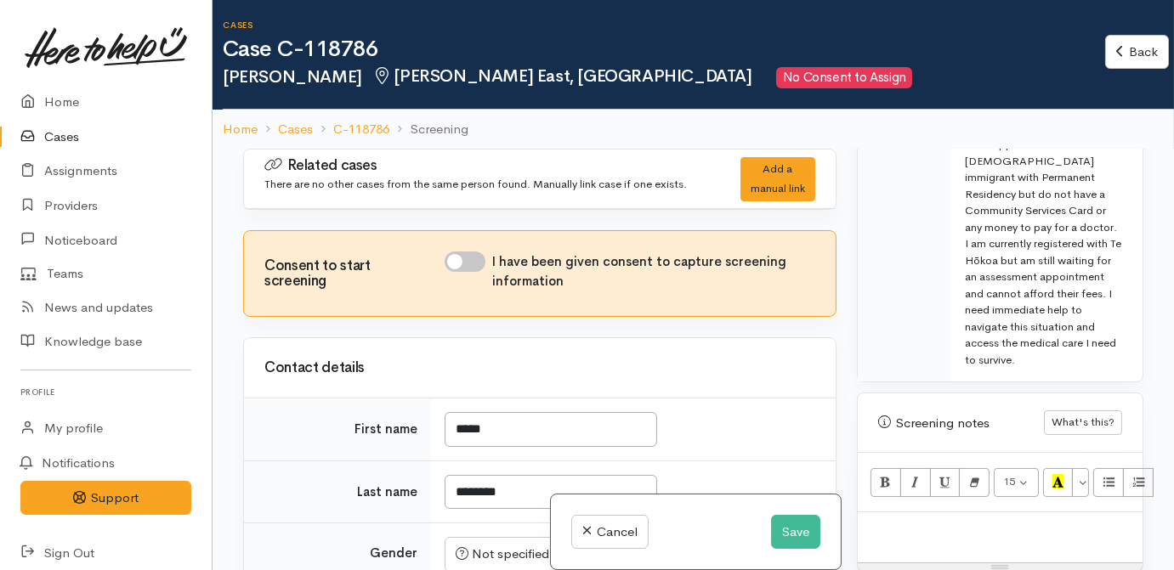
scroll to position [1468, 0]
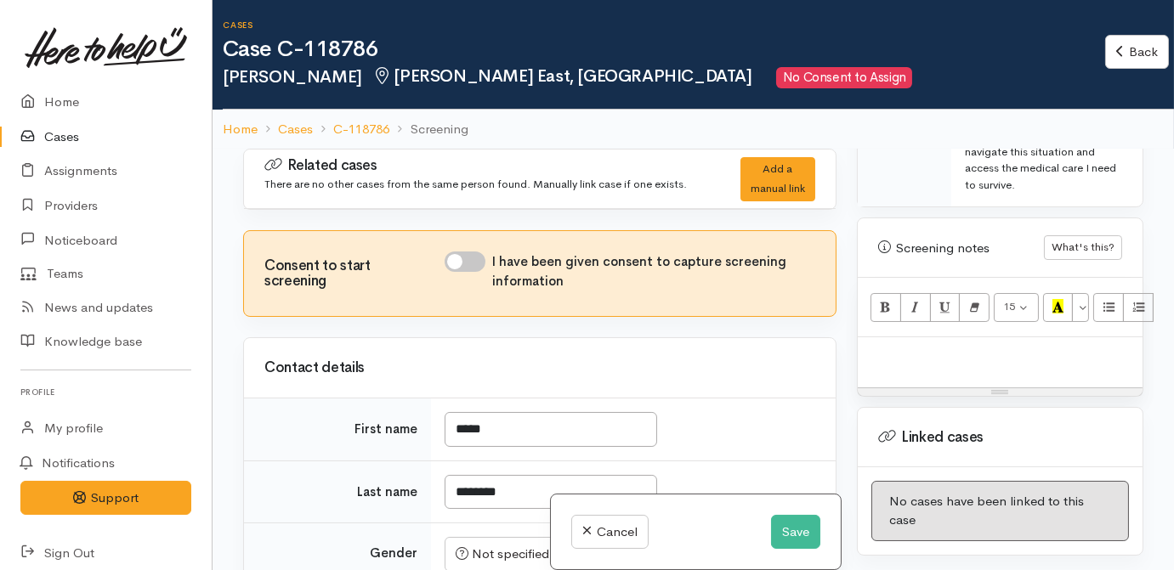
click at [944, 346] on p at bounding box center [1000, 356] width 268 height 20
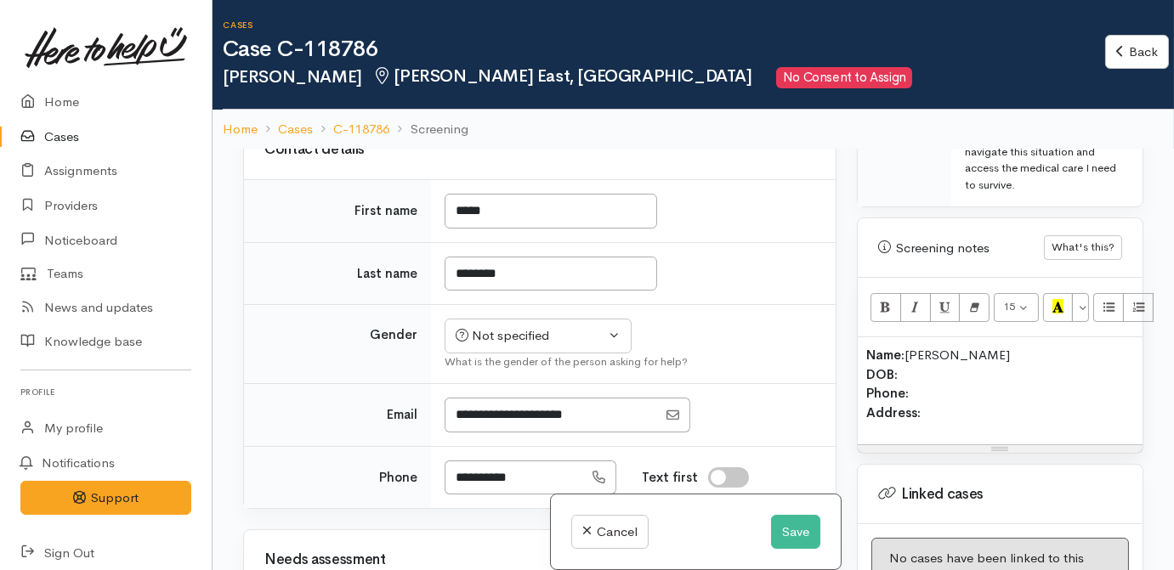
scroll to position [231, 0]
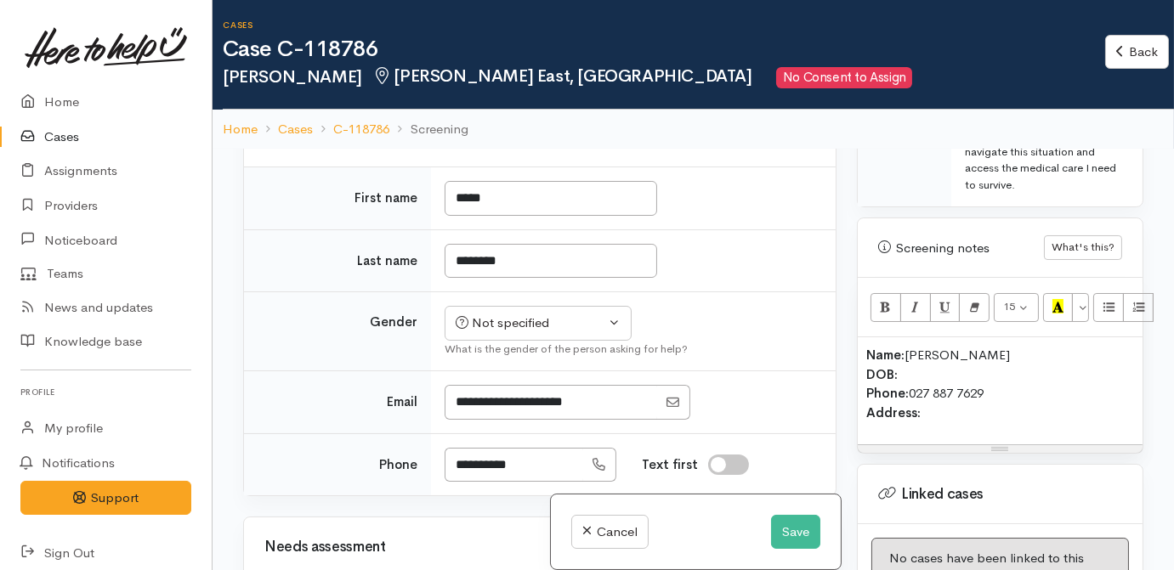
click at [993, 346] on p "Name: Maria Magbanua DOB: Phone: 027 887 7629 Address:" at bounding box center [1000, 384] width 268 height 77
click at [546, 323] on div "Not specified" at bounding box center [531, 324] width 150 height 20
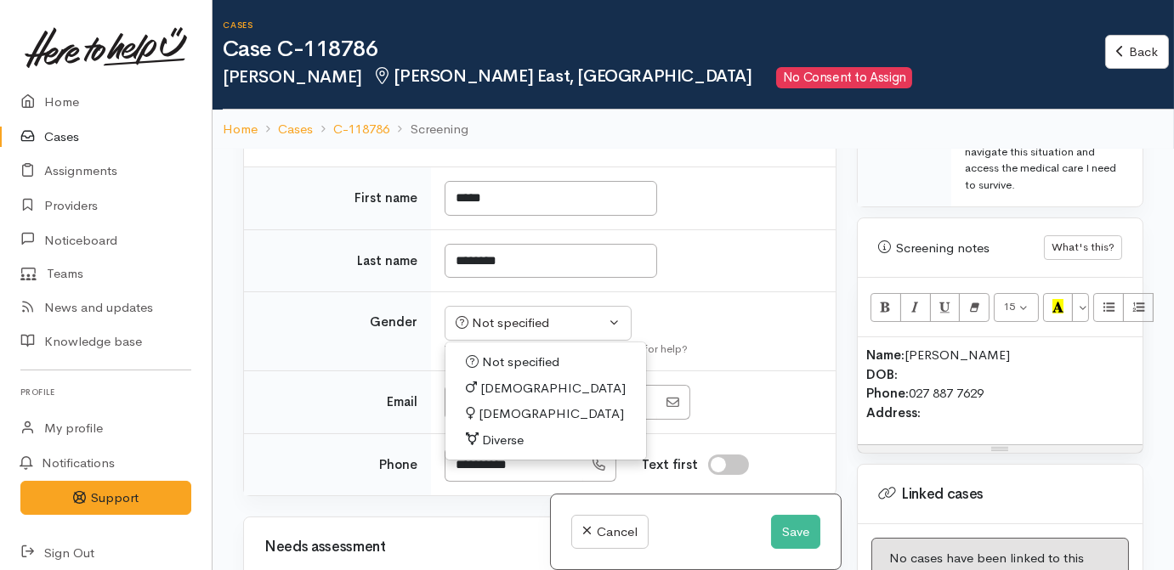
click at [503, 408] on span "Female" at bounding box center [551, 415] width 145 height 20
select select "Female"
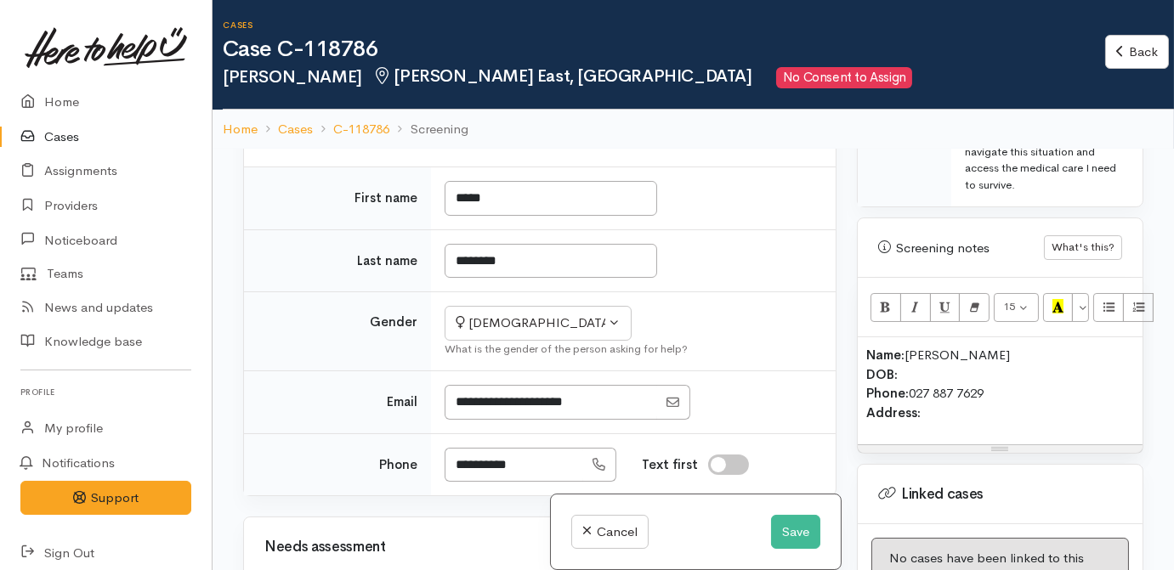
click at [936, 346] on p "Name: Maria Magbanua DOB: Phone: 027 887 7629 Address:" at bounding box center [1000, 384] width 268 height 77
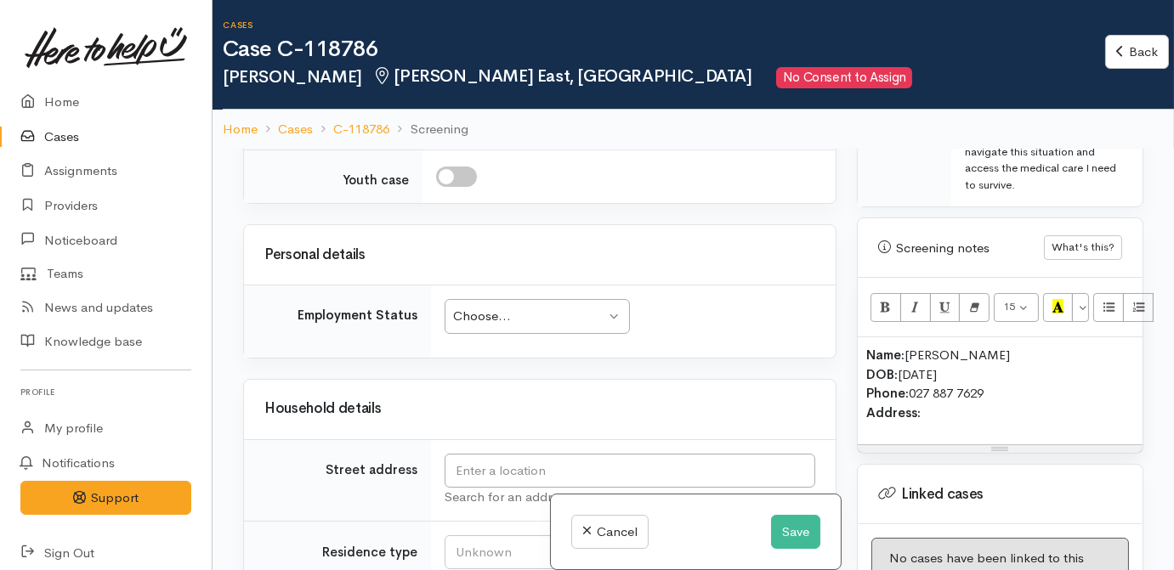
scroll to position [1931, 0]
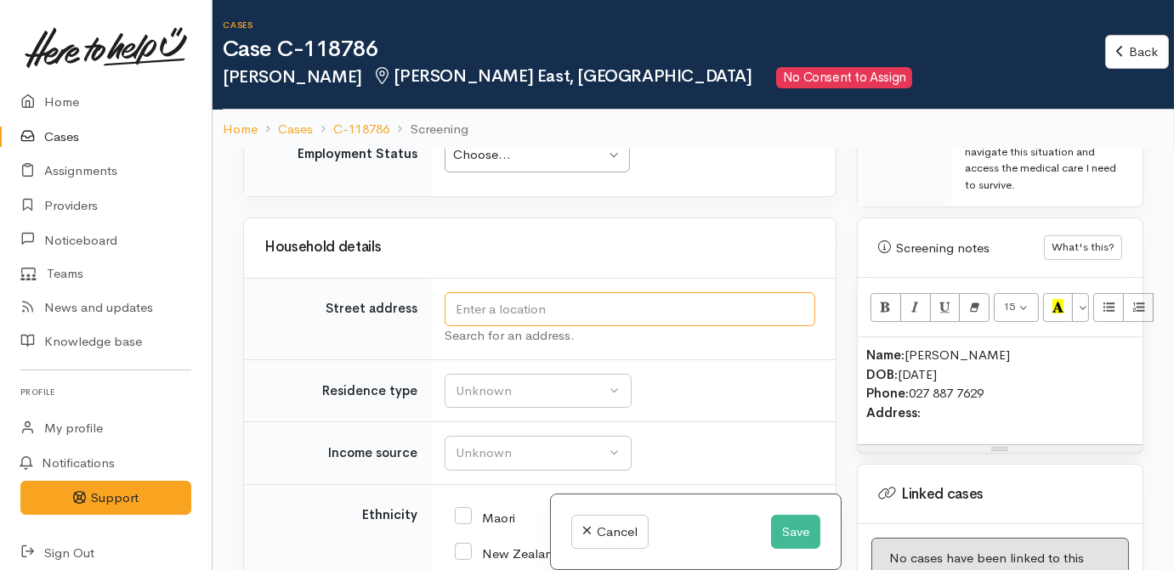
click at [509, 296] on input "text" at bounding box center [630, 309] width 371 height 35
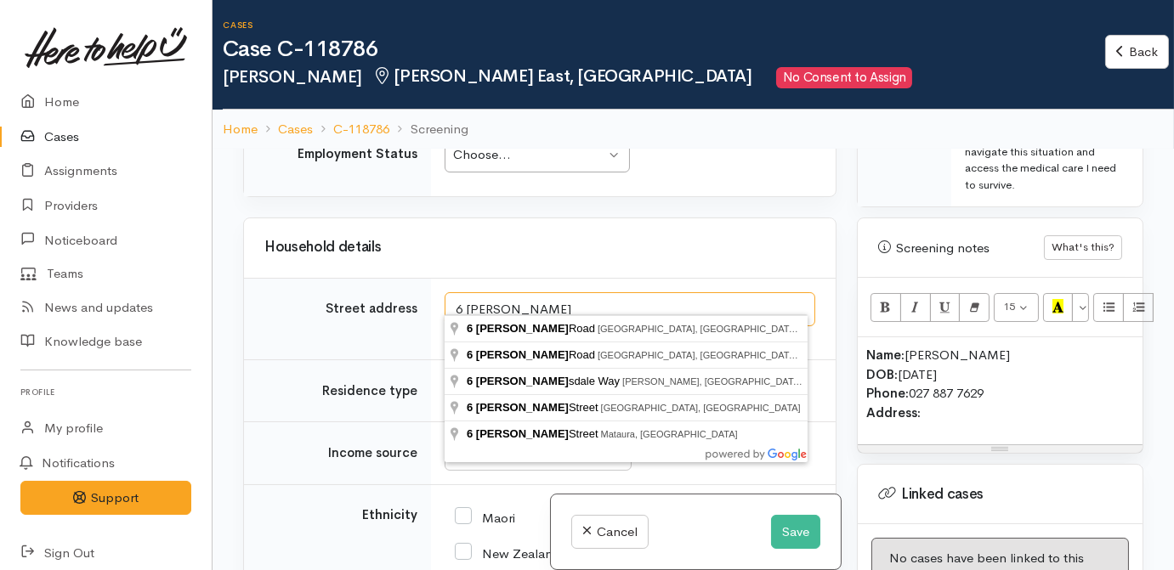
drag, startPoint x: 496, startPoint y: 298, endPoint x: 467, endPoint y: 294, distance: 29.9
click at [467, 294] on input "6 Clyde" at bounding box center [630, 309] width 371 height 35
type input "6 Wye Street, Frankton, Hamilton, New Zealand"
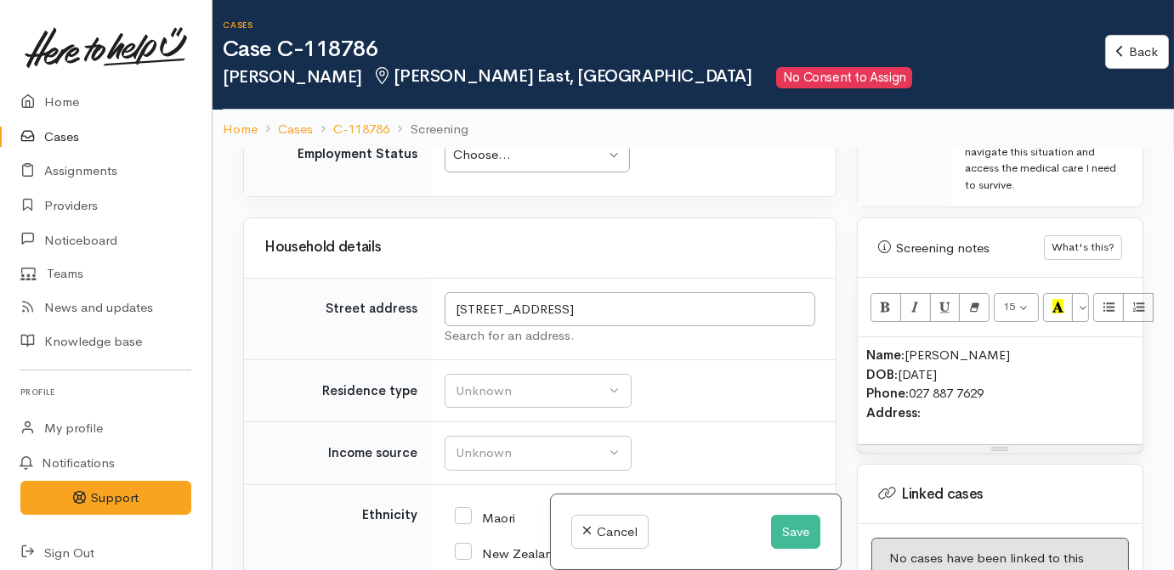
scroll to position [1919, 0]
click at [648, 292] on input "6 Wye Street, Frankton, Hamilton, New Zealand" at bounding box center [630, 309] width 371 height 35
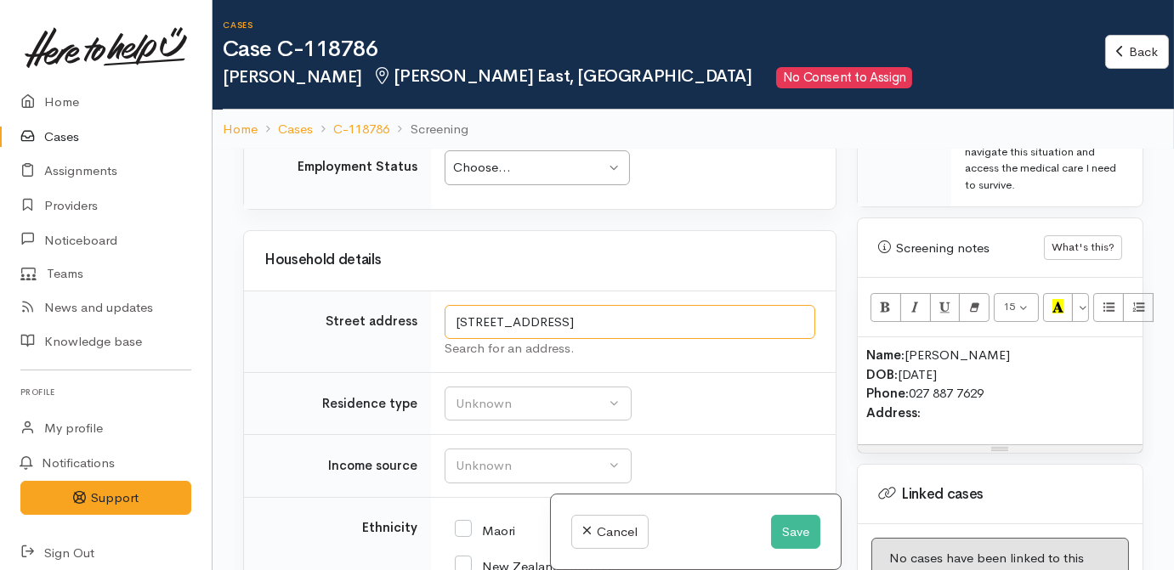
scroll to position [1931, 0]
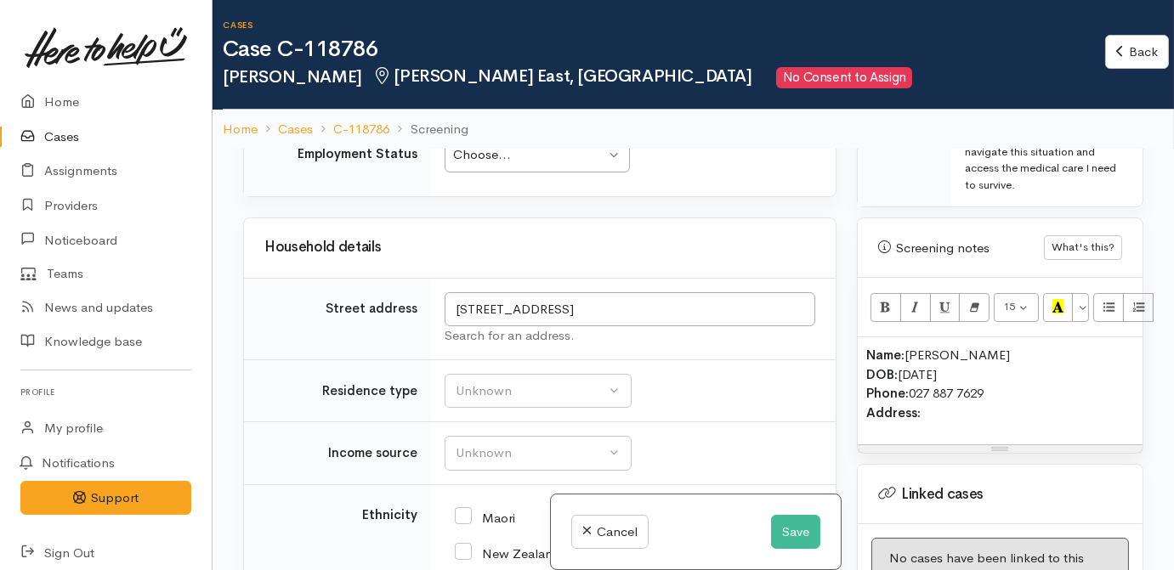
click at [1000, 390] on div "Name: Maria Magbanua DOB: 11/01/2000 Phone: 027 887 7629 Address:" at bounding box center [1000, 390] width 285 height 107
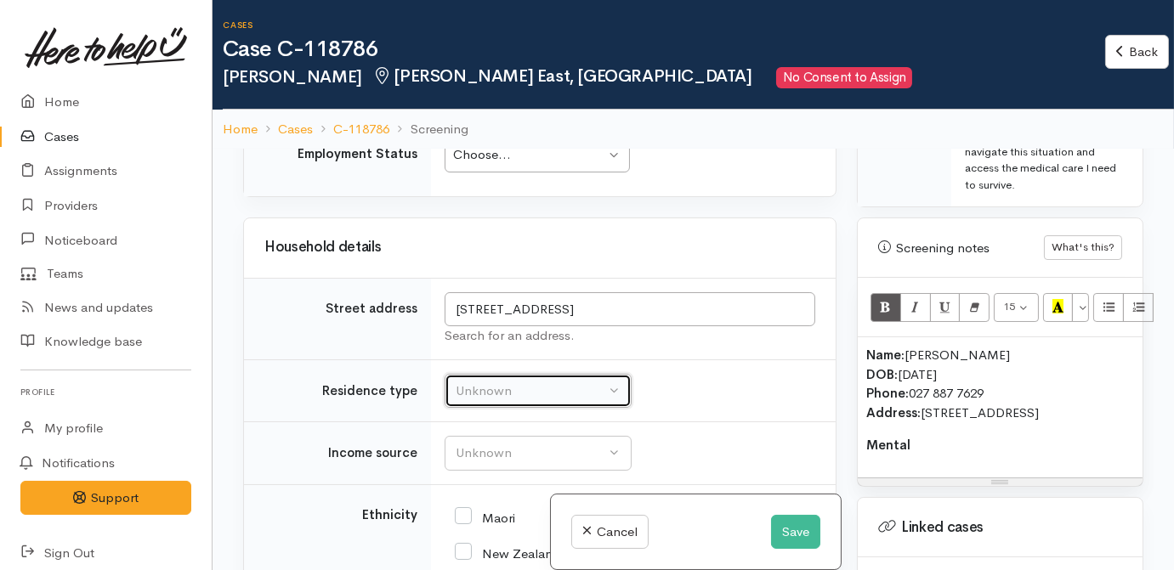
click at [516, 382] on div "Unknown" at bounding box center [531, 392] width 150 height 20
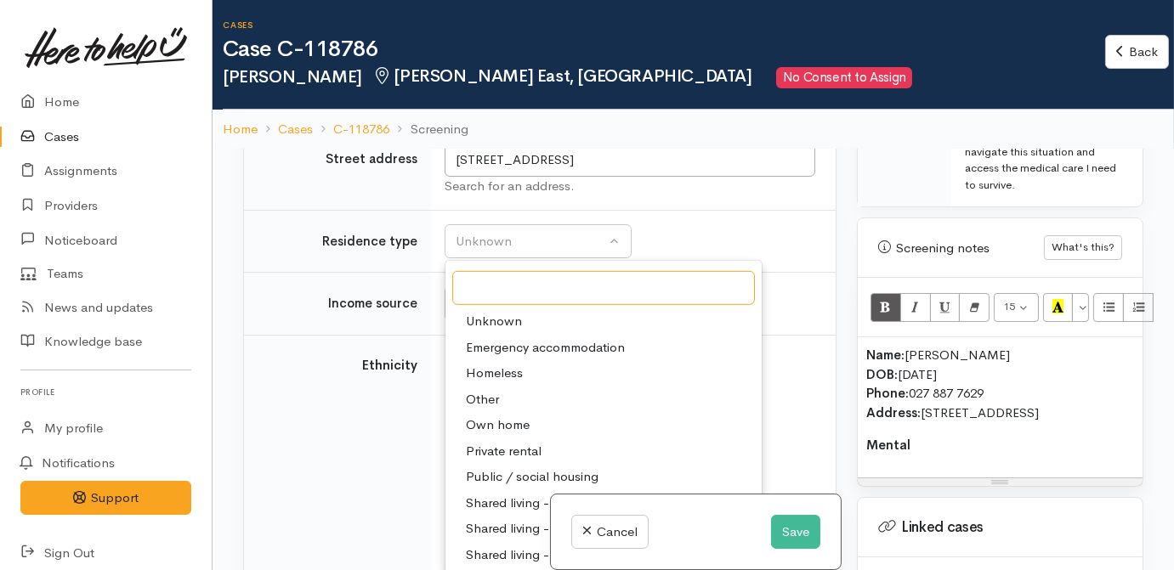
scroll to position [2086, 0]
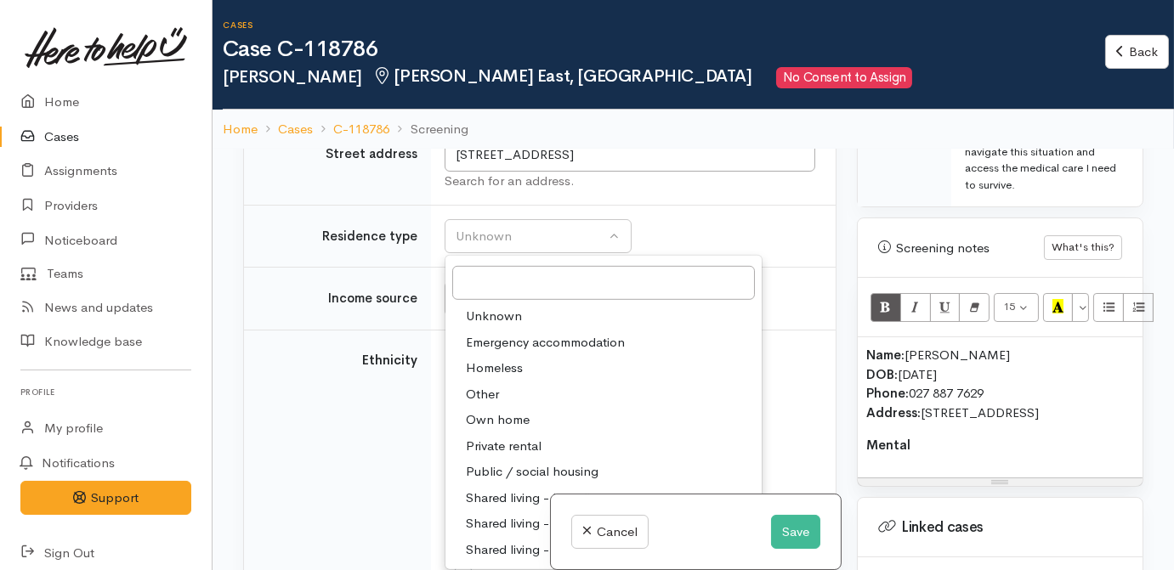
click at [499, 437] on span "Private rental" at bounding box center [504, 447] width 76 height 20
select select "2"
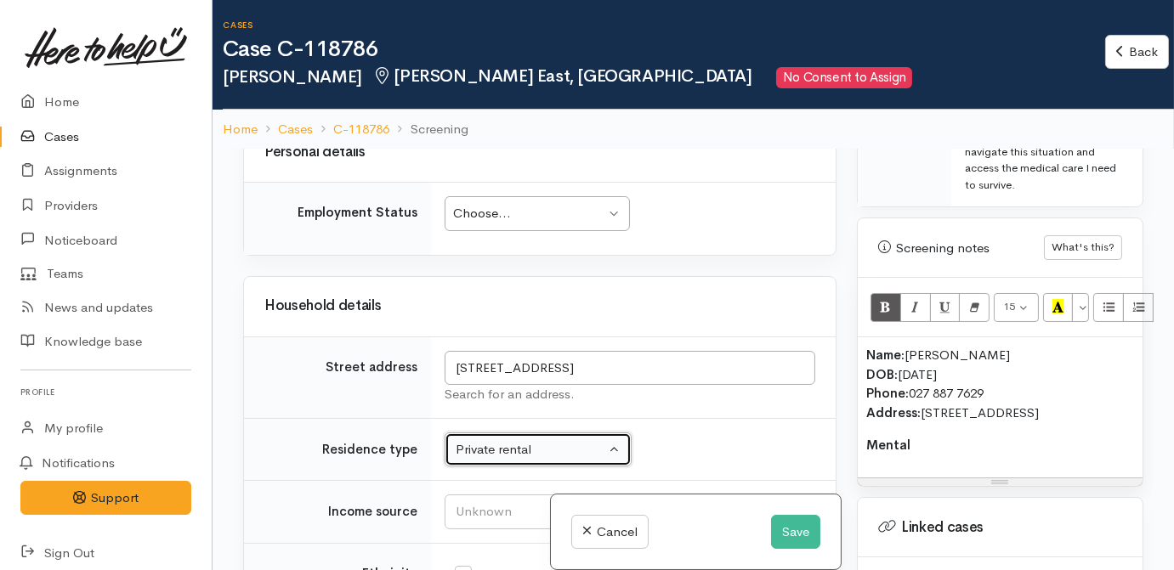
scroll to position [1854, 0]
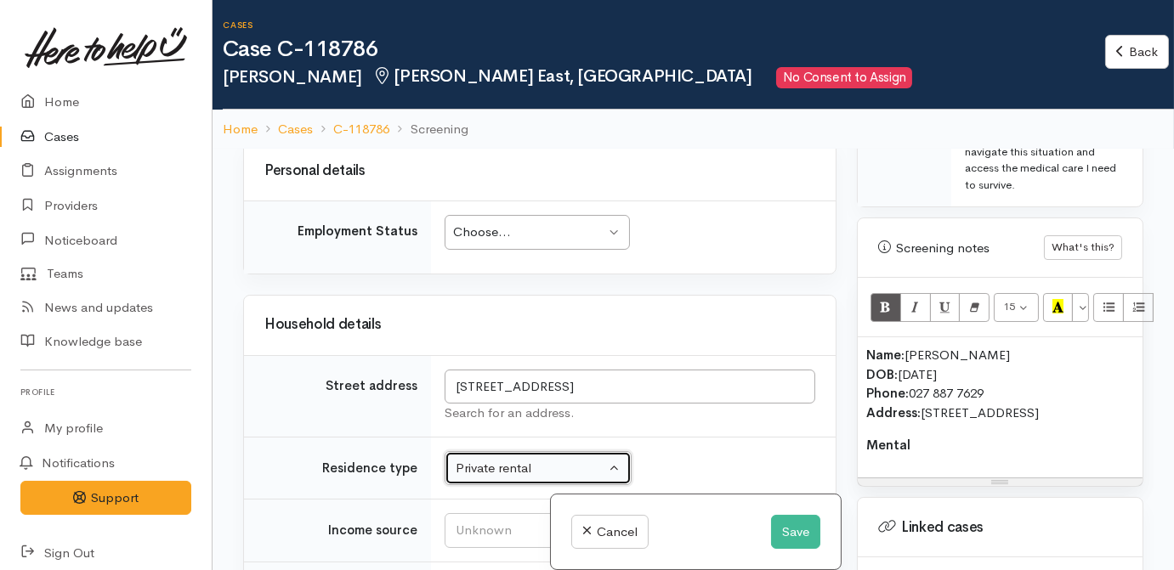
click at [510, 230] on div "Choose..." at bounding box center [529, 233] width 152 height 20
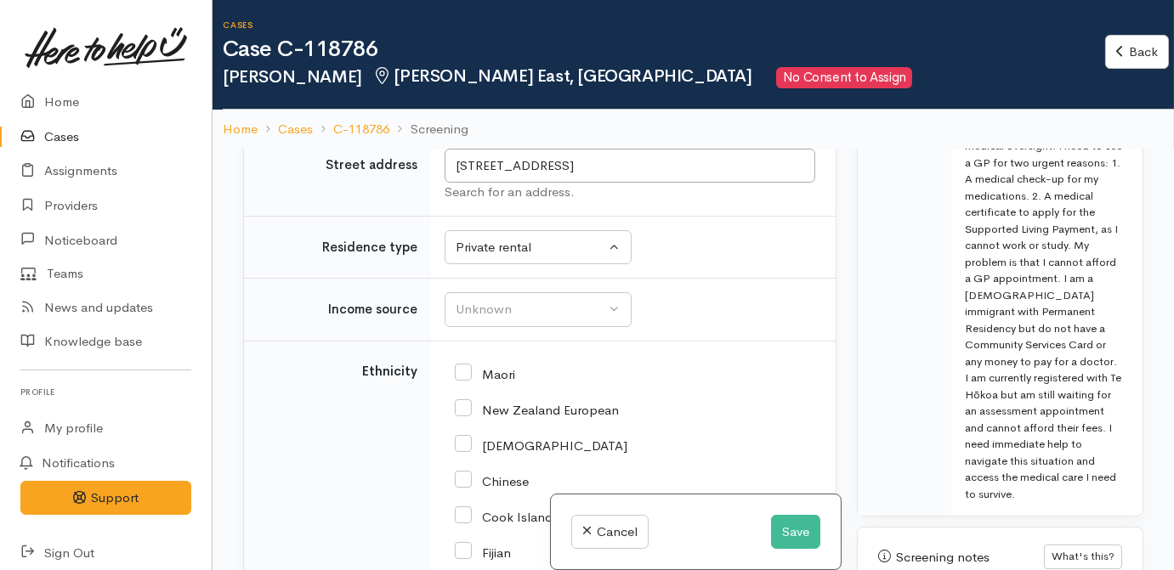
scroll to position [2009, 0]
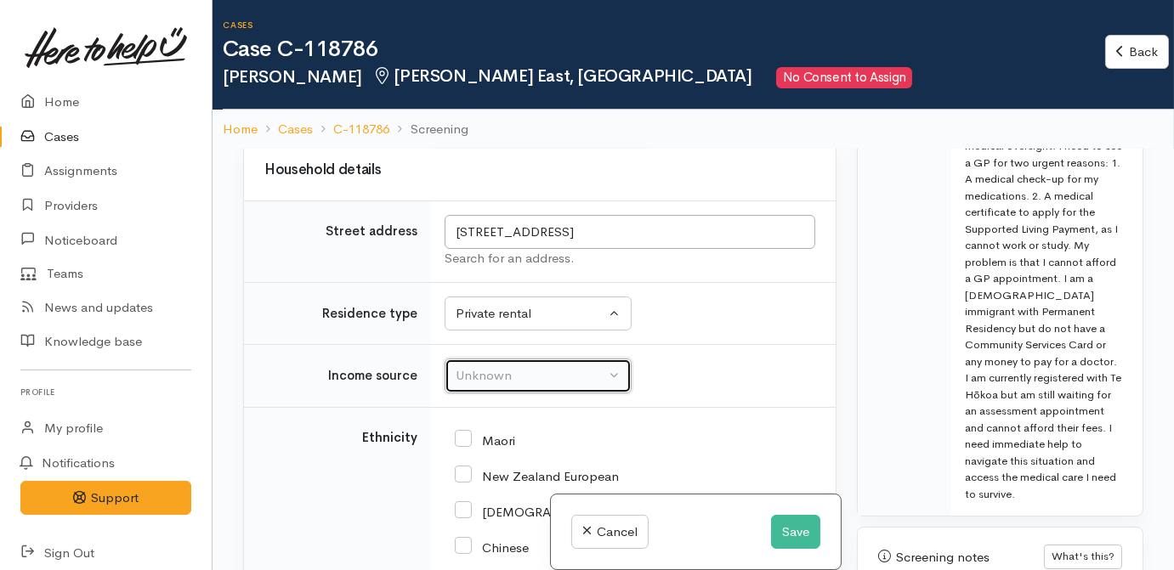
click at [514, 366] on div "Unknown" at bounding box center [531, 376] width 150 height 20
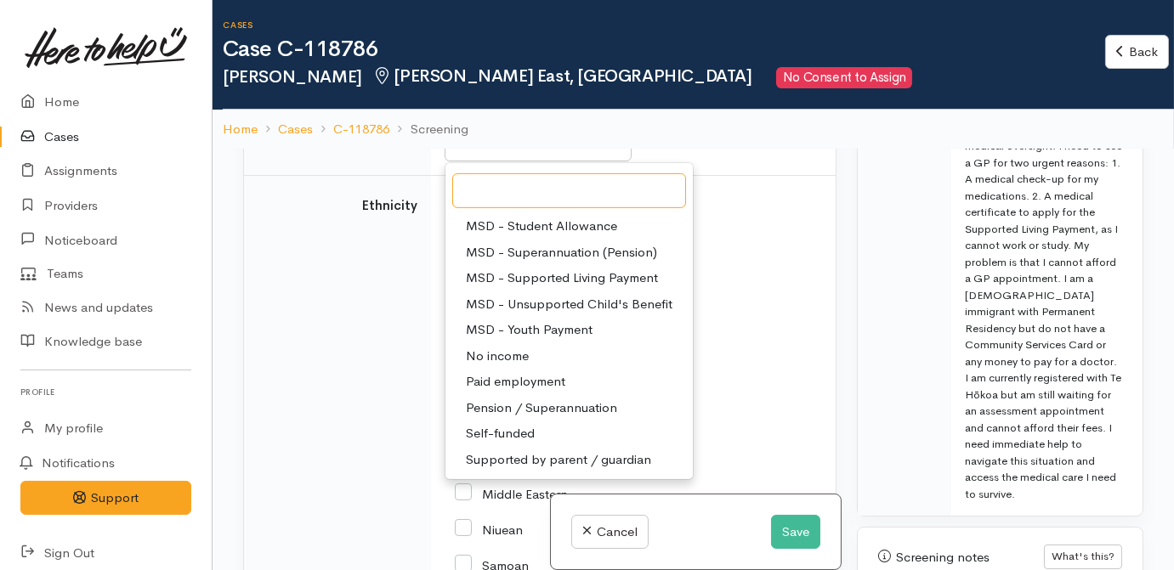
scroll to position [254, 0]
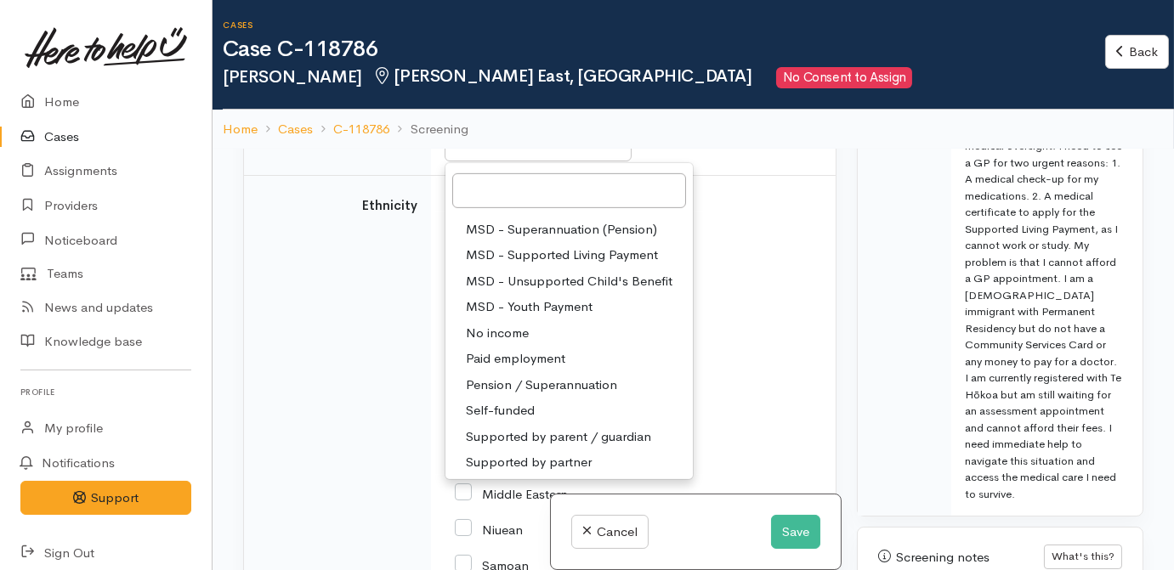
click at [785, 368] on div "Fijian" at bounding box center [630, 386] width 350 height 36
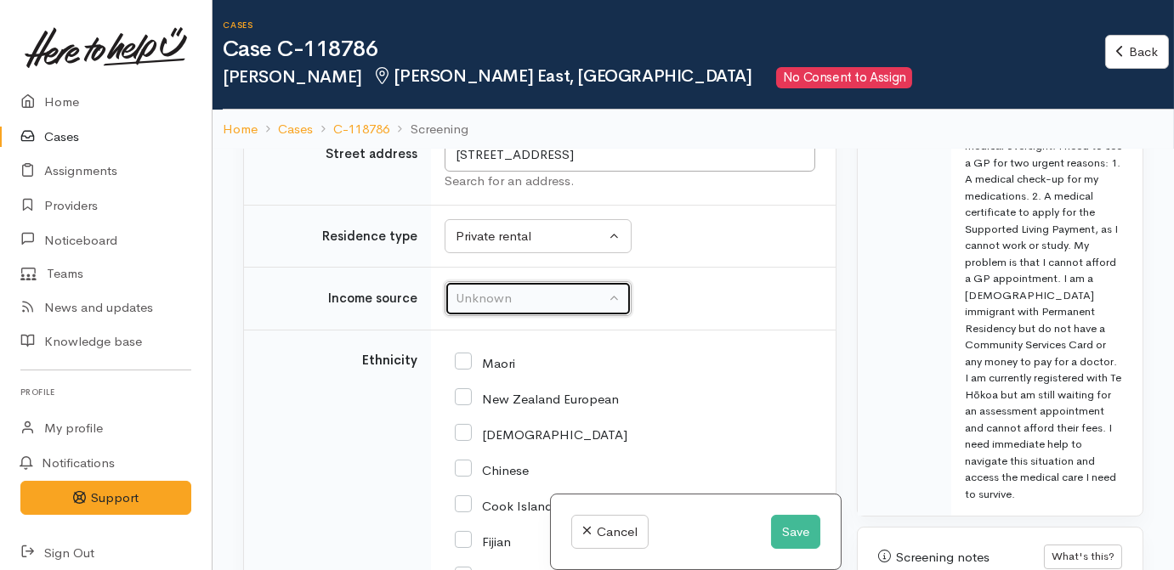
click at [514, 300] on button "Unknown" at bounding box center [538, 298] width 187 height 35
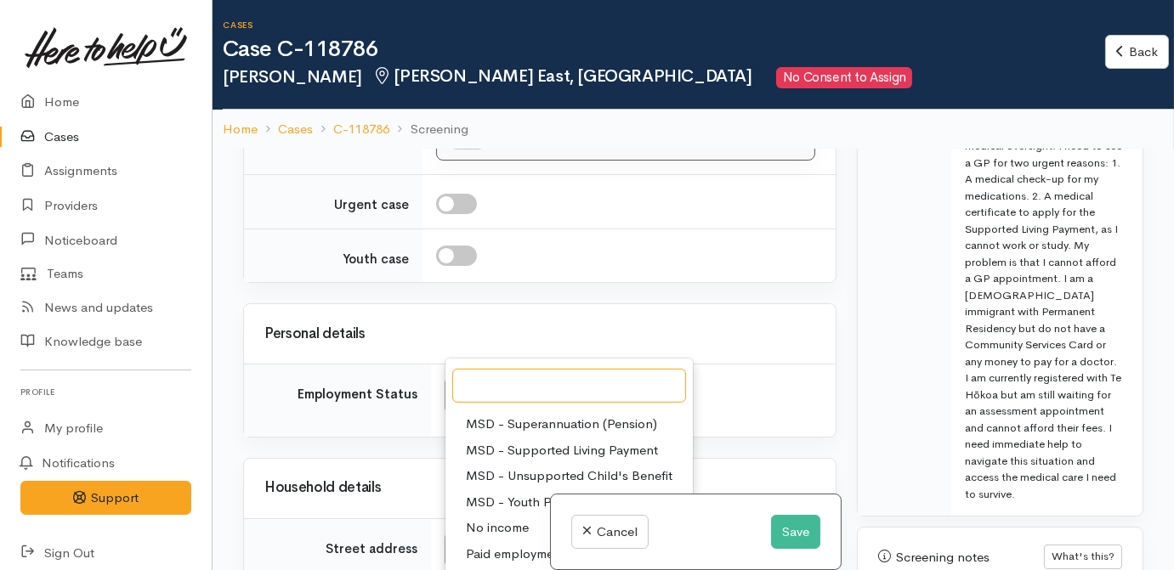
scroll to position [1861, 0]
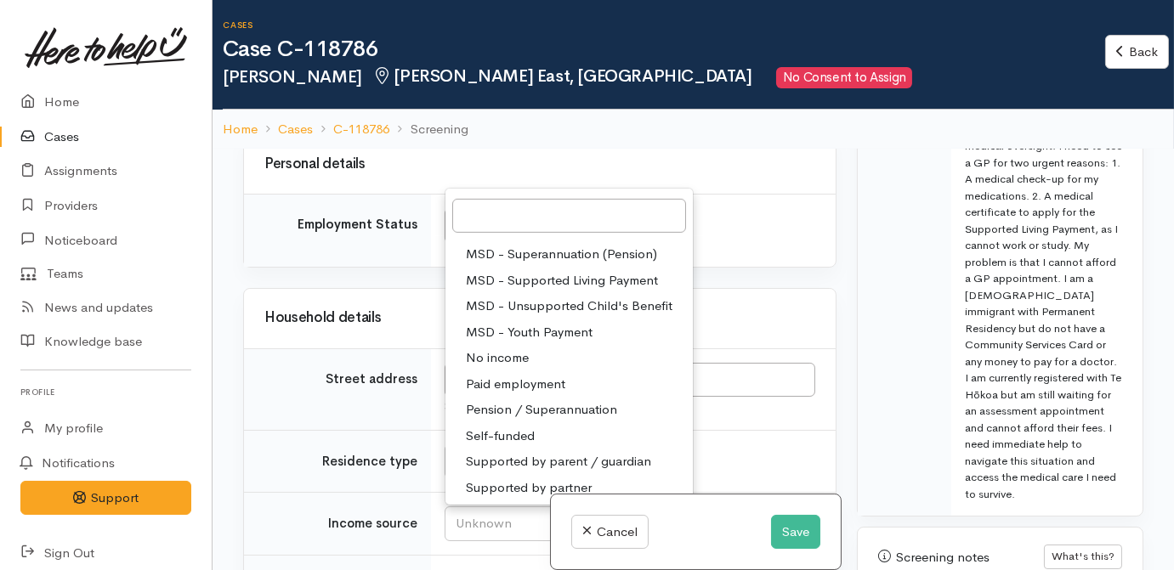
click at [566, 452] on span "Supported by parent / guardian" at bounding box center [558, 462] width 185 height 20
select select "15"
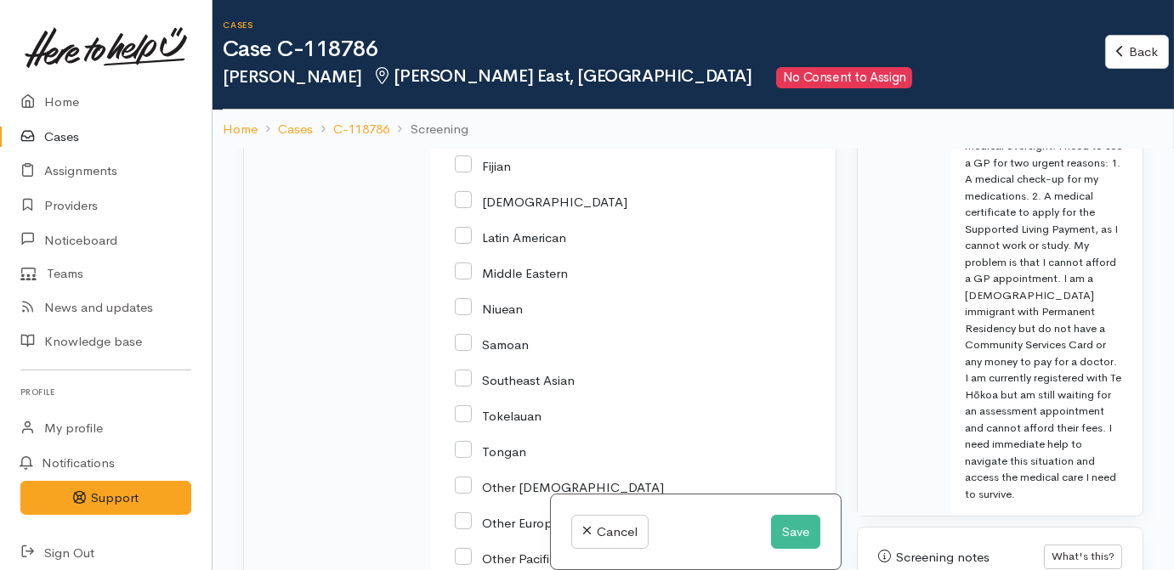
scroll to position [2556, 0]
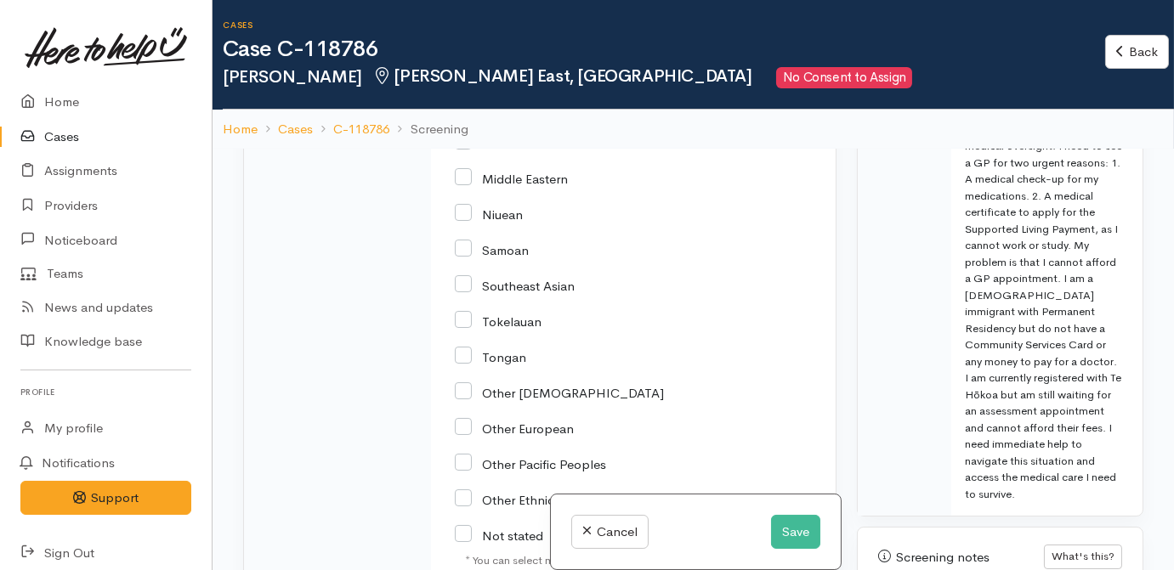
click at [513, 277] on input "Southeast Asian" at bounding box center [515, 284] width 120 height 15
checkbox input "true"
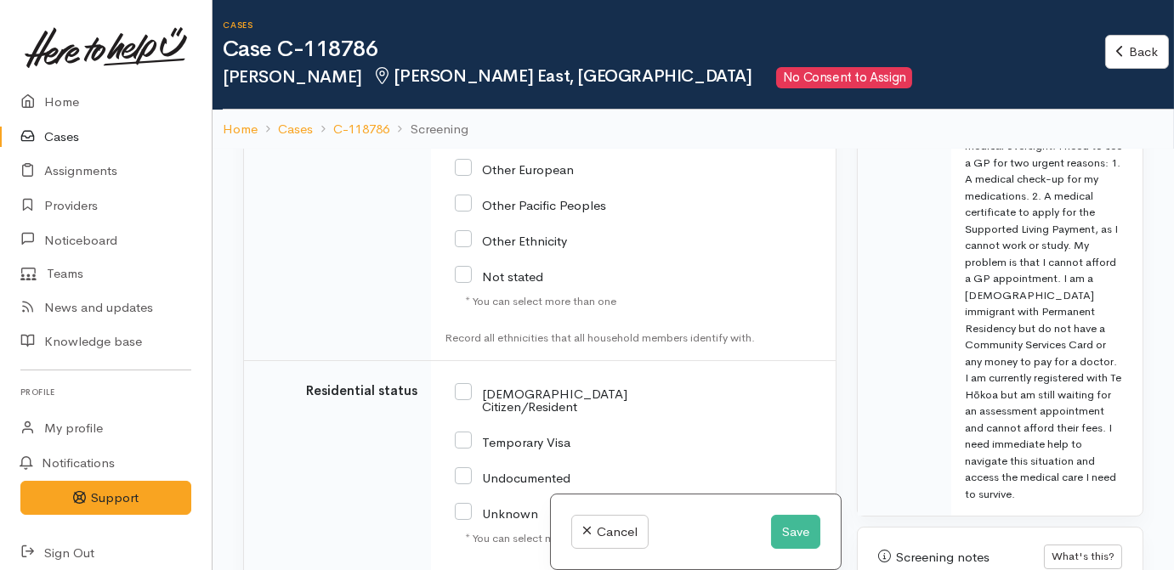
scroll to position [2865, 0]
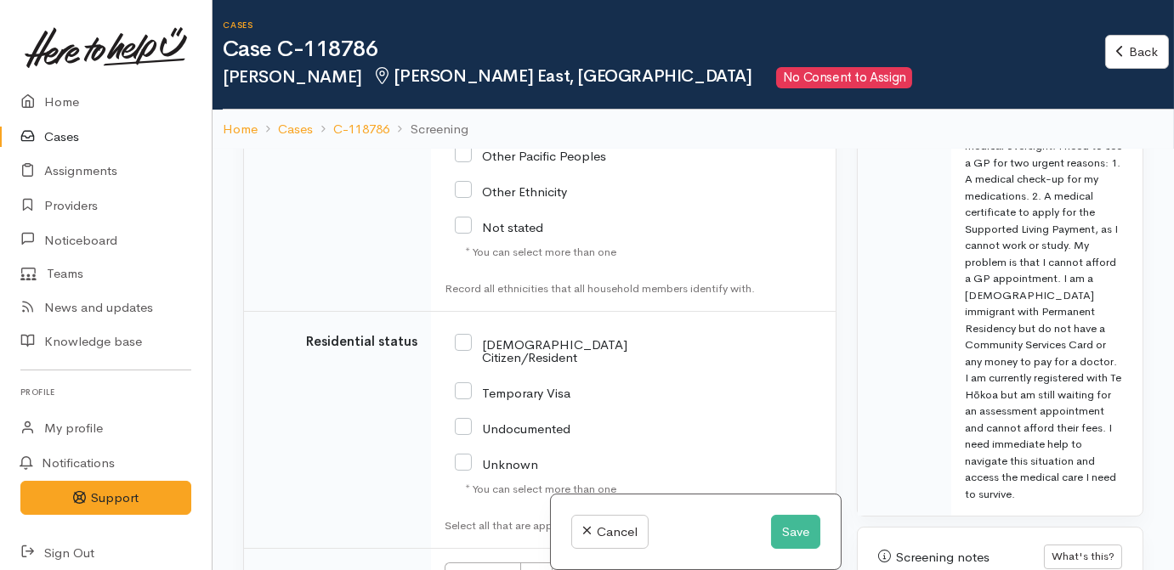
click at [504, 336] on input "NZ Citizen/Resident" at bounding box center [562, 350] width 214 height 28
checkbox input "true"
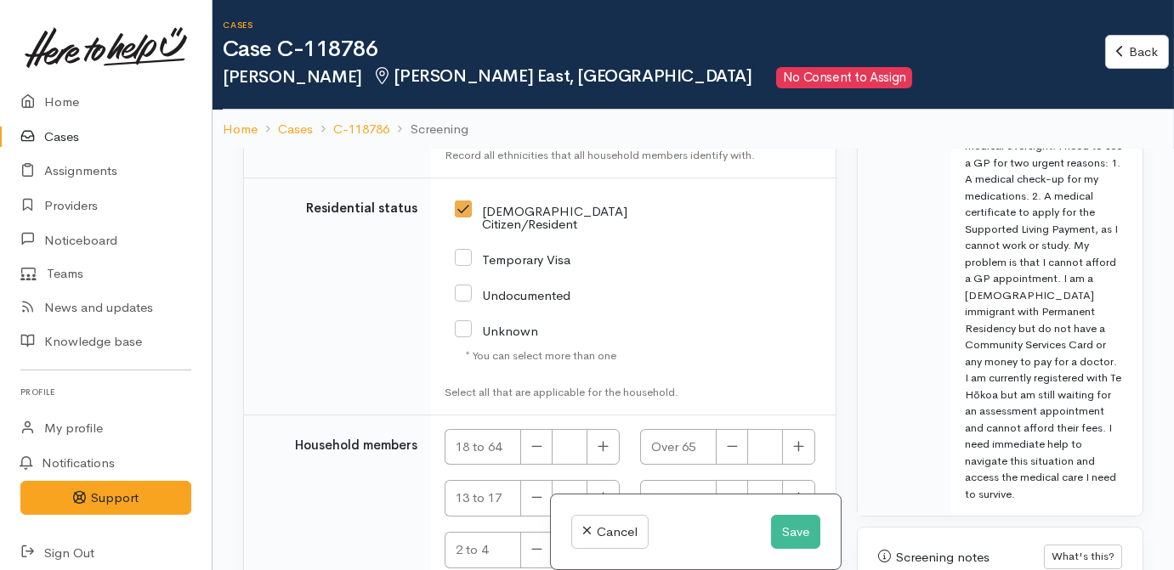
scroll to position [3019, 0]
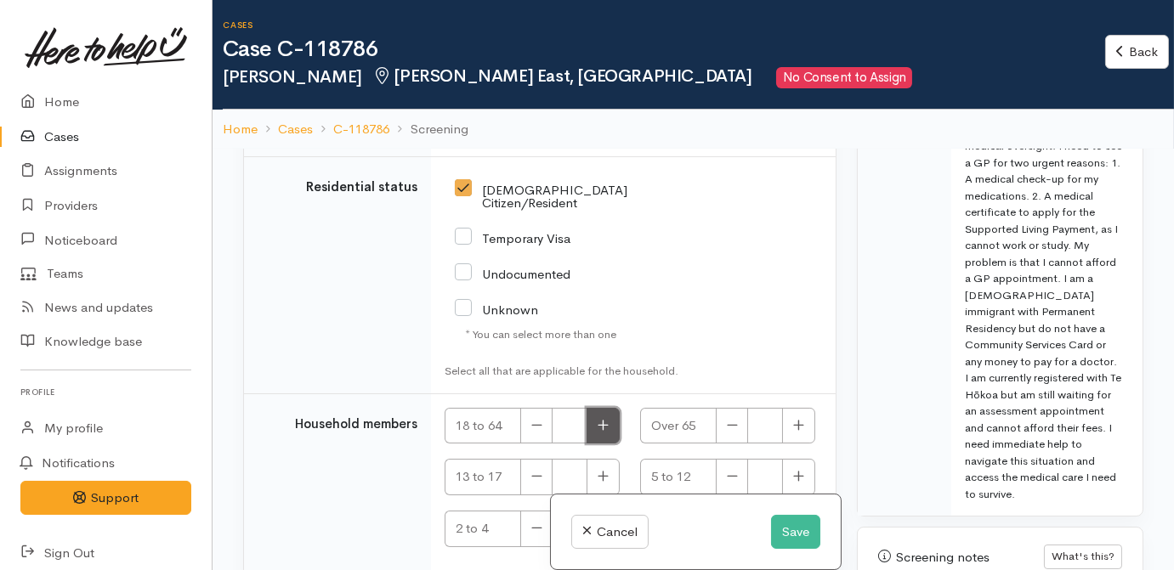
click at [607, 408] on button "button" at bounding box center [603, 426] width 33 height 37
type input "1"
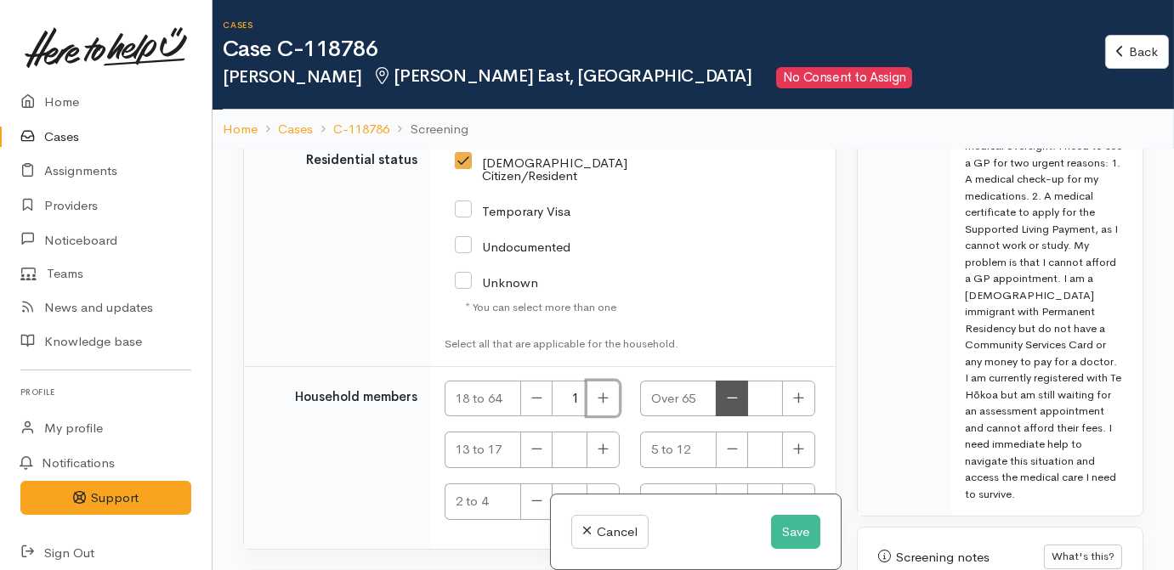
scroll to position [3060, 0]
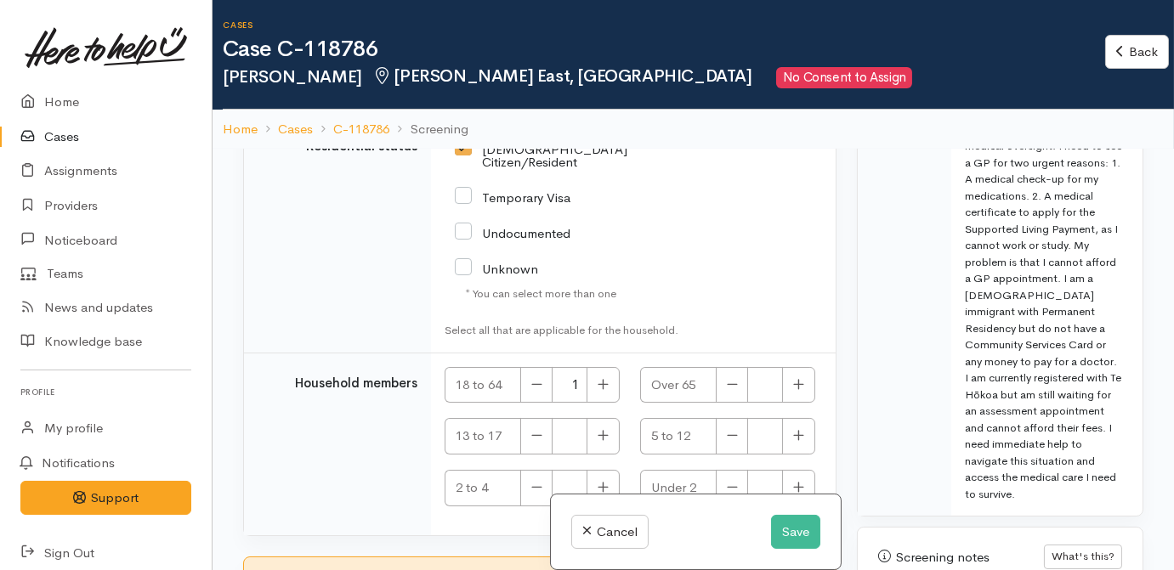
checkbox input "true"
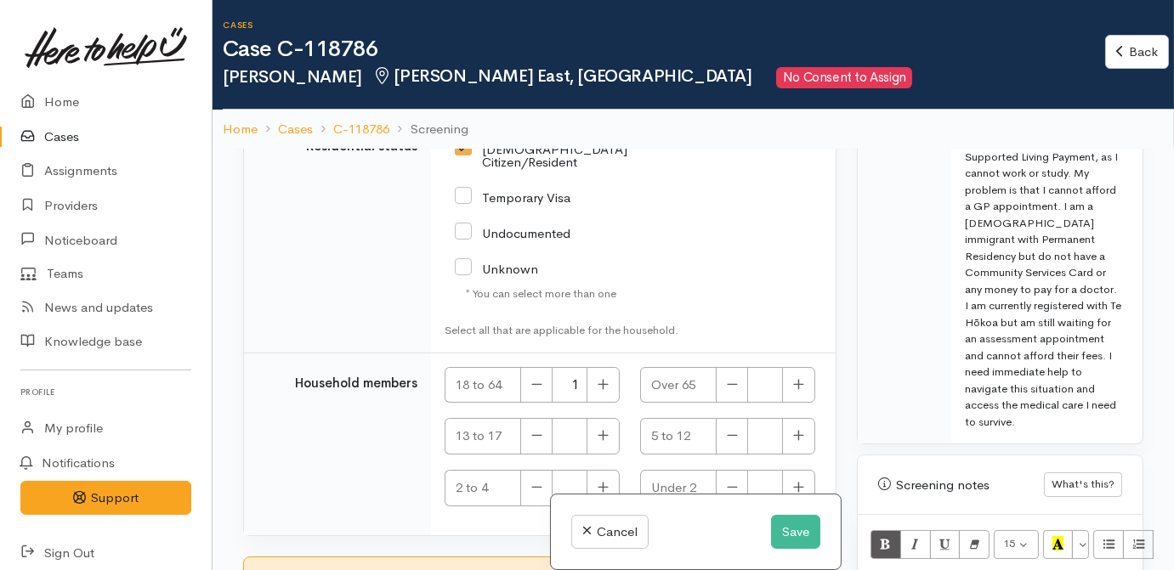
scroll to position [1468, 0]
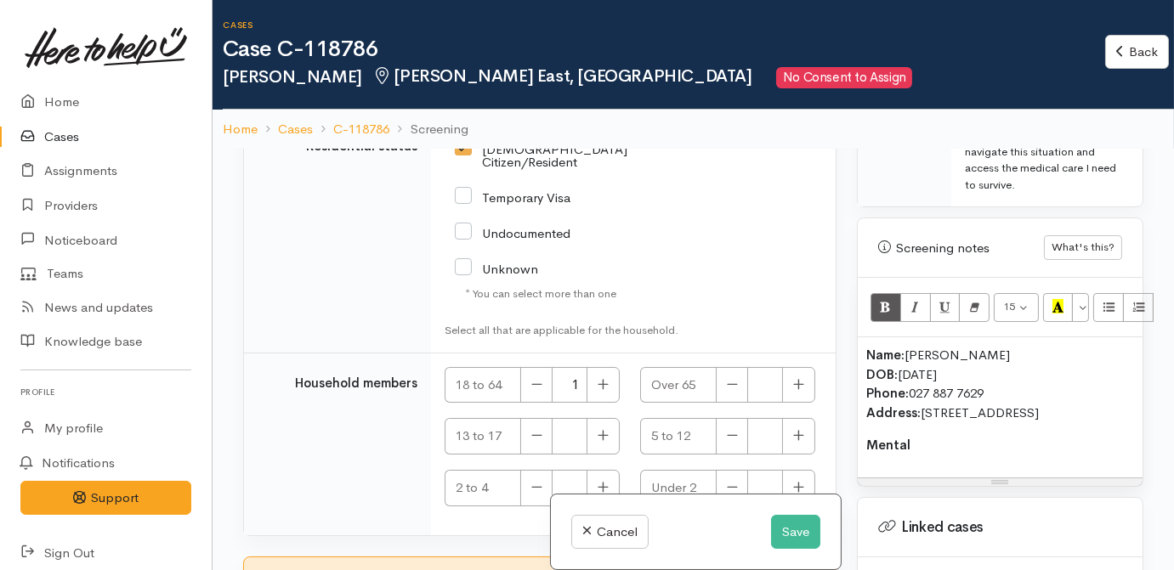
click at [951, 423] on div "Name: Maria Magbanua DOB: 11/01/2000 Phone: 027 887 7629 Address: 6 Wye Street,…" at bounding box center [1000, 407] width 285 height 140
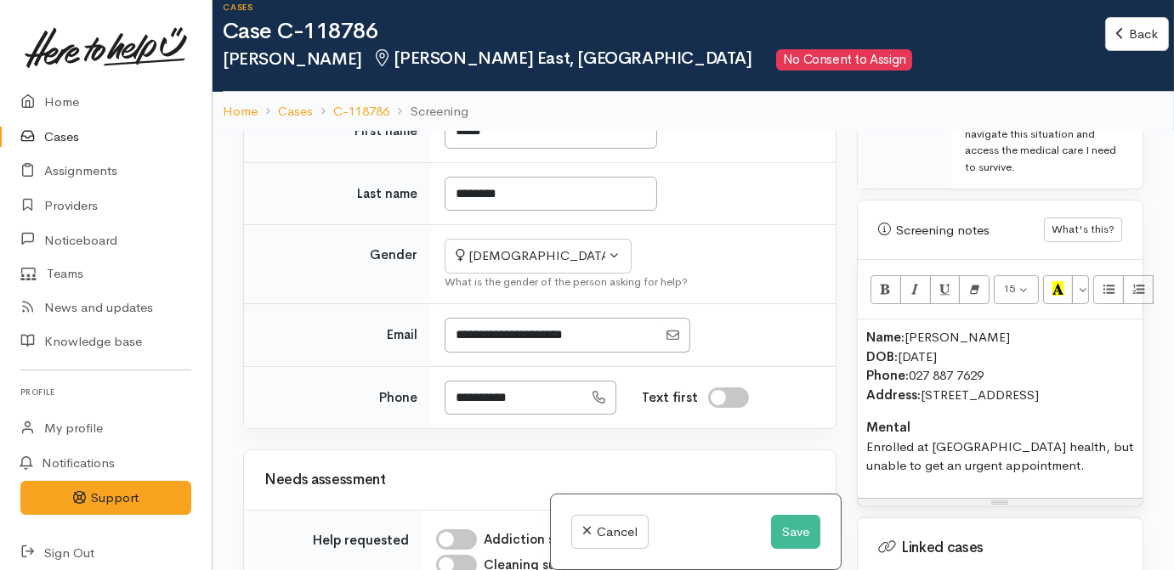
scroll to position [279, 0]
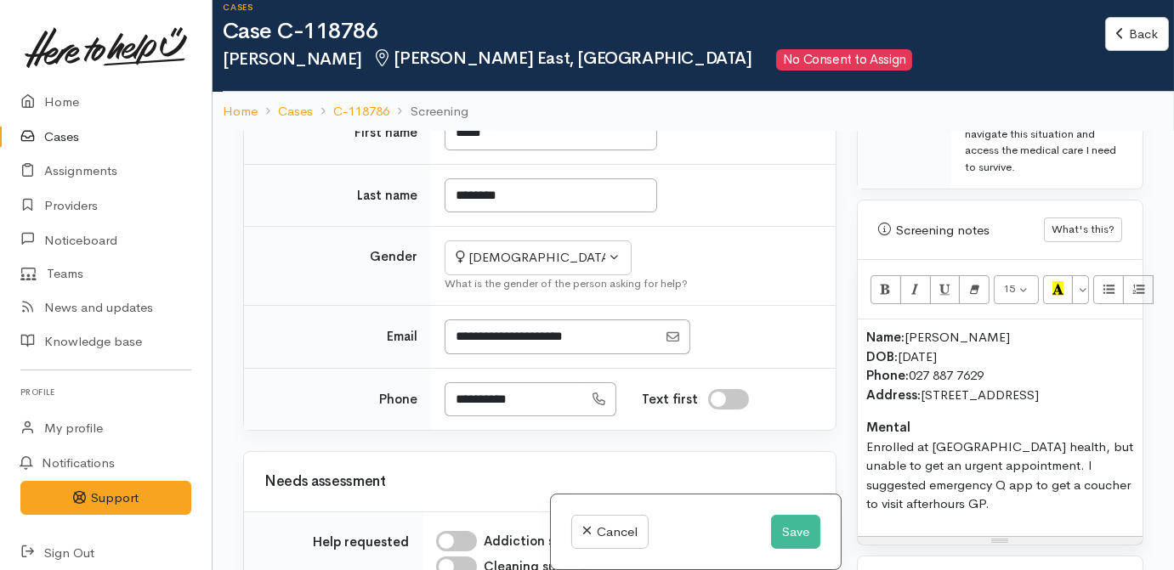
click at [869, 450] on p "Mental Enrolled at Te Kohao health, but unable to get an urgent appointment. I …" at bounding box center [1000, 466] width 268 height 96
click at [990, 473] on p "Mental Enrolled at Te Kohao health, but unable to get an urgent appointment. I …" at bounding box center [1000, 466] width 268 height 96
click at [1119, 360] on p "Name: Maria Magbanua DOB: 11/01/2000 Phone: 027 887 7629 Address: 6 Wye Street,…" at bounding box center [1000, 366] width 268 height 77
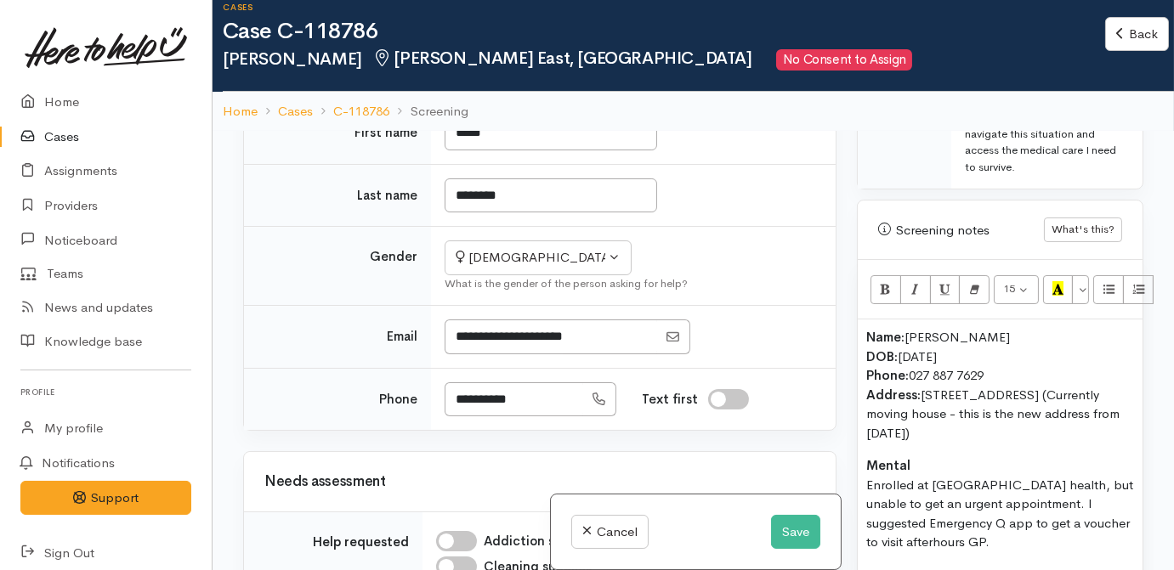
click at [1036, 456] on p "Mental Enrolled at Te Kohao health, but unable to get an urgent appointment. I …" at bounding box center [1000, 504] width 268 height 96
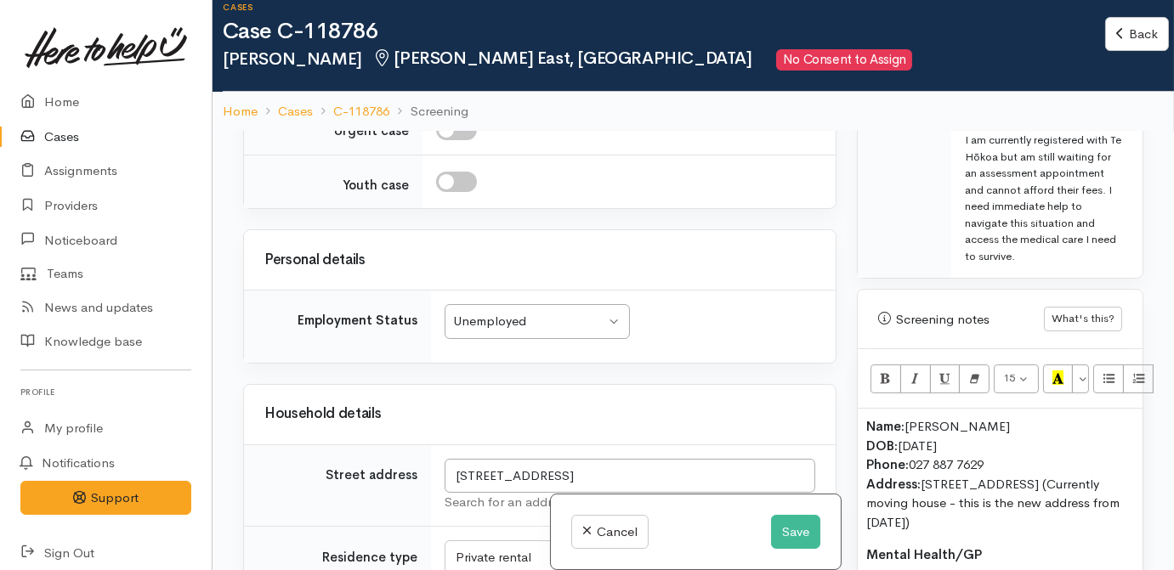
scroll to position [1545, 0]
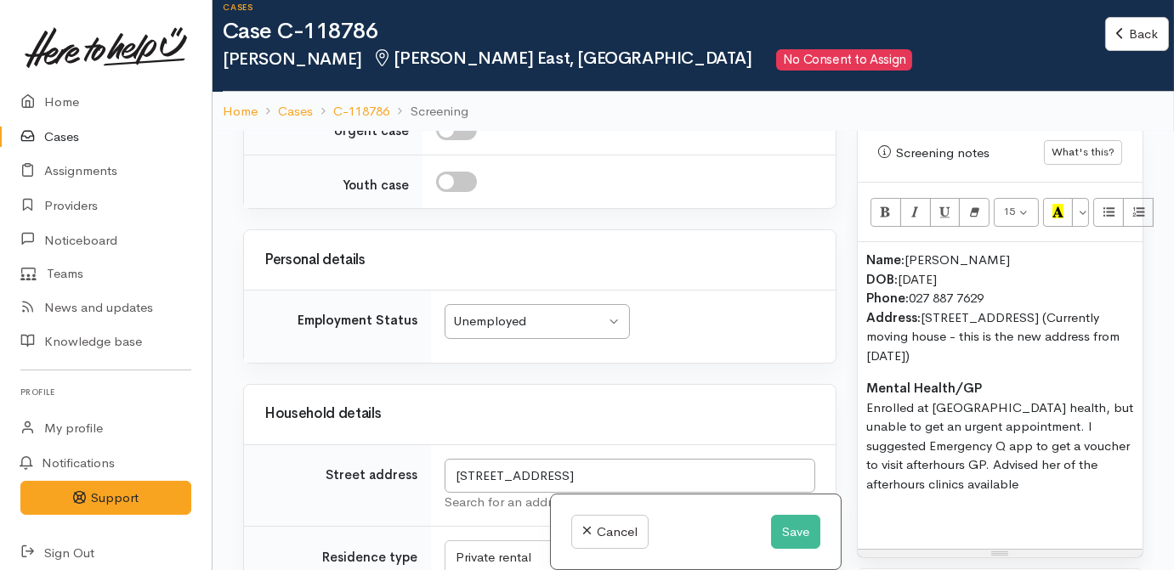
click at [1040, 325] on p "Name: Maria Magbanua DOB: 11/01/2000 Phone: 027 887 7629 Address: 6 Wye Street,…" at bounding box center [1000, 308] width 268 height 115
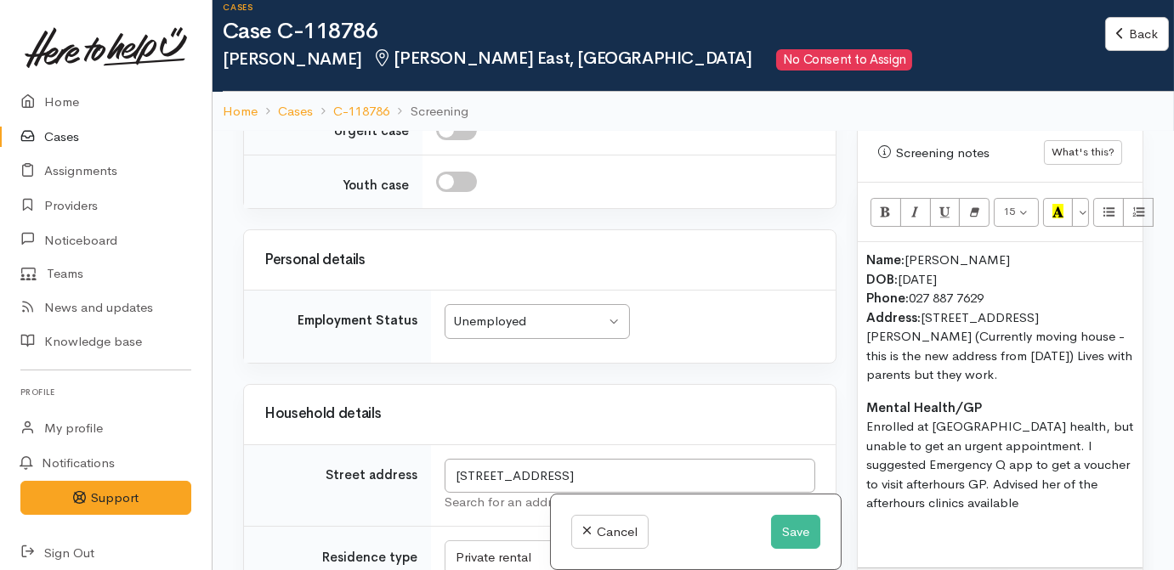
click at [915, 338] on p "Name: Maria Magbanua DOB: 11/01/2000 Phone: 027 887 7629 Address: 6 Wye Street,…" at bounding box center [1000, 318] width 268 height 134
click at [1000, 469] on p "Mental Health/GP Enrolled at Te Kohao health, but unable to get an urgent appoi…" at bounding box center [1000, 456] width 268 height 115
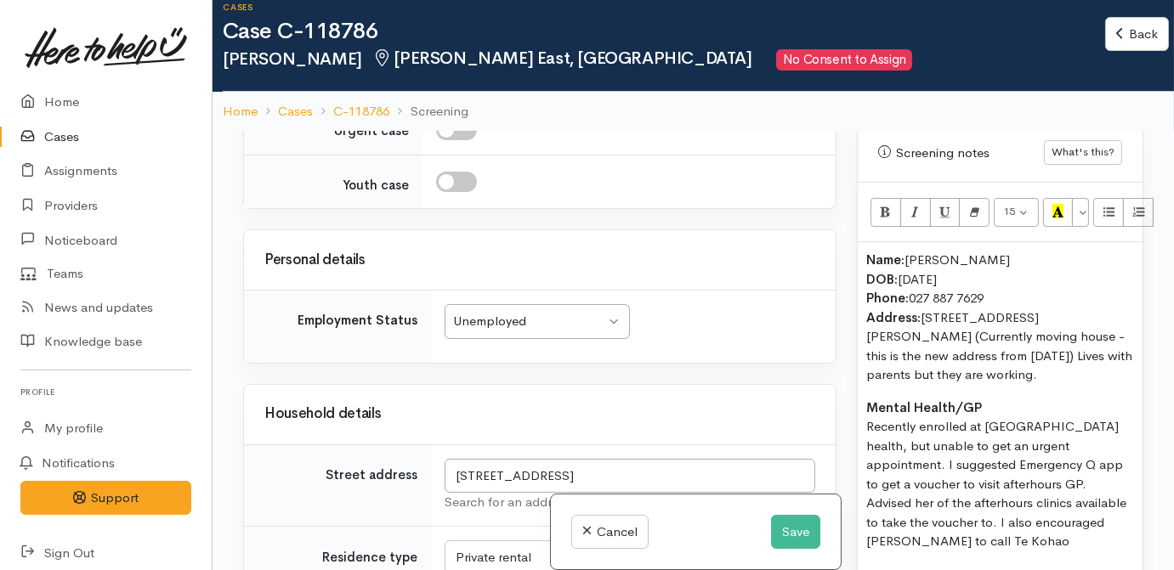
click at [1060, 508] on p "Mental Health/GP Recently enrolled at Te Kohao health, but unable to get an urg…" at bounding box center [1000, 475] width 268 height 153
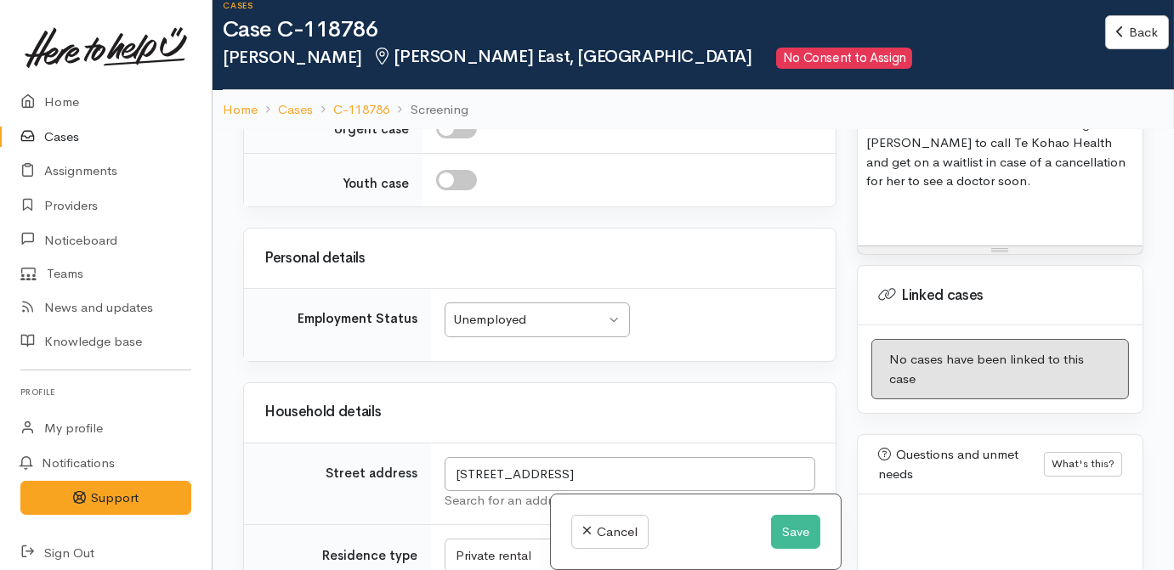
scroll to position [95, 0]
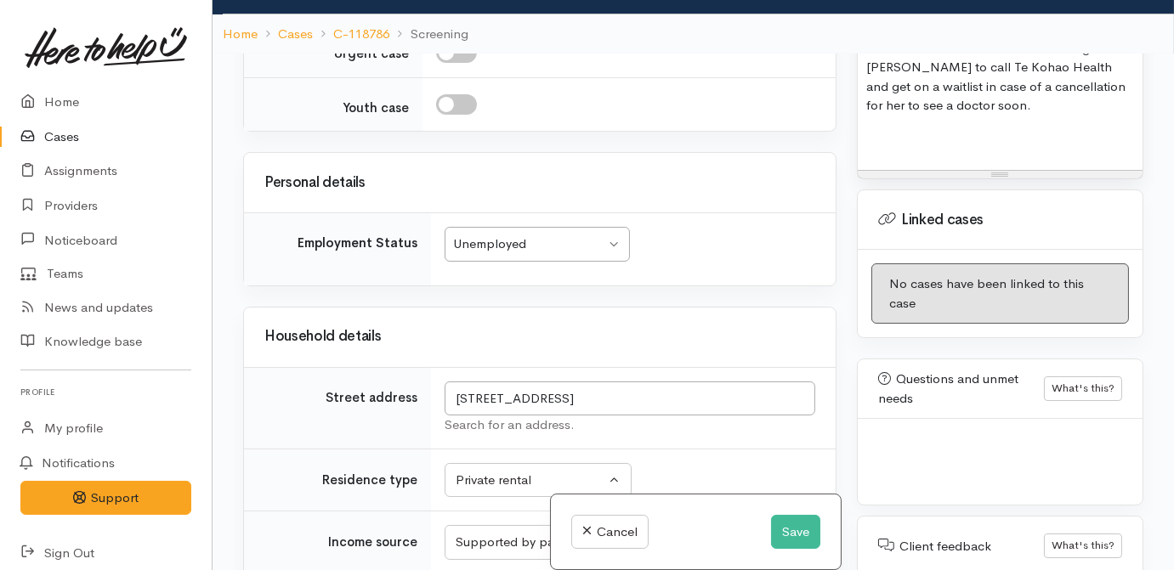
click at [743, 452] on td "Unknown Emergency accommodation Homeless Other Own home Private rental Public /…" at bounding box center [633, 480] width 405 height 63
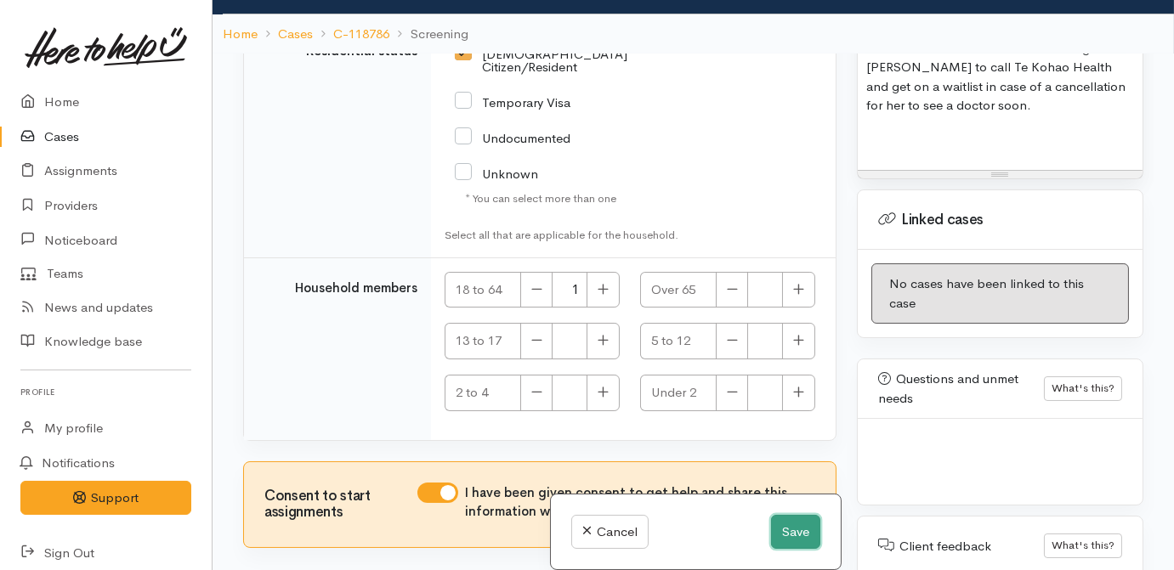
click at [773, 536] on button "Save" at bounding box center [795, 532] width 49 height 35
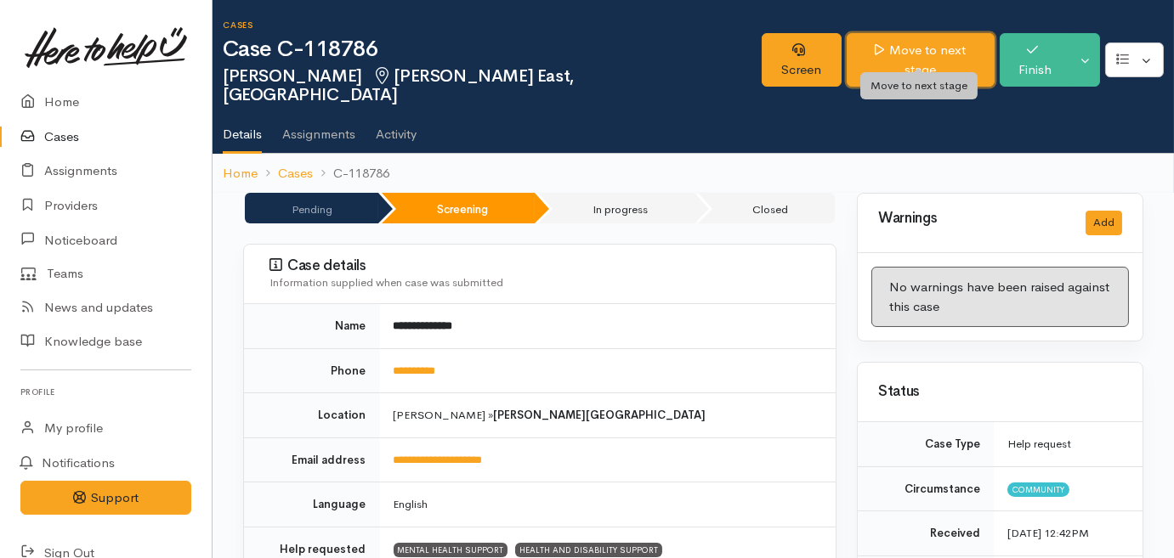
click at [901, 43] on link "Move to next stage" at bounding box center [921, 60] width 148 height 54
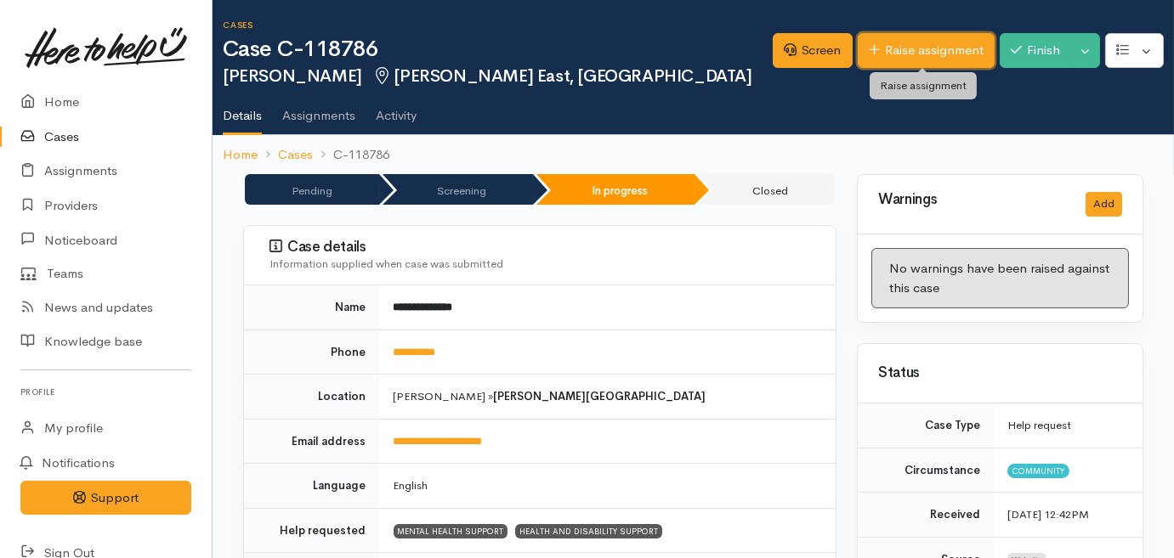
click at [945, 65] on link "Raise assignment" at bounding box center [926, 50] width 137 height 35
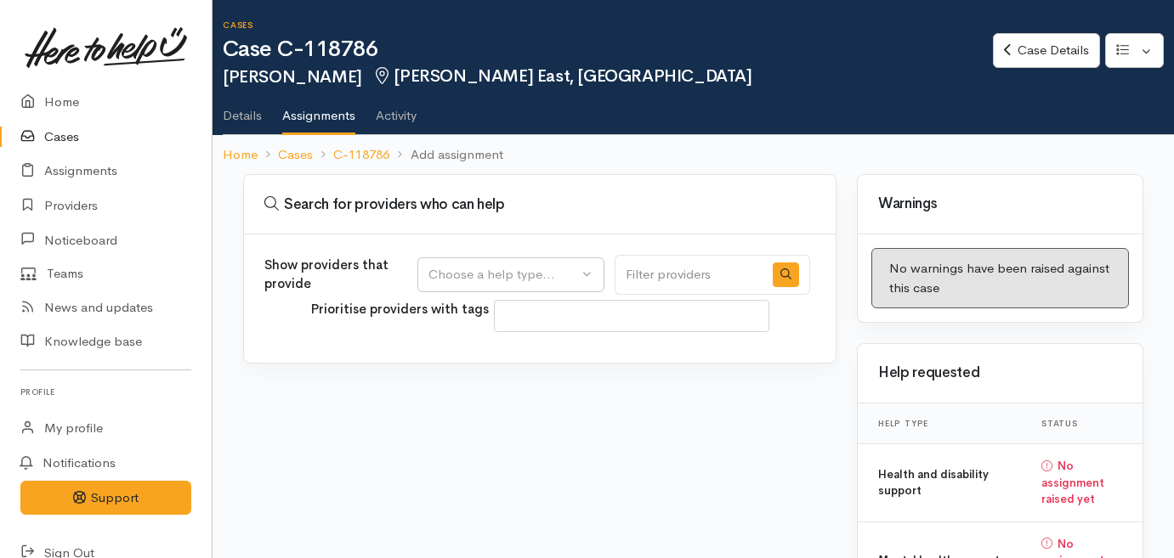
select select
drag, startPoint x: 468, startPoint y: 268, endPoint x: 464, endPoint y: 282, distance: 15.1
click at [469, 268] on div "Choose a help type..." at bounding box center [503, 275] width 150 height 20
click at [473, 355] on span "Mental health support" at bounding box center [504, 356] width 130 height 20
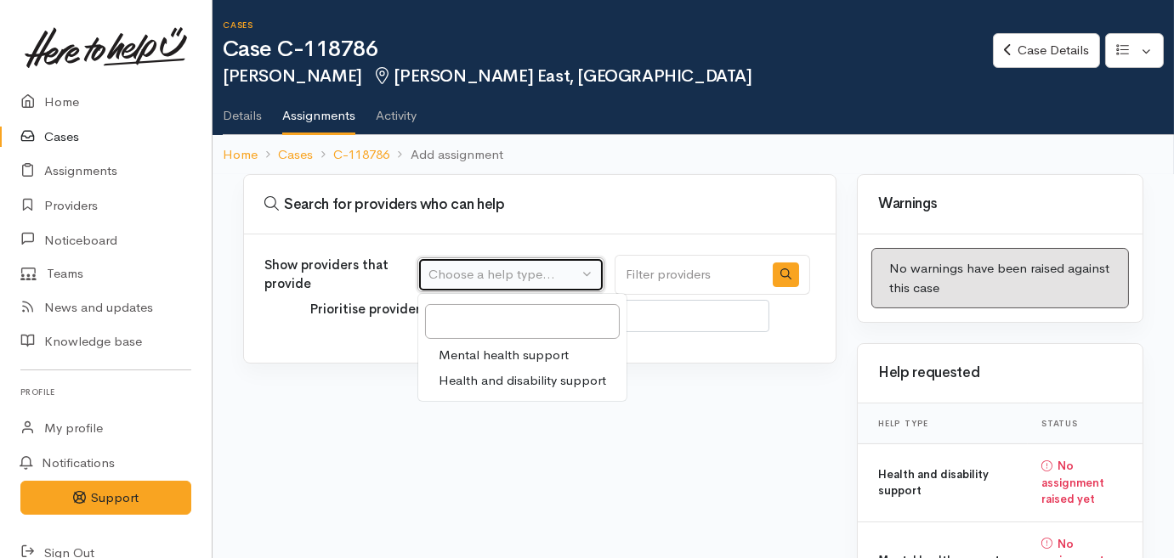
select select "5"
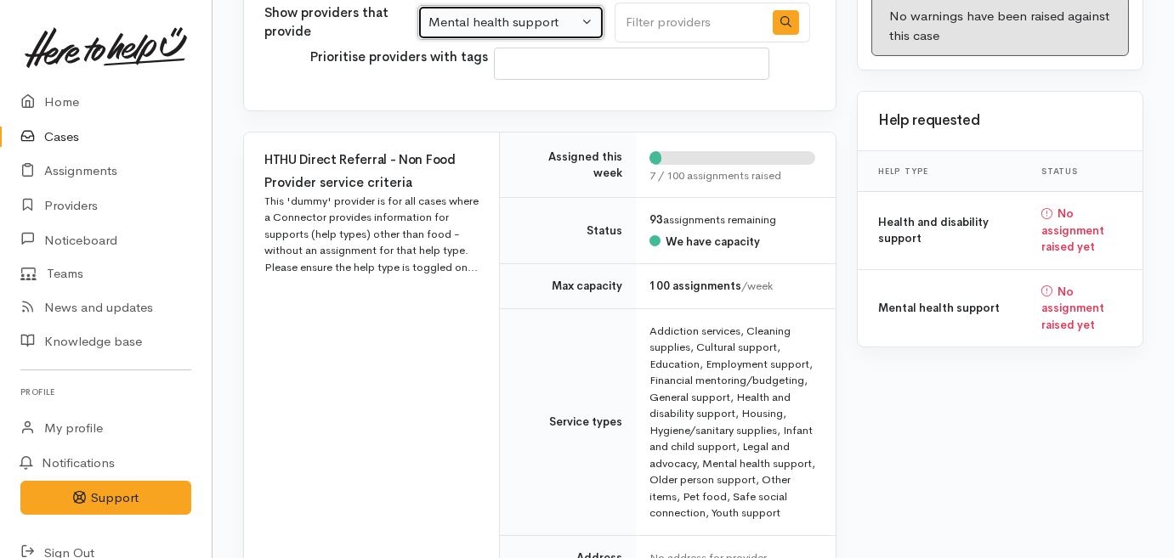
scroll to position [386, 0]
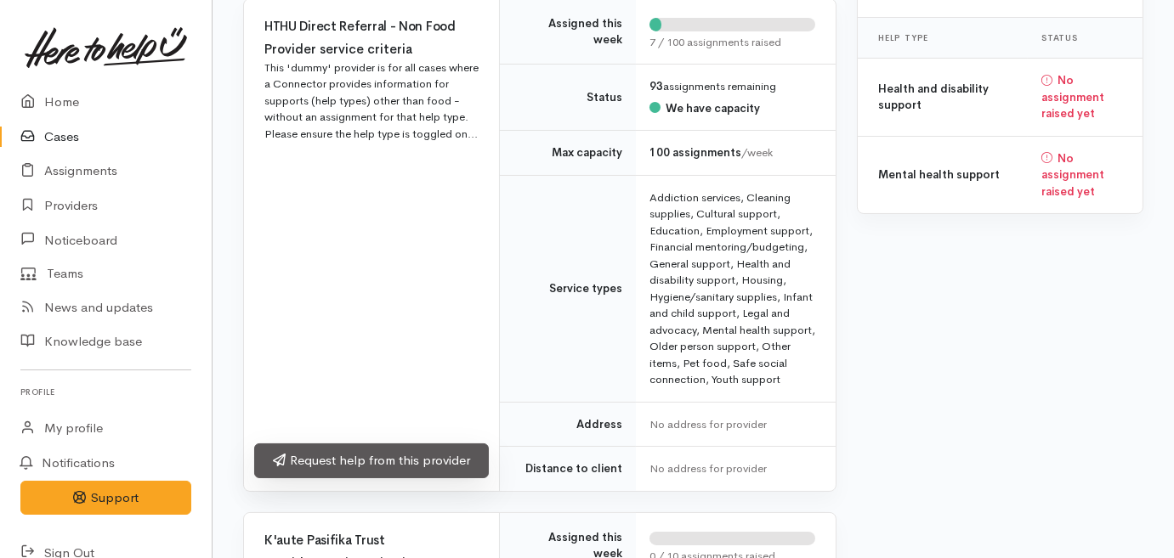
click at [416, 463] on link "Request help from this provider" at bounding box center [371, 461] width 235 height 35
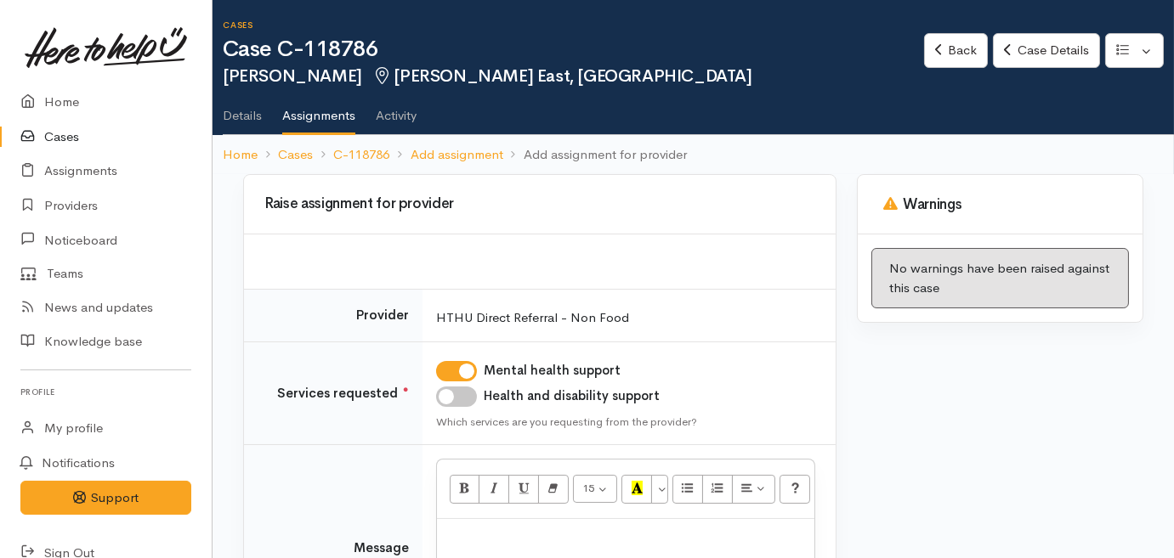
click at [524, 551] on div at bounding box center [625, 544] width 377 height 50
click at [544, 534] on p "Gave details for emergency Q app for urgent GP appt" at bounding box center [625, 538] width 360 height 20
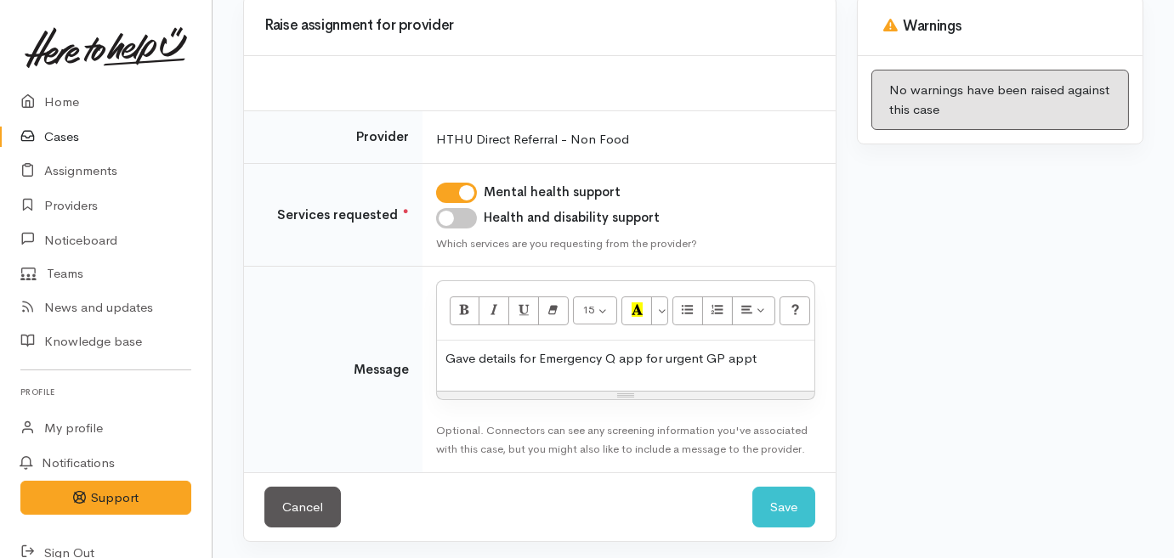
scroll to position [179, 0]
click at [789, 504] on button "Save" at bounding box center [783, 508] width 63 height 42
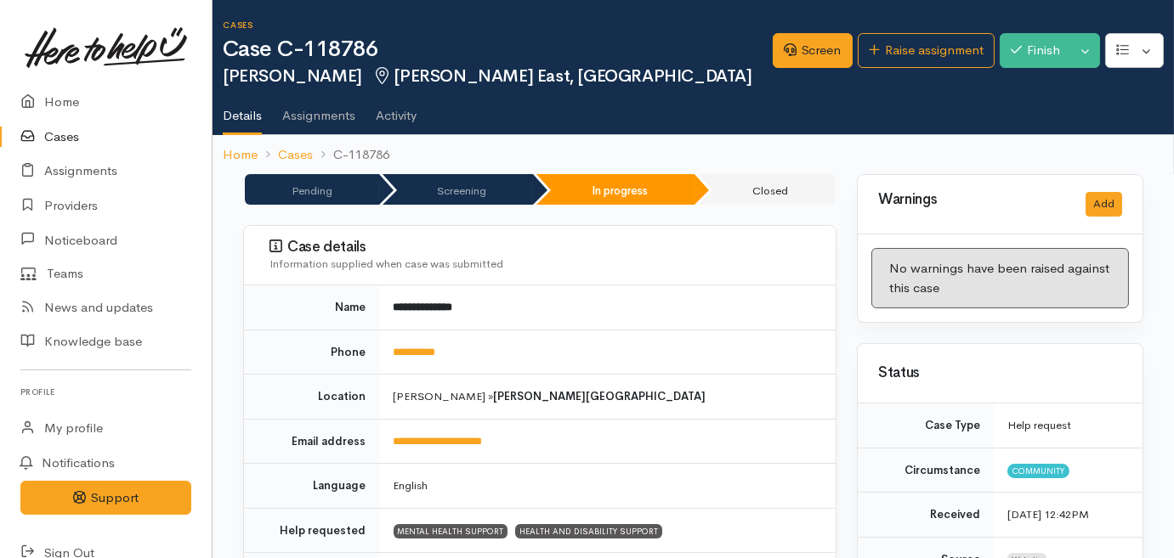
click at [59, 135] on link "Cases" at bounding box center [106, 137] width 212 height 35
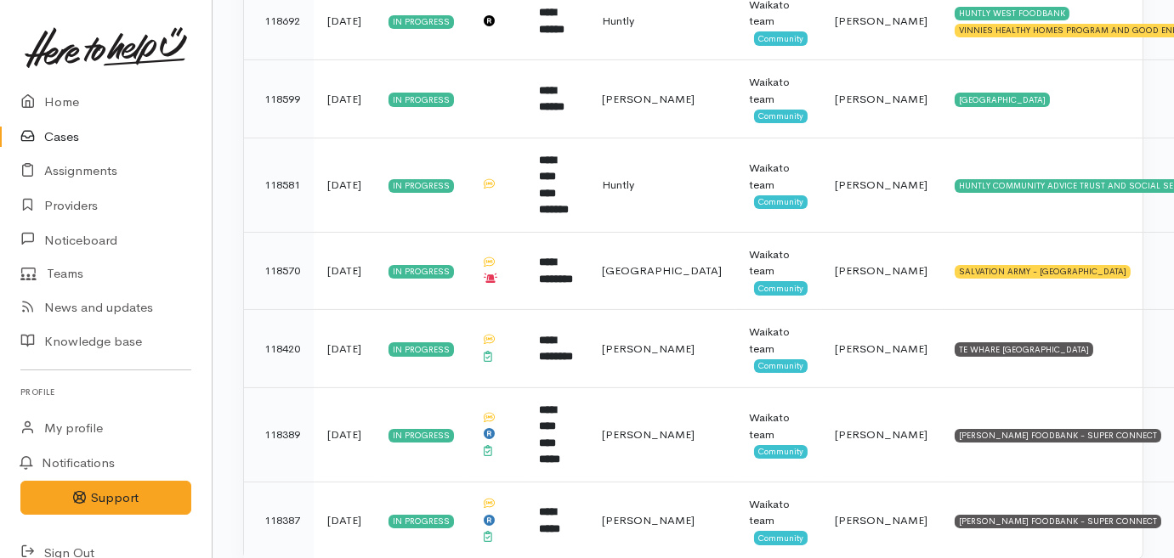
scroll to position [1023, 0]
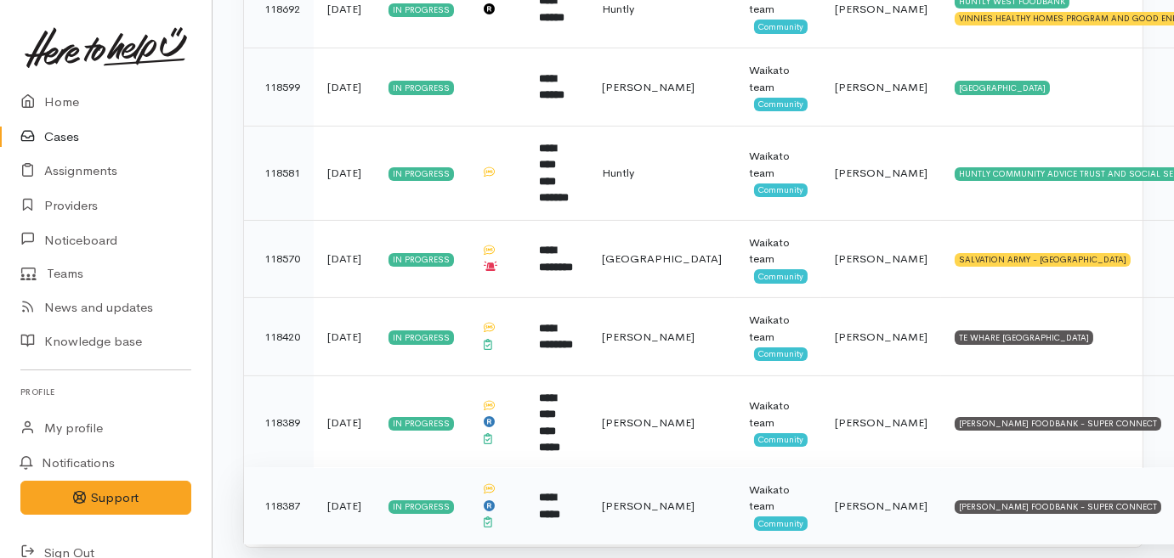
click at [563, 477] on td "**********" at bounding box center [556, 506] width 63 height 77
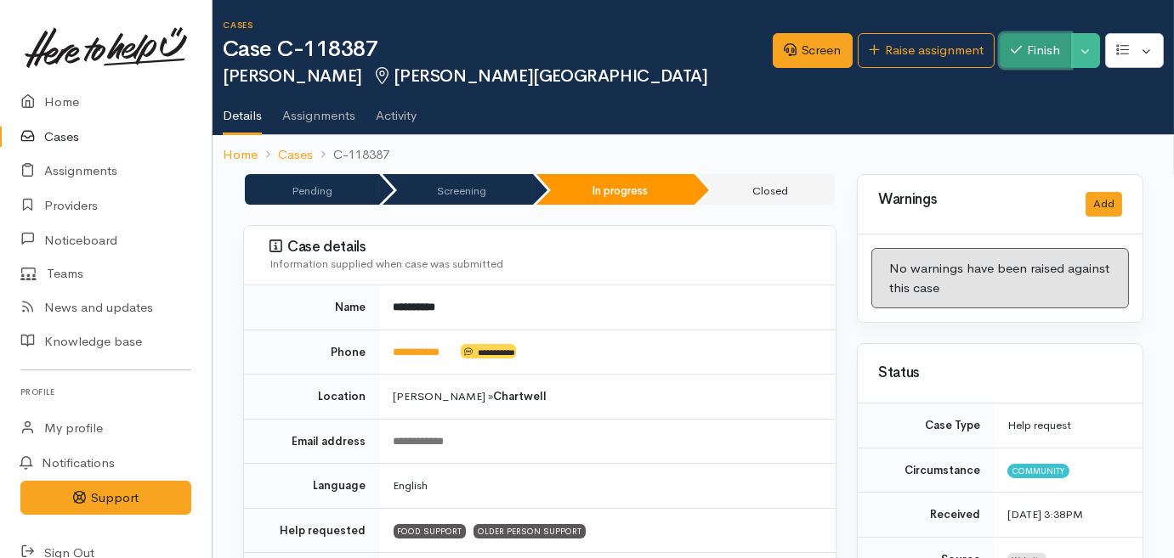
click at [1051, 60] on button "Finish" at bounding box center [1035, 50] width 71 height 35
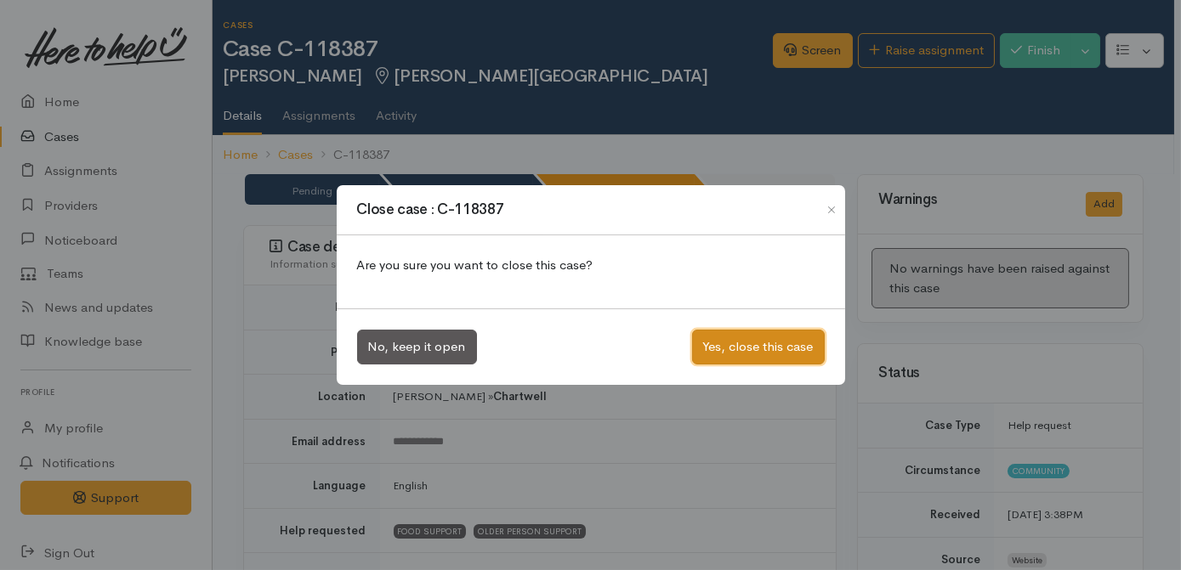
click at [768, 350] on button "Yes, close this case" at bounding box center [758, 347] width 133 height 35
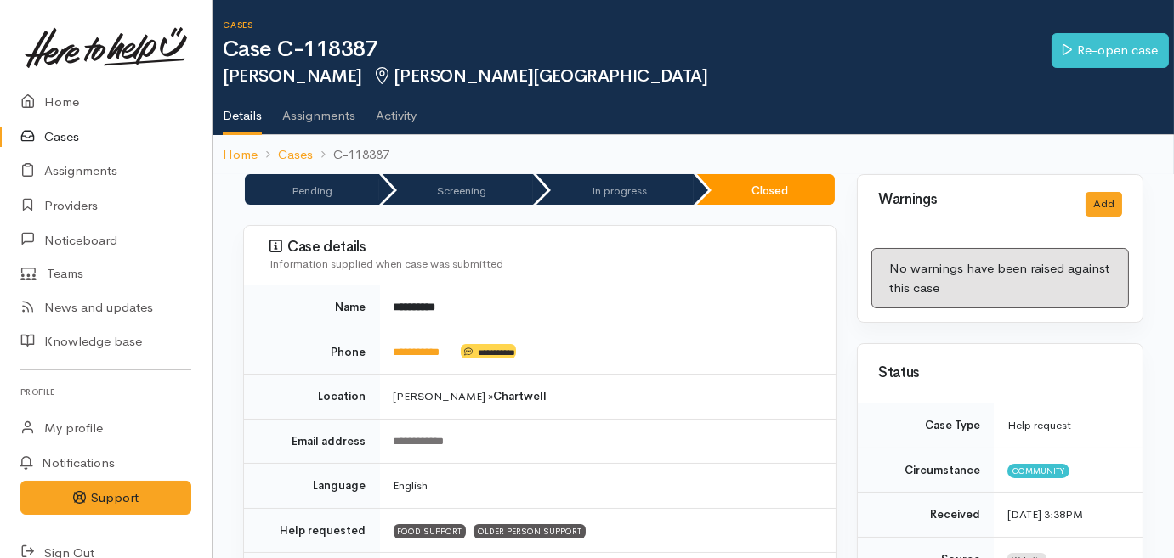
click at [68, 137] on link "Cases" at bounding box center [106, 137] width 212 height 35
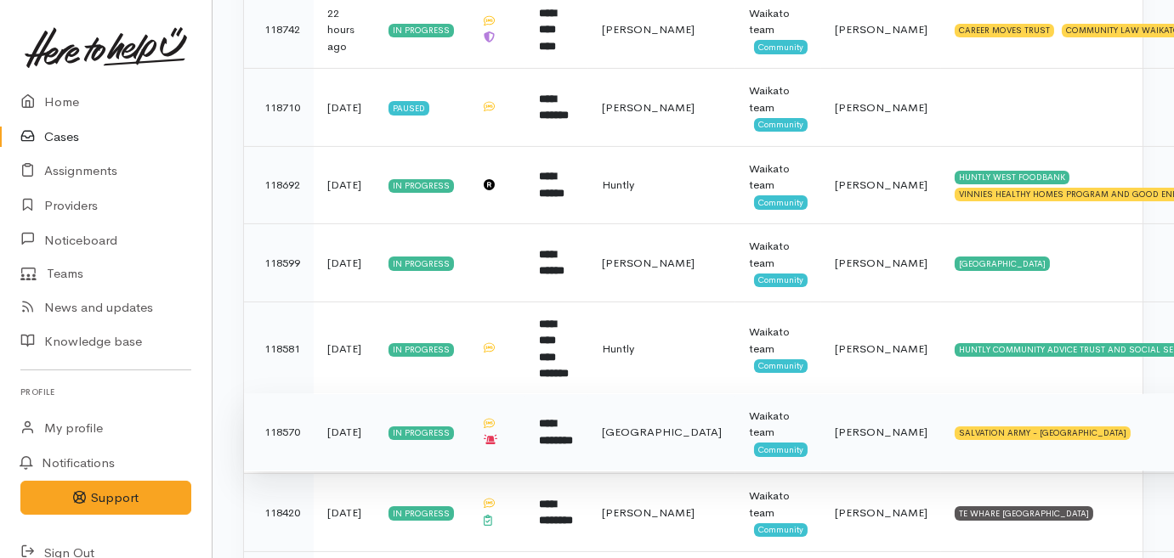
scroll to position [945, 0]
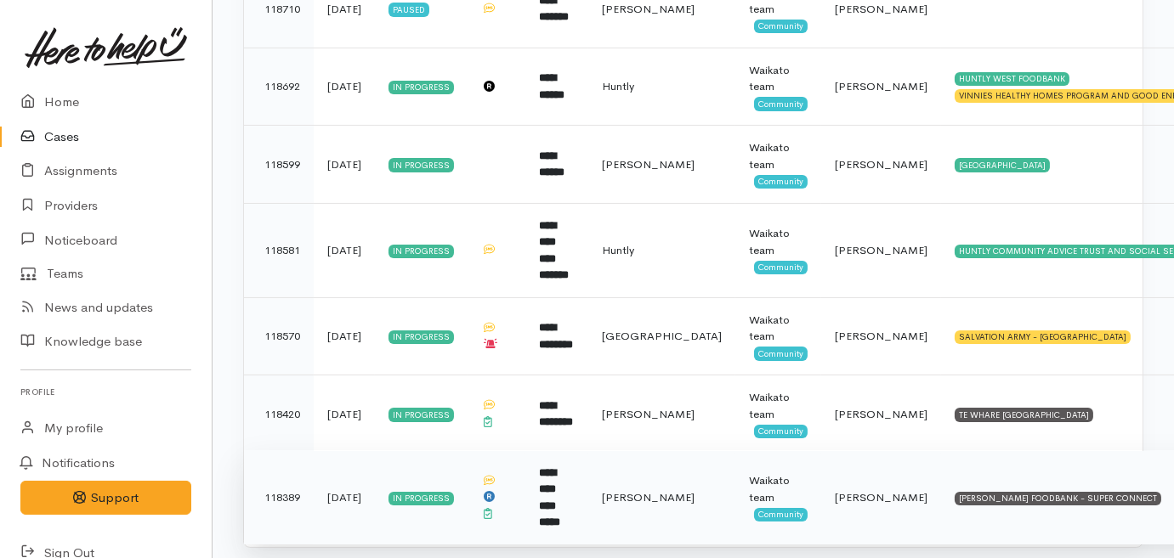
drag, startPoint x: 547, startPoint y: 481, endPoint x: 545, endPoint y: 470, distance: 11.2
click at [548, 479] on b "**********" at bounding box center [549, 498] width 21 height 61
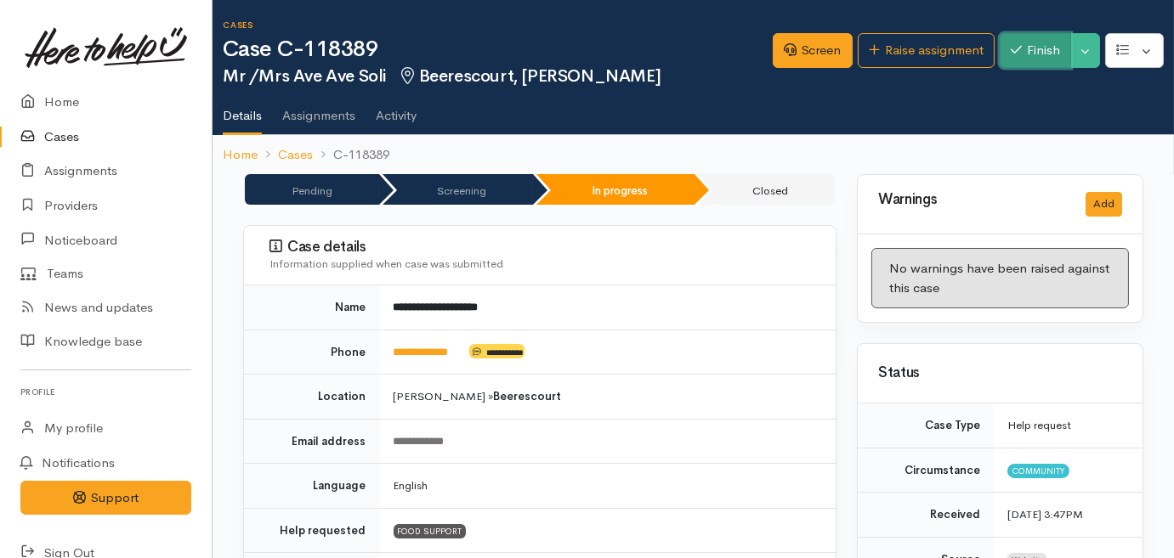
click at [1022, 46] on button "Finish" at bounding box center [1035, 50] width 71 height 35
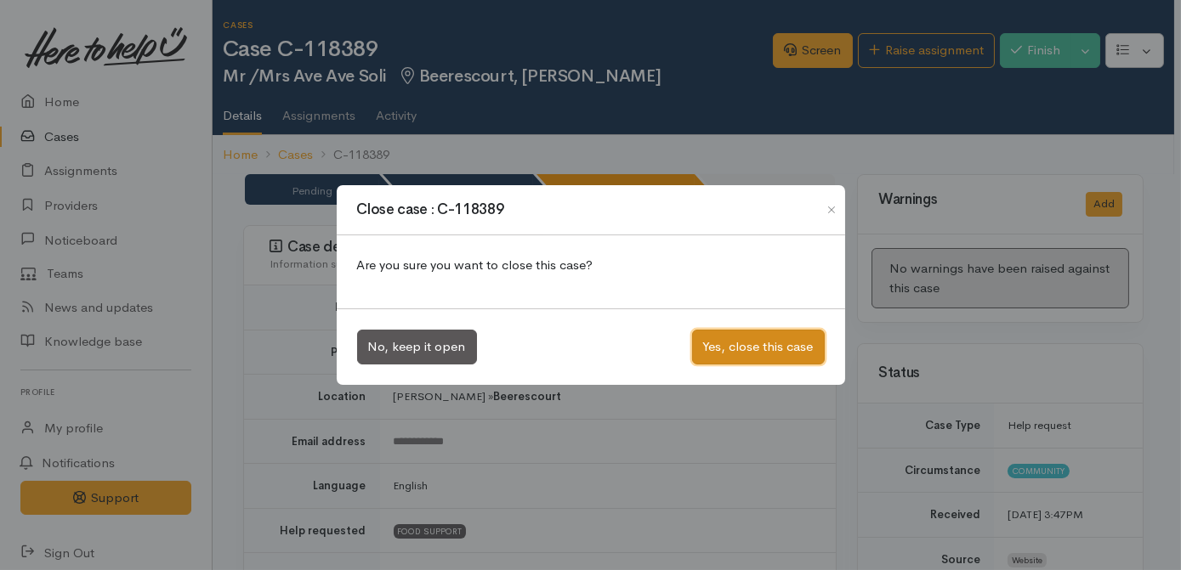
click at [771, 348] on button "Yes, close this case" at bounding box center [758, 347] width 133 height 35
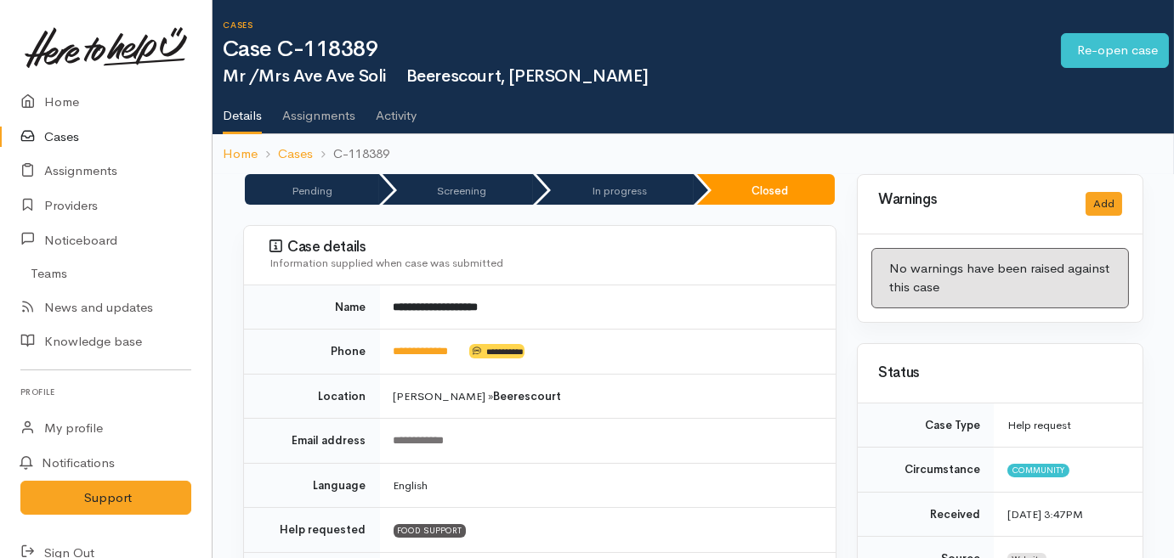
click at [49, 130] on link "Cases" at bounding box center [106, 137] width 212 height 35
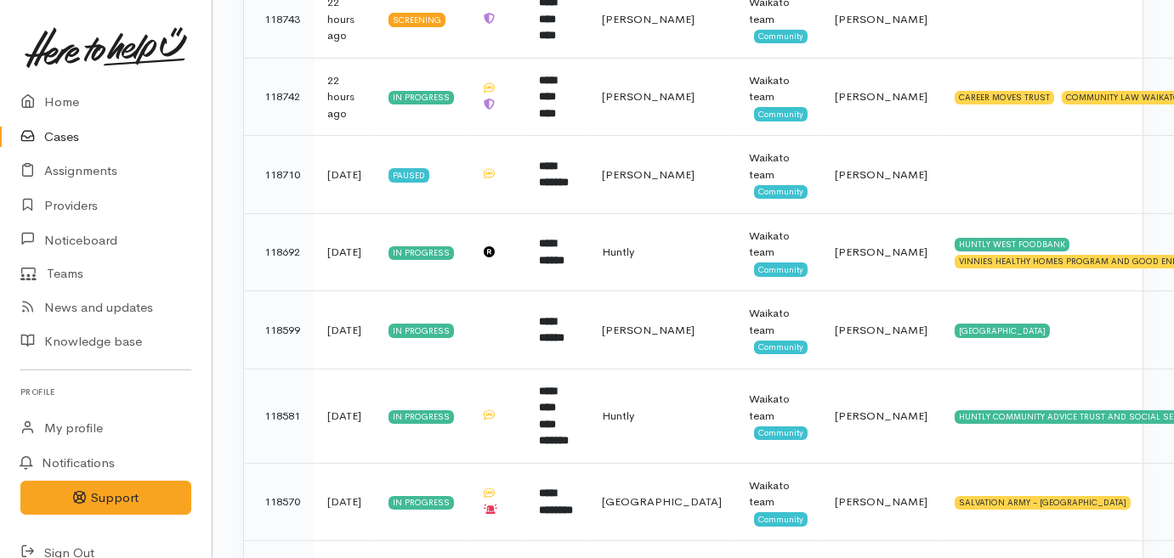
scroll to position [868, 0]
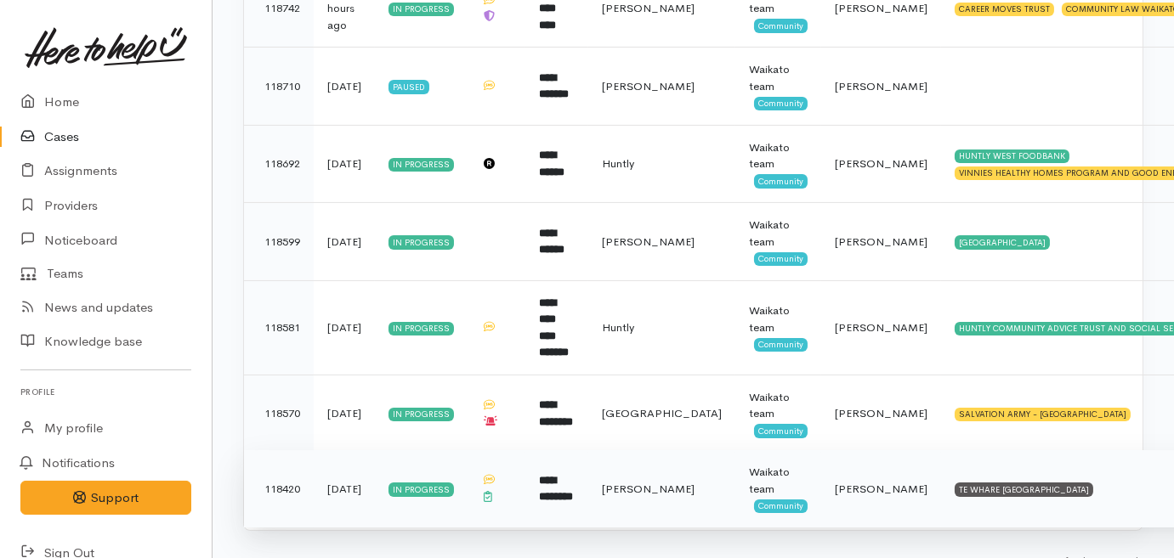
click at [941, 476] on td "TE WHARE KOKONGA MELVILLE COMMUNITY HOUSE" at bounding box center [1118, 489] width 354 height 77
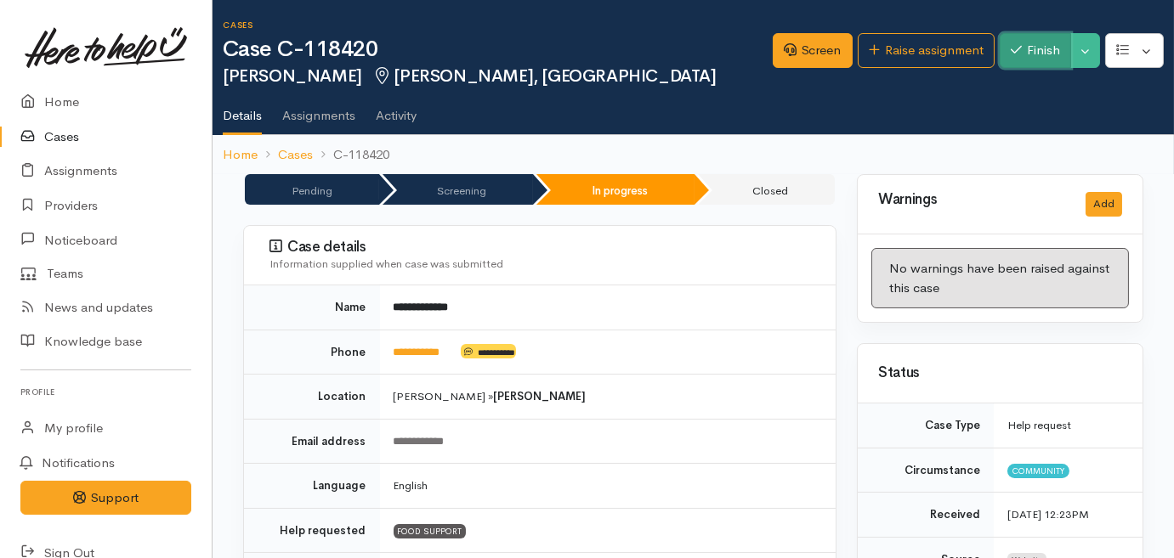
click at [1028, 58] on button "Finish" at bounding box center [1035, 50] width 71 height 35
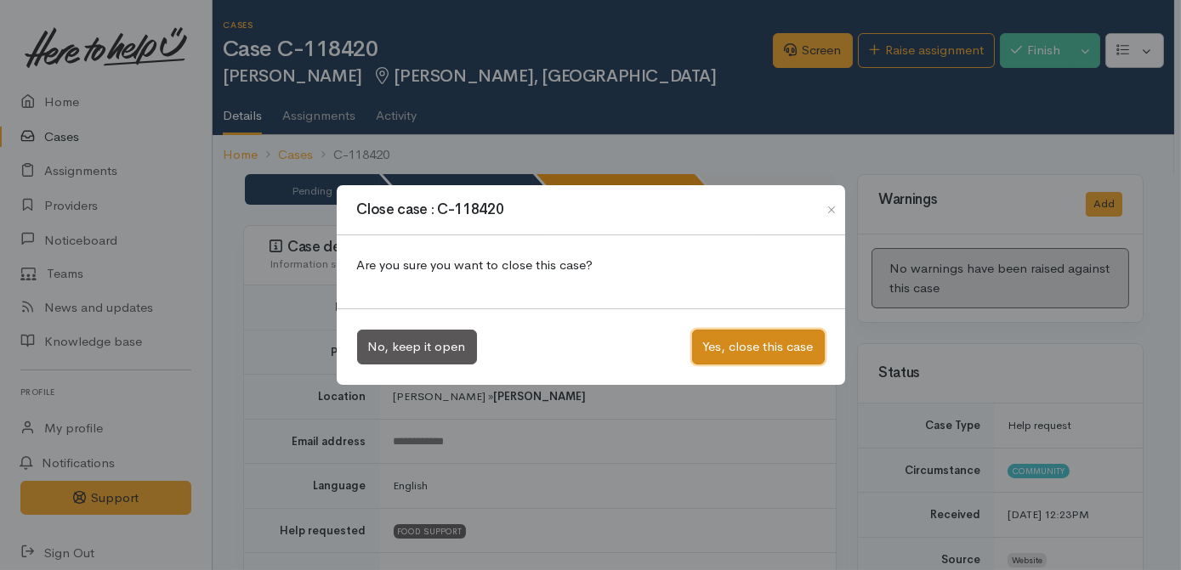
click at [774, 332] on button "Yes, close this case" at bounding box center [758, 347] width 133 height 35
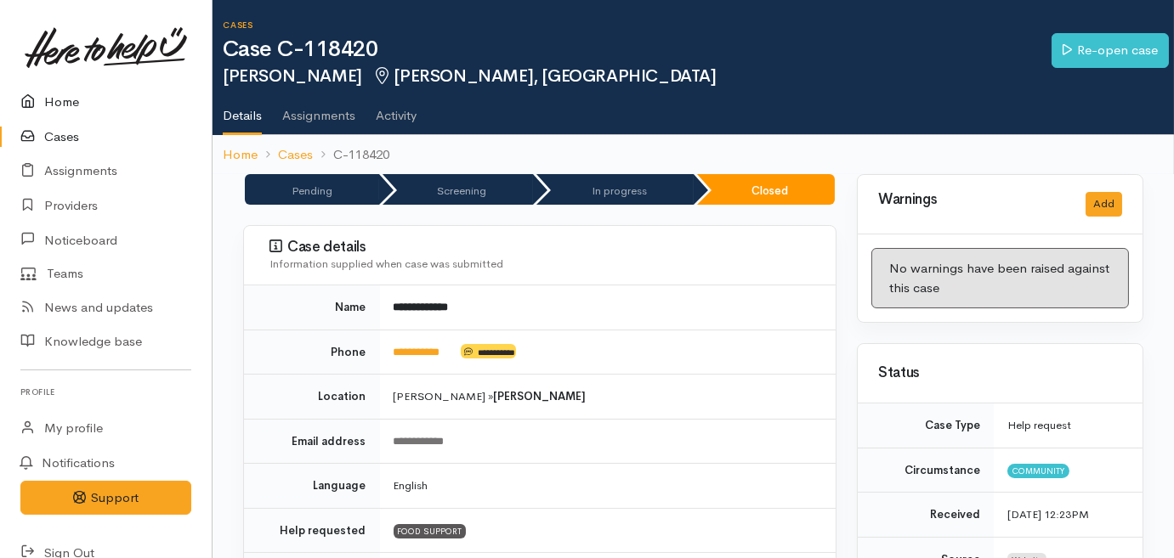
click at [71, 100] on link "Home" at bounding box center [106, 102] width 212 height 35
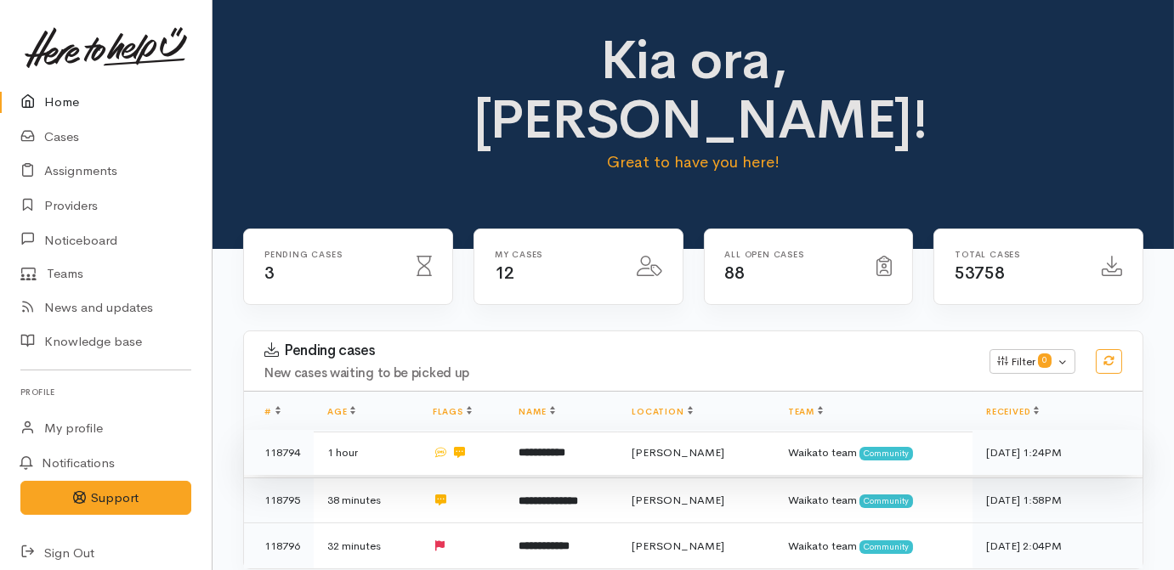
click at [564, 447] on b "**********" at bounding box center [542, 452] width 47 height 11
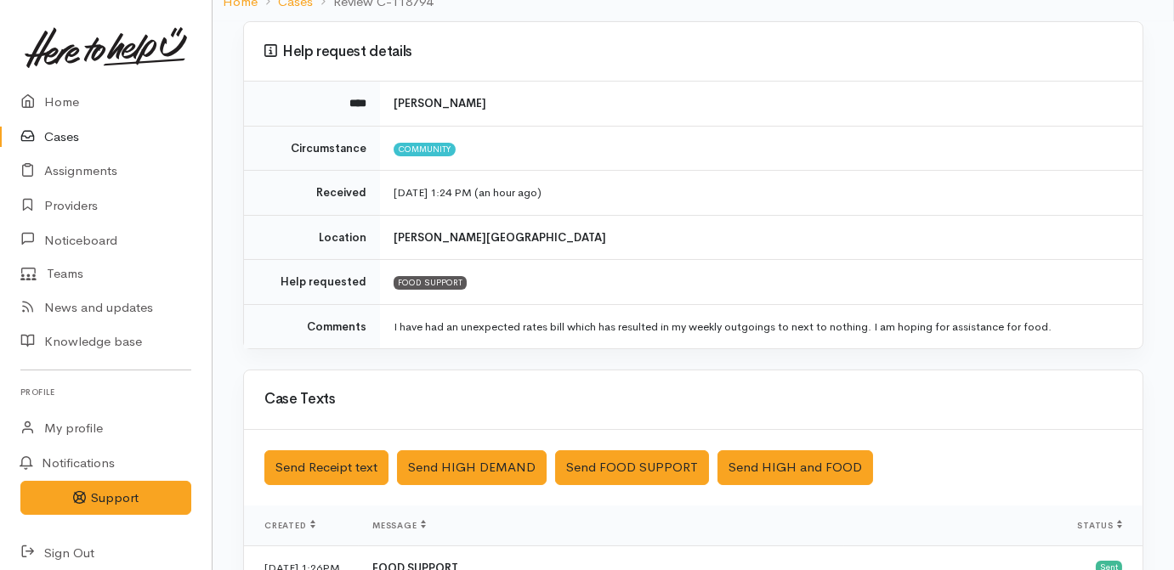
scroll to position [491, 0]
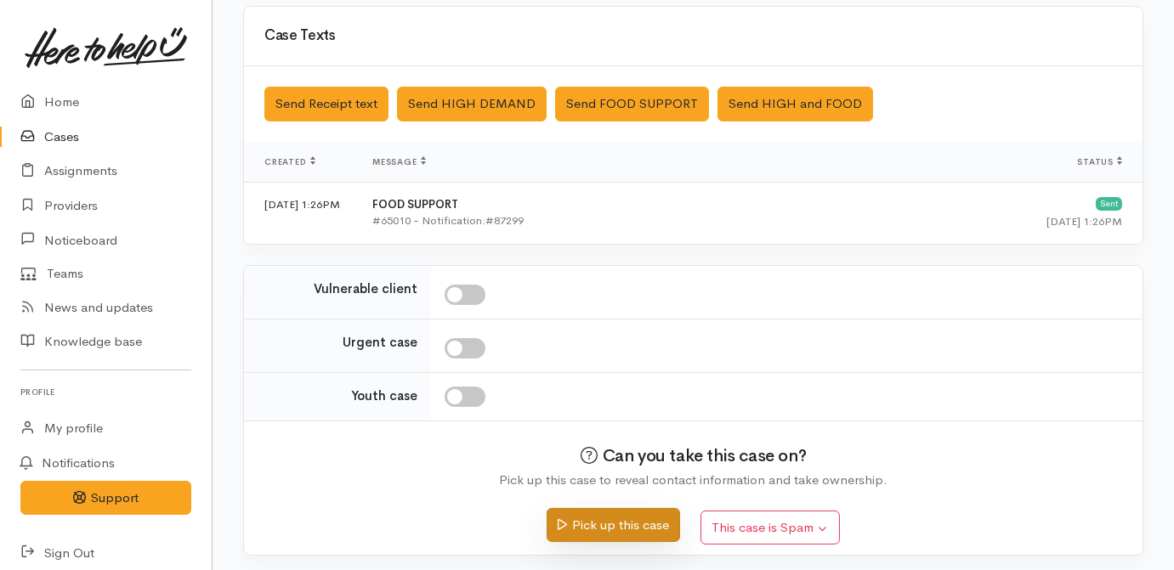
click at [598, 532] on button "Pick up this case" at bounding box center [613, 525] width 133 height 35
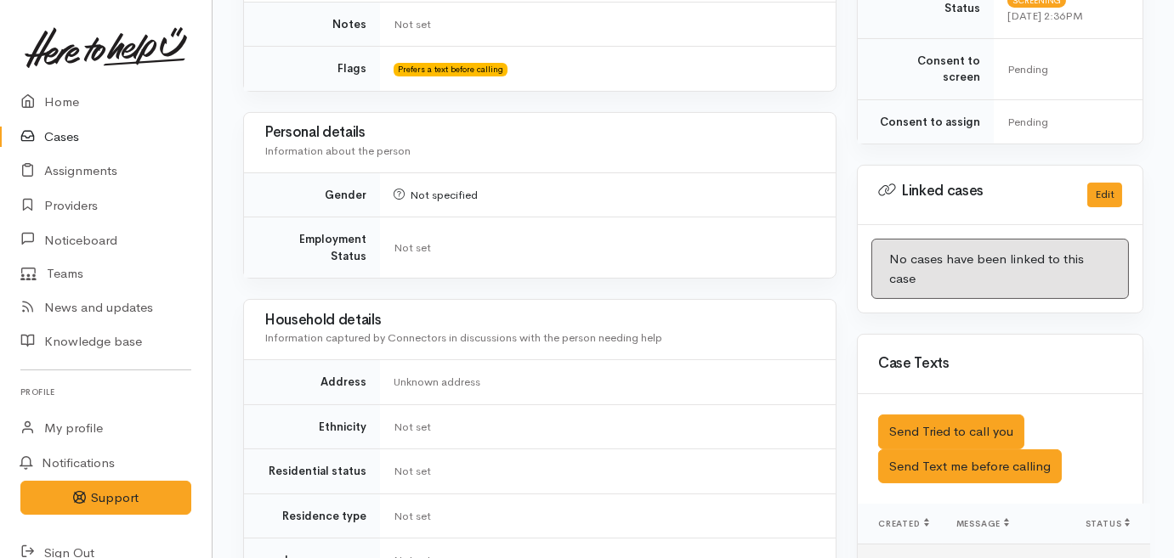
scroll to position [773, 0]
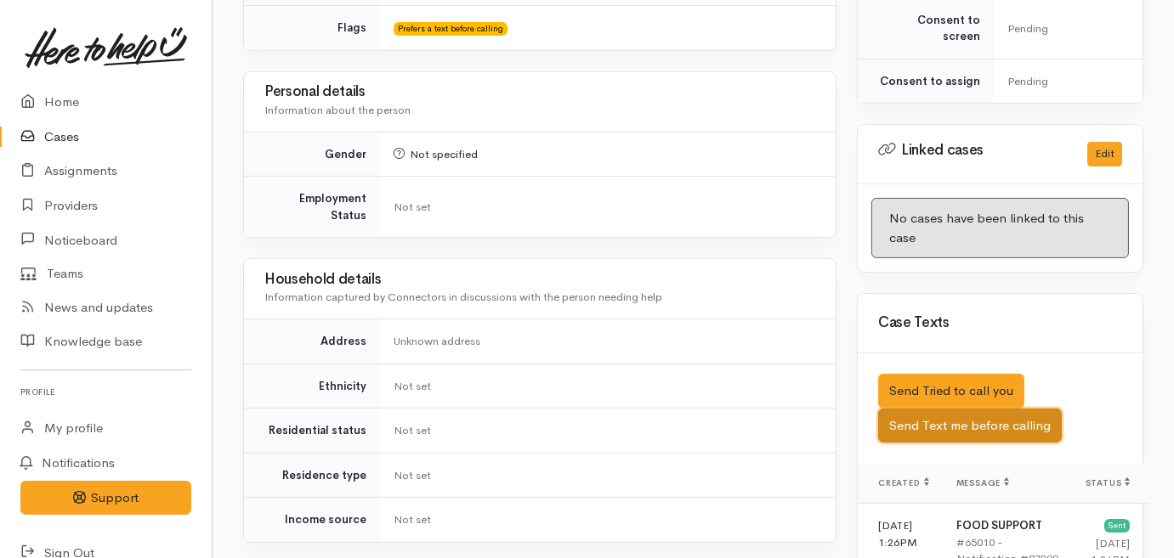
click at [984, 409] on button "Send Text me before calling" at bounding box center [970, 426] width 184 height 35
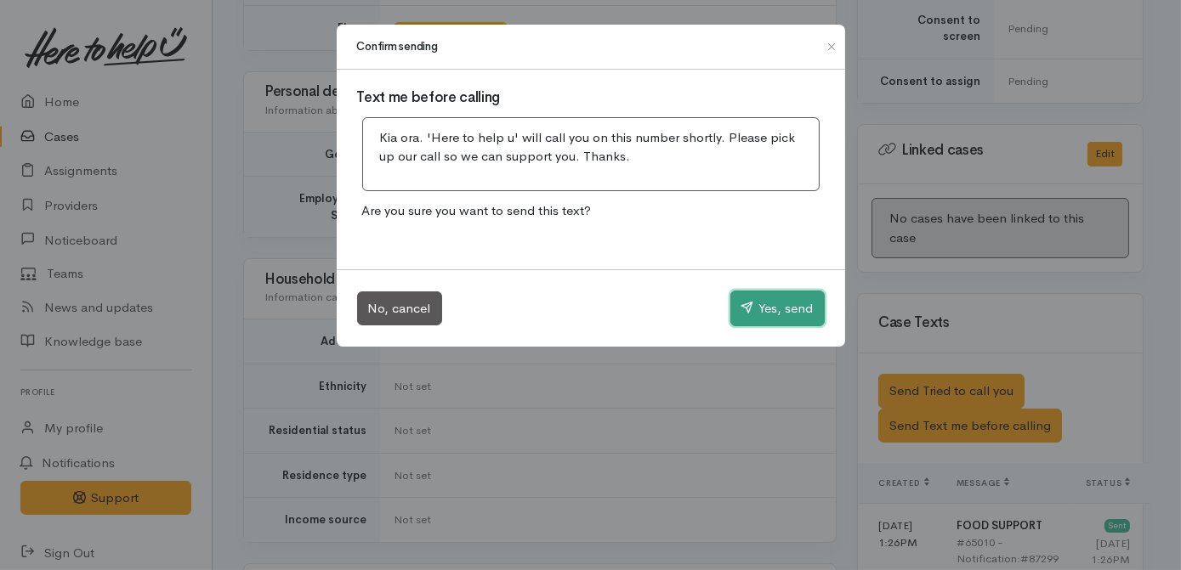
click at [782, 309] on button "Yes, send" at bounding box center [777, 309] width 94 height 36
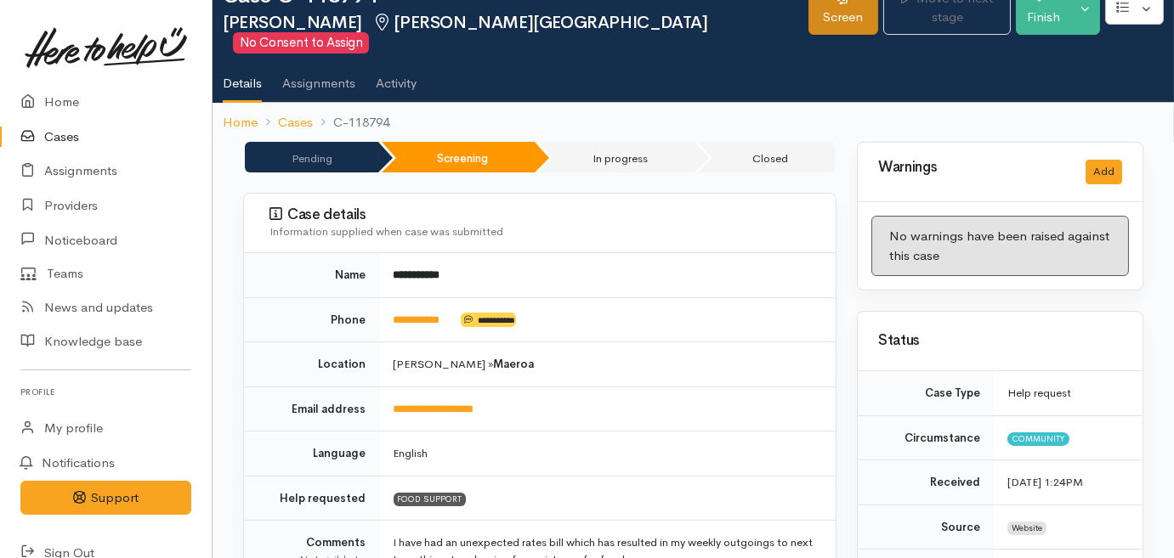
scroll to position [0, 0]
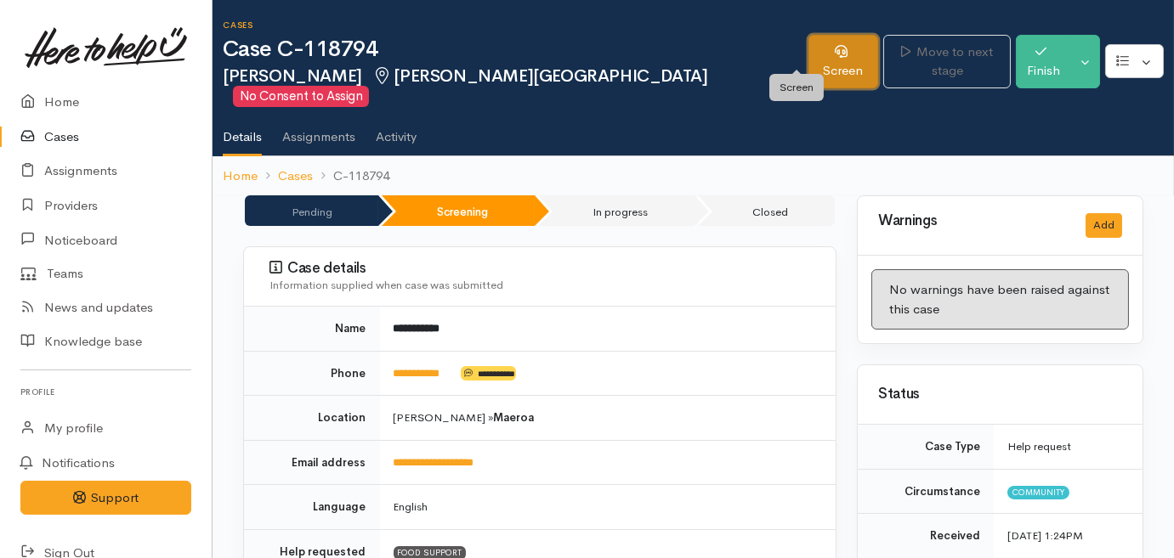
click at [808, 42] on link "Screen" at bounding box center [843, 62] width 71 height 54
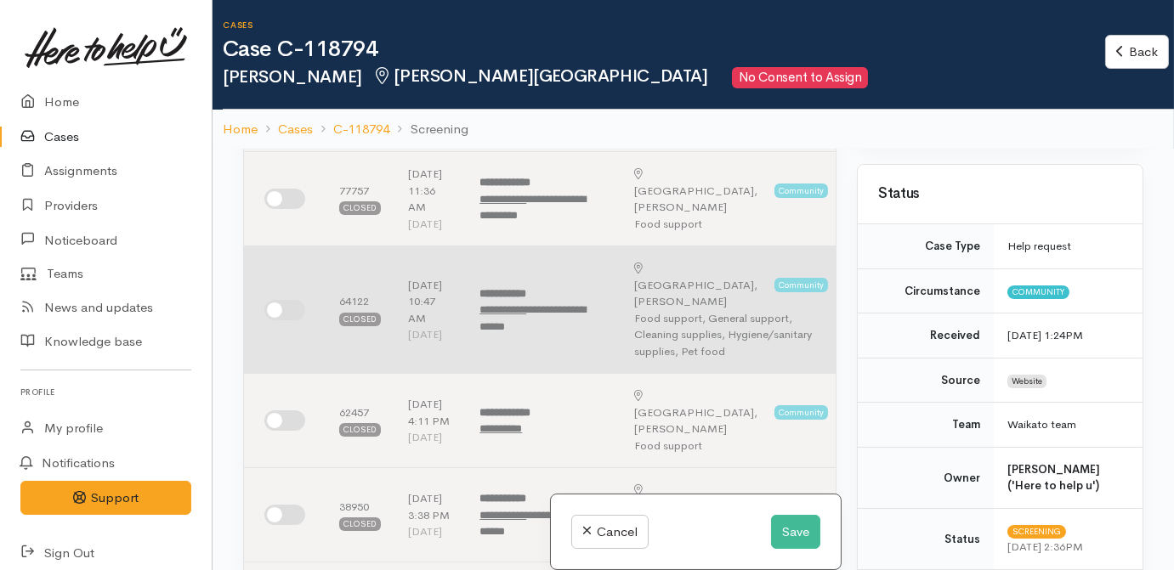
scroll to position [386, 0]
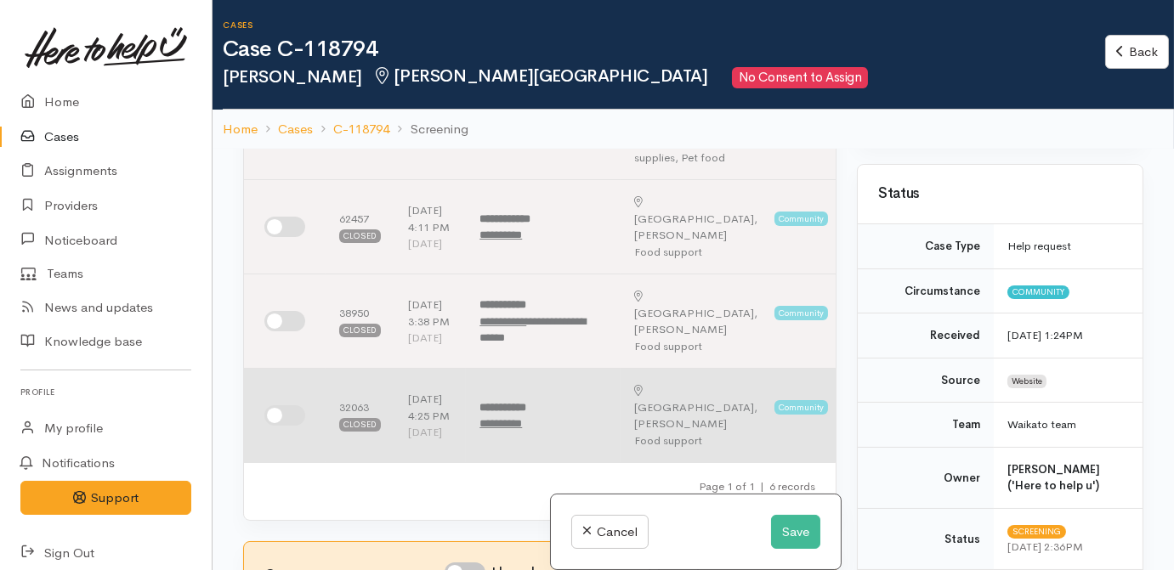
click at [283, 420] on input "checkbox" at bounding box center [284, 415] width 41 height 20
checkbox input "true"
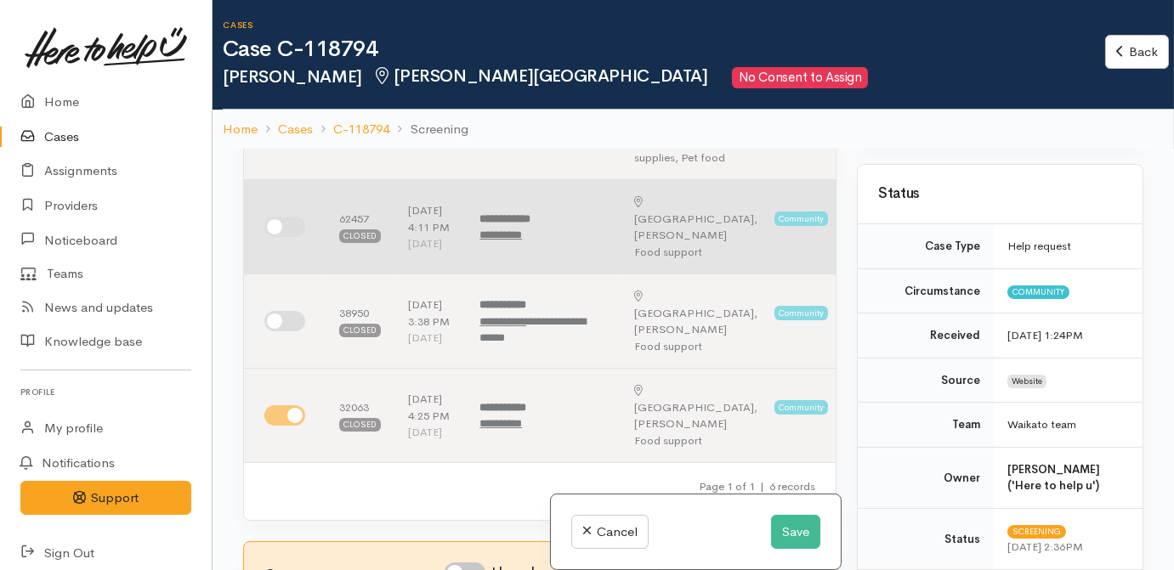
drag, startPoint x: 276, startPoint y: 320, endPoint x: 286, endPoint y: 224, distance: 96.6
click at [278, 314] on input "checkbox" at bounding box center [284, 321] width 41 height 20
checkbox input "true"
drag, startPoint x: 285, startPoint y: 241, endPoint x: 286, endPoint y: 225, distance: 16.2
click at [285, 236] on td at bounding box center [285, 227] width 82 height 94
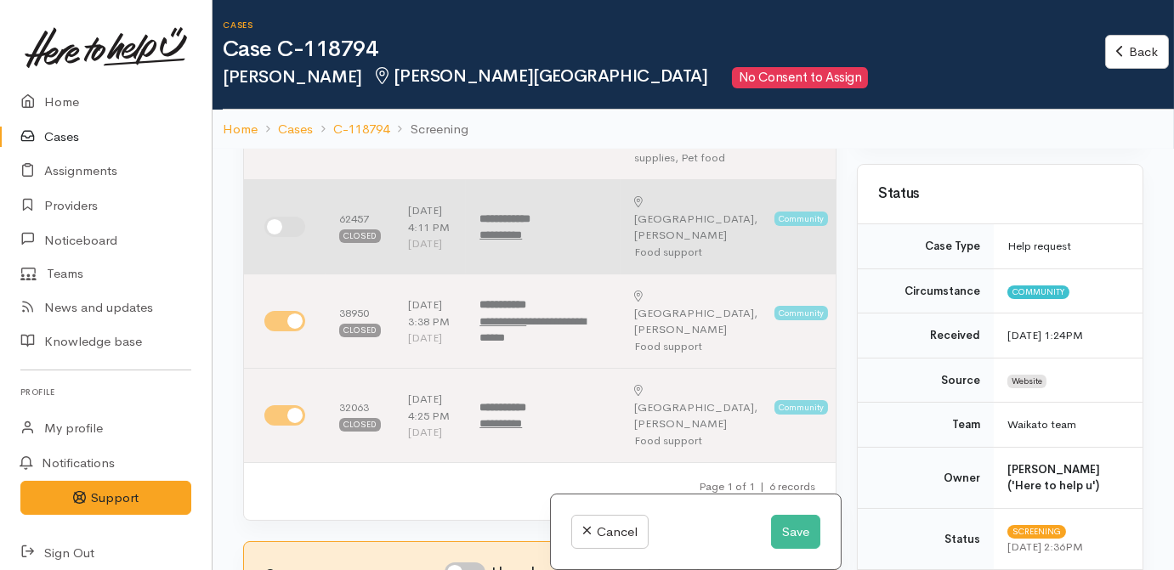
click at [286, 225] on input "checkbox" at bounding box center [284, 227] width 41 height 20
checkbox input "true"
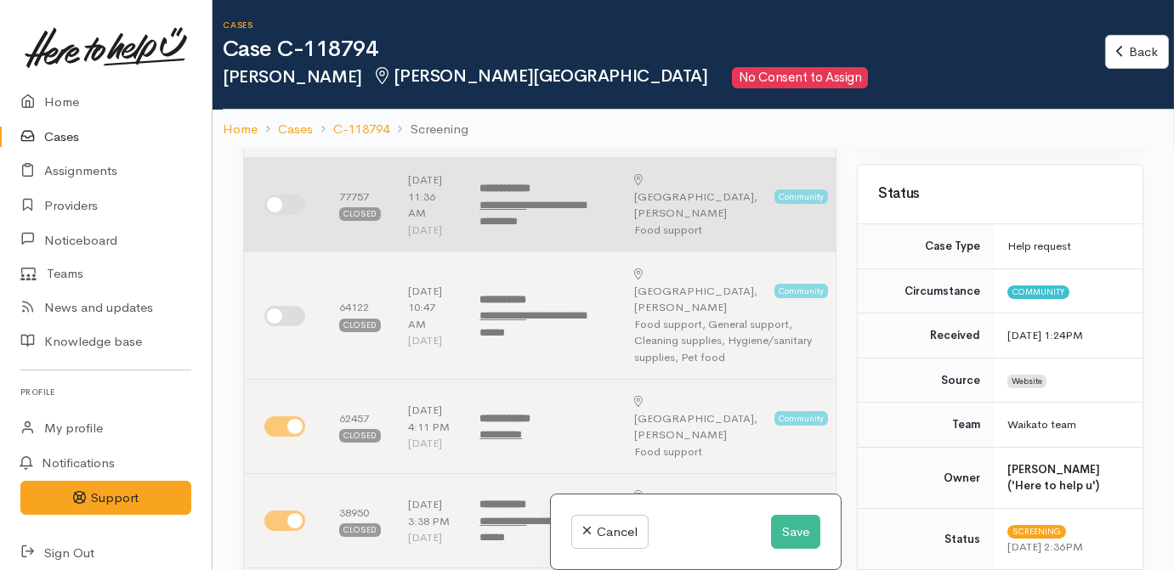
scroll to position [0, 0]
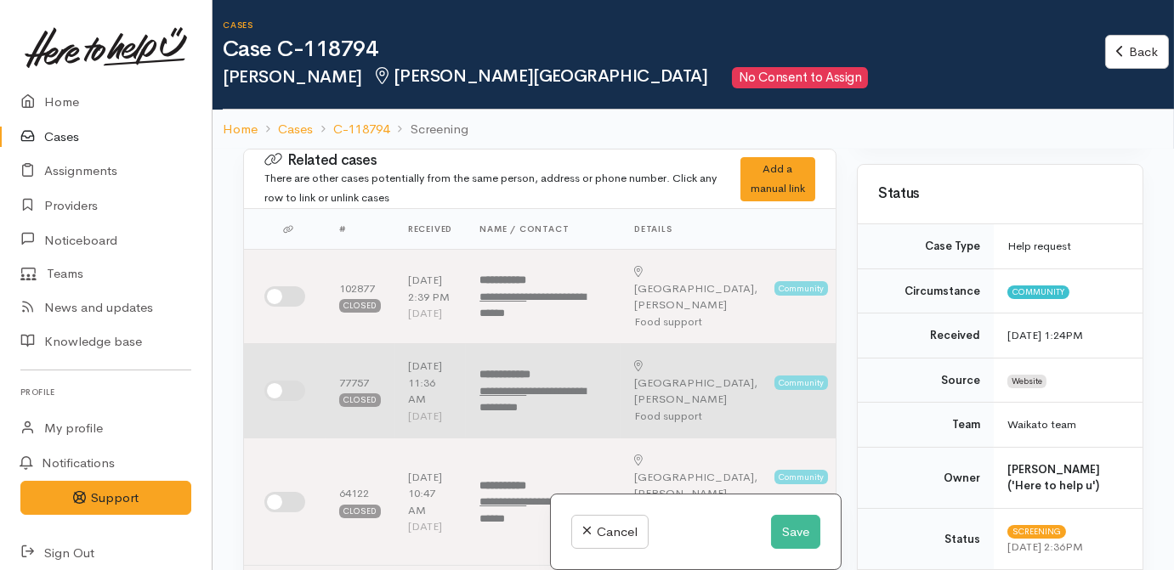
drag, startPoint x: 293, startPoint y: 518, endPoint x: 294, endPoint y: 439, distance: 79.1
click at [294, 511] on input "checkbox" at bounding box center [284, 502] width 41 height 20
checkbox input "true"
click at [294, 386] on td at bounding box center [285, 391] width 82 height 94
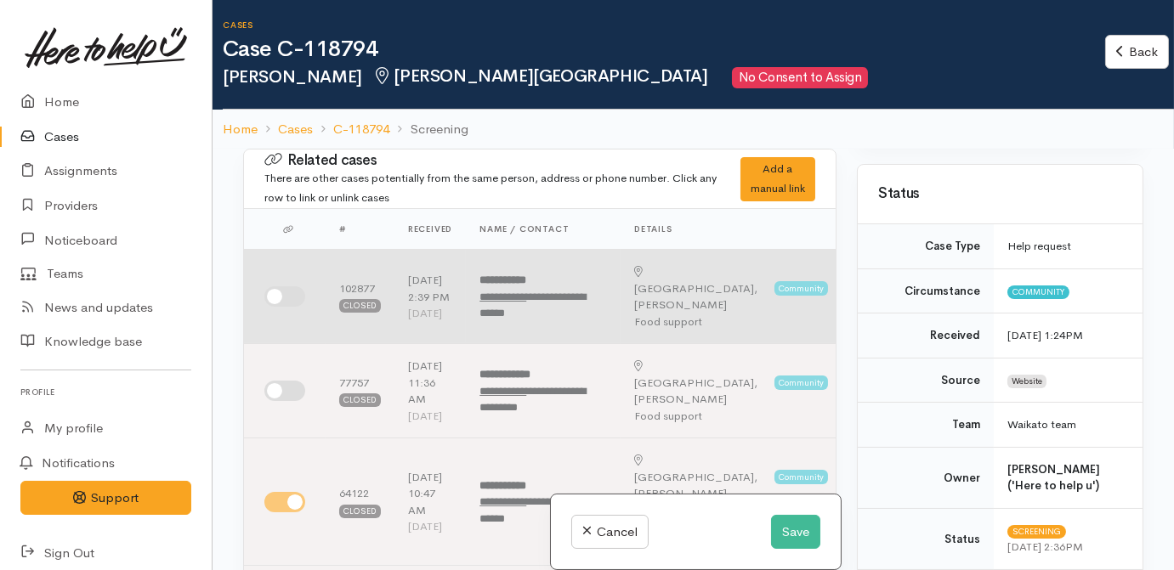
click at [265, 299] on input "checkbox" at bounding box center [284, 296] width 41 height 20
checkbox input "true"
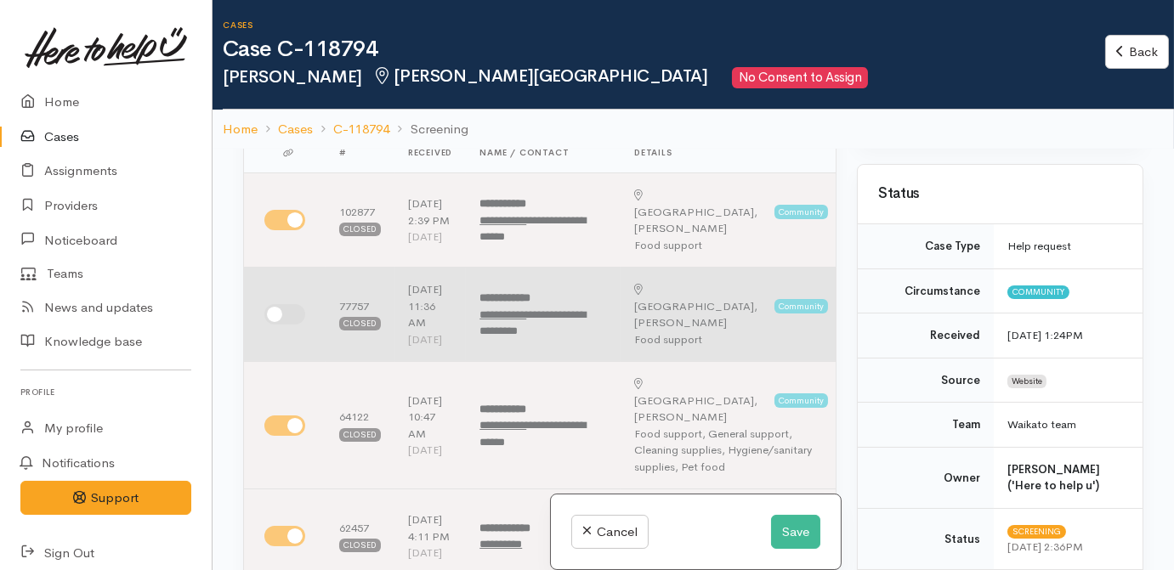
click at [274, 316] on input "checkbox" at bounding box center [284, 314] width 41 height 20
checkbox input "true"
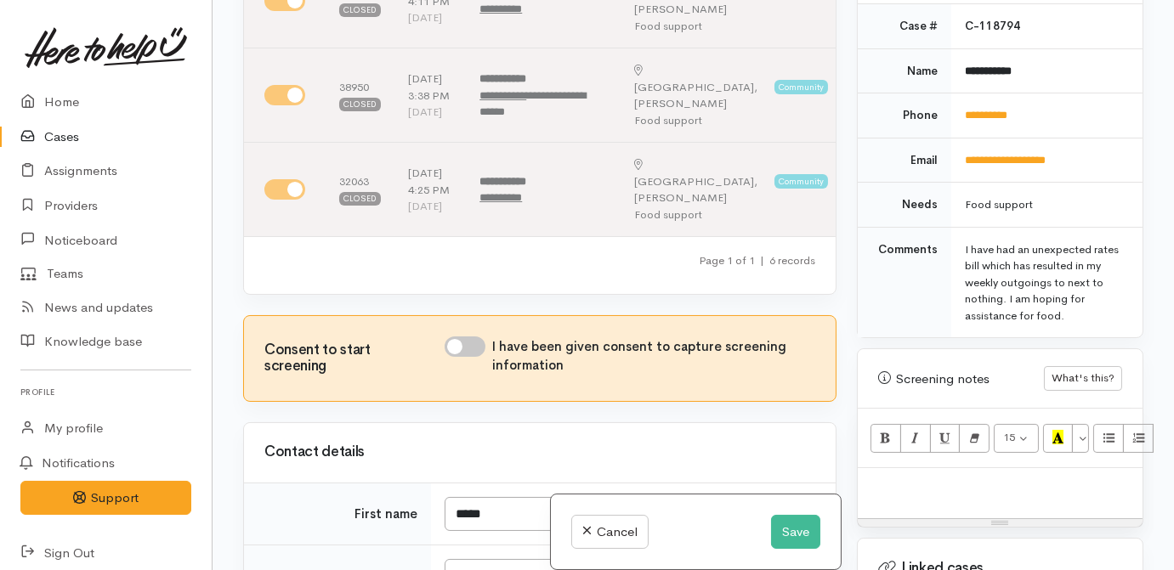
scroll to position [1004, 0]
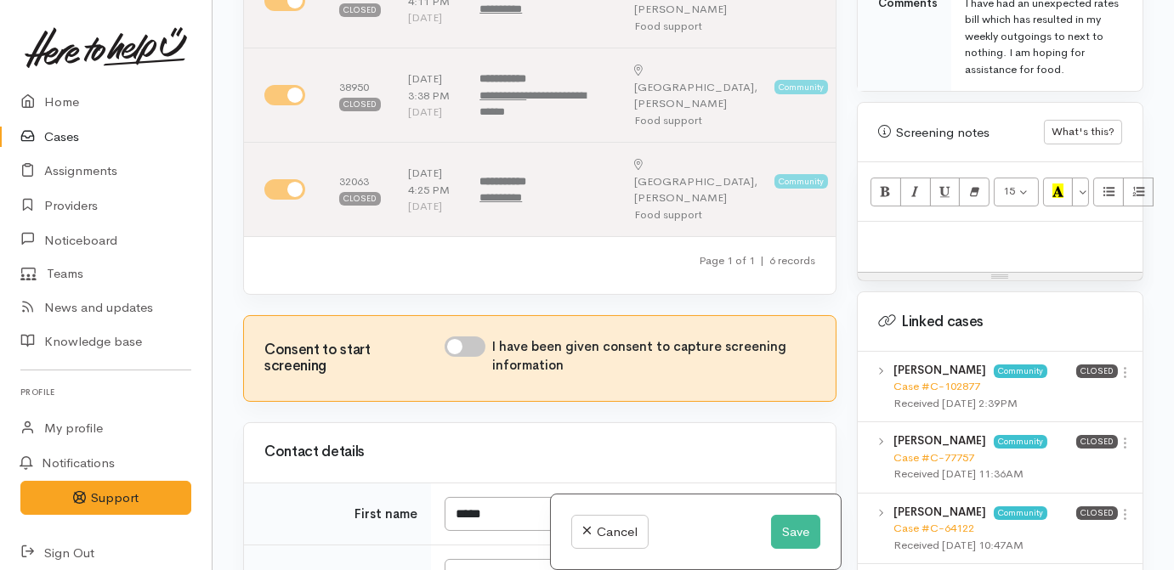
click at [904, 230] on p at bounding box center [1000, 240] width 268 height 20
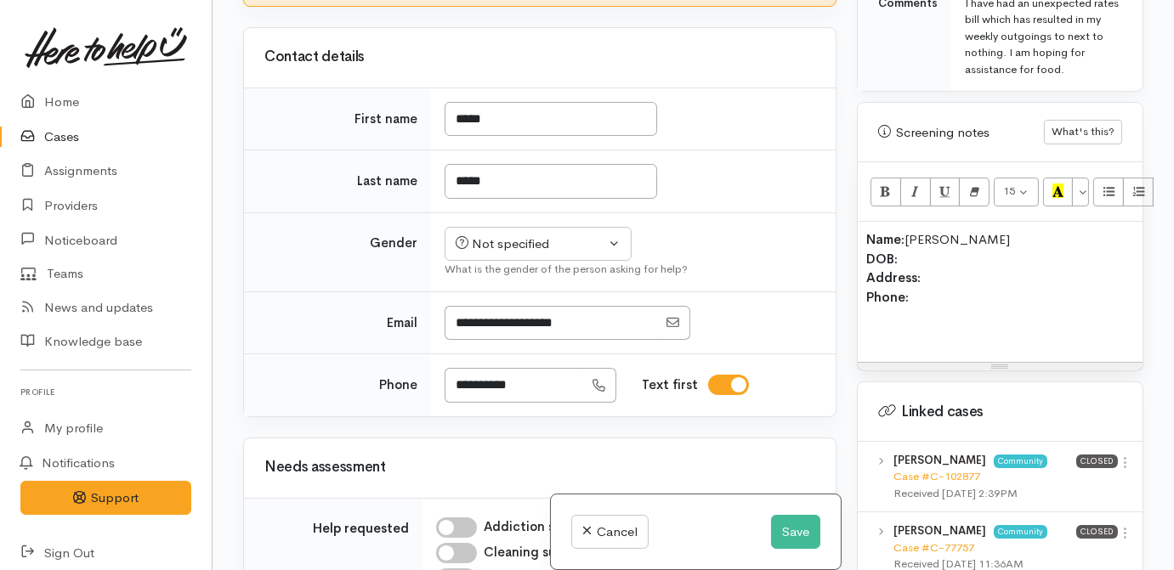
scroll to position [1081, 0]
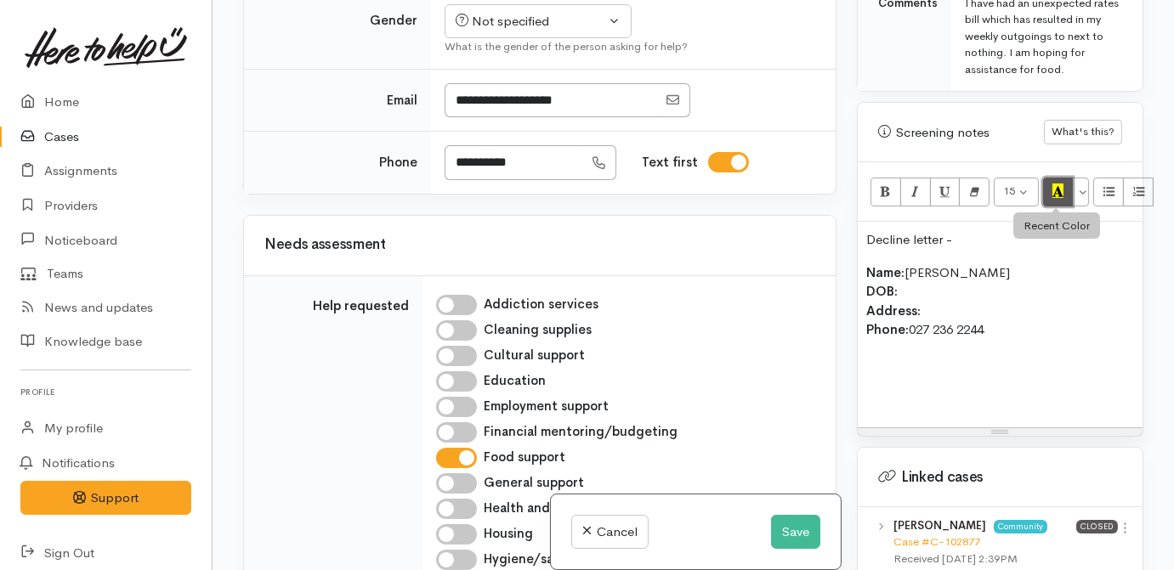
click at [1061, 178] on button "Recent Color" at bounding box center [1058, 192] width 31 height 29
click at [893, 355] on div "Decline letter - Name: Maddi Dodds DOB: Address: Phone: 027 236 2244" at bounding box center [1000, 325] width 285 height 206
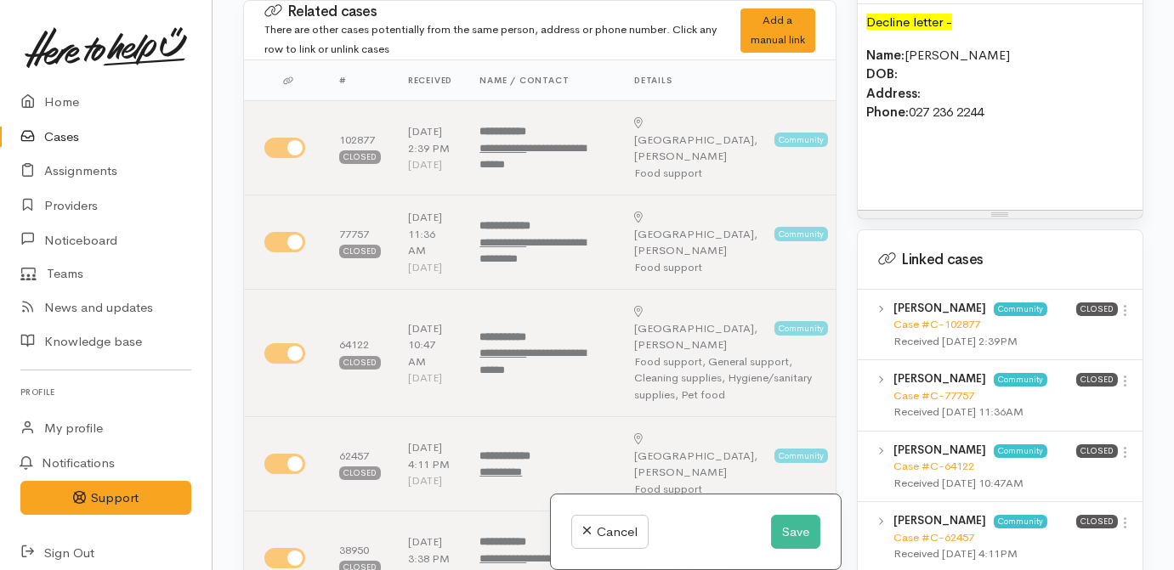
scroll to position [1391, 0]
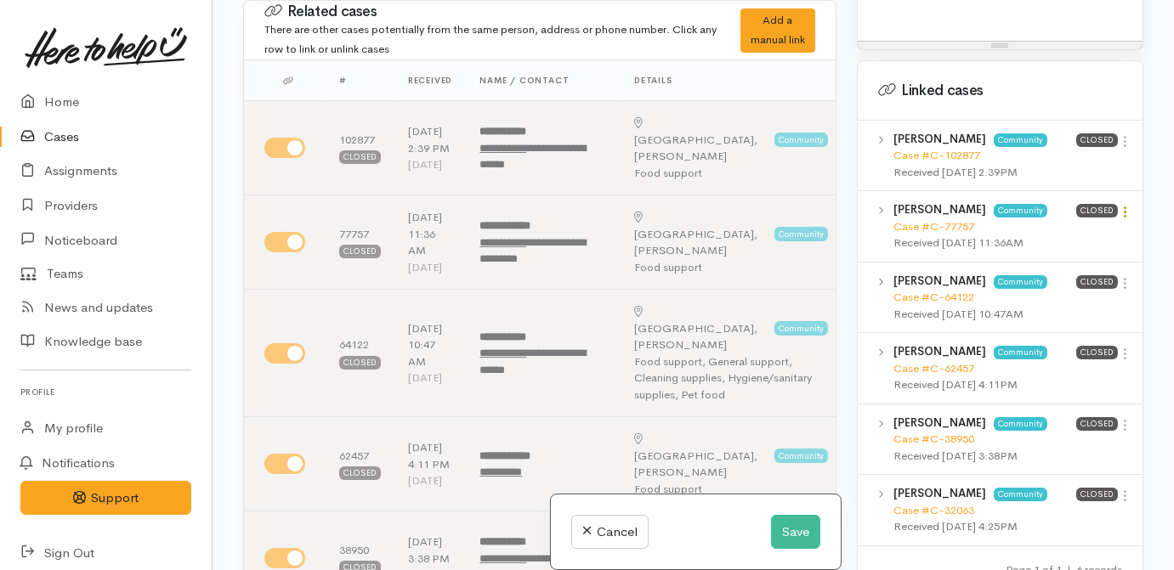
click at [1118, 205] on icon at bounding box center [1125, 212] width 14 height 14
click at [1087, 233] on link "View case" at bounding box center [1064, 246] width 134 height 26
click at [1118, 134] on icon at bounding box center [1125, 141] width 14 height 14
click at [1063, 162] on link "View case" at bounding box center [1064, 175] width 134 height 26
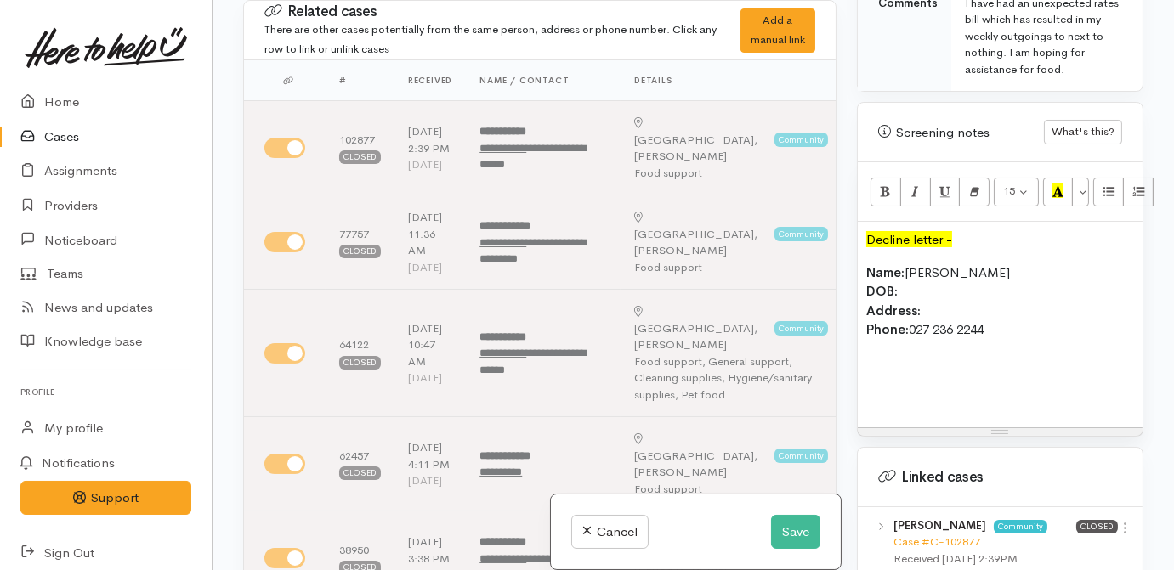
click at [1006, 386] on p at bounding box center [1000, 396] width 268 height 20
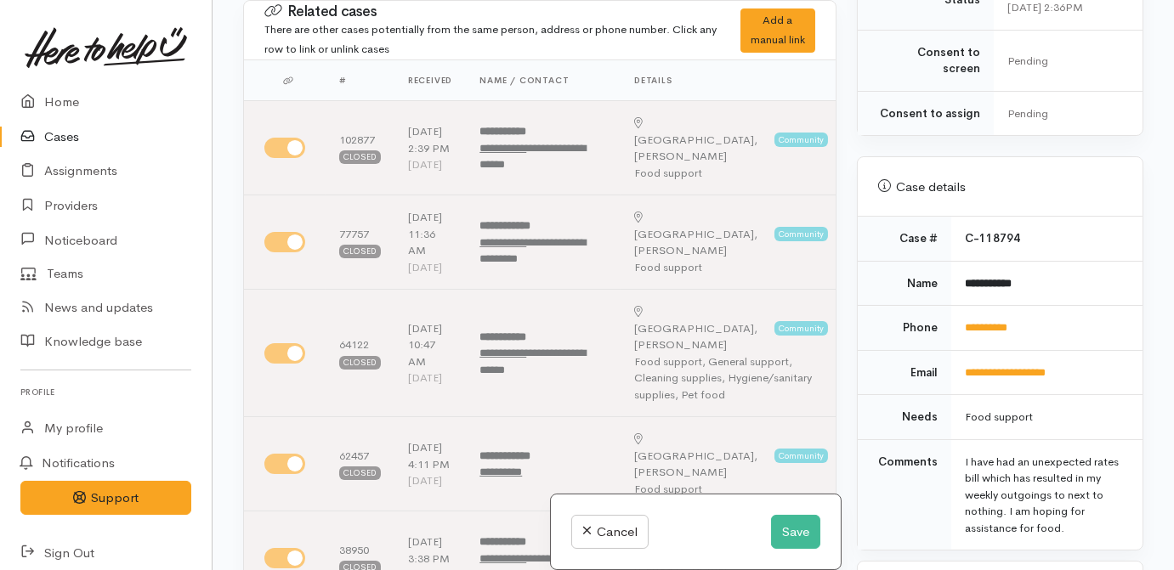
scroll to position [541, 0]
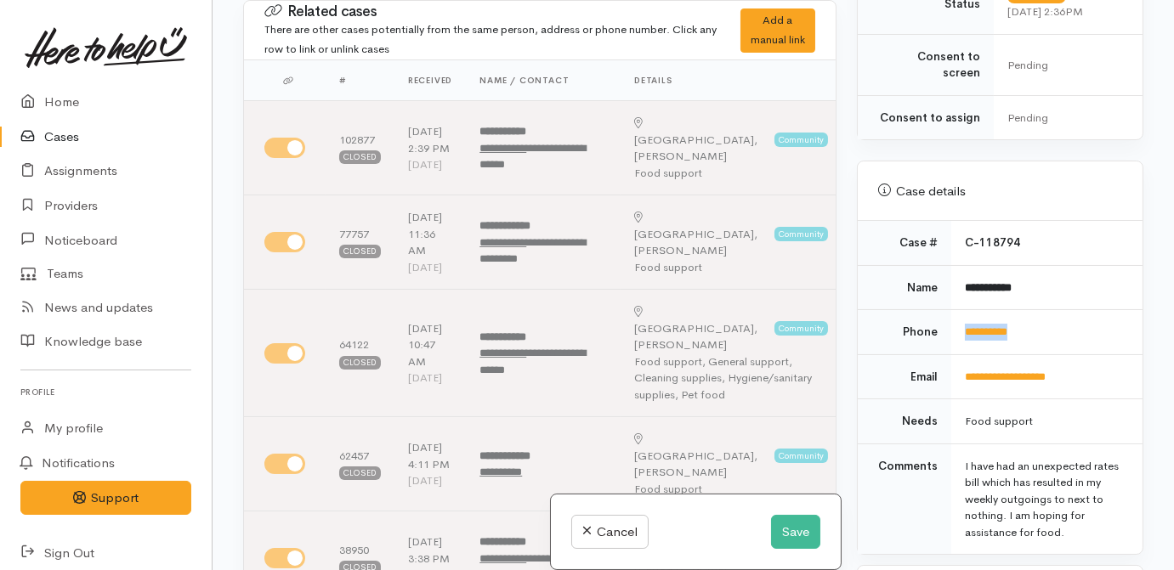
drag, startPoint x: 1047, startPoint y: 305, endPoint x: 951, endPoint y: 315, distance: 96.6
click at [951, 315] on td "**********" at bounding box center [1046, 332] width 191 height 45
drag, startPoint x: 951, startPoint y: 315, endPoint x: 974, endPoint y: 313, distance: 23.1
copy link "**********"
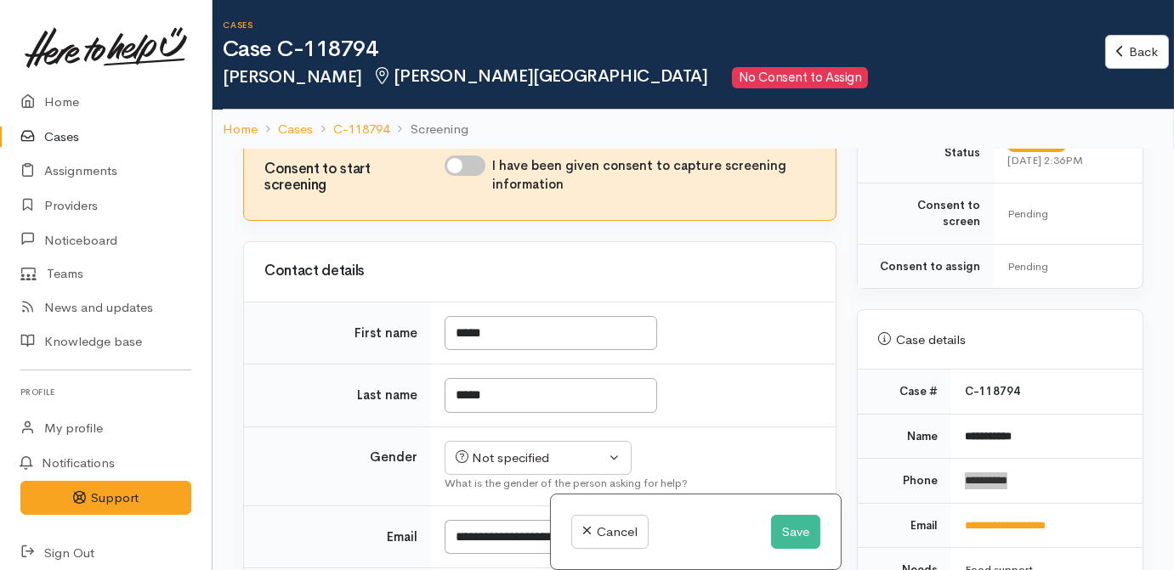
scroll to position [773, 0]
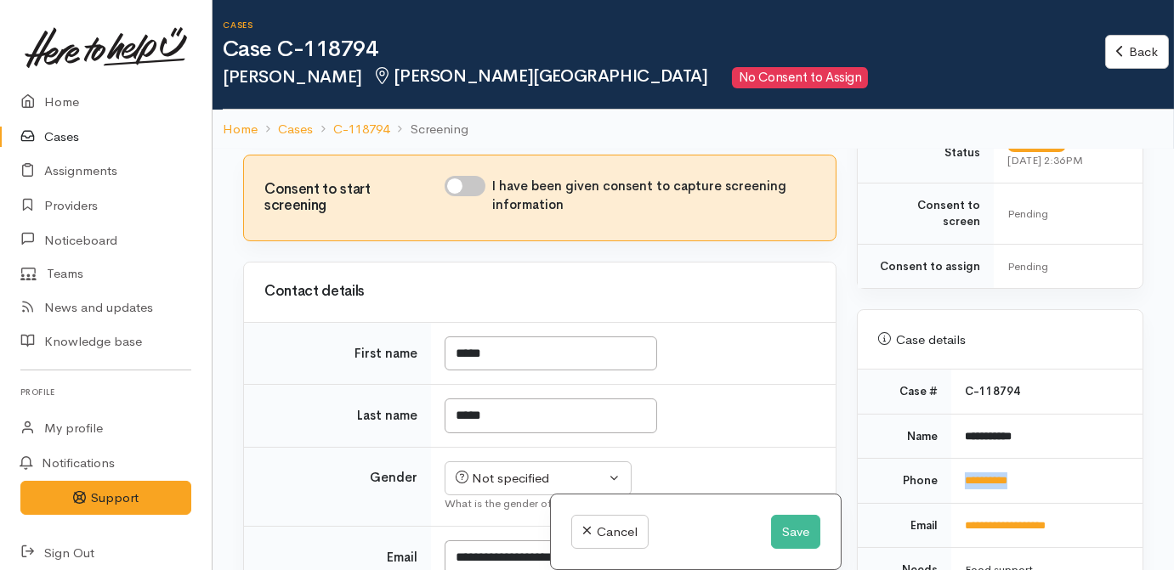
drag, startPoint x: 475, startPoint y: 189, endPoint x: 486, endPoint y: 246, distance: 58.0
click at [475, 189] on input "I have been given consent to capture screening information" at bounding box center [465, 186] width 41 height 20
checkbox input "true"
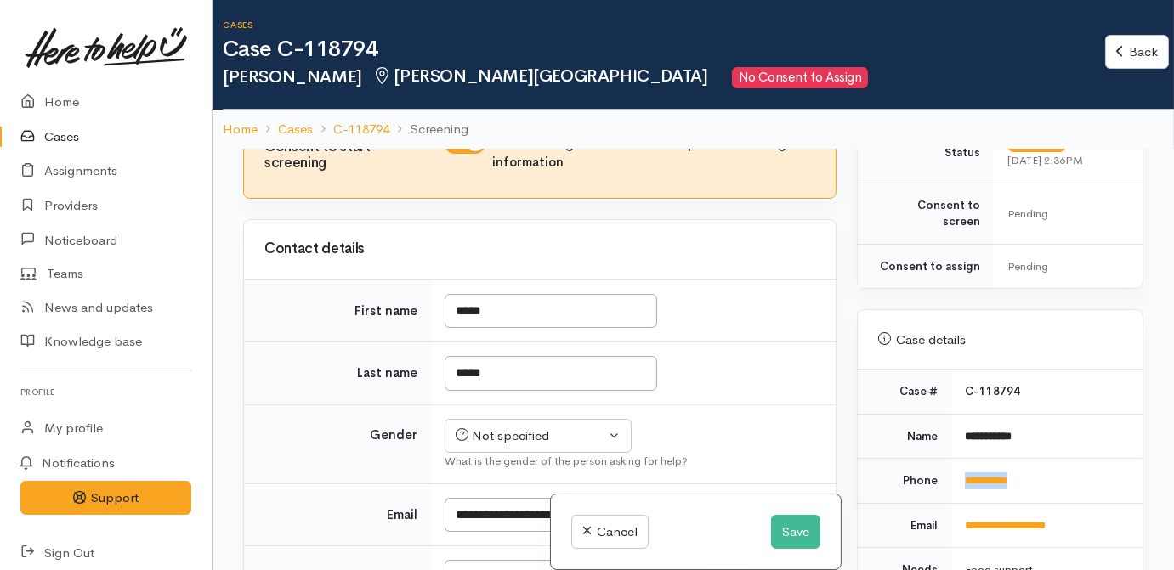
scroll to position [850, 0]
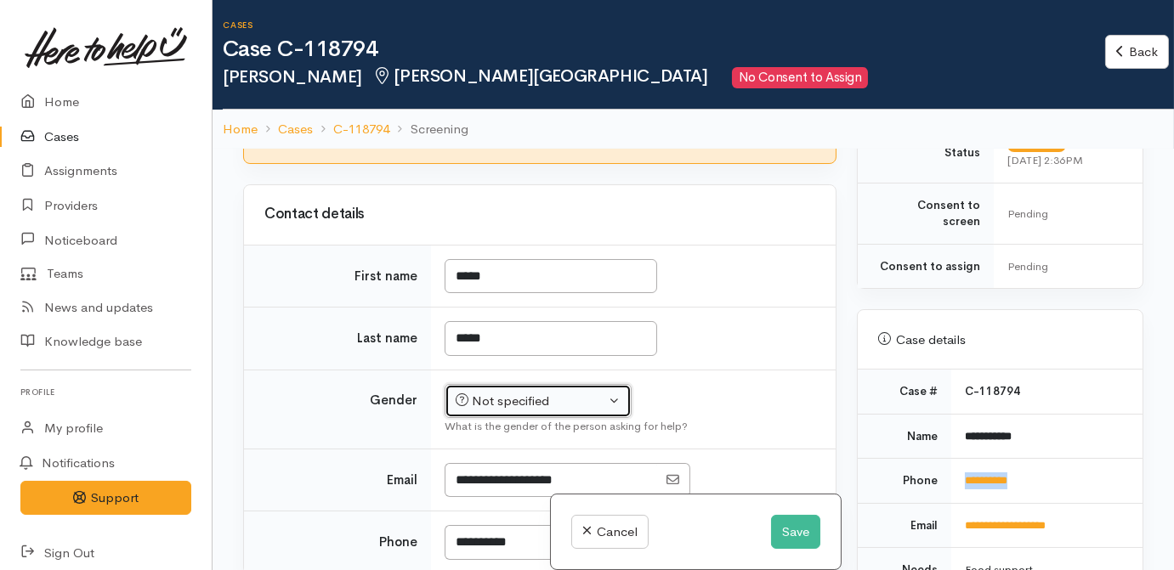
click at [503, 419] on button "Not specified" at bounding box center [538, 401] width 187 height 35
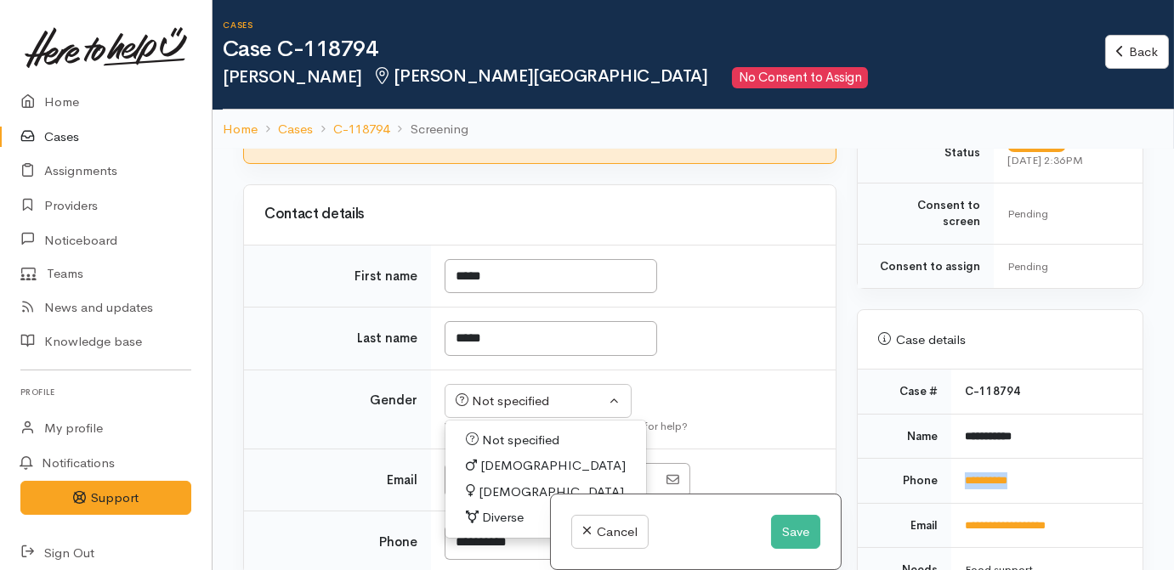
click at [494, 500] on span "Female" at bounding box center [551, 493] width 145 height 20
select select "Female"
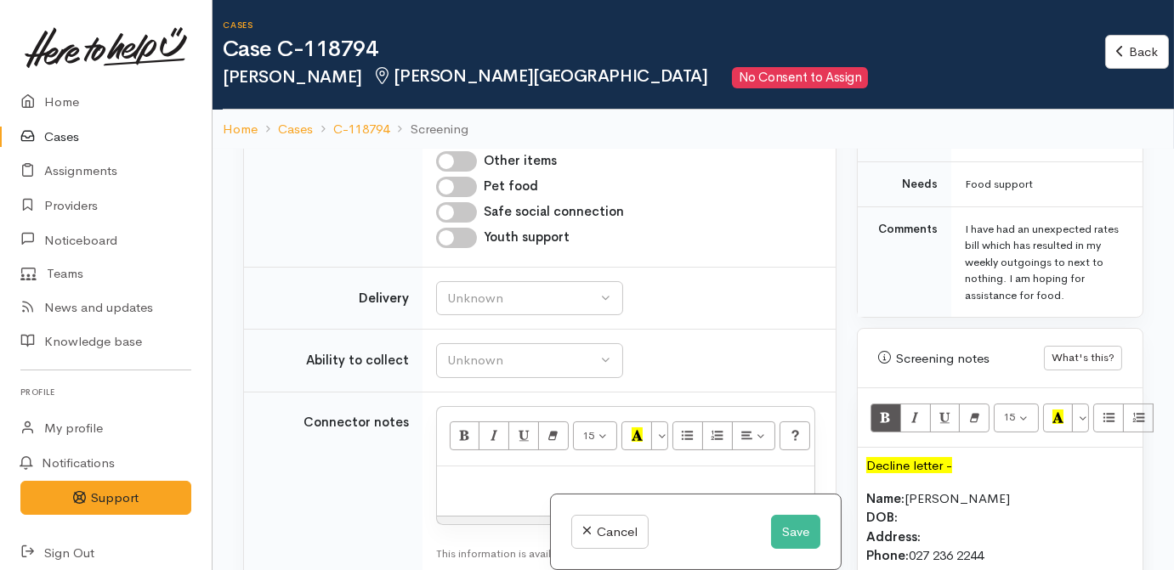
scroll to position [1700, 0]
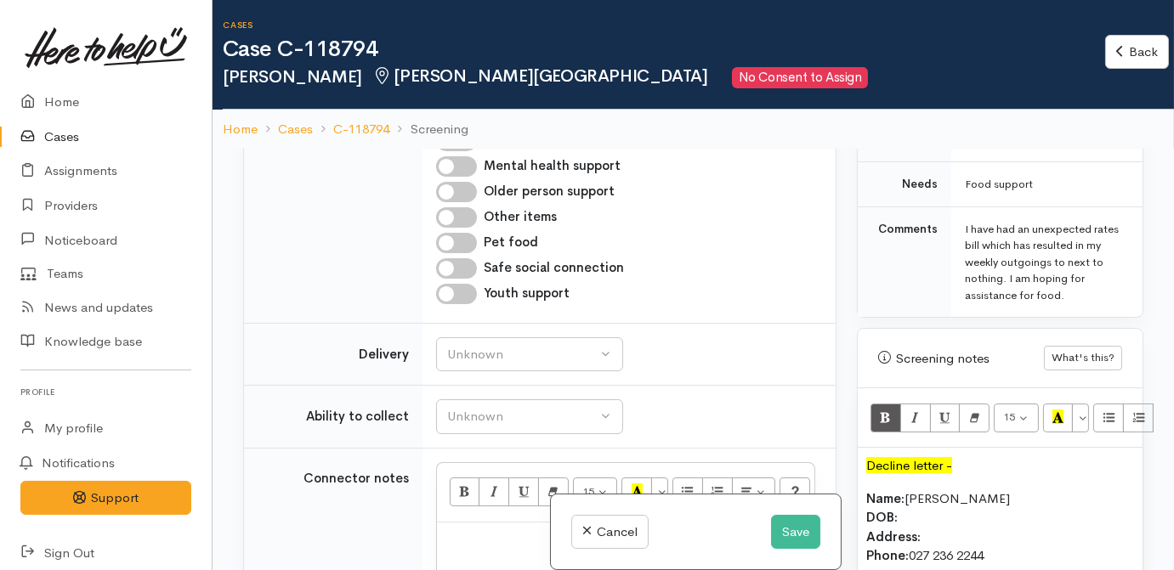
click at [936, 496] on p "Name: Maddi Dodds DOB: Address: Phone: 027 236 2244" at bounding box center [1000, 528] width 268 height 77
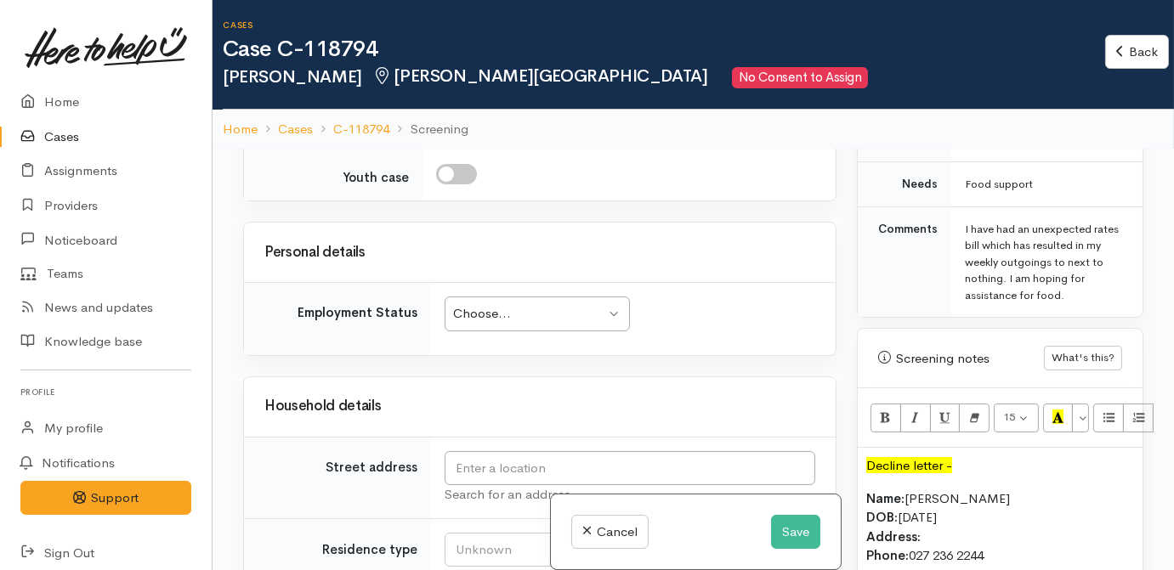
scroll to position [2318, 0]
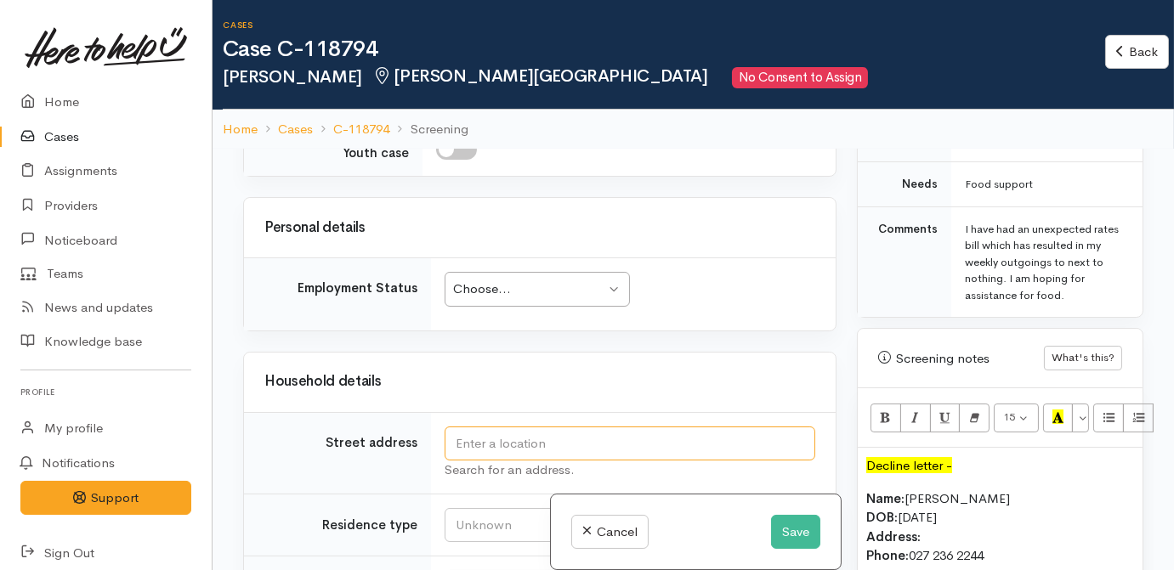
click at [493, 445] on input "text" at bounding box center [630, 444] width 371 height 35
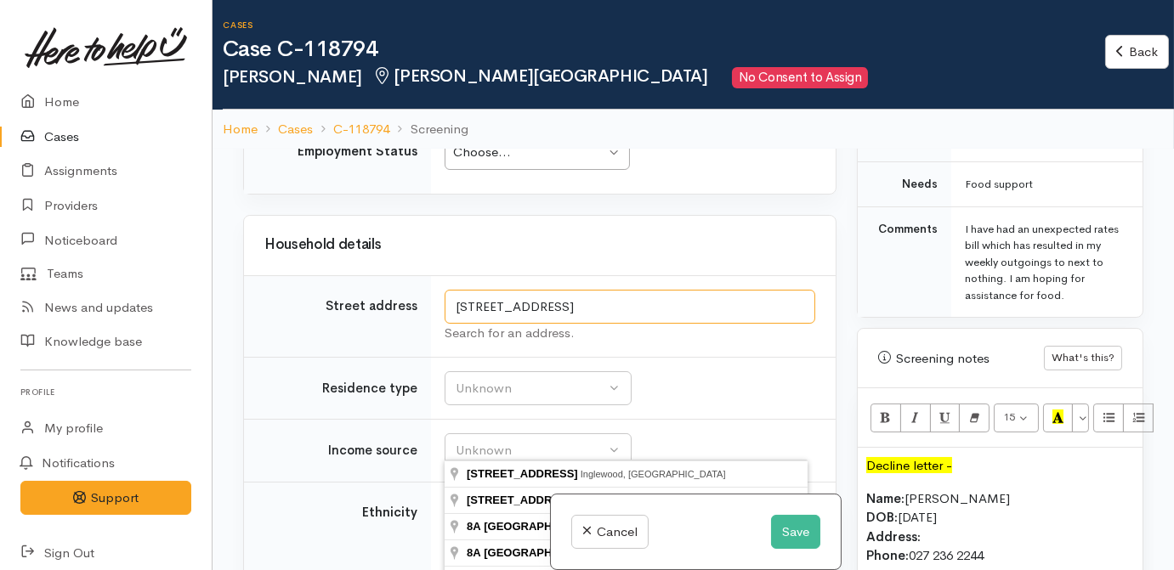
scroll to position [2550, 0]
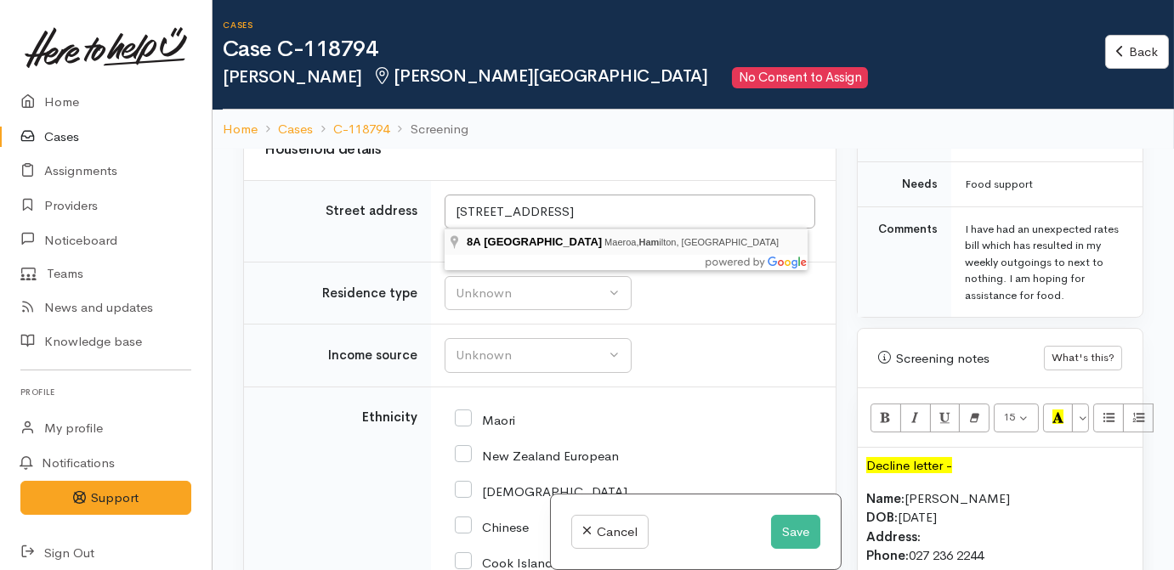
type input "8A Rata Street, Maeroa, Hamilton, New Zealand"
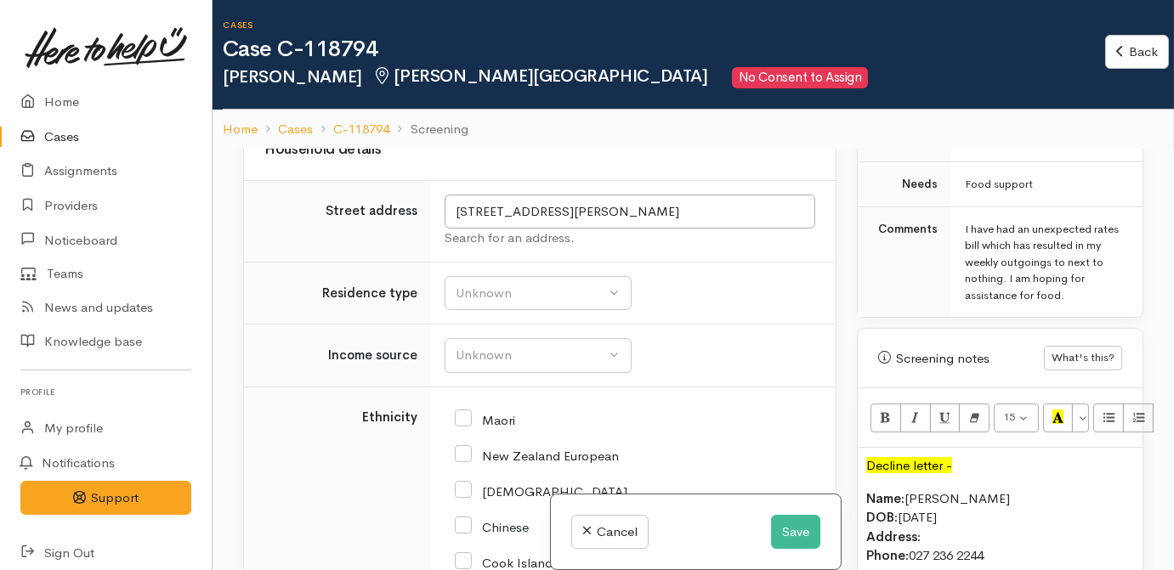
drag, startPoint x: 594, startPoint y: 247, endPoint x: 624, endPoint y: 236, distance: 31.5
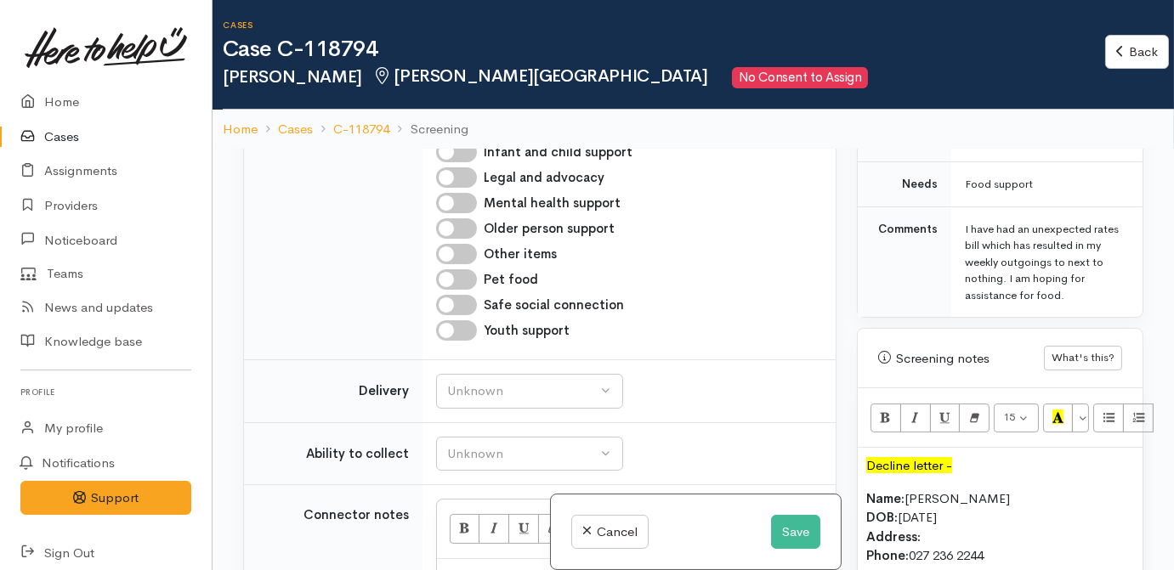
scroll to position [2882, 0]
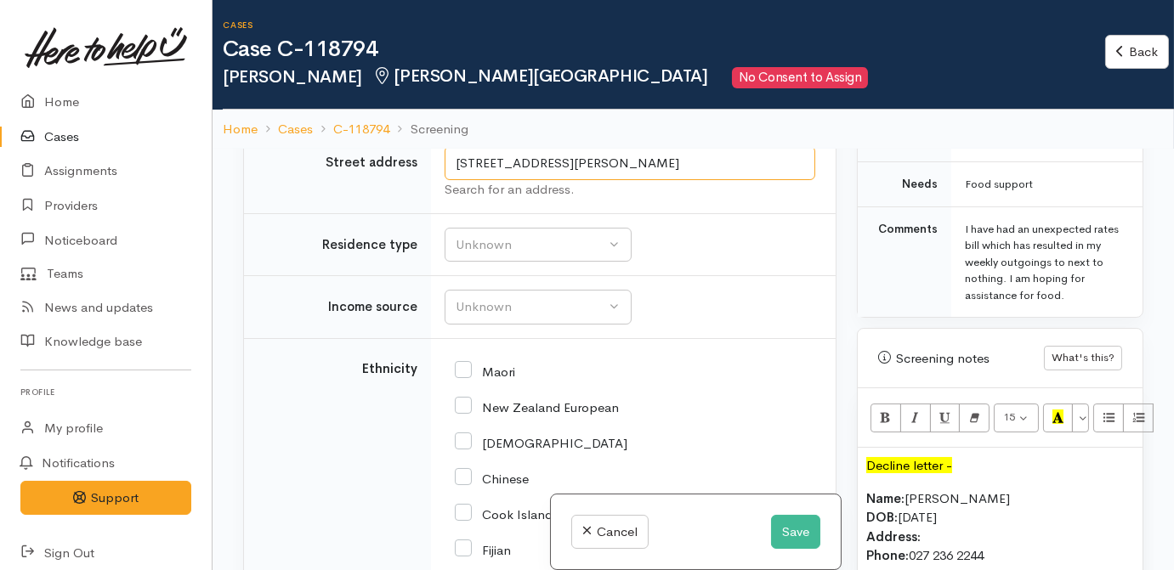
click at [649, 181] on input "8A Rata Street, Maeroa, Hamilton, New Zealand" at bounding box center [630, 163] width 371 height 35
click at [950, 518] on p "Name: Maddi Dodds DOB: 25/5/1983 Address: Phone: 027 236 2244" at bounding box center [1000, 528] width 268 height 77
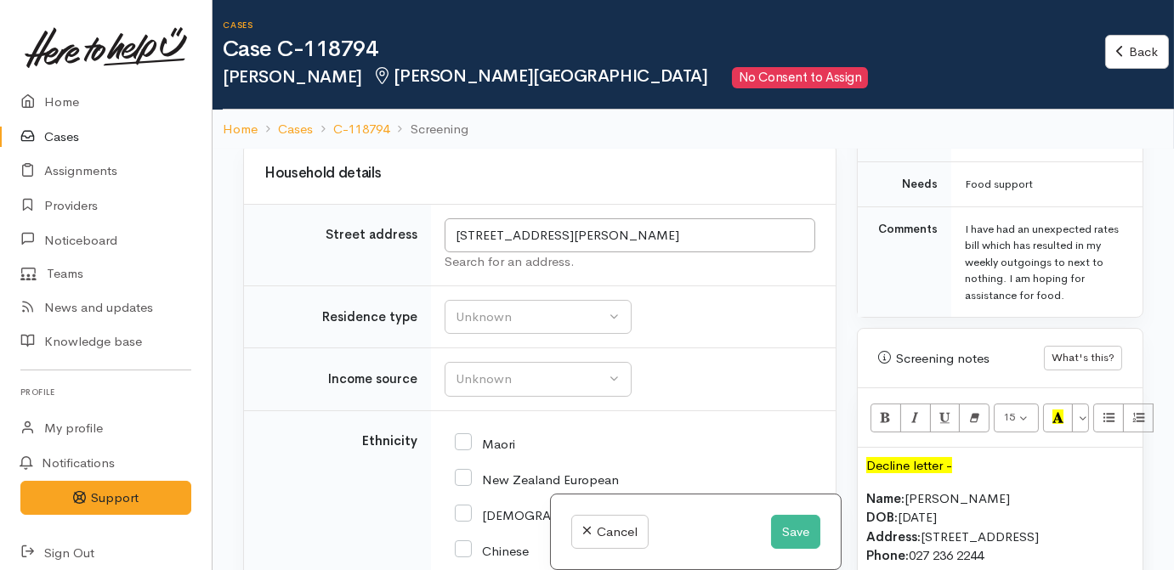
scroll to position [2804, 0]
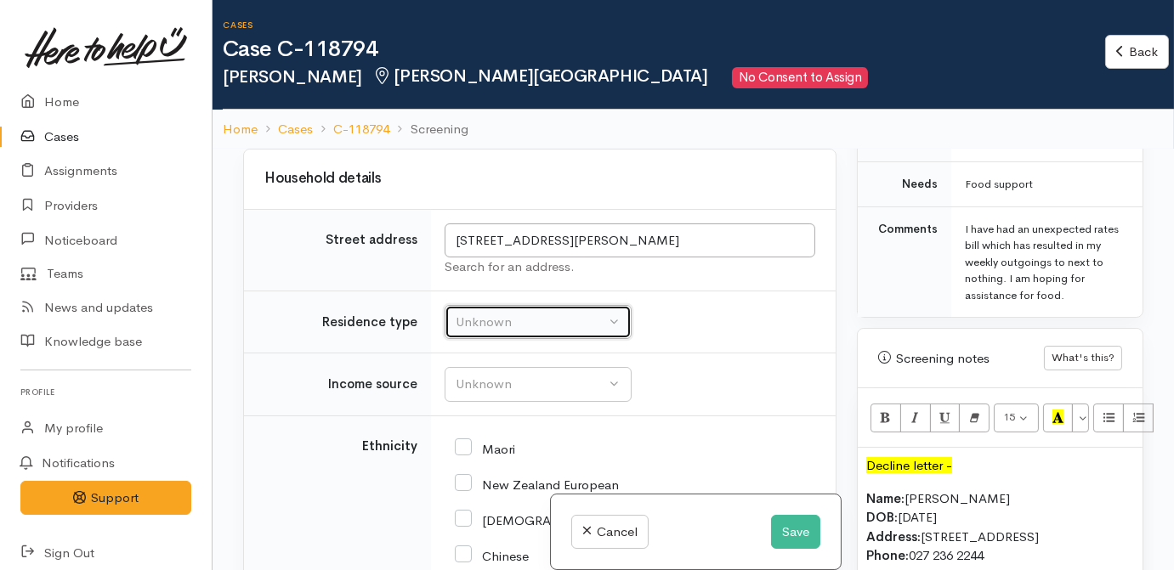
click at [521, 332] on div "Unknown" at bounding box center [531, 323] width 150 height 20
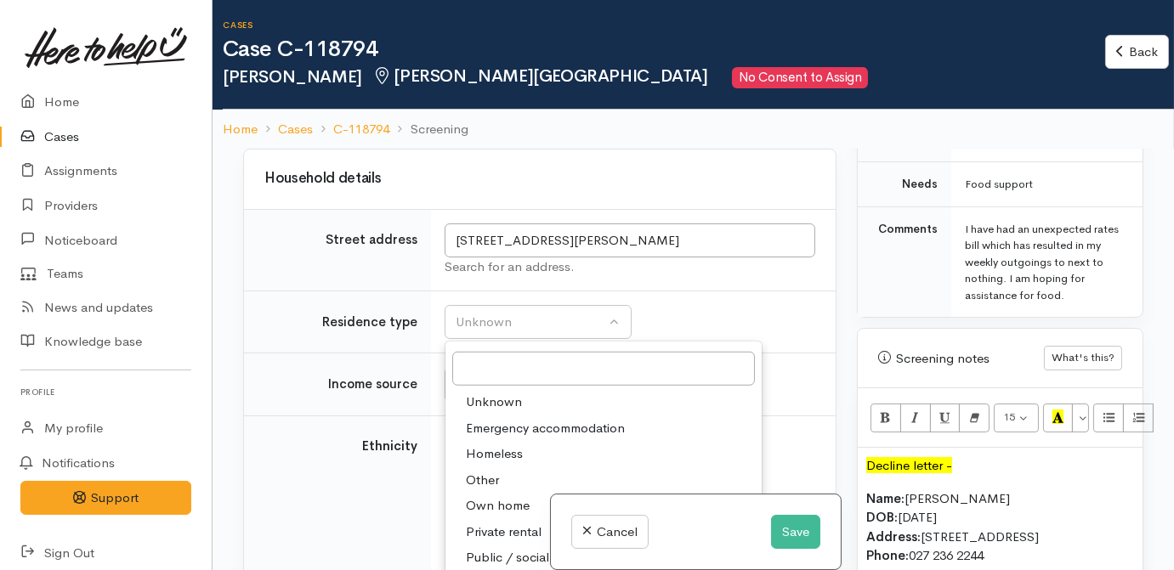
click at [478, 516] on span "Own home" at bounding box center [498, 506] width 64 height 20
select select "1"
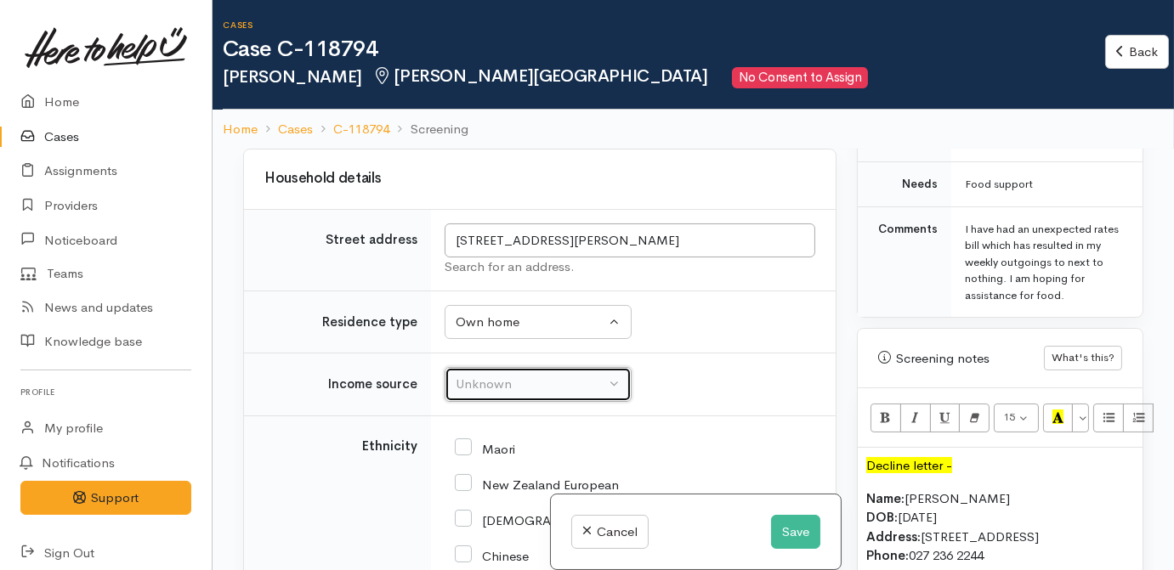
click at [514, 394] on div "Unknown" at bounding box center [531, 385] width 150 height 20
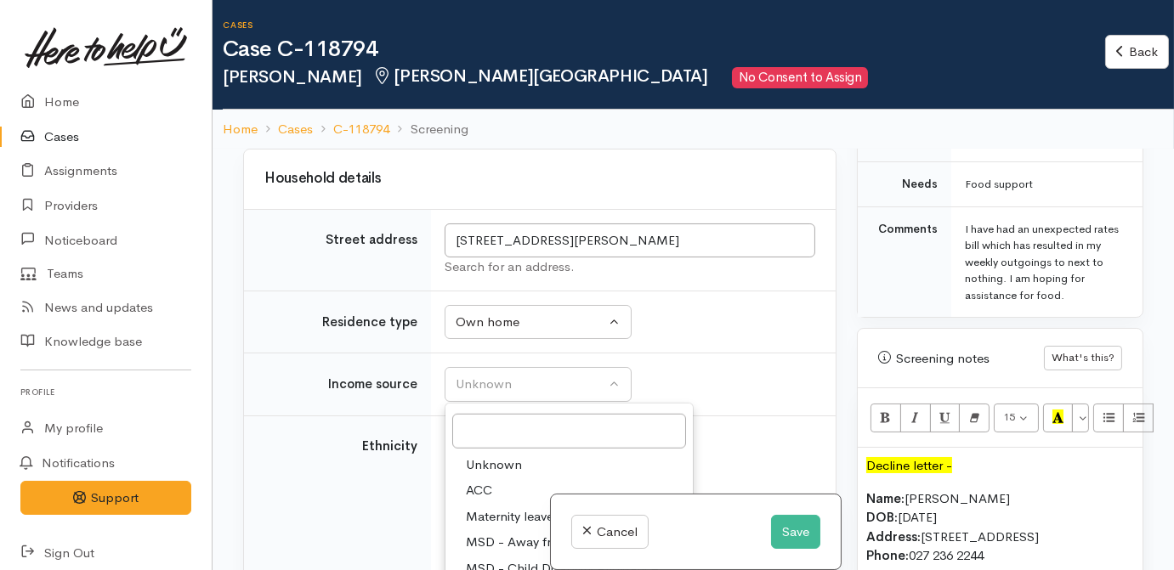
click at [720, 401] on td "Unknown ACC Maternity leave MSD - Away from Home Allowance MSD - Child Disabili…" at bounding box center [633, 385] width 405 height 63
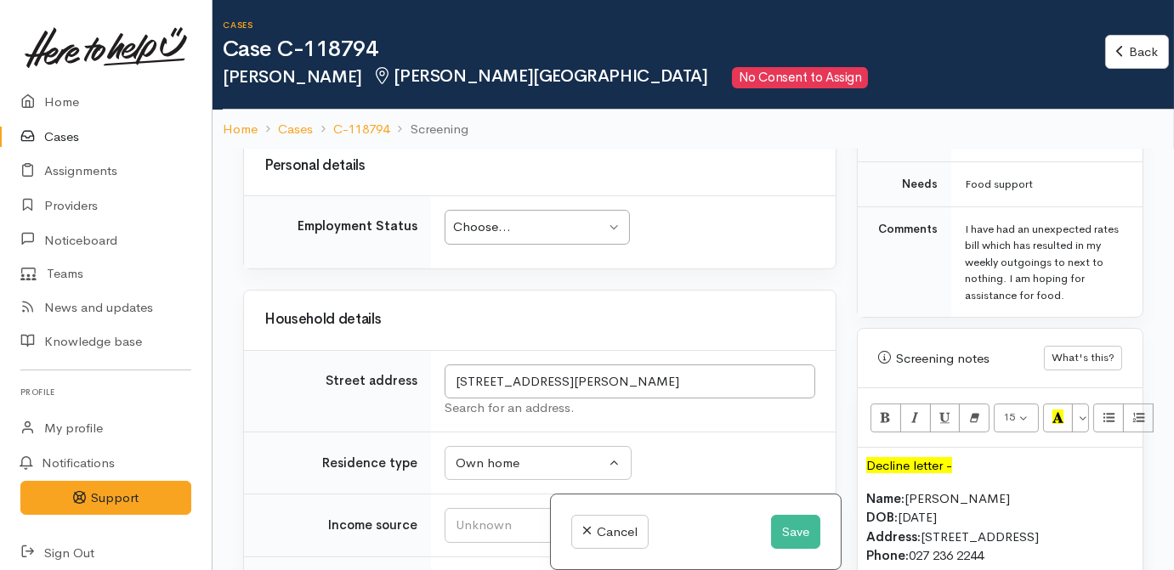
scroll to position [2572, 0]
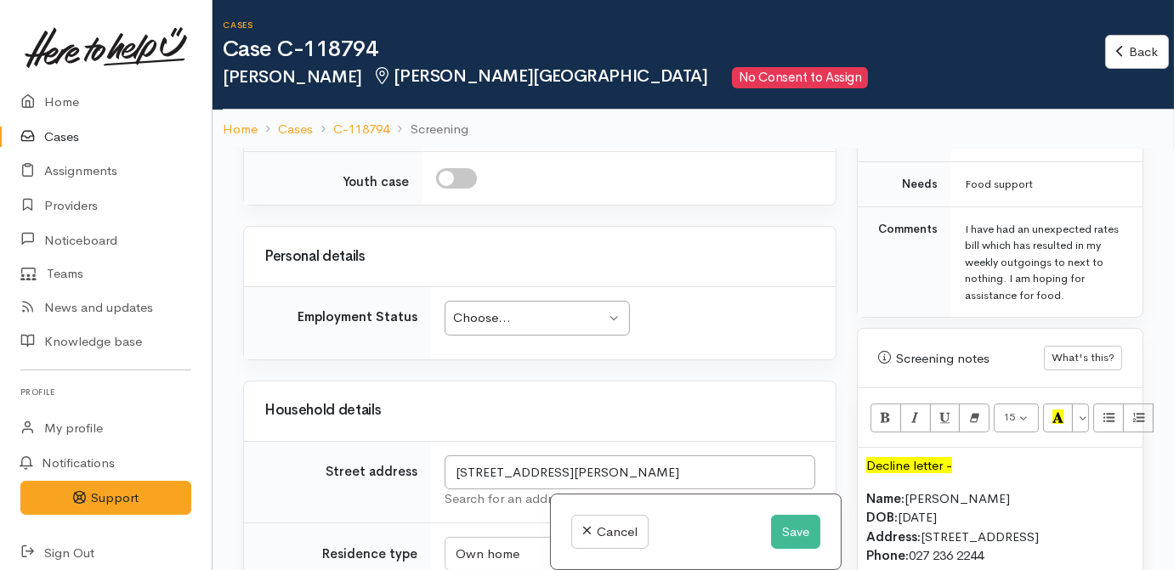
click at [483, 328] on div "Choose..." at bounding box center [529, 319] width 152 height 20
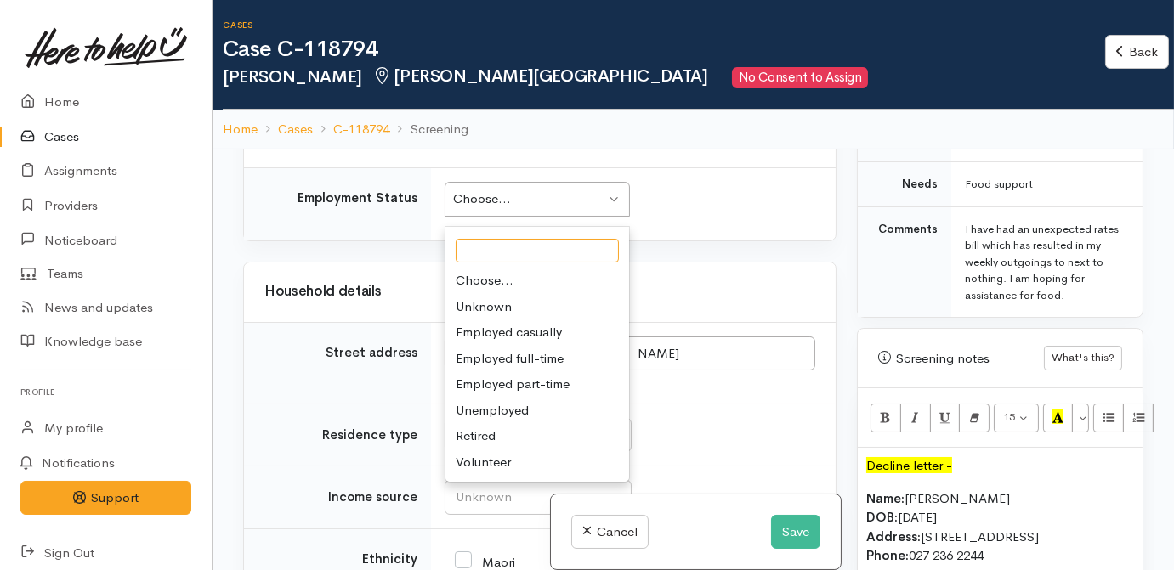
scroll to position [2727, 0]
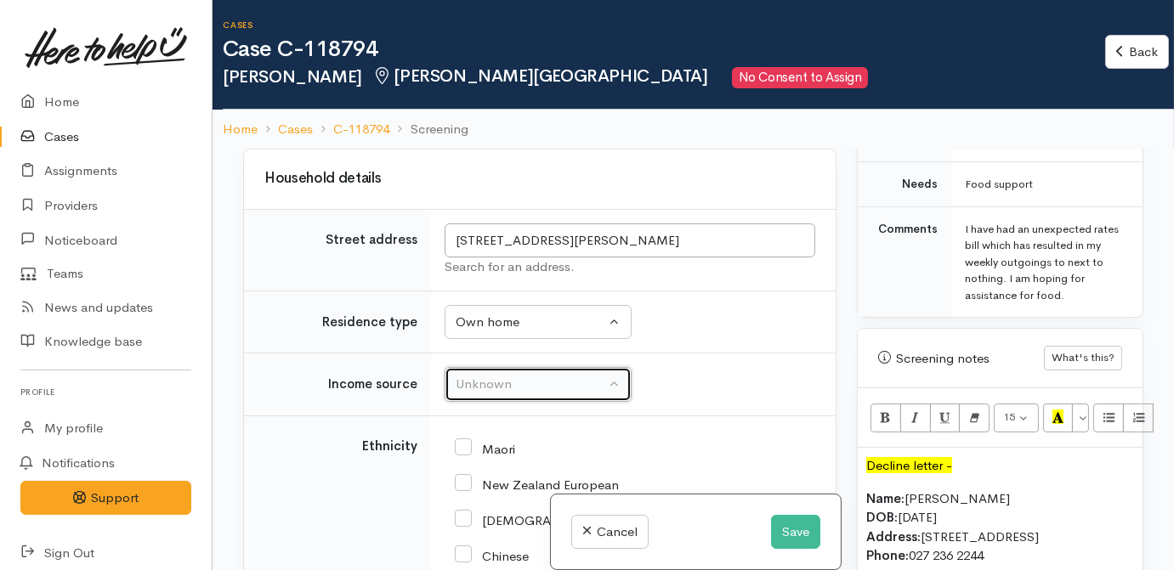
click at [514, 394] on div "Unknown" at bounding box center [531, 385] width 150 height 20
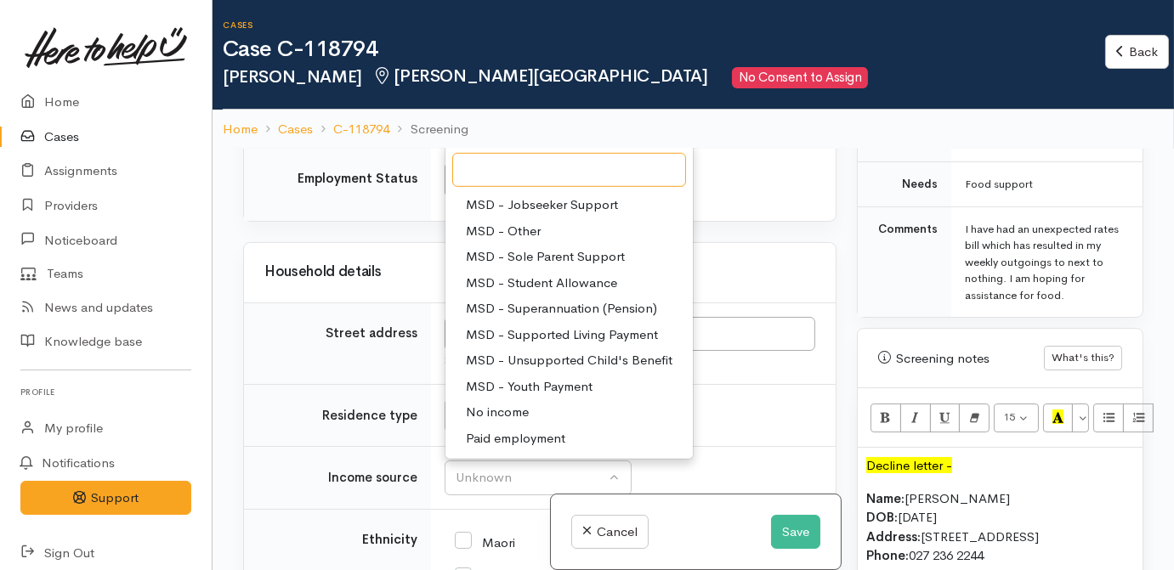
scroll to position [2802, 0]
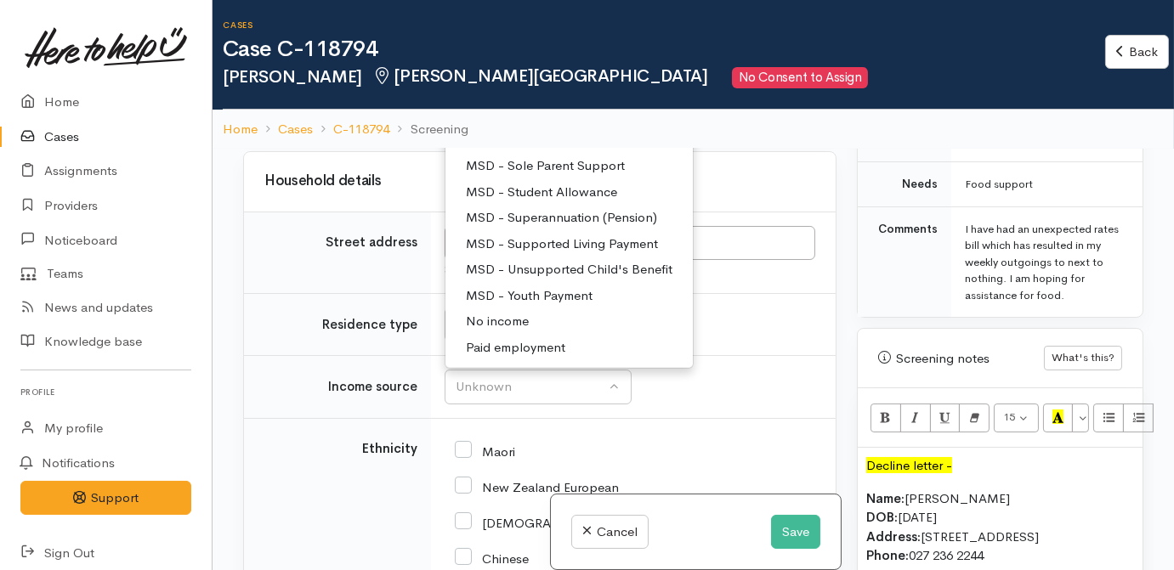
click at [540, 358] on span "Paid employment" at bounding box center [515, 348] width 99 height 20
select select "1"
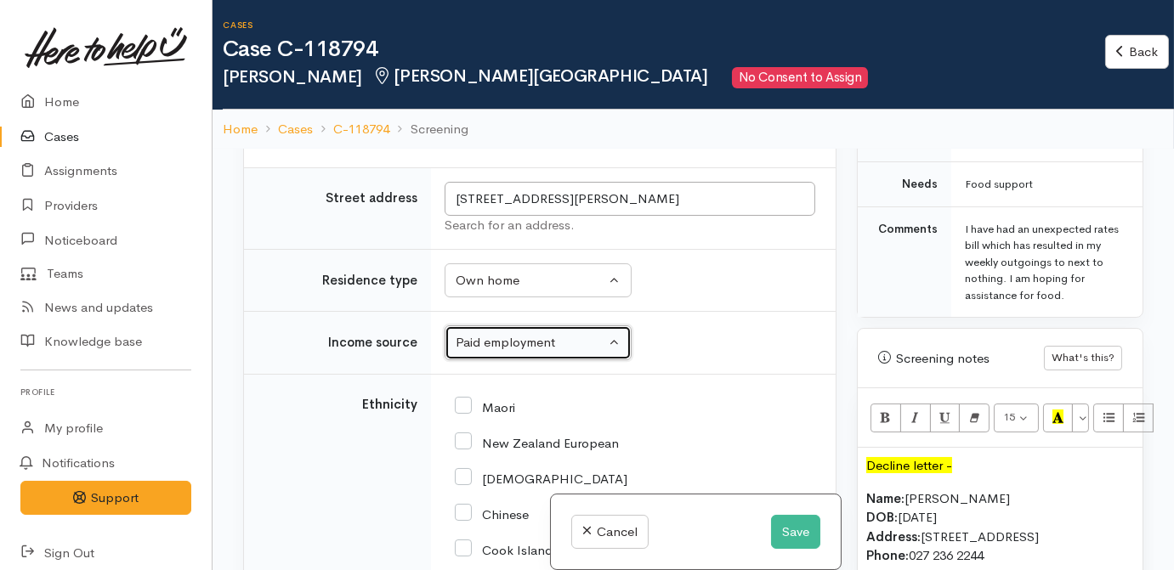
scroll to position [2956, 0]
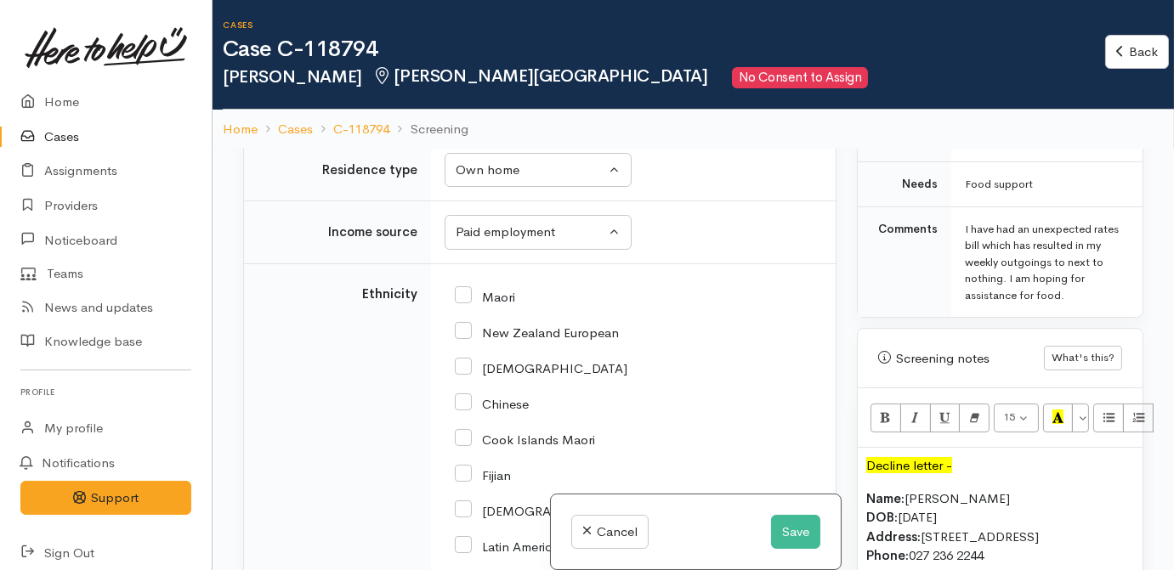
click at [666, 375] on div "African" at bounding box center [630, 367] width 350 height 15
click at [528, 339] on input "New Zealand European" at bounding box center [537, 331] width 164 height 15
checkbox input "true"
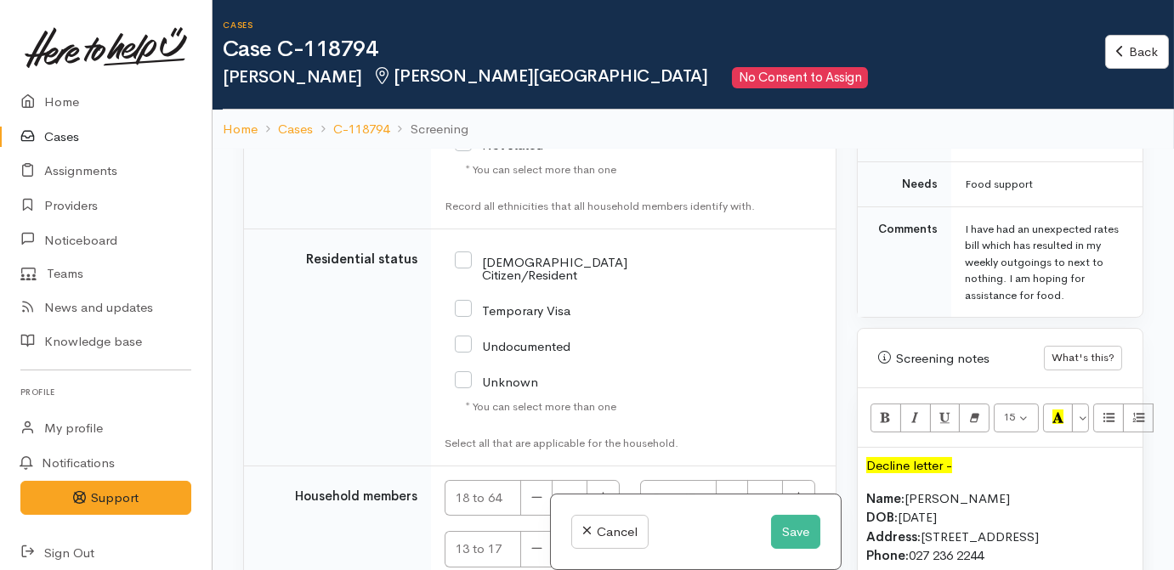
scroll to position [3924, 0]
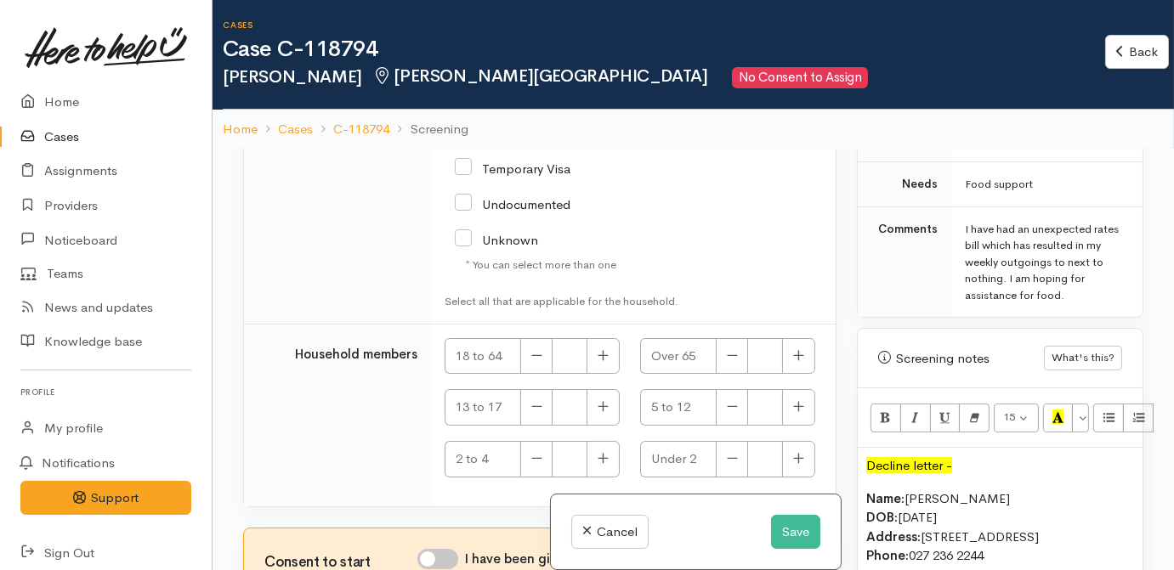
click at [438, 552] on input "I have been given consent to get help and share this information with appropria…" at bounding box center [437, 559] width 41 height 20
checkbox input "true"
click at [607, 376] on div "18 to 64" at bounding box center [532, 361] width 196 height 47
click at [607, 365] on button "button" at bounding box center [603, 356] width 33 height 37
type input "1"
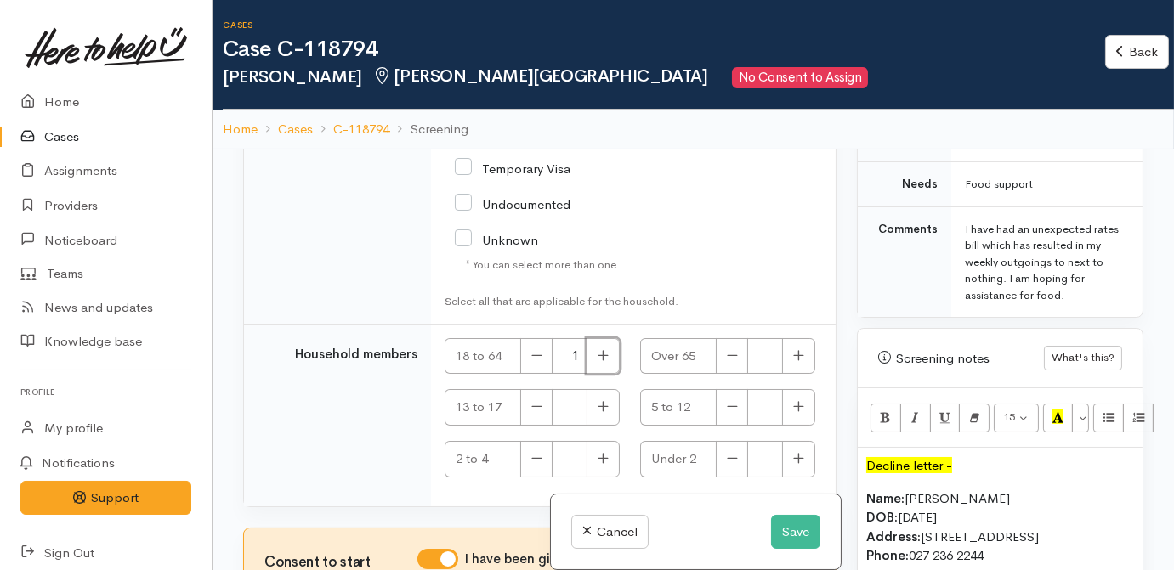
scroll to position [1081, 0]
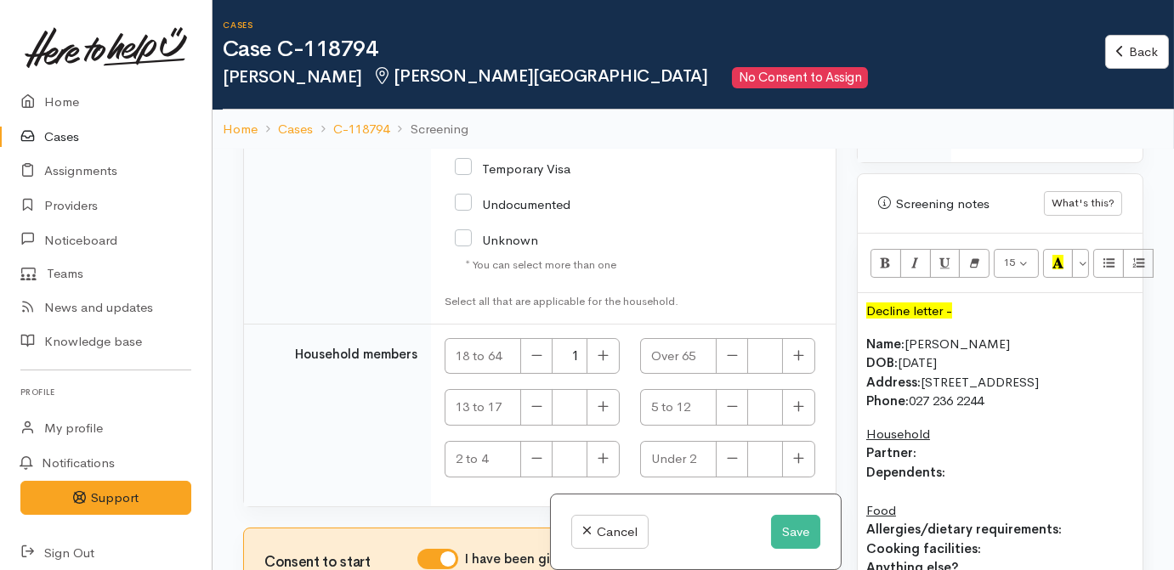
click at [967, 302] on p "Decline letter -" at bounding box center [1000, 312] width 268 height 20
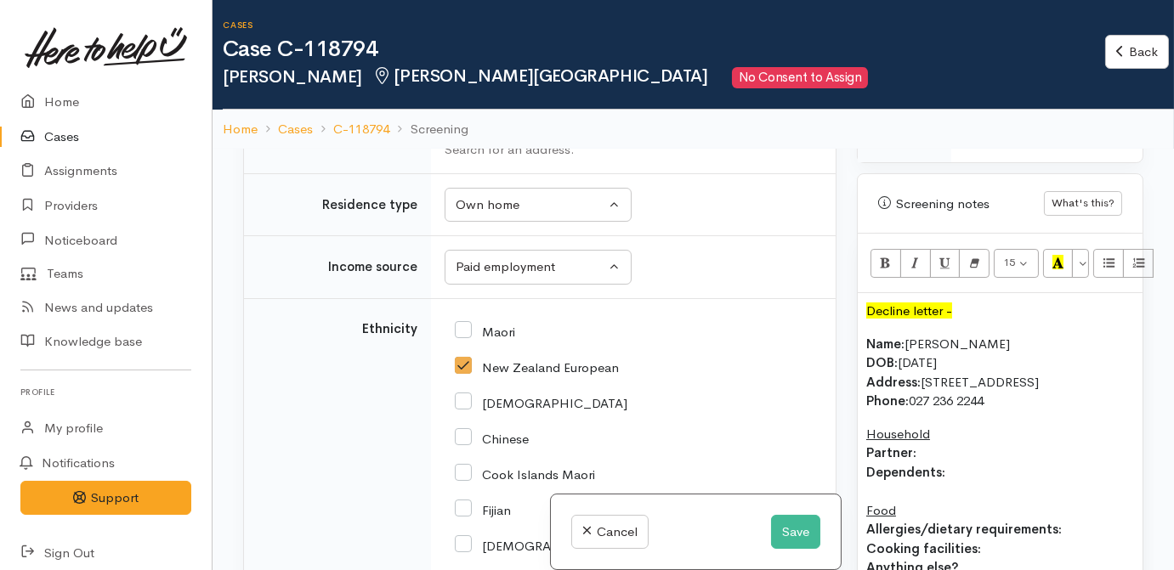
scroll to position [2919, 0]
drag, startPoint x: 1117, startPoint y: 360, endPoint x: 923, endPoint y: 354, distance: 193.9
click at [923, 354] on p "Name: Maddi Dodds DOB: 25/5/1983 Address: 8A Rata Street, Maeroa, Hamilton Phon…" at bounding box center [1000, 373] width 268 height 77
copy p "8A Rata Street, Maeroa, Hamilton"
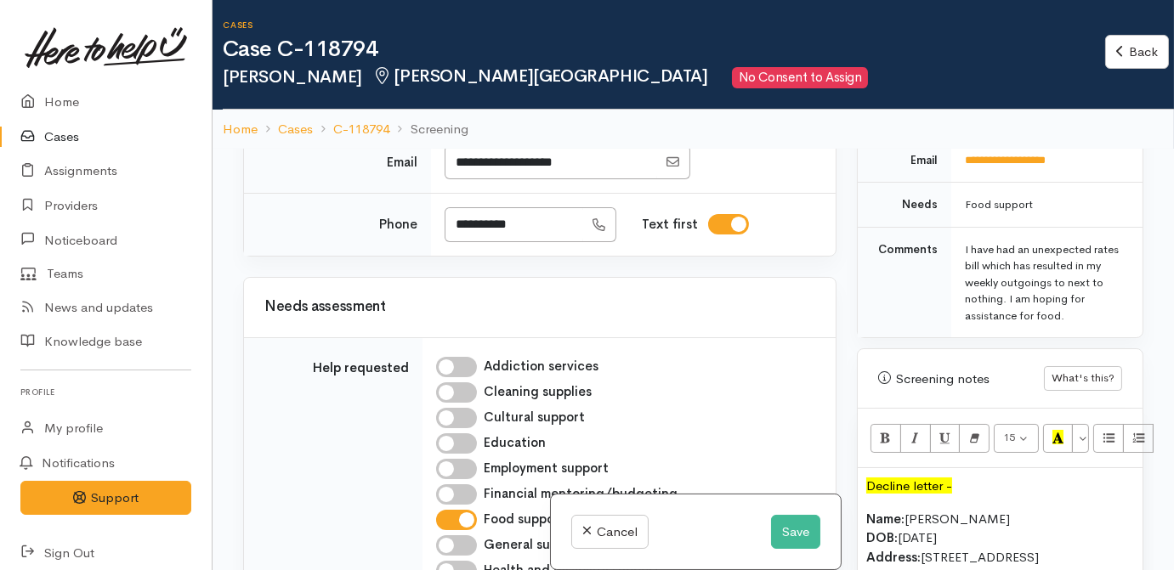
scroll to position [850, 0]
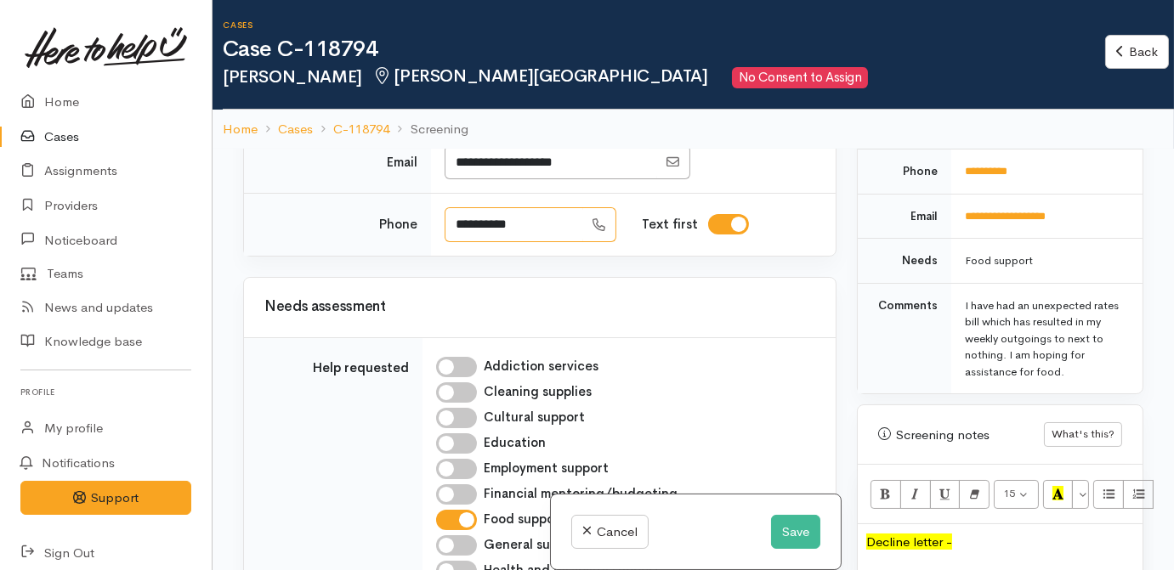
drag, startPoint x: 570, startPoint y: 283, endPoint x: 462, endPoint y: 276, distance: 108.2
click at [462, 242] on input "**********" at bounding box center [514, 224] width 139 height 35
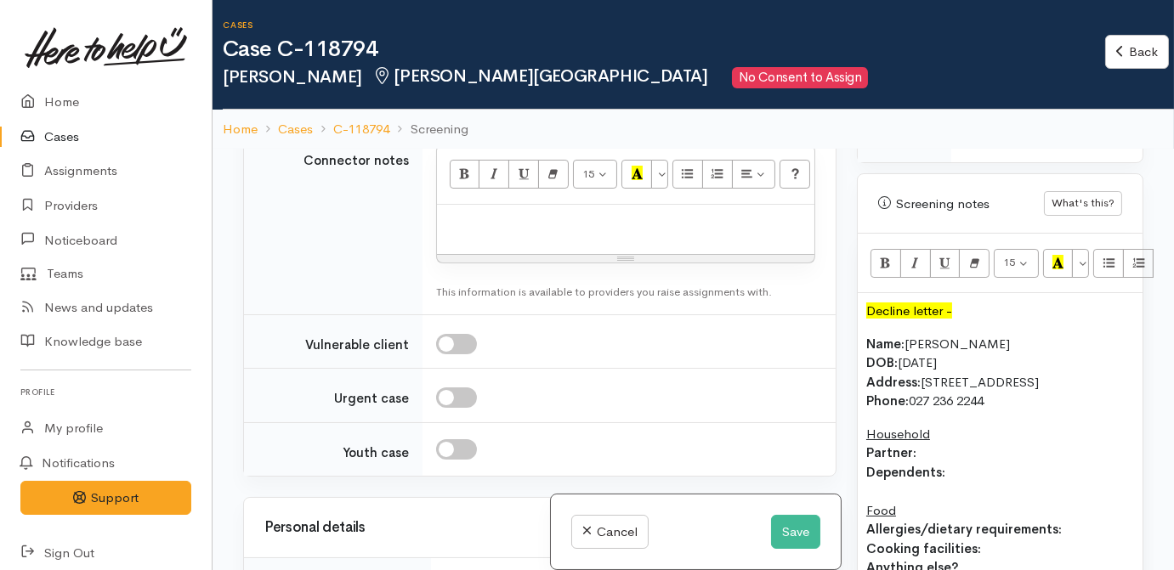
scroll to position [1391, 0]
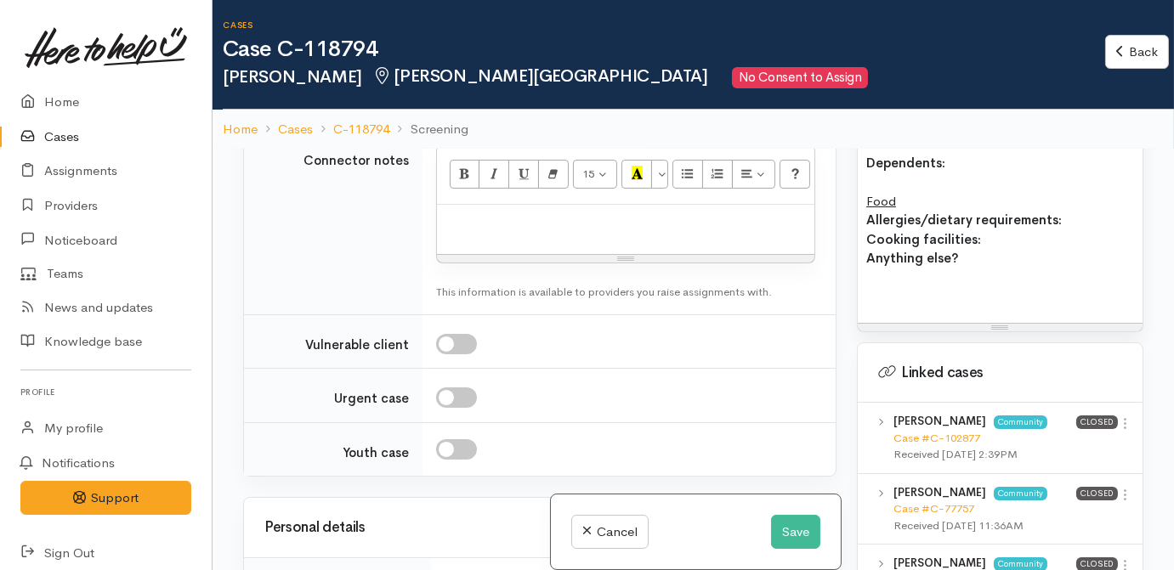
click at [989, 282] on p at bounding box center [1000, 292] width 268 height 20
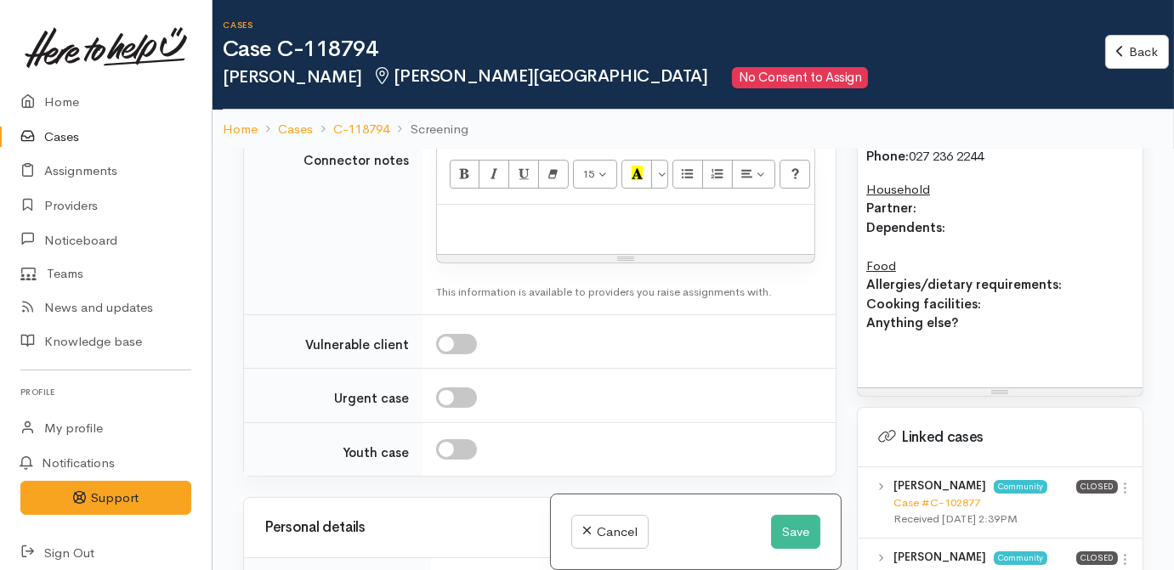
scroll to position [1236, 0]
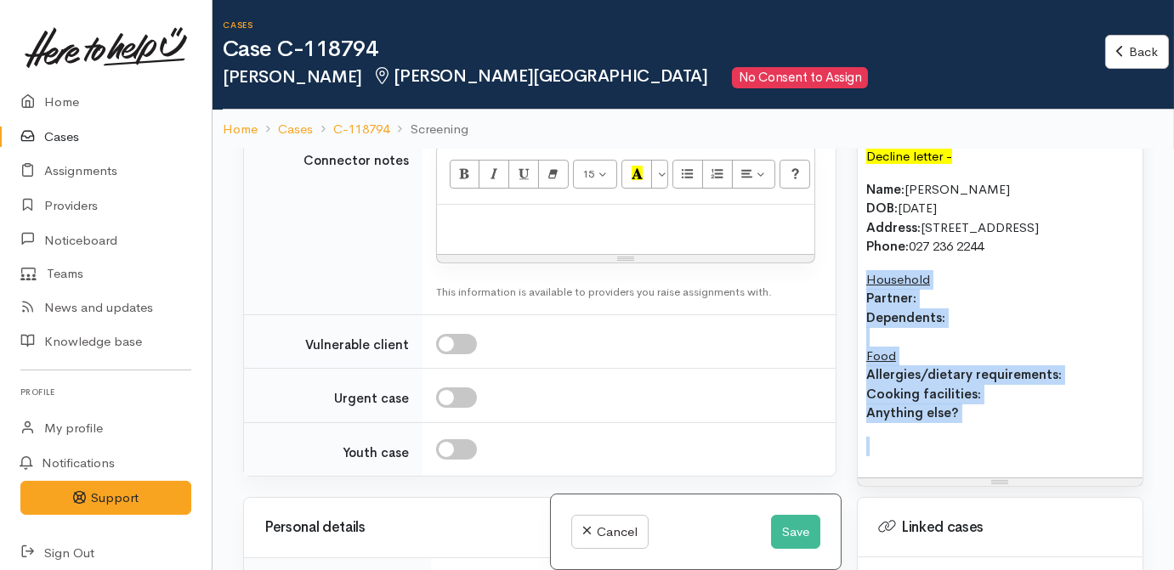
click at [861, 252] on div "Decline letter - Name: Maddi Dodds DOB: 25/5/1983 Address: 8A Rata Street, Maer…" at bounding box center [1000, 308] width 285 height 339
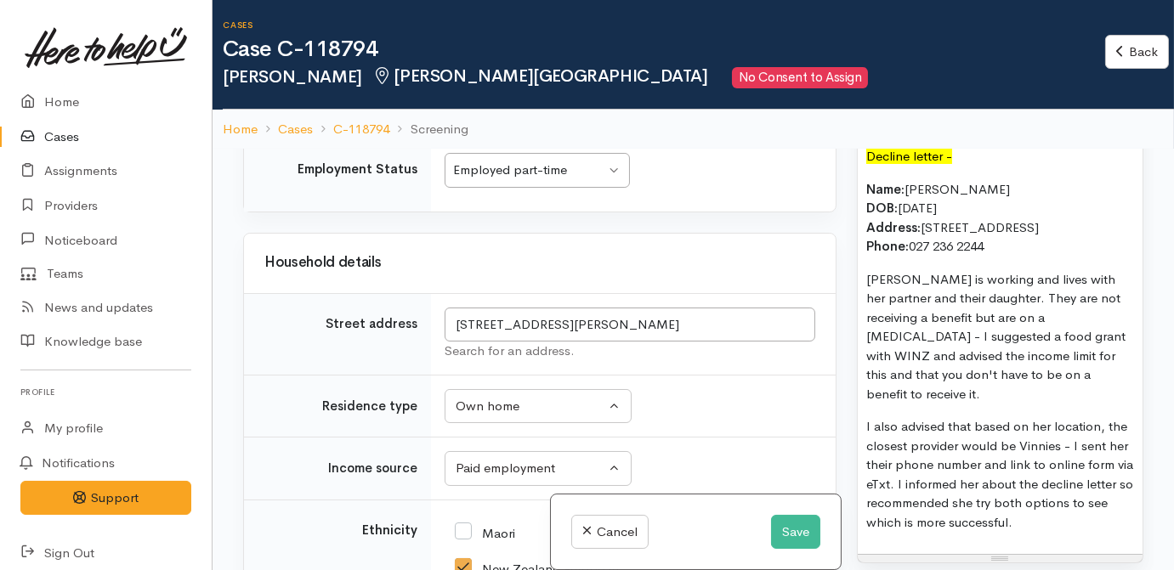
scroll to position [3074, 0]
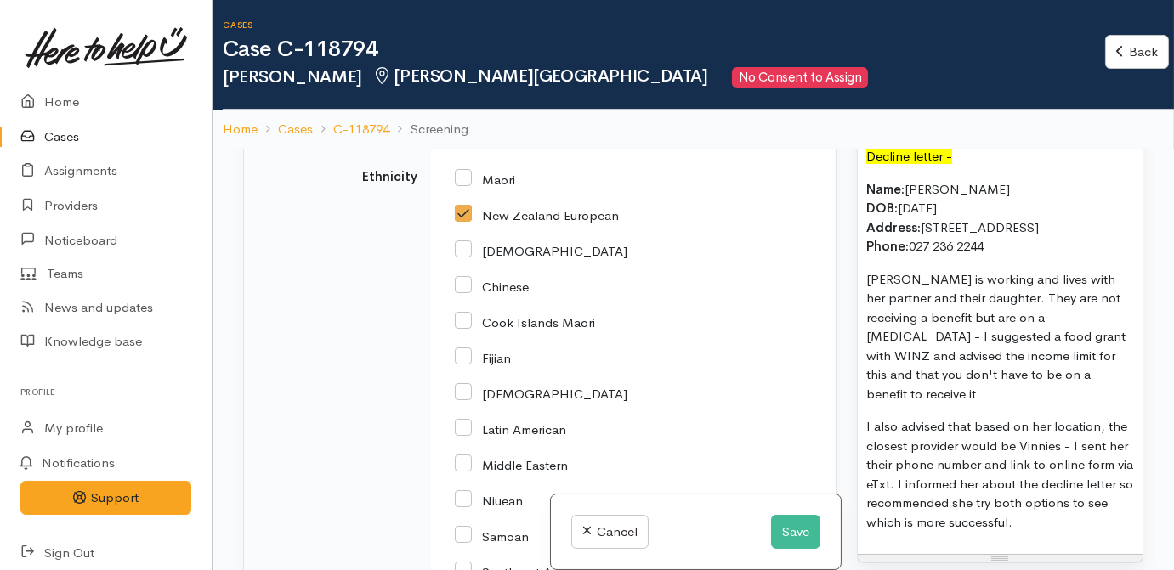
click at [363, 366] on td "Ethnicity" at bounding box center [337, 526] width 187 height 760
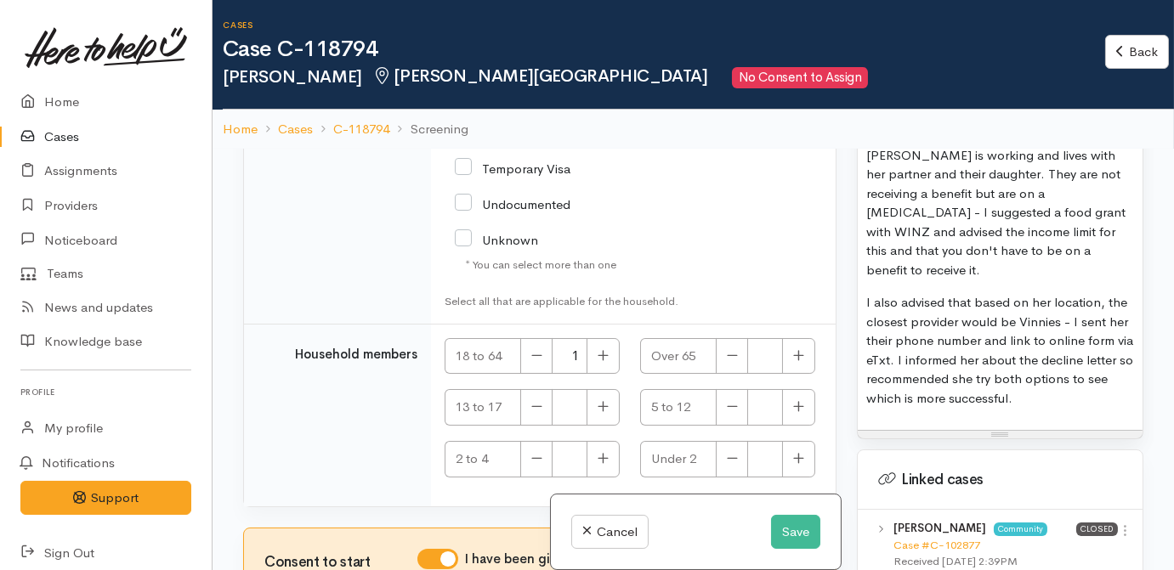
scroll to position [1545, 0]
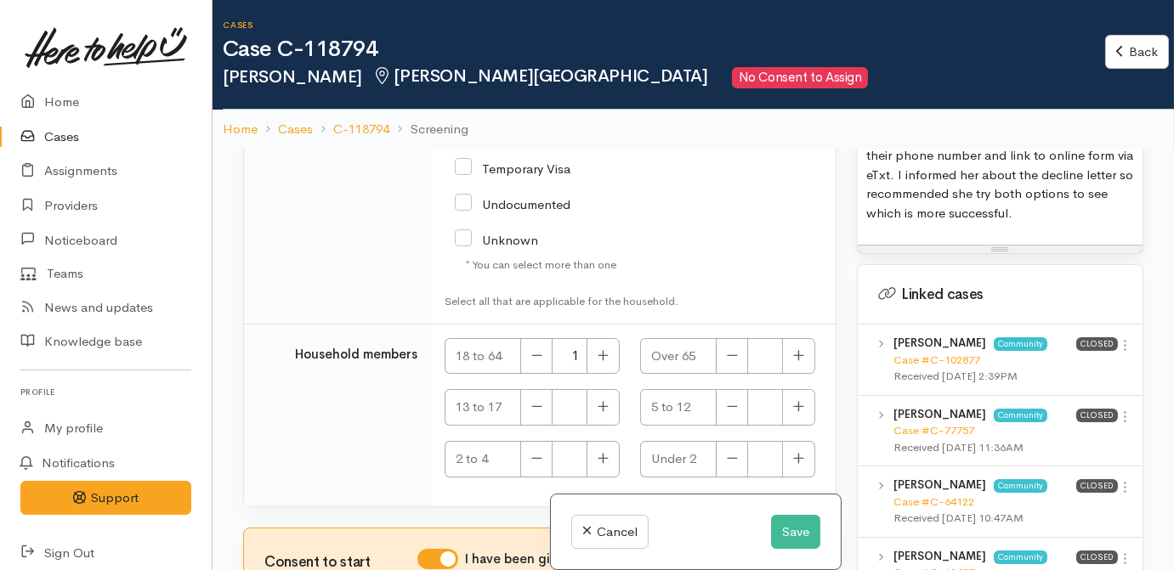
drag, startPoint x: 1114, startPoint y: 303, endPoint x: 1099, endPoint y: 319, distance: 21.7
click at [1118, 338] on icon at bounding box center [1125, 345] width 14 height 14
click at [1045, 366] on link "View case" at bounding box center [1064, 379] width 134 height 26
click at [1118, 410] on icon at bounding box center [1125, 417] width 14 height 14
click at [1102, 438] on link "View case" at bounding box center [1064, 451] width 134 height 26
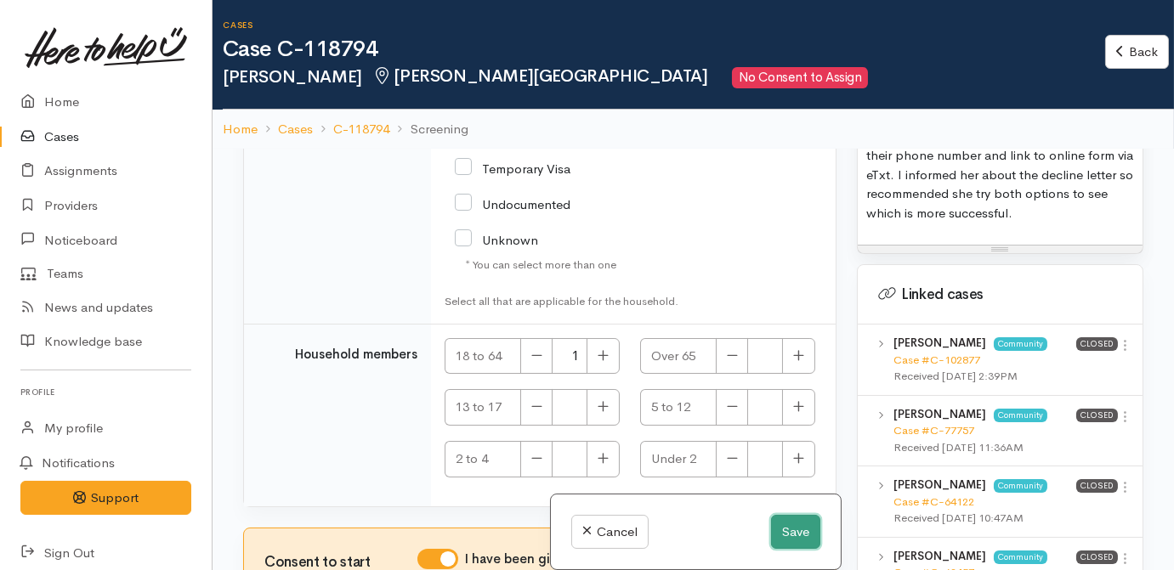
click at [798, 520] on button "Save" at bounding box center [795, 532] width 49 height 35
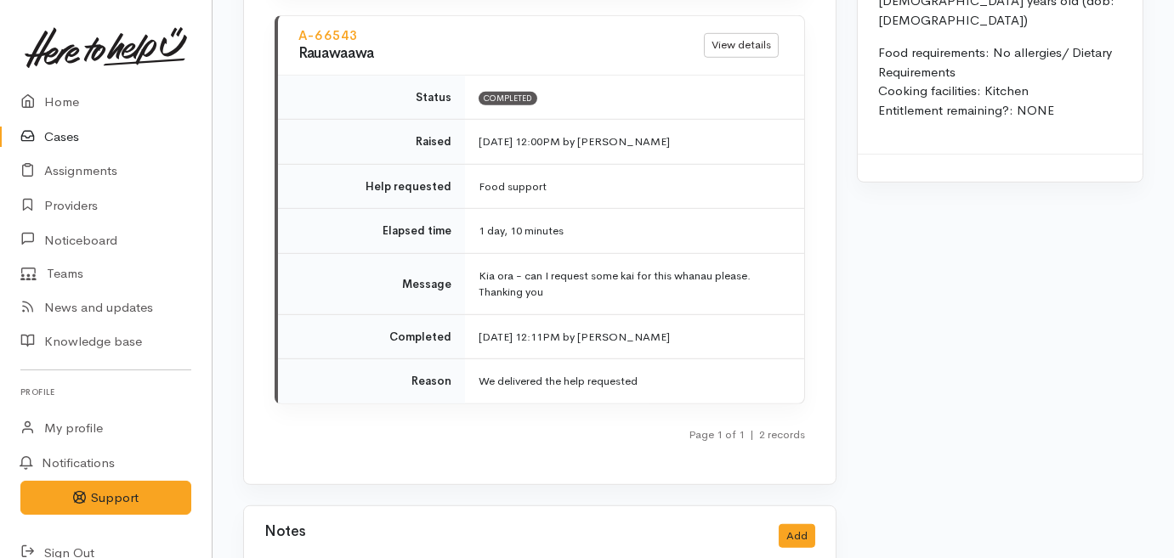
scroll to position [2318, 0]
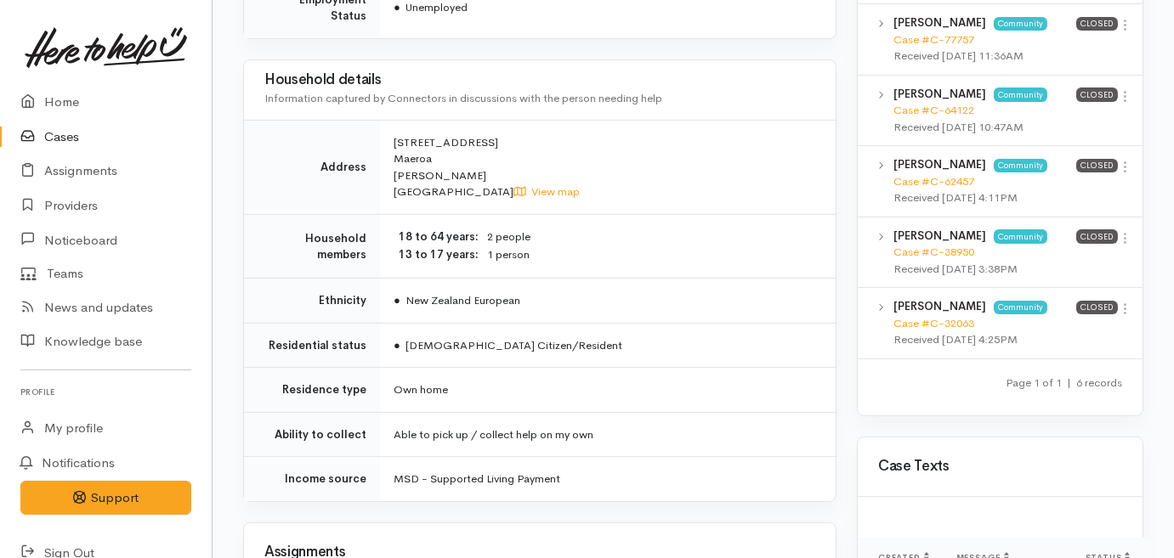
scroll to position [1081, 0]
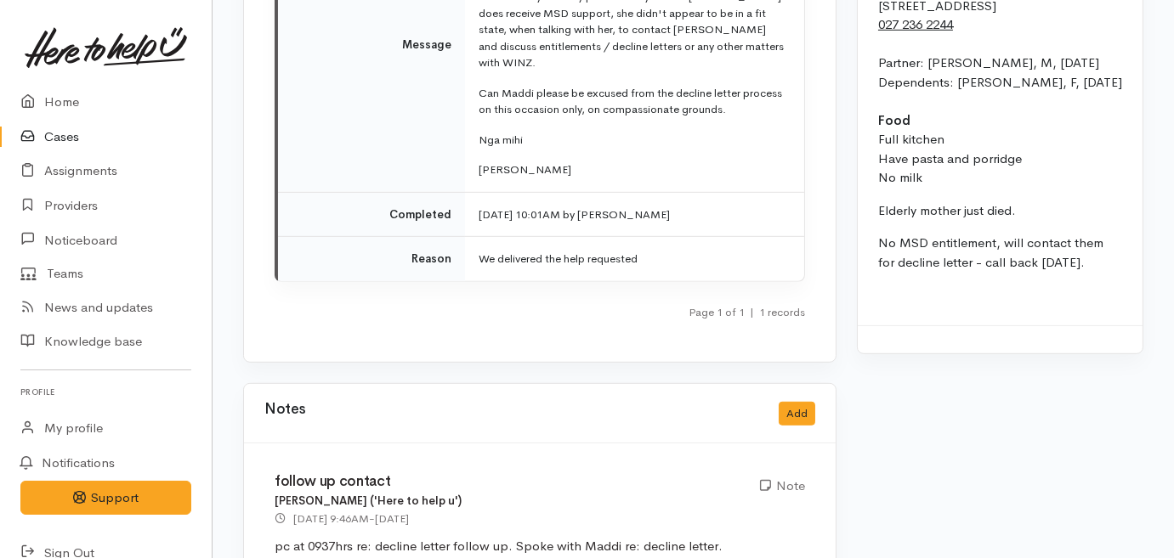
scroll to position [2241, 0]
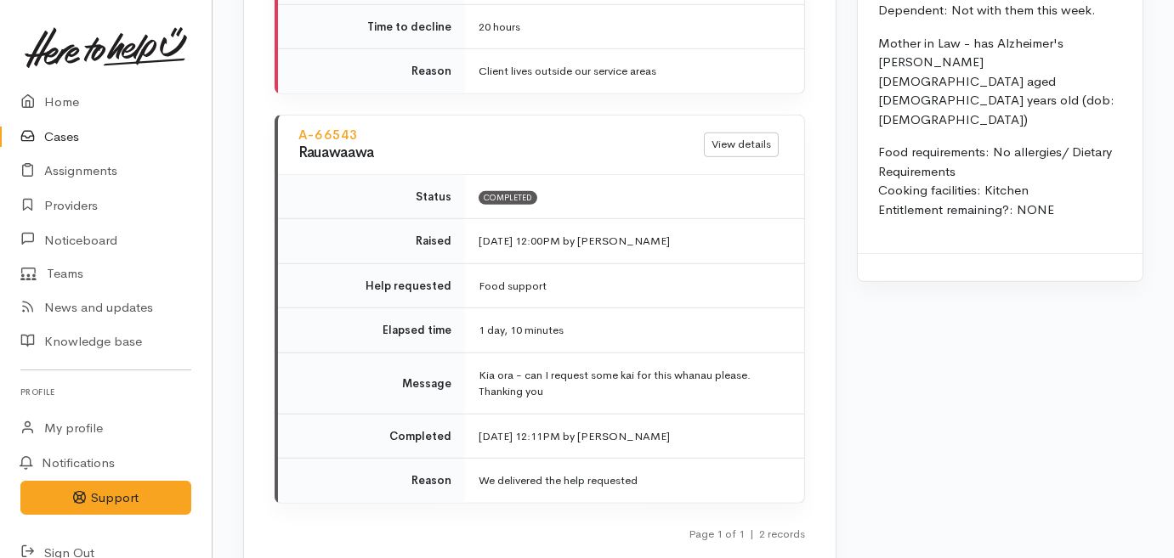
scroll to position [2241, 0]
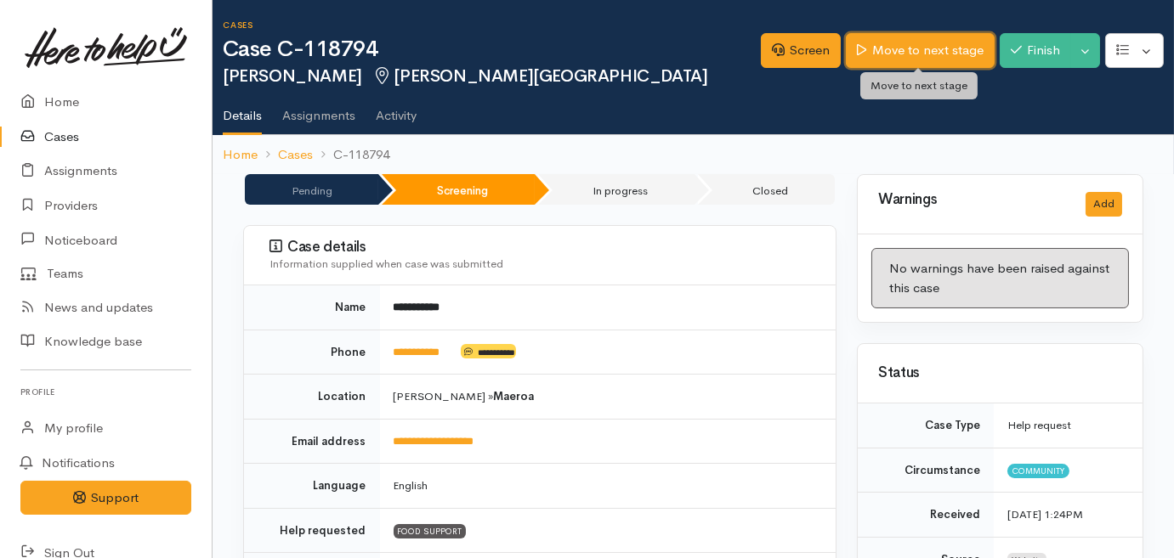
click at [885, 50] on link "Move to next stage" at bounding box center [920, 50] width 148 height 35
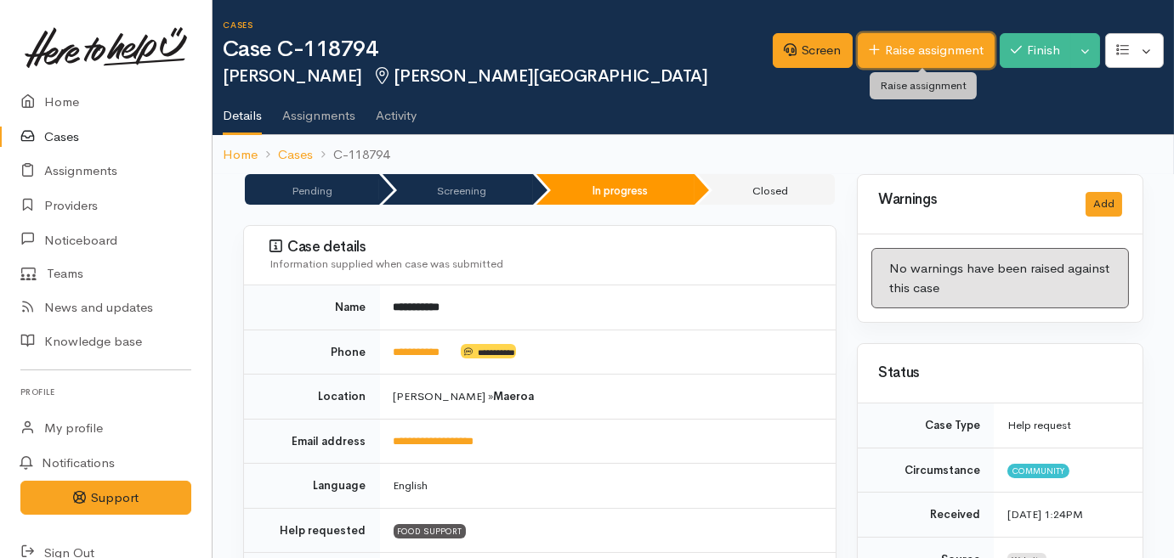
click at [916, 50] on link "Raise assignment" at bounding box center [926, 50] width 137 height 35
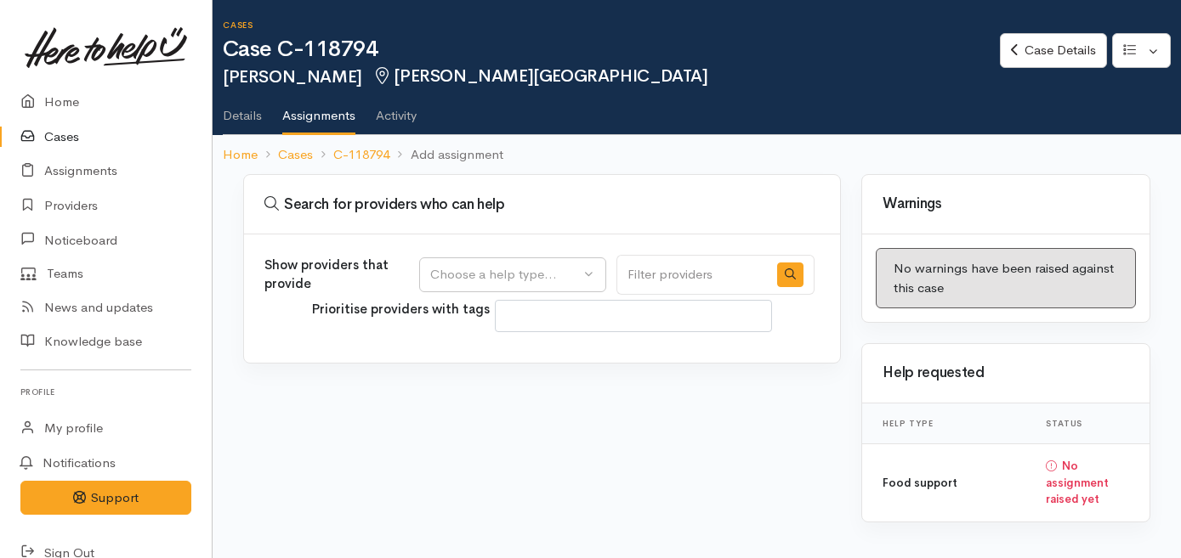
select select
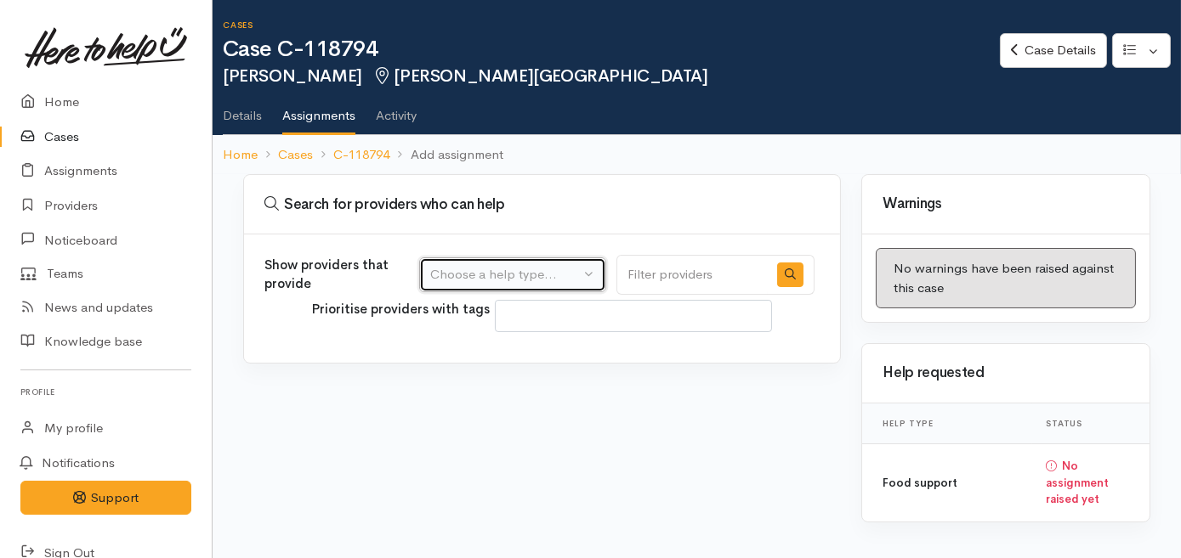
click at [465, 270] on div "Choose a help type..." at bounding box center [505, 275] width 150 height 20
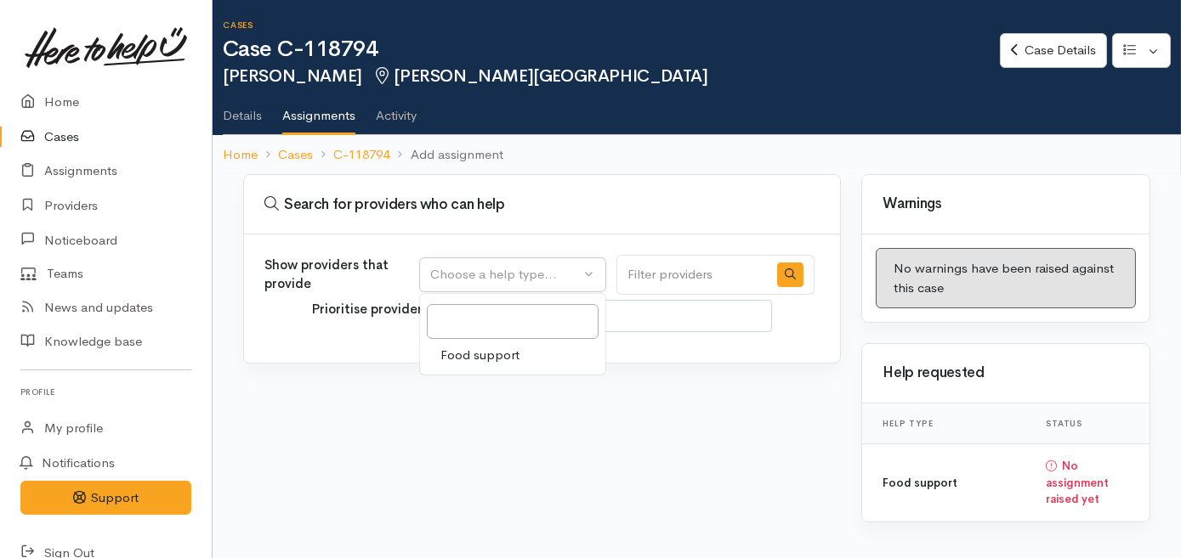
click at [476, 358] on span "Food support" at bounding box center [479, 356] width 79 height 20
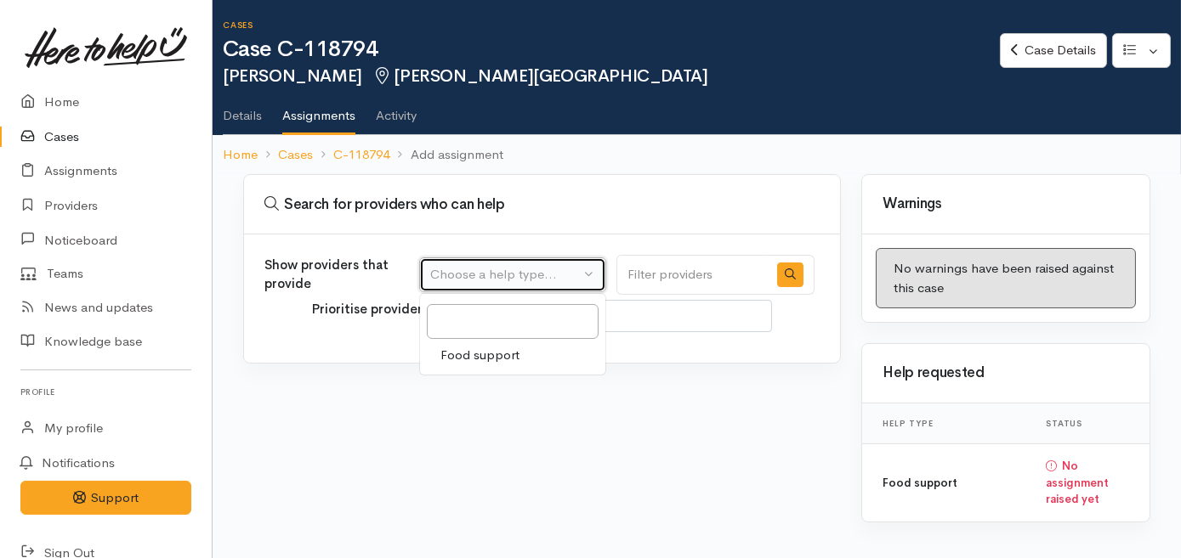
select select "3"
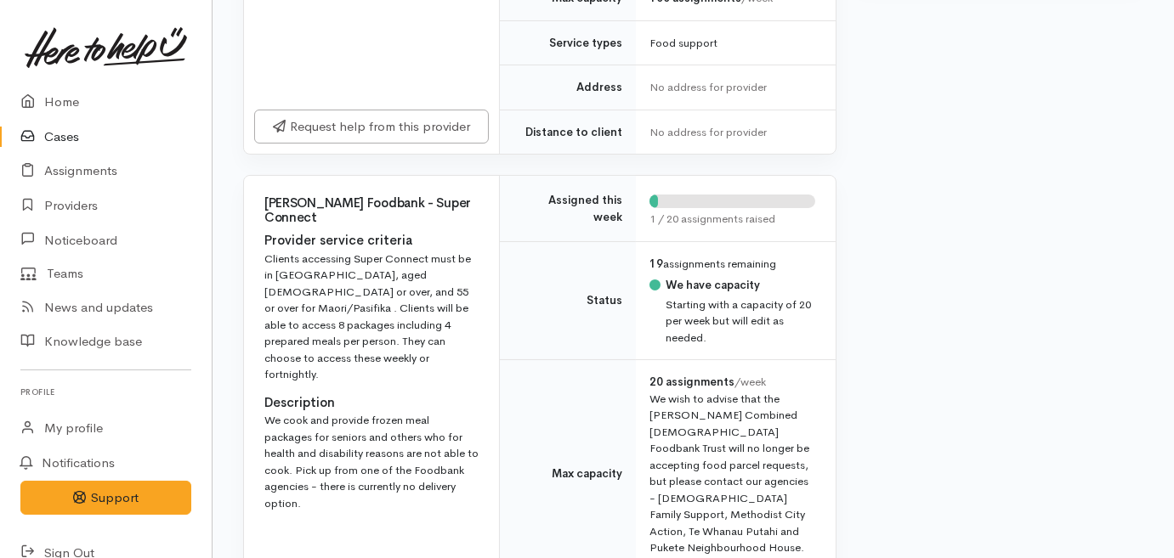
scroll to position [231, 0]
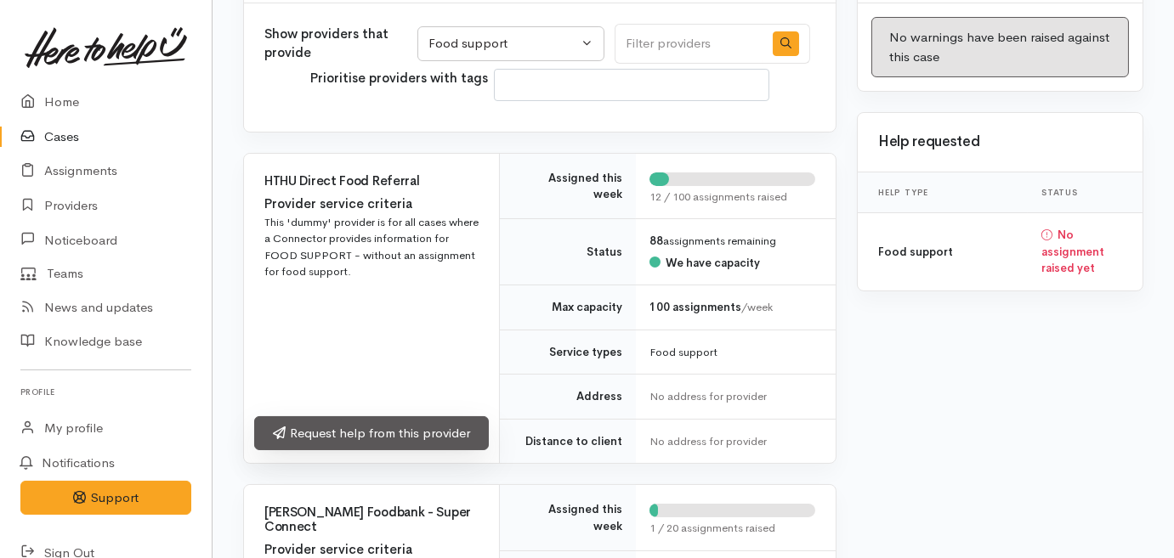
click at [348, 418] on link "Request help from this provider" at bounding box center [371, 434] width 235 height 35
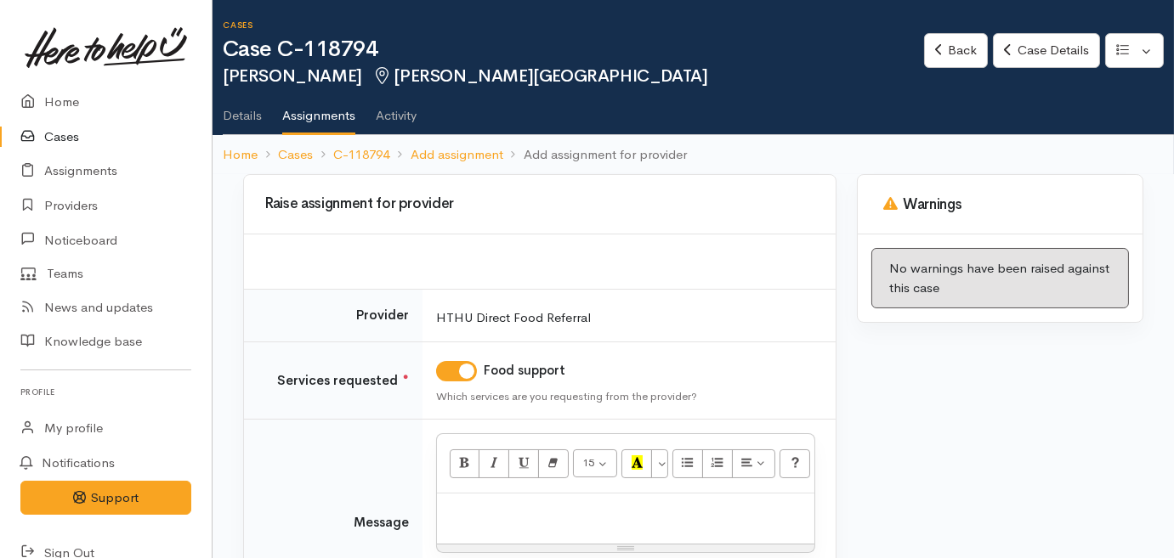
drag, startPoint x: 512, startPoint y: 530, endPoint x: 513, endPoint y: 508, distance: 22.2
click at [513, 527] on div at bounding box center [625, 519] width 377 height 50
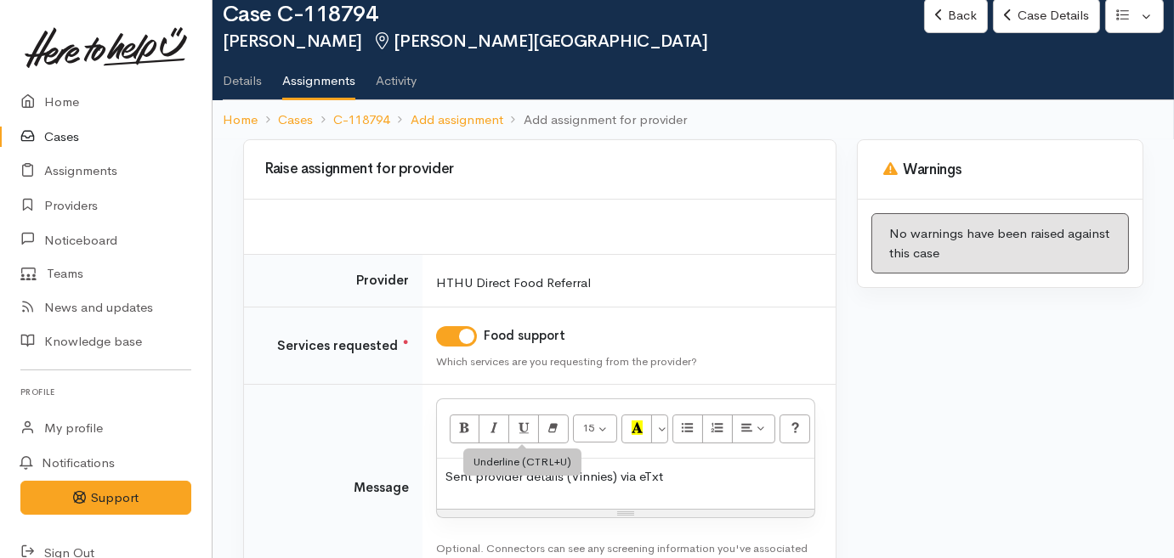
scroll to position [154, 0]
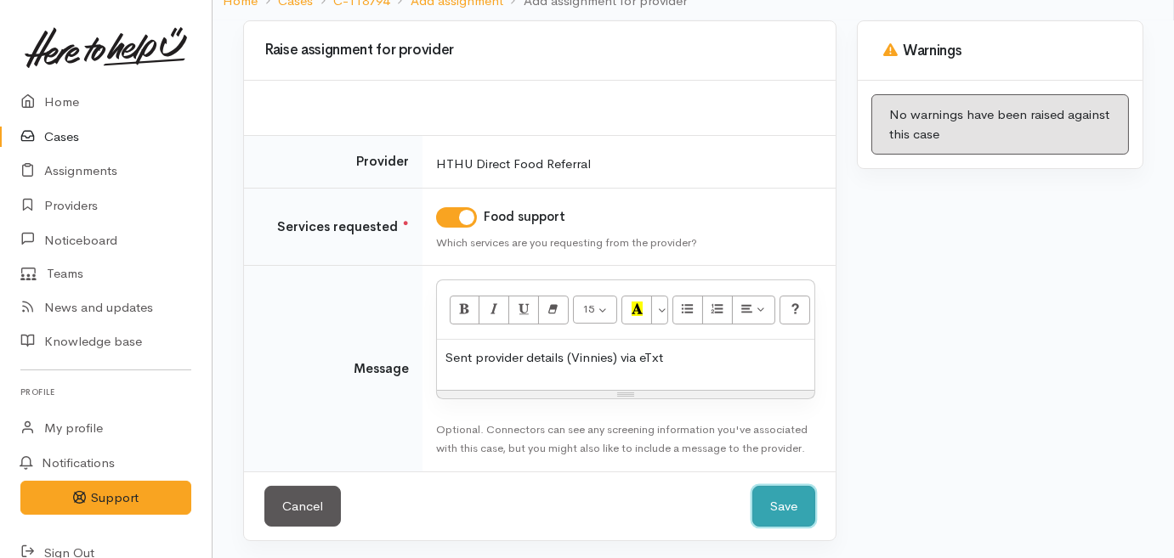
click at [793, 496] on button "Save" at bounding box center [783, 507] width 63 height 42
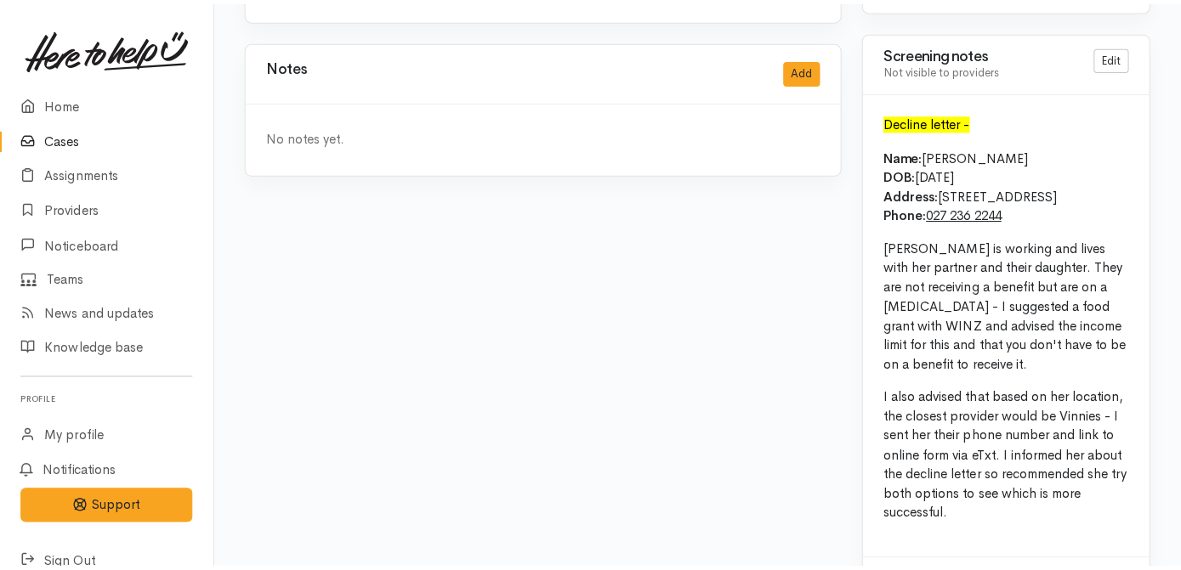
scroll to position [1835, 0]
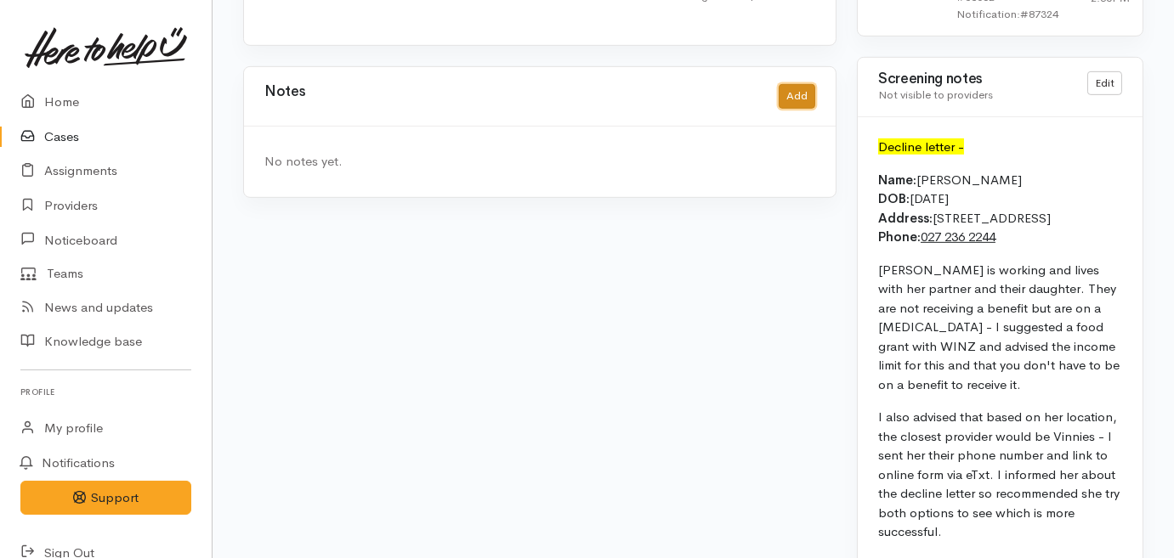
click at [804, 84] on button "Add" at bounding box center [797, 96] width 37 height 25
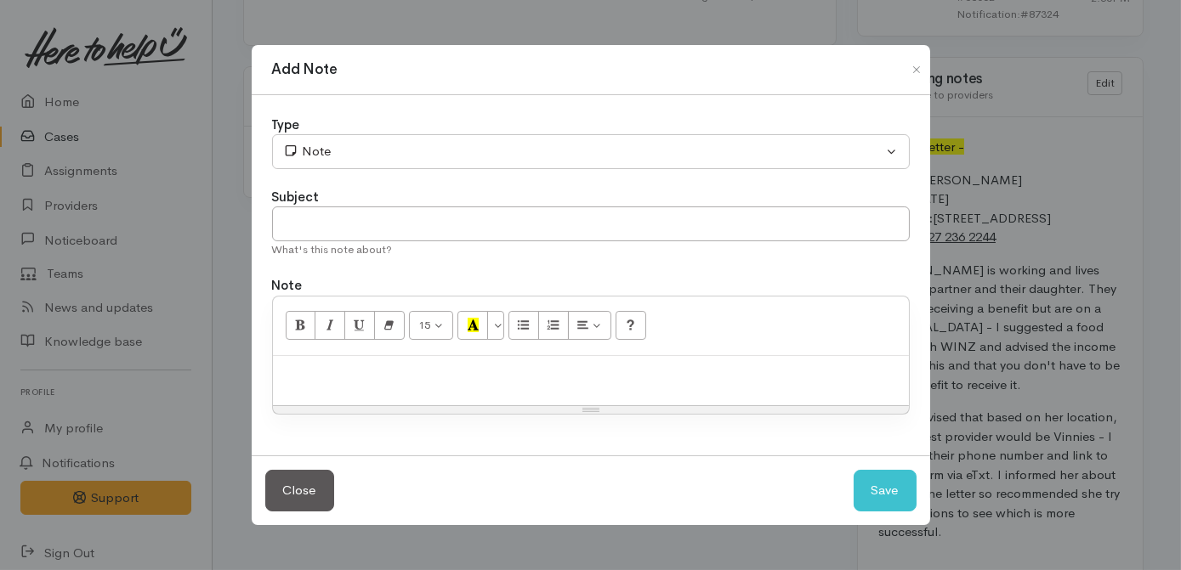
click at [429, 396] on div at bounding box center [591, 381] width 636 height 50
paste div
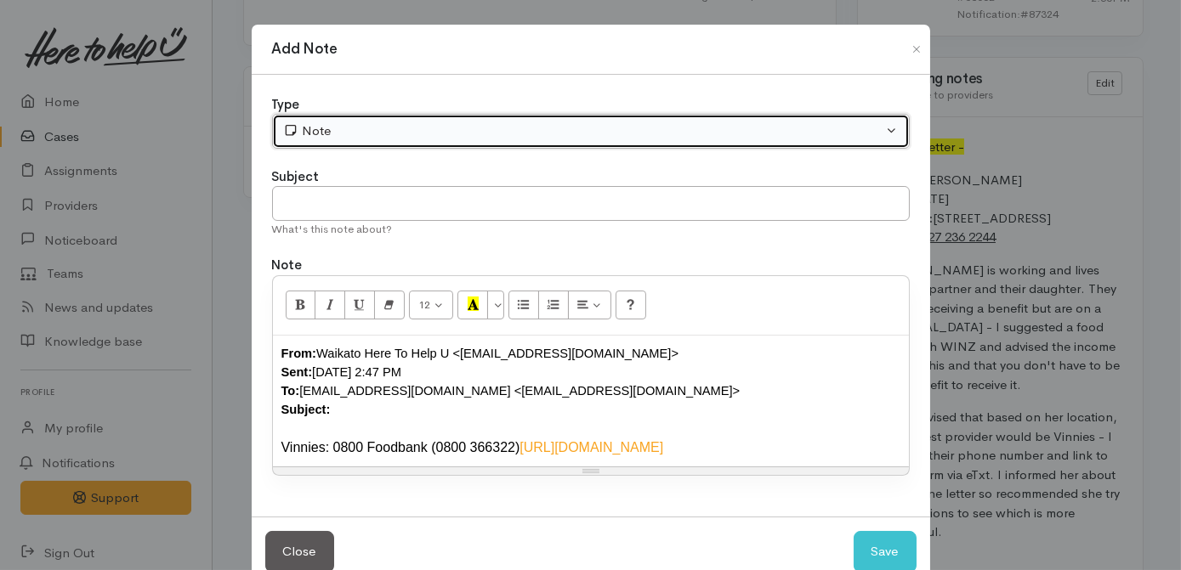
click at [354, 137] on div "Note" at bounding box center [583, 132] width 600 height 20
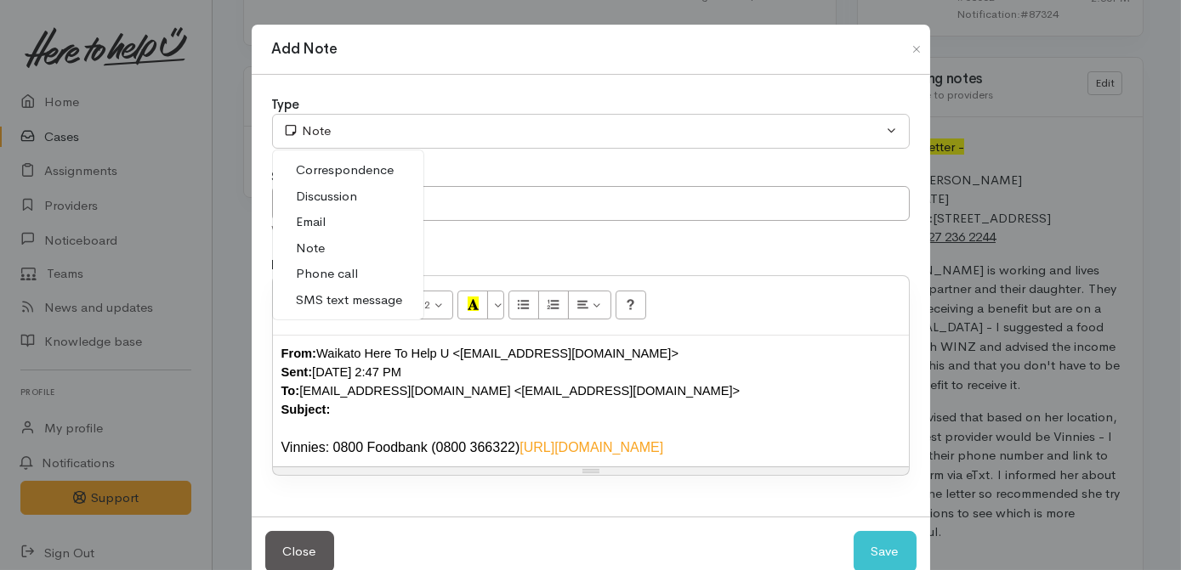
drag, startPoint x: 346, startPoint y: 295, endPoint x: 380, endPoint y: 241, distance: 64.2
click at [347, 293] on span "SMS text message" at bounding box center [350, 301] width 106 height 20
select select "5"
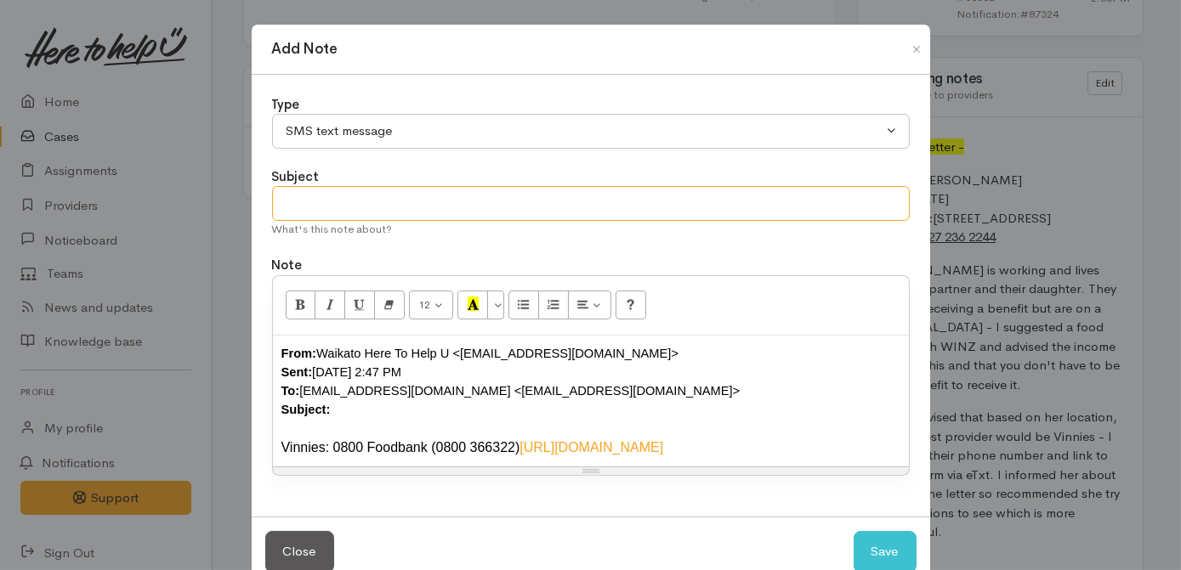
click at [394, 195] on input "text" at bounding box center [591, 203] width 638 height 35
type input "Provider details"
click at [895, 549] on button "Save" at bounding box center [884, 552] width 63 height 42
select select "1"
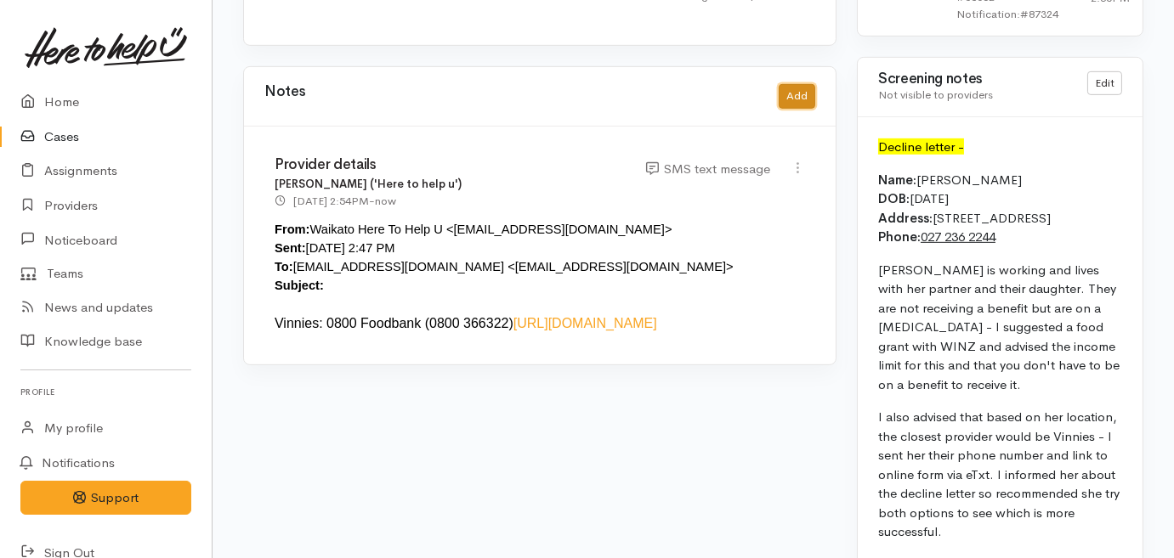
click at [797, 84] on button "Add" at bounding box center [797, 96] width 37 height 25
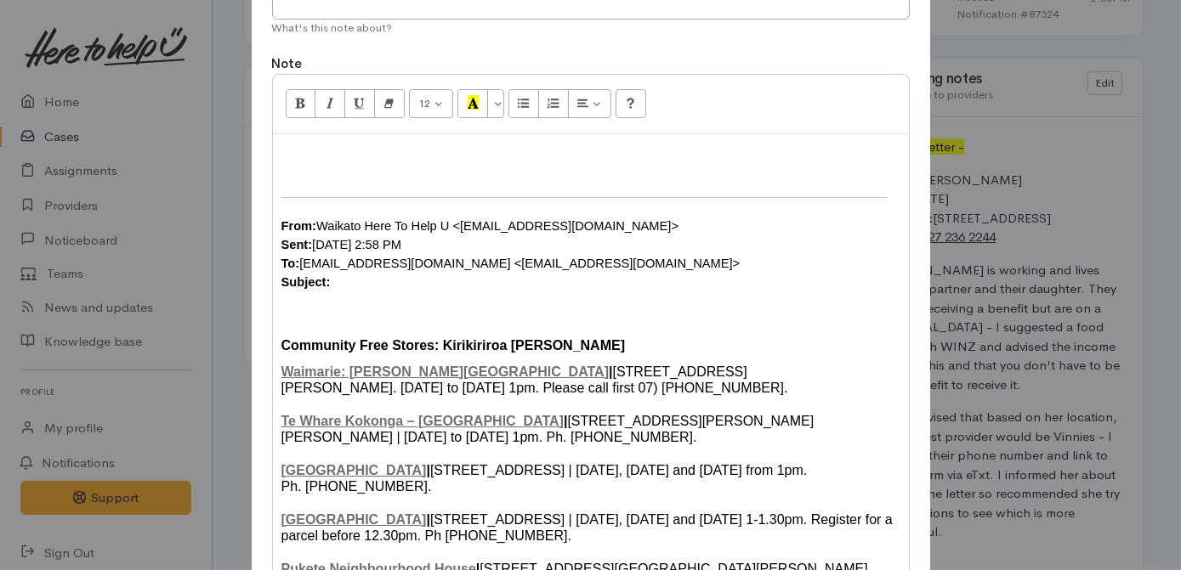
scroll to position [0, 0]
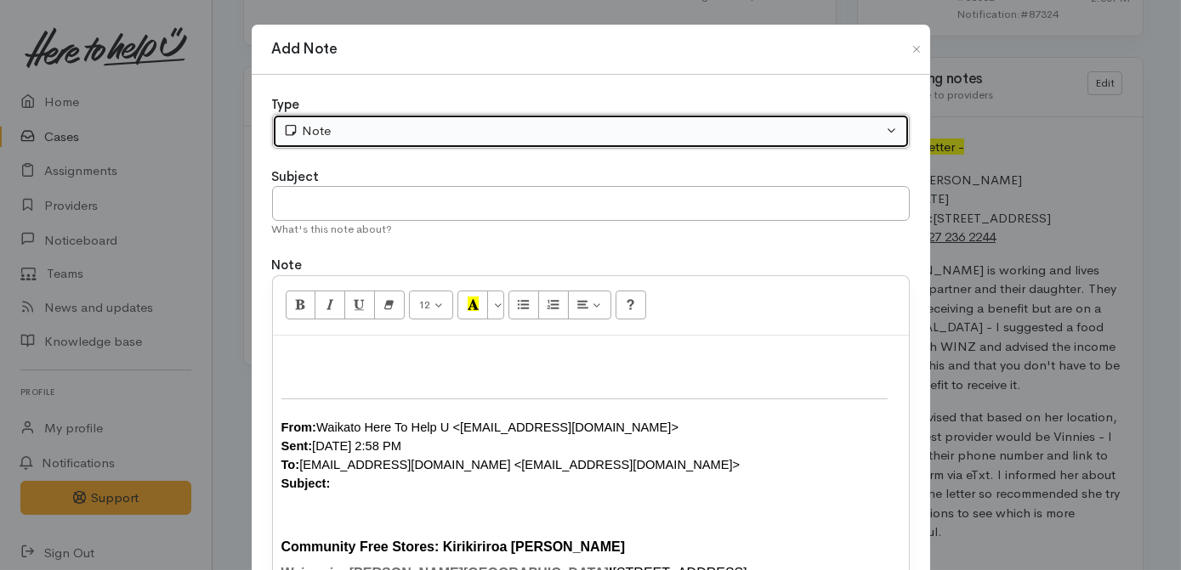
click at [383, 131] on div "Note" at bounding box center [583, 132] width 600 height 20
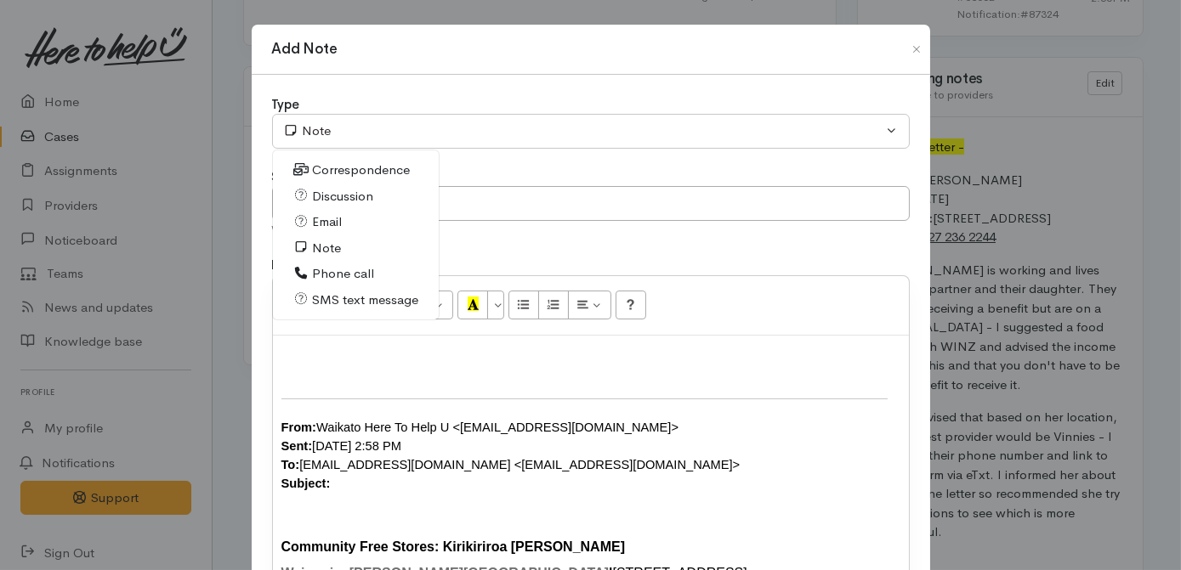
drag, startPoint x: 313, startPoint y: 297, endPoint x: 334, endPoint y: 230, distance: 70.4
click at [314, 297] on span "SMS text message" at bounding box center [365, 301] width 106 height 20
select select "5"
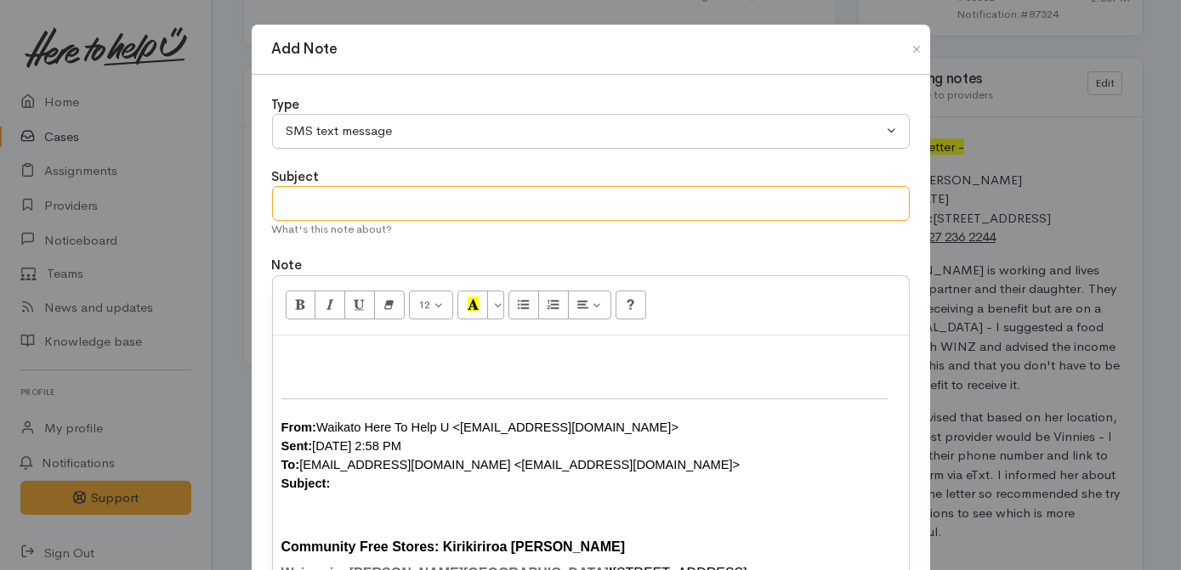
click at [348, 209] on input "text" at bounding box center [591, 203] width 638 height 35
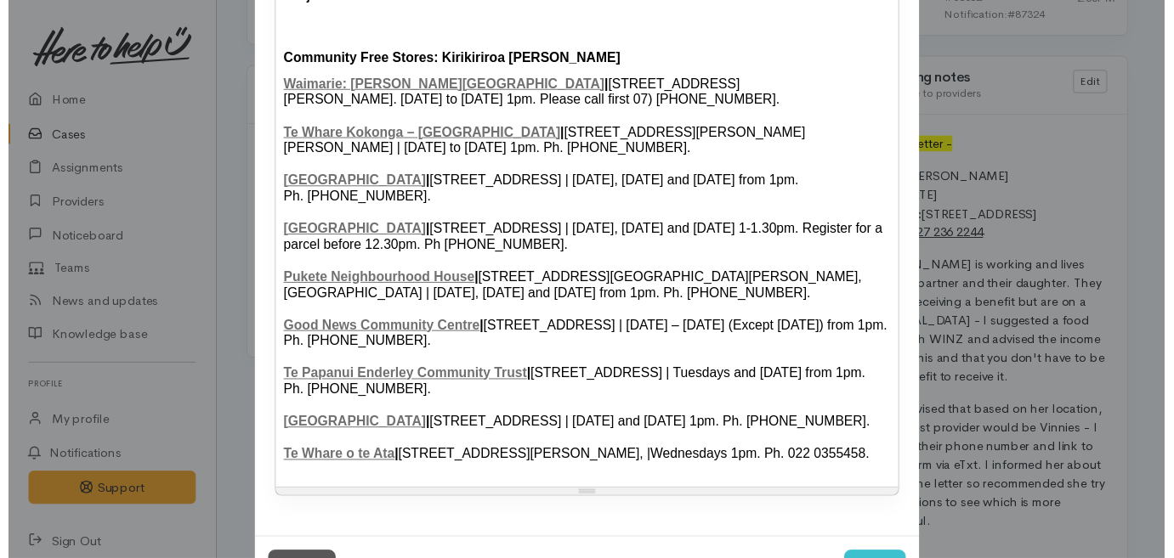
scroll to position [555, 0]
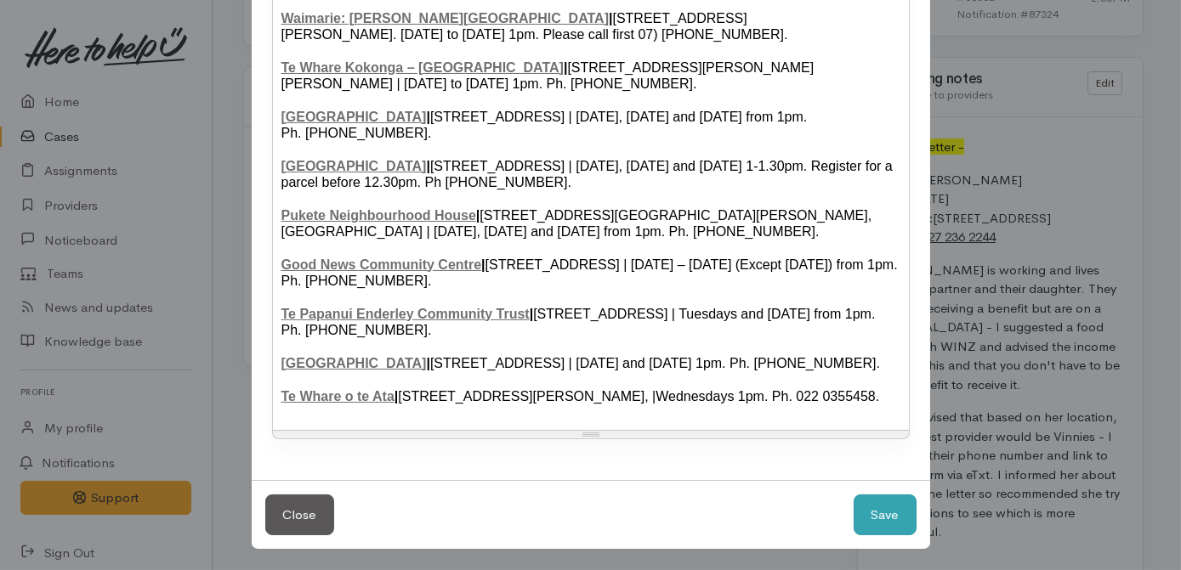
type input "Kaivolution details"
click at [866, 500] on button "Save" at bounding box center [884, 516] width 63 height 42
select select "1"
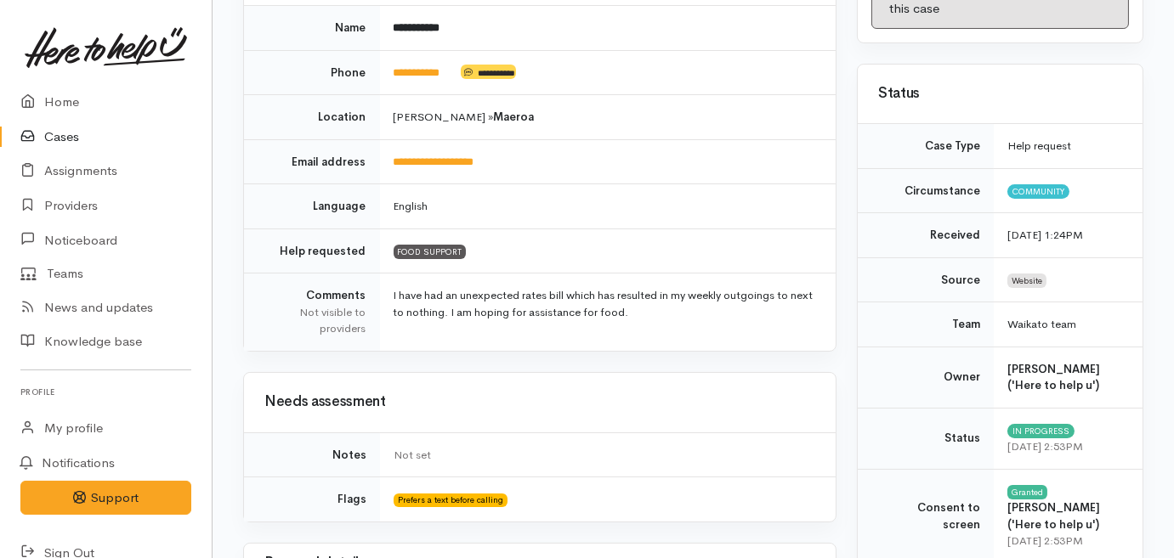
scroll to position [0, 0]
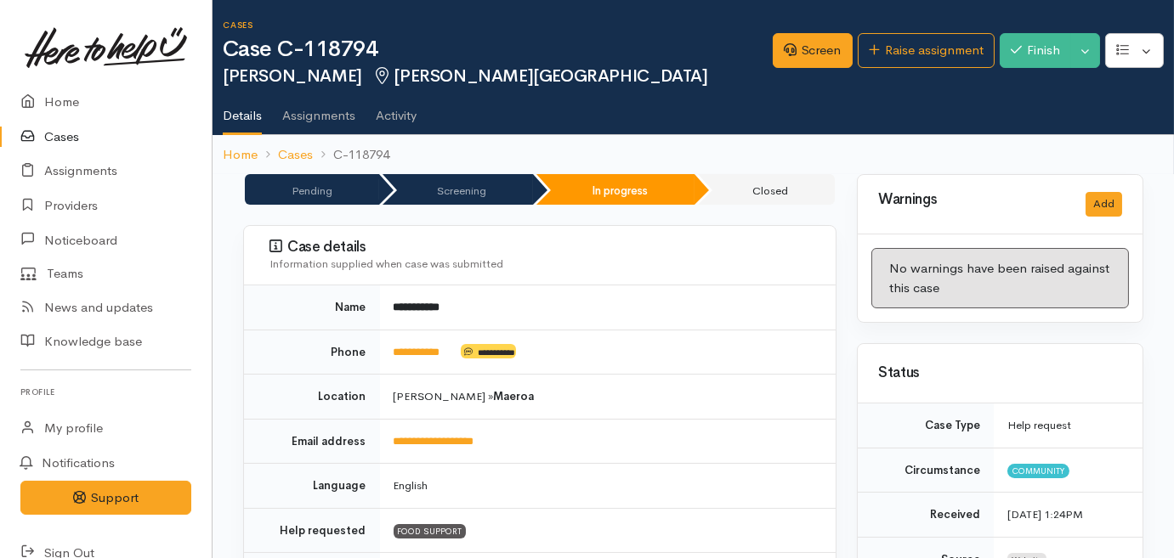
click at [45, 136] on link "Cases" at bounding box center [106, 137] width 212 height 35
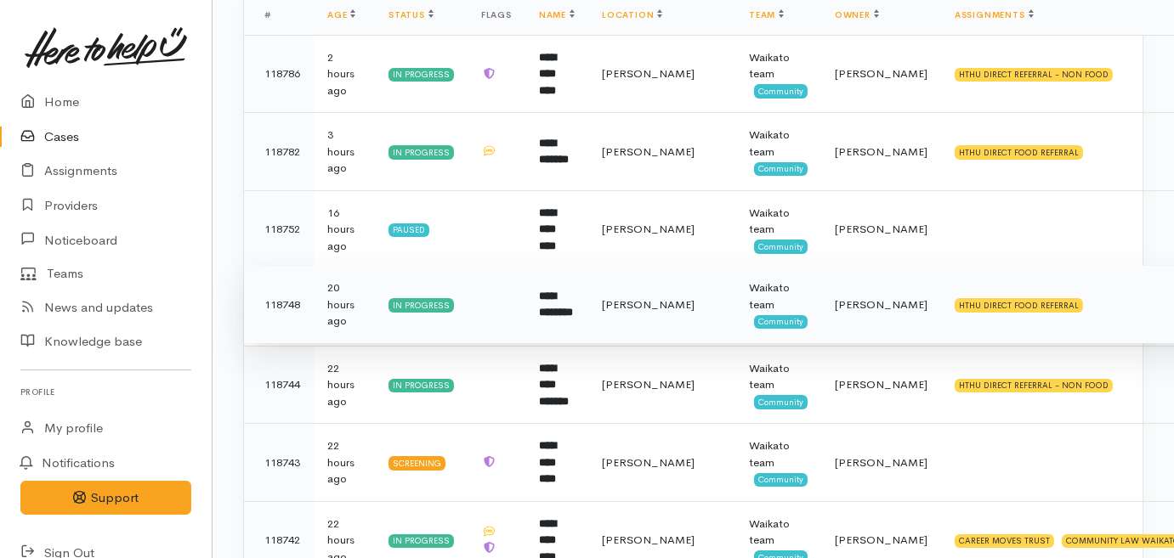
scroll to position [386, 0]
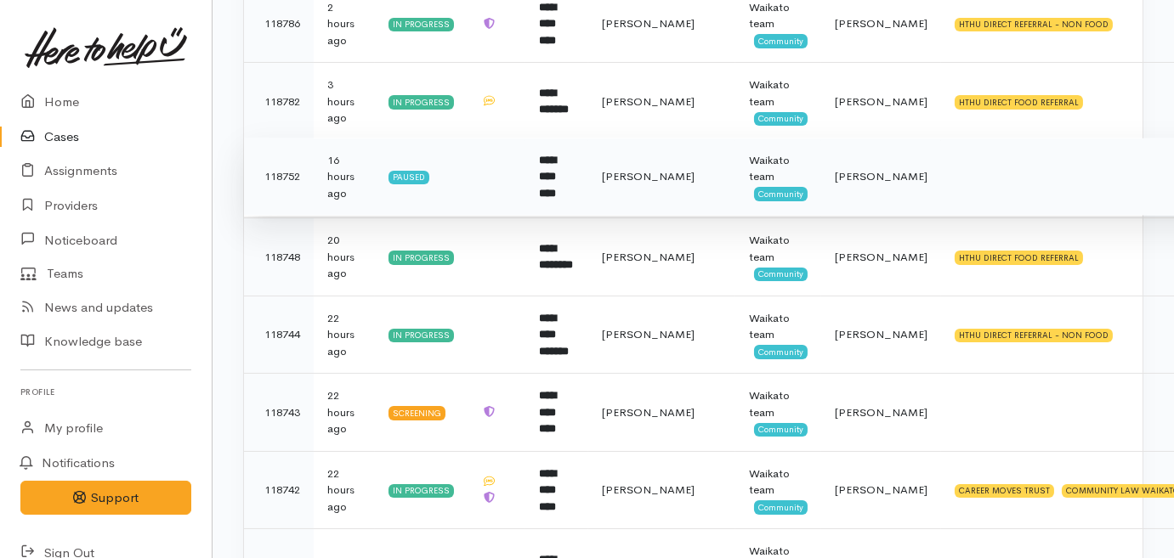
click at [571, 172] on td "**********" at bounding box center [556, 177] width 63 height 78
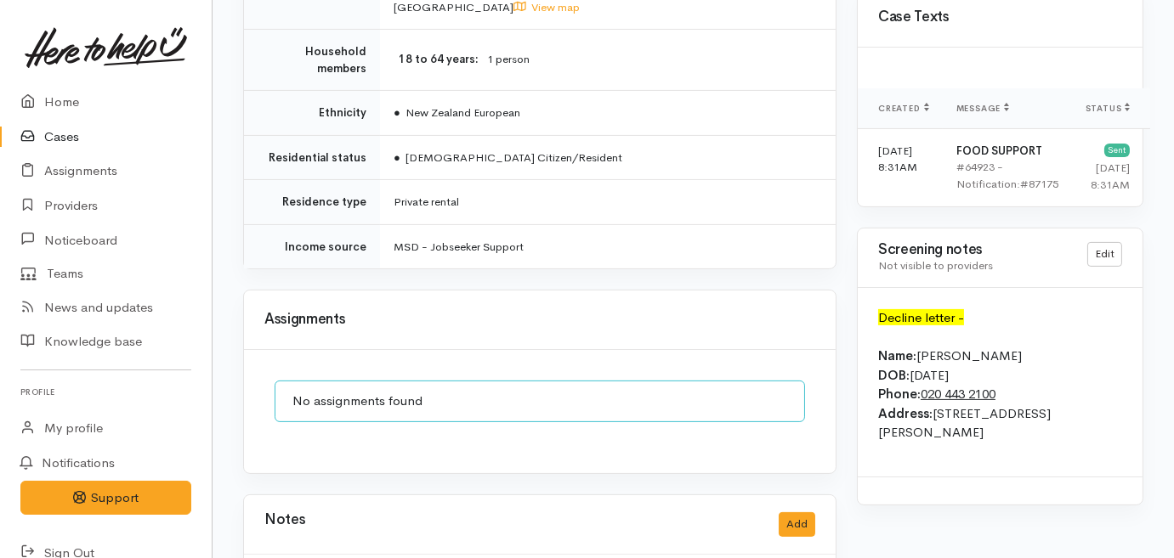
scroll to position [1313, 0]
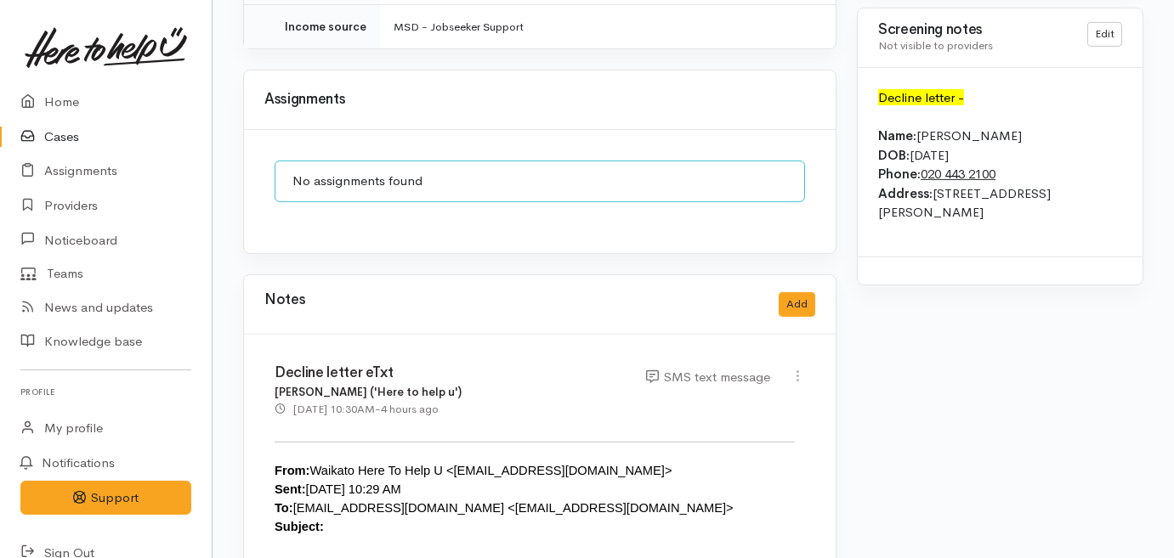
click at [54, 130] on link "Cases" at bounding box center [106, 137] width 212 height 35
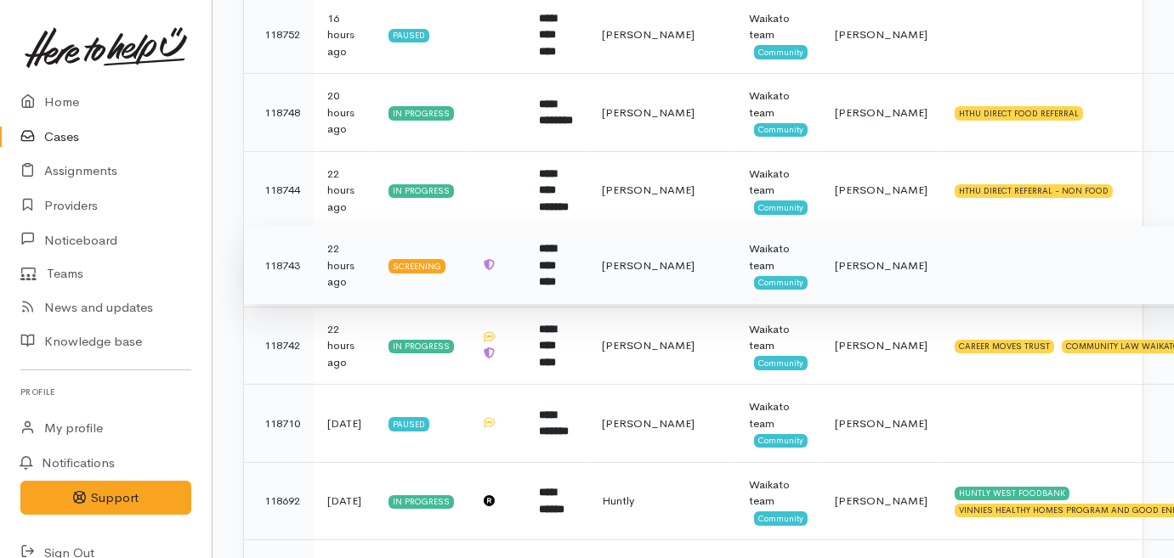
scroll to position [541, 0]
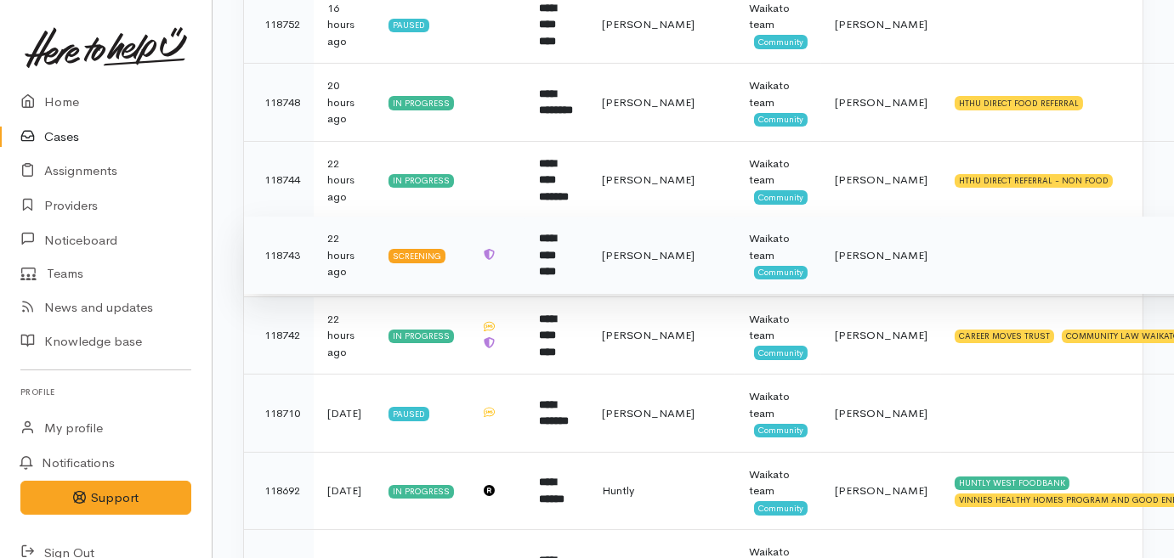
click at [537, 251] on td "**********" at bounding box center [556, 256] width 63 height 78
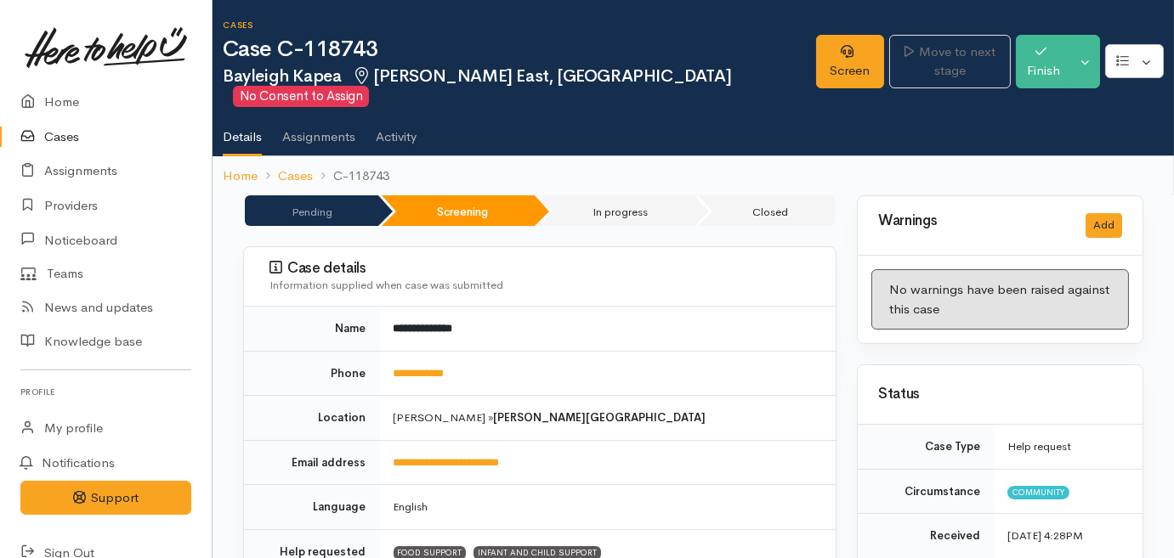
click at [48, 137] on link "Cases" at bounding box center [106, 137] width 212 height 35
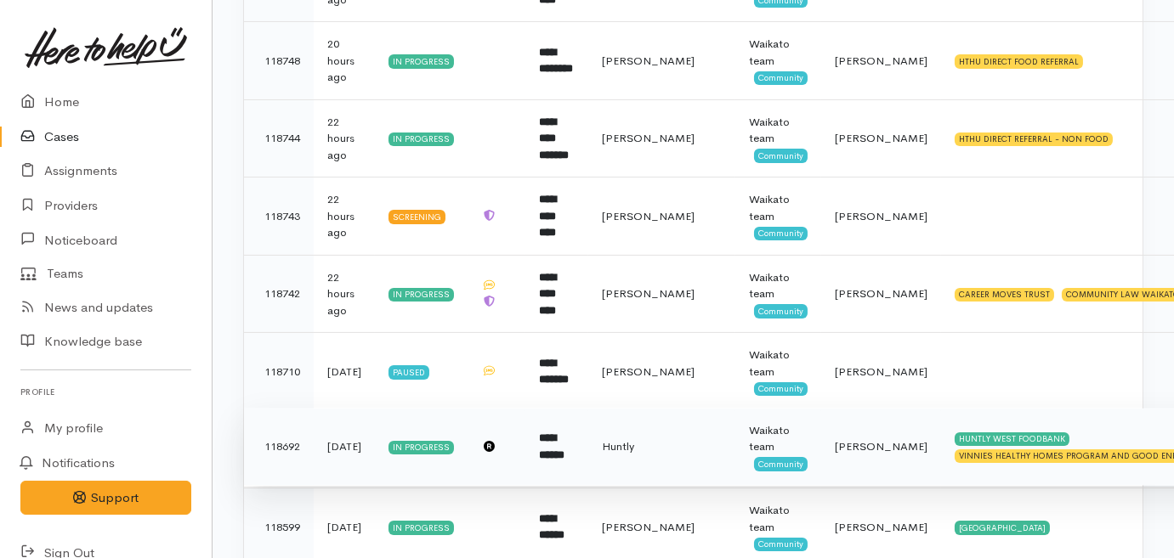
scroll to position [618, 0]
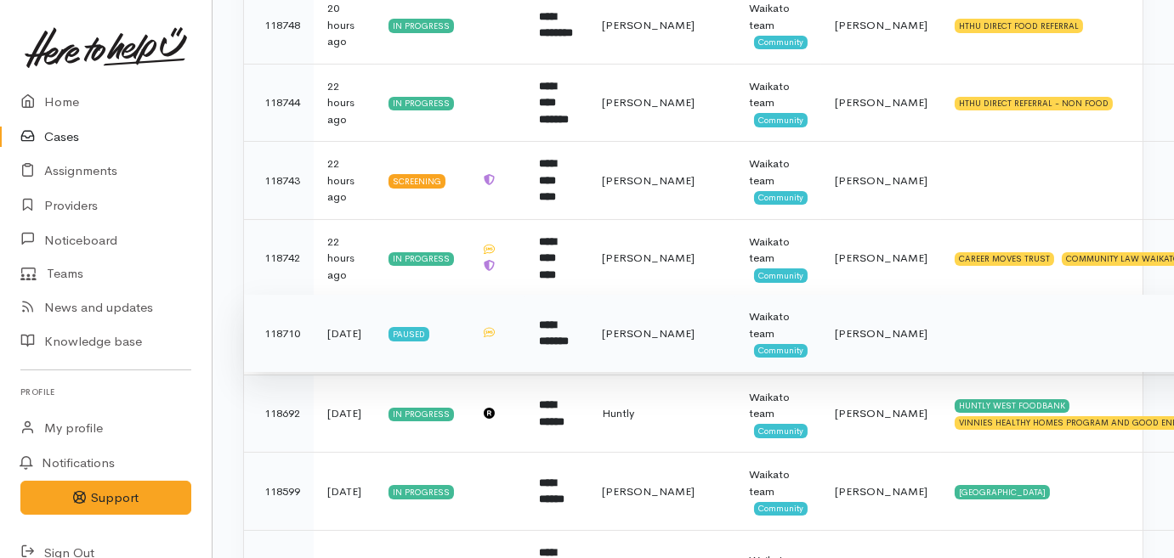
click at [612, 332] on td "[PERSON_NAME]" at bounding box center [661, 334] width 147 height 78
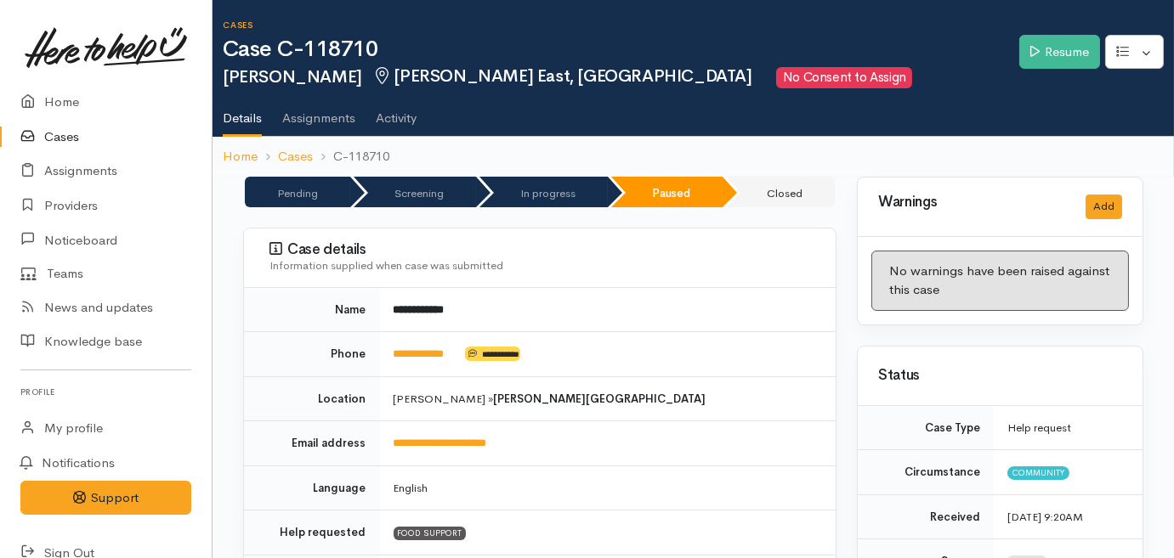
click at [76, 129] on link "Cases" at bounding box center [106, 137] width 212 height 35
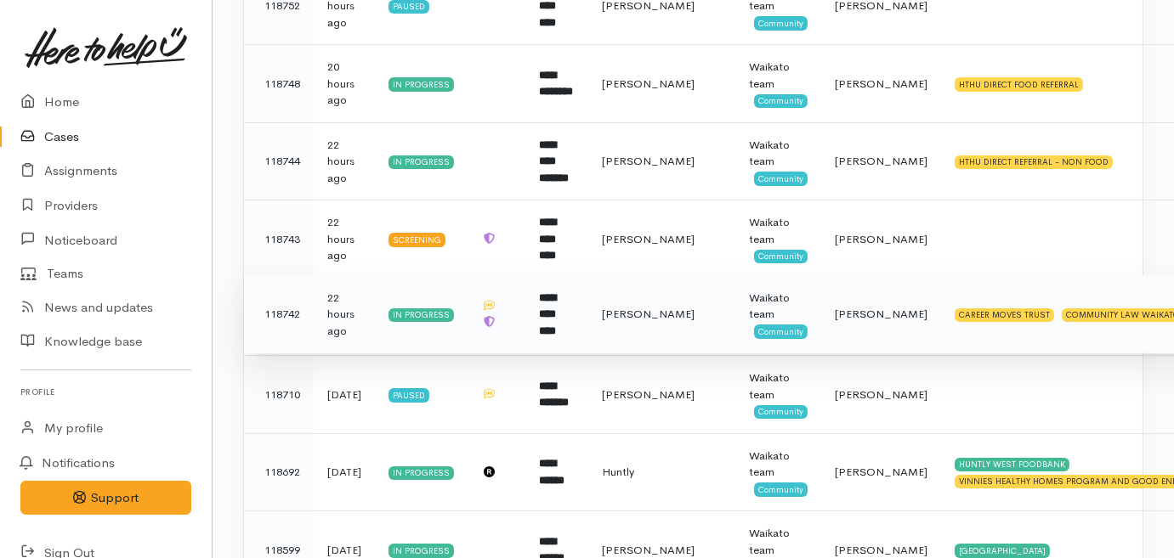
scroll to position [791, 0]
